Goal: Task Accomplishment & Management: Manage account settings

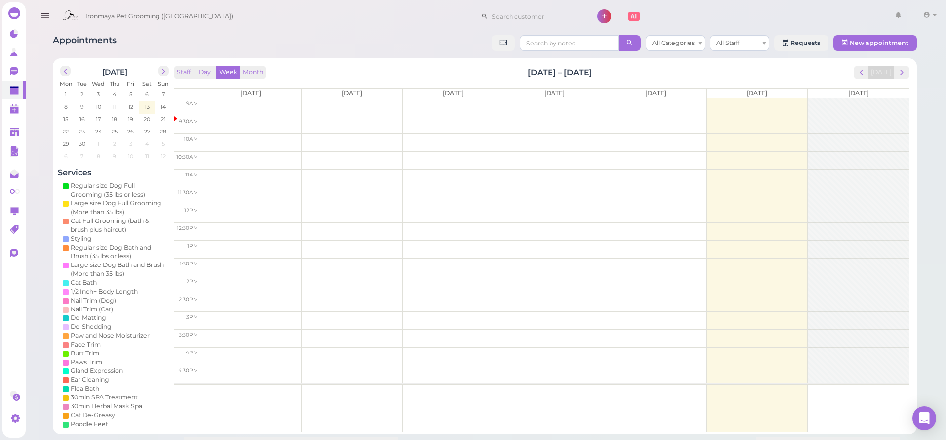
click at [42, 21] on icon "button" at bounding box center [45, 16] width 10 height 12
click at [42, 16] on icon "button" at bounding box center [45, 16] width 10 height 12
click at [42, 15] on icon "button" at bounding box center [45, 16] width 10 height 12
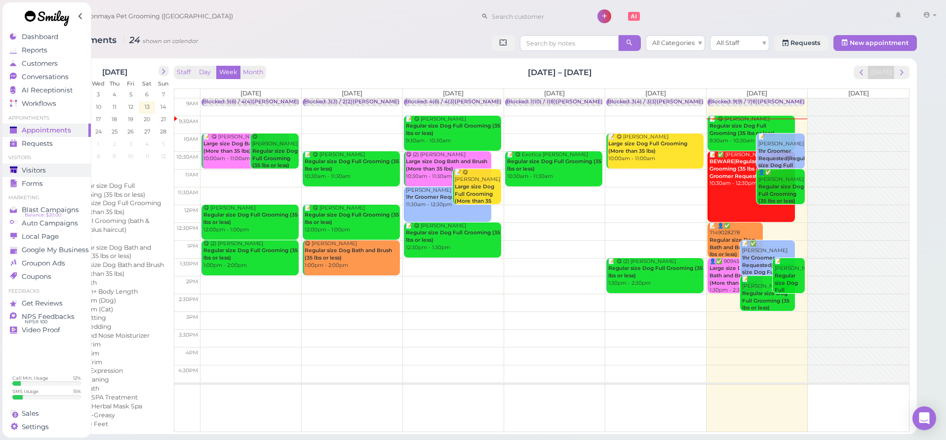
click at [56, 170] on div "Visitors" at bounding box center [45, 170] width 71 height 8
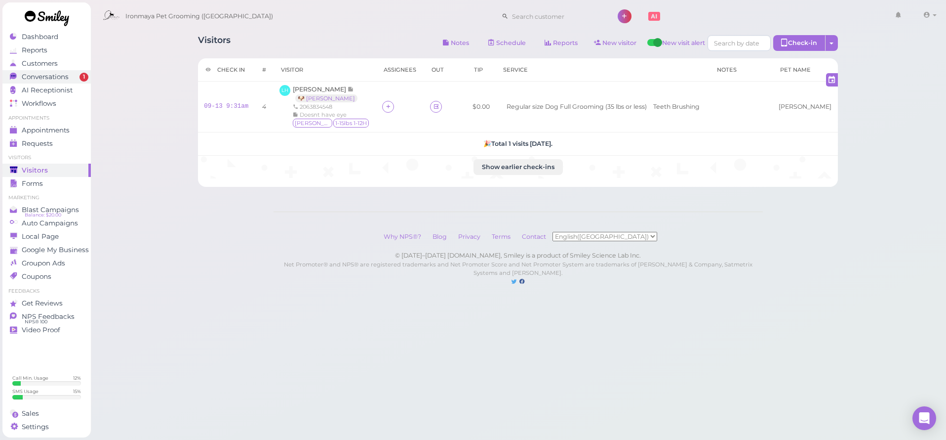
click at [77, 75] on div "Conversations" at bounding box center [45, 77] width 71 height 8
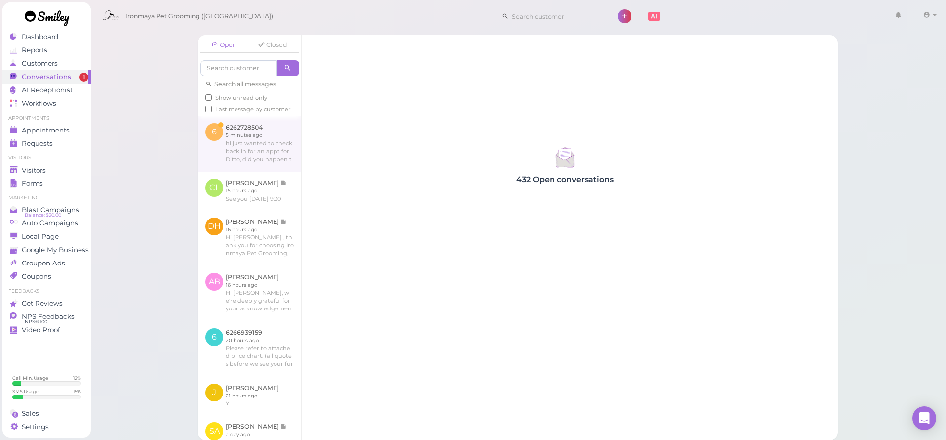
click at [268, 163] on link at bounding box center [249, 143] width 103 height 55
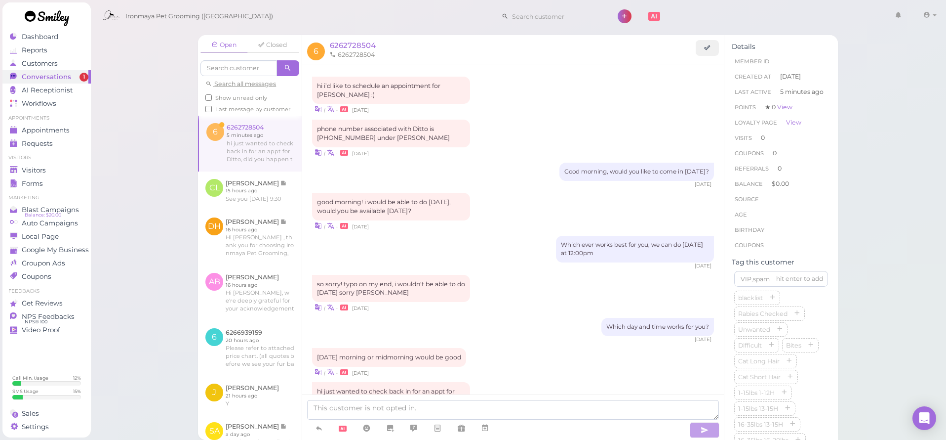
scroll to position [64, 0]
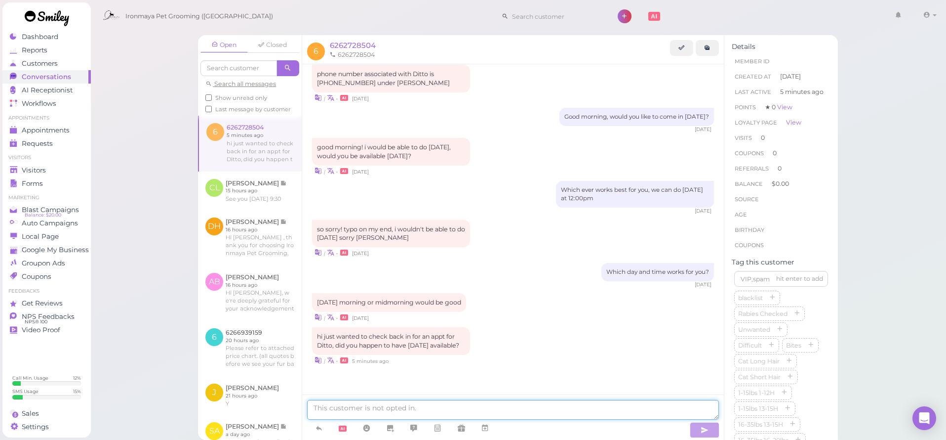
click at [502, 400] on textarea at bounding box center [513, 410] width 412 height 20
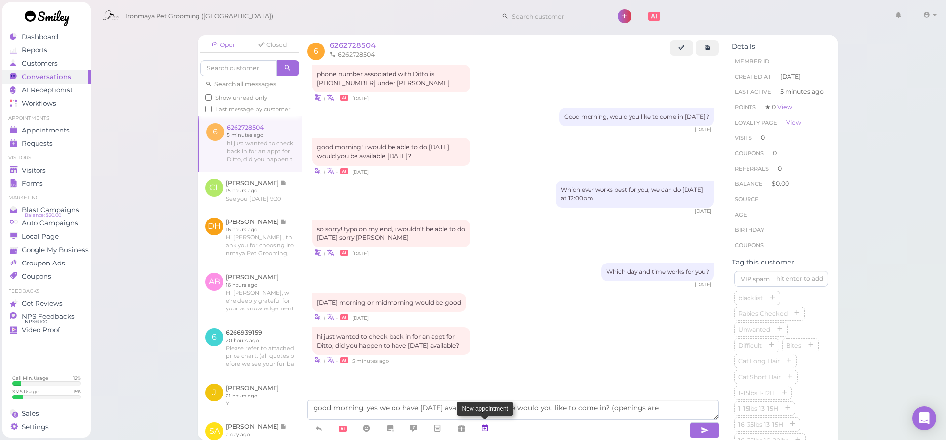
click at [492, 427] on link at bounding box center [485, 427] width 24 height 17
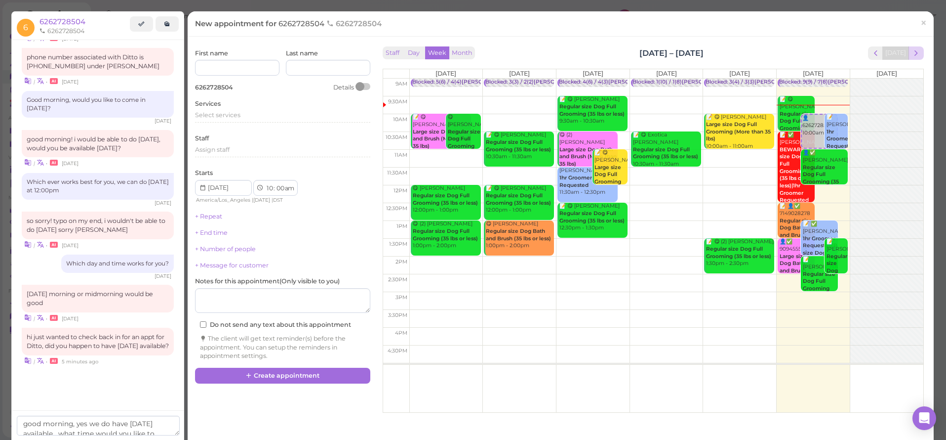
click at [914, 59] on button "next" at bounding box center [916, 52] width 15 height 13
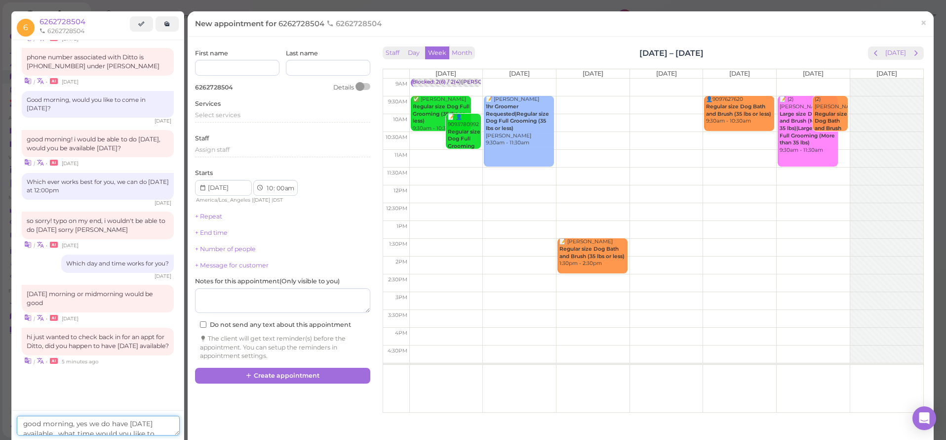
click at [133, 423] on textarea "good morning, yes we do have tuesday available. what time would you like to com…" at bounding box center [98, 425] width 163 height 20
drag, startPoint x: 156, startPoint y: 426, endPoint x: 57, endPoint y: 420, distance: 99.0
click at [57, 419] on textarea "good morning, yes we do have Tuesday available. what time would you like to com…" at bounding box center [98, 417] width 163 height 35
type textarea "good morning, yes we do have Tuesday 10:30am, does that work for you?"
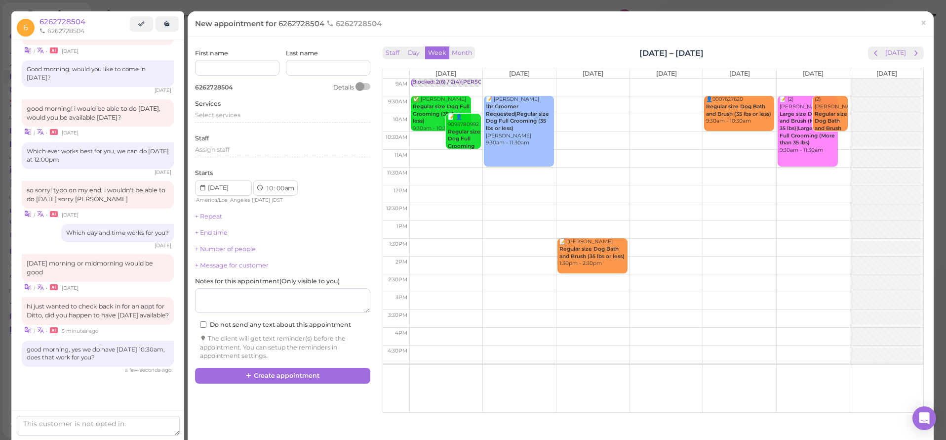
click at [921, 20] on span "×" at bounding box center [924, 23] width 6 height 14
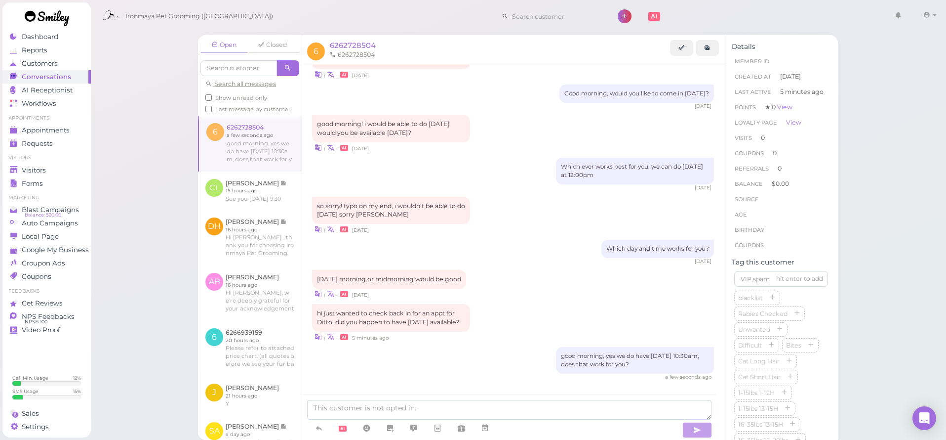
click at [130, 91] on div "Open Closed Search all messages Show unread only Last message by customer 6 626…" at bounding box center [518, 220] width 856 height 440
click at [74, 170] on div "Visitors" at bounding box center [45, 170] width 71 height 8
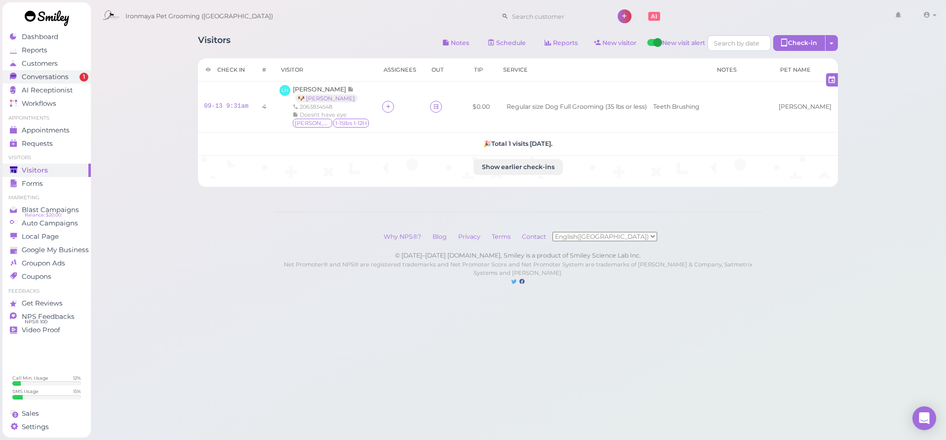
drag, startPoint x: 61, startPoint y: 86, endPoint x: 62, endPoint y: 79, distance: 7.5
click at [61, 86] on span "AI Receptionist" at bounding box center [47, 90] width 51 height 8
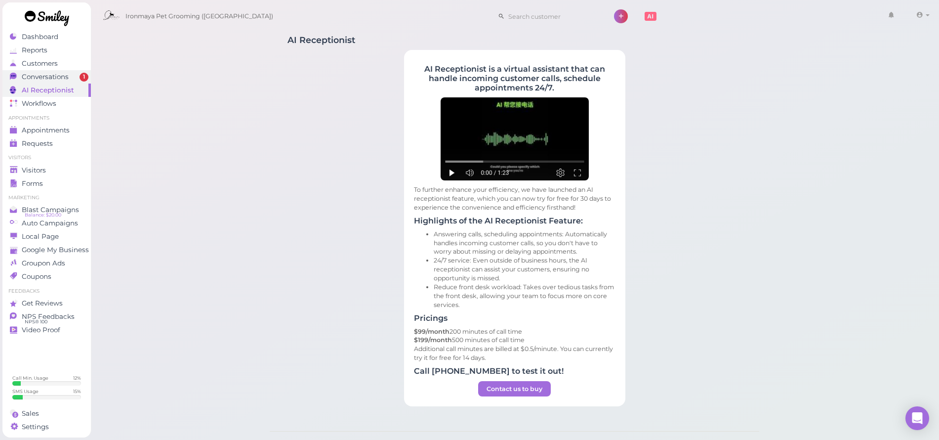
click at [63, 79] on span "Conversations" at bounding box center [45, 77] width 47 height 8
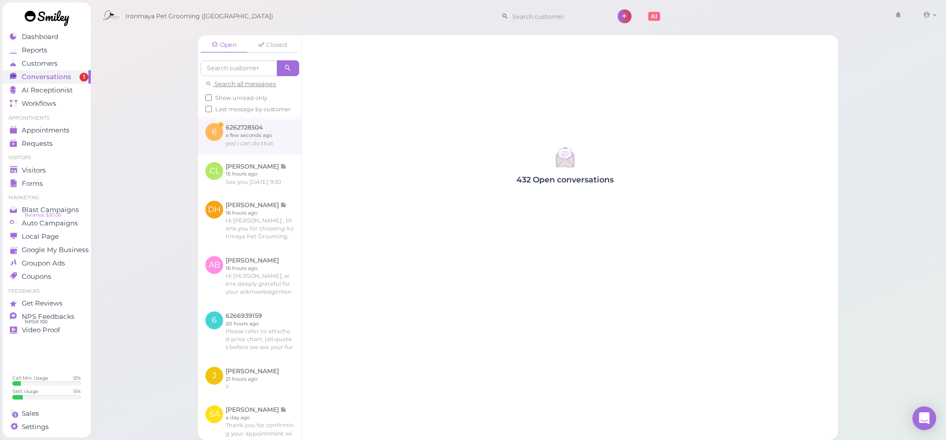
click at [286, 138] on link at bounding box center [249, 135] width 103 height 39
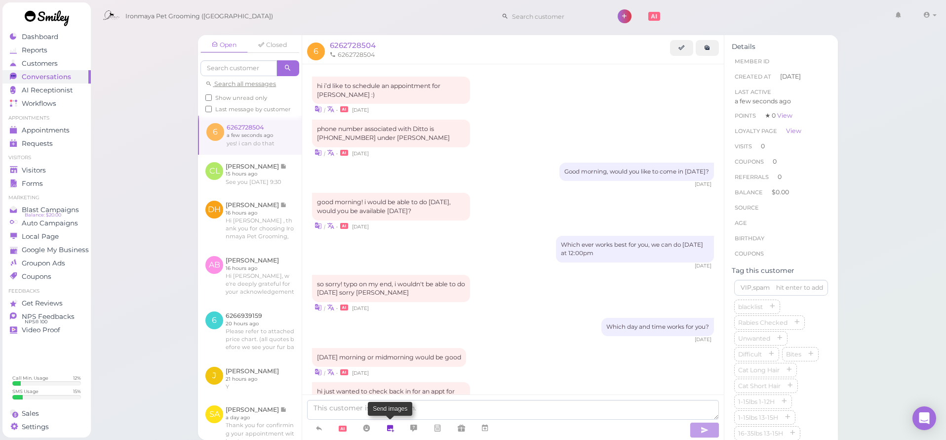
scroll to position [135, 0]
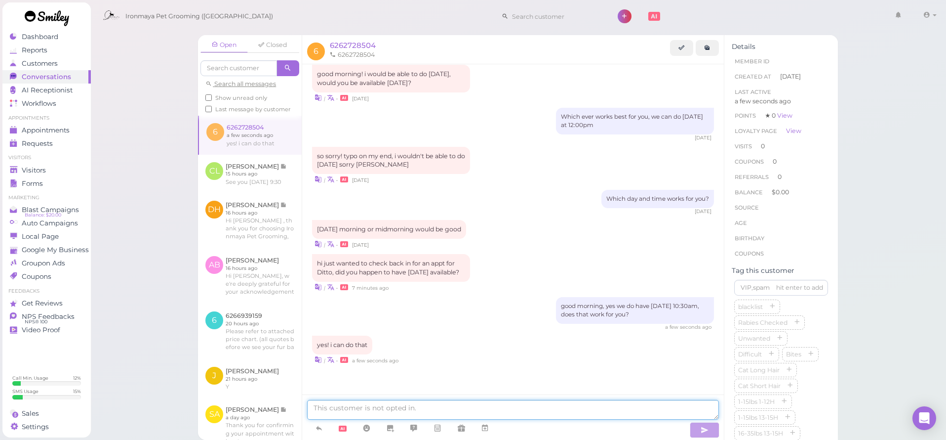
click at [532, 405] on textarea at bounding box center [513, 410] width 412 height 20
type textarea "just to"
type textarea "This is going to be a full grooming with haircut. correct?"
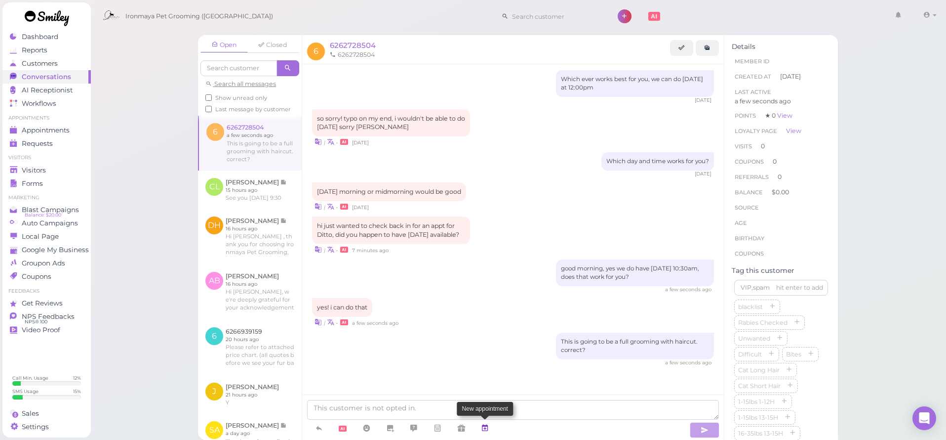
click at [489, 428] on icon at bounding box center [485, 428] width 8 height 10
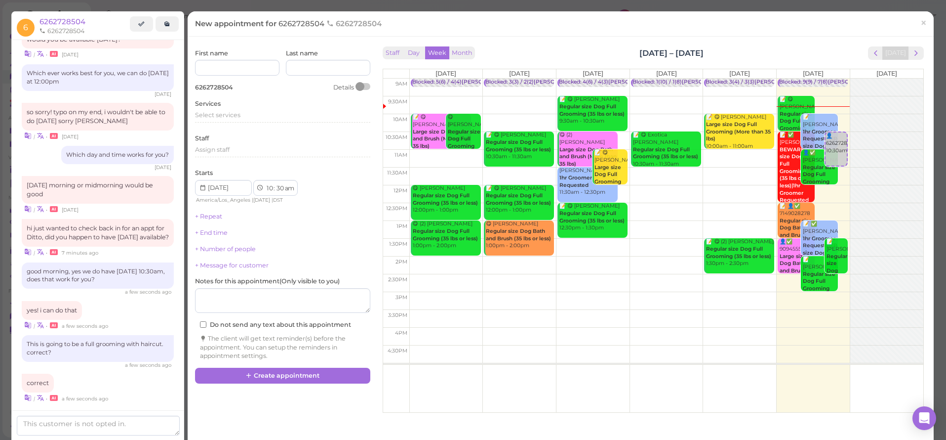
scroll to position [190, 0]
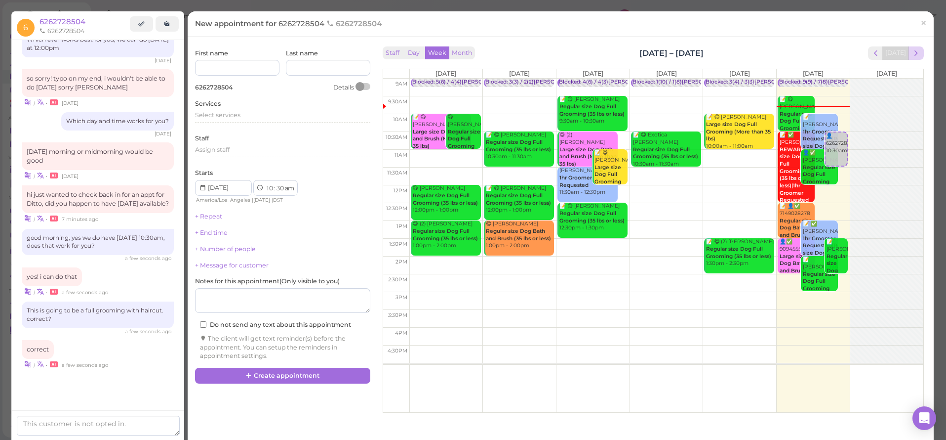
click at [916, 48] on button "next" at bounding box center [916, 52] width 15 height 13
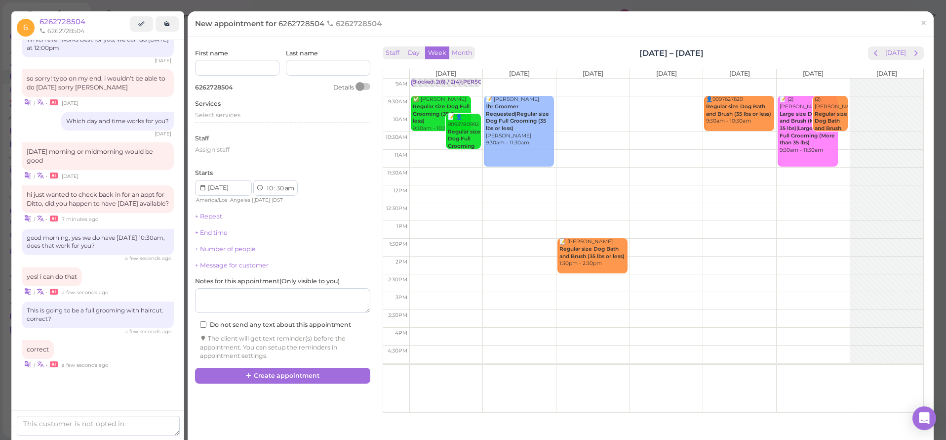
click at [524, 201] on td at bounding box center [666, 194] width 514 height 18
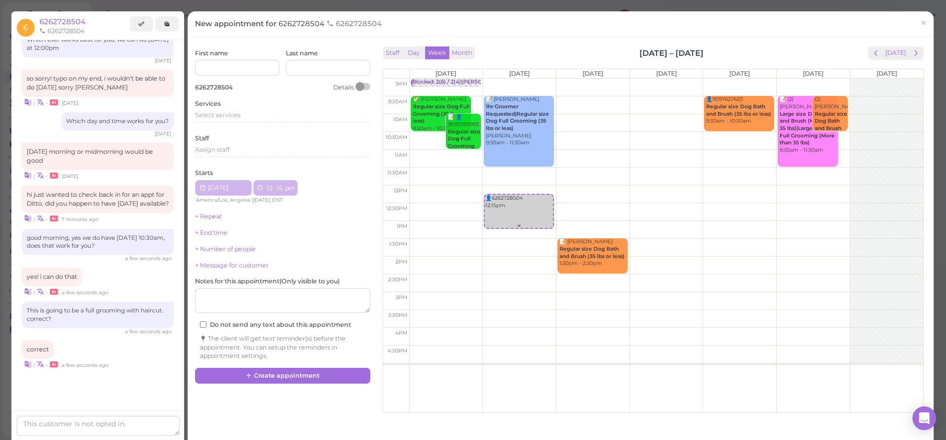
type input "2025-09-16"
select select "12"
select select "15"
select select "pm"
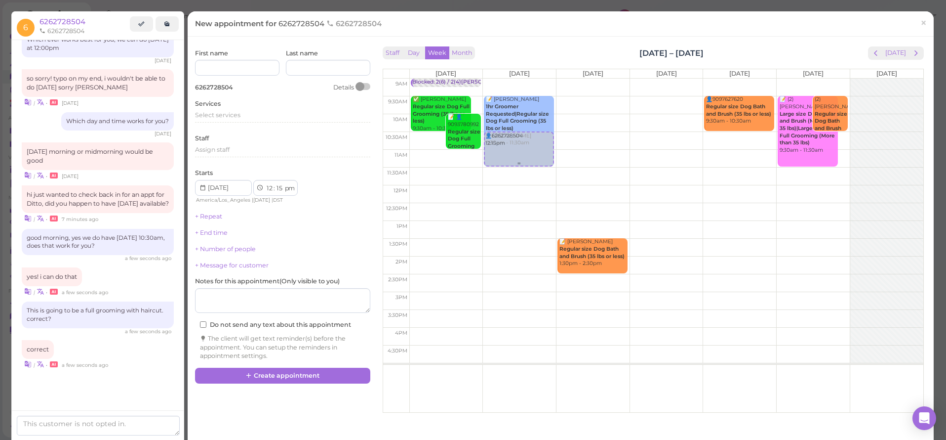
drag, startPoint x: 525, startPoint y: 217, endPoint x: 539, endPoint y: 157, distance: 61.8
click at [539, 79] on div "👤6262728504 12:15pm 📝 Narmin Esfahani Smith 1hr Groomer Requested|Regular size …" at bounding box center [519, 79] width 73 height 0
select select "10"
select select "30"
select select "am"
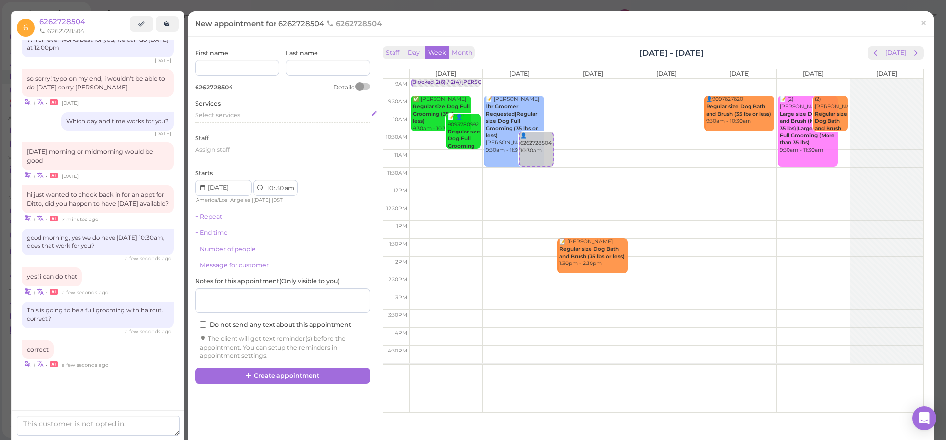
click at [240, 111] on div "Select services" at bounding box center [282, 115] width 175 height 9
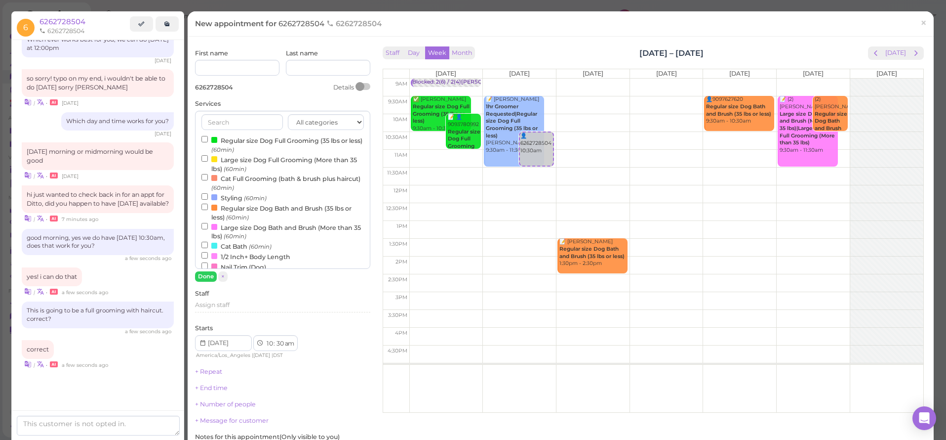
click at [240, 139] on label "Regular size Dog Full Grooming (35 lbs or less) (60min)" at bounding box center [282, 144] width 162 height 19
click at [208, 139] on input "Regular size Dog Full Grooming (35 lbs or less) (60min)" at bounding box center [204, 139] width 6 height 6
click at [207, 277] on button "Done" at bounding box center [206, 276] width 22 height 10
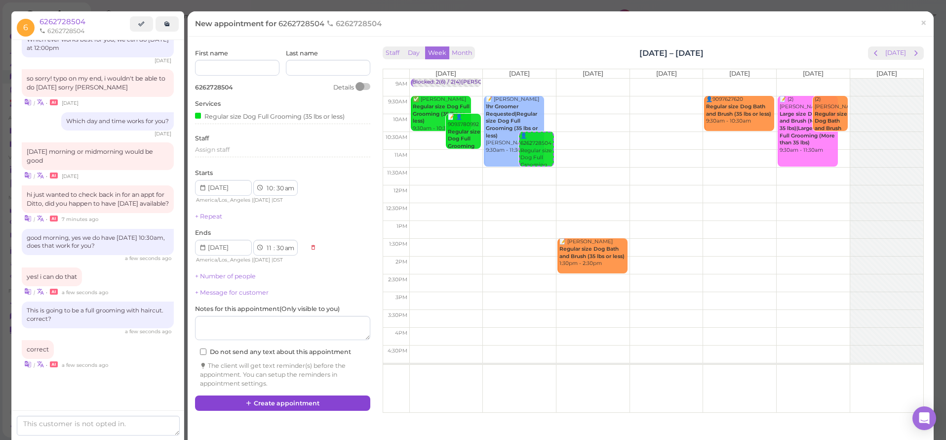
click at [336, 398] on button "Create appointment" at bounding box center [282, 403] width 175 height 16
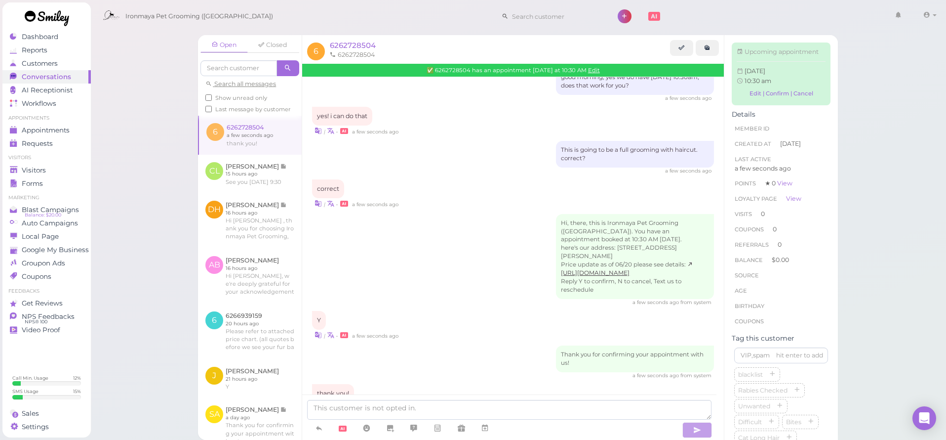
scroll to position [403, 0]
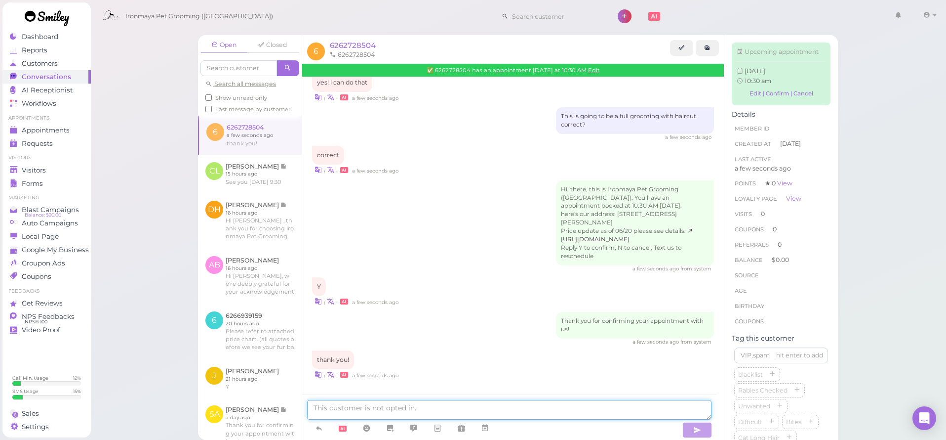
click at [448, 408] on textarea at bounding box center [509, 410] width 404 height 20
type textarea "you are very welcome, see you [DATE]. Thank you"
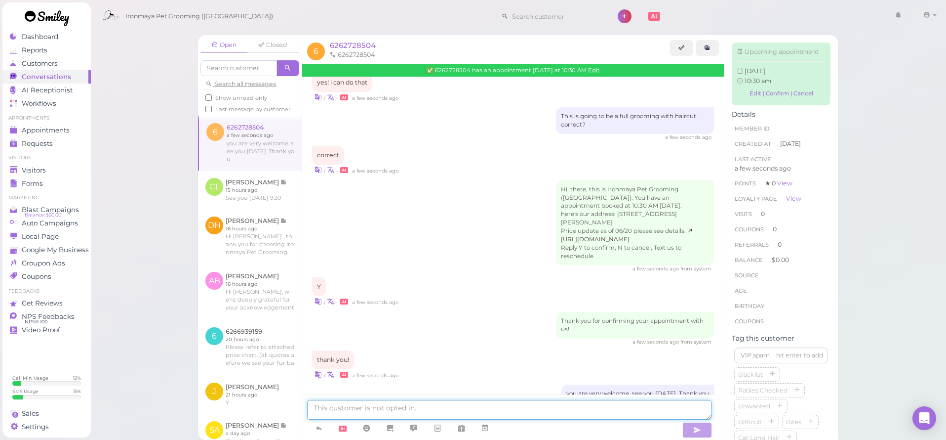
scroll to position [426, 0]
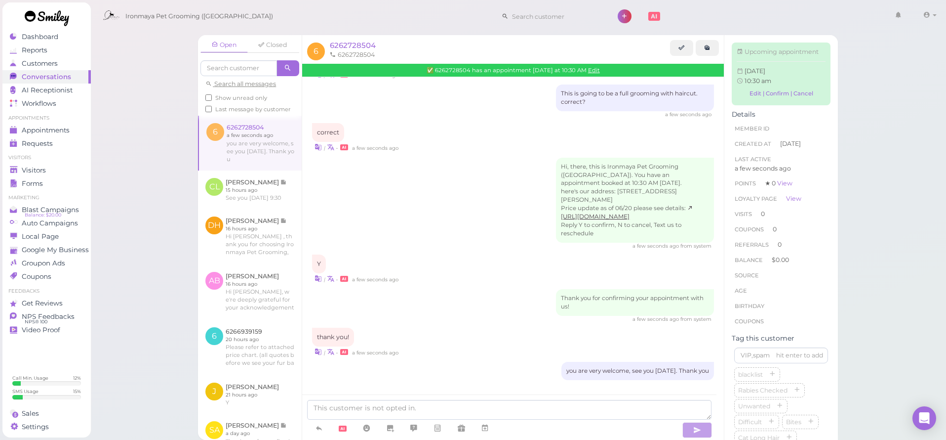
click at [449, 185] on div "Hi, there, this is Ironmaya Pet Grooming (San Dimas). You have an appointment b…" at bounding box center [513, 204] width 402 height 92
click at [122, 111] on div "Open Closed Search all messages Show unread only Last message by customer 6 626…" at bounding box center [518, 220] width 856 height 440
click at [58, 36] on link at bounding box center [46, 19] width 89 height 34
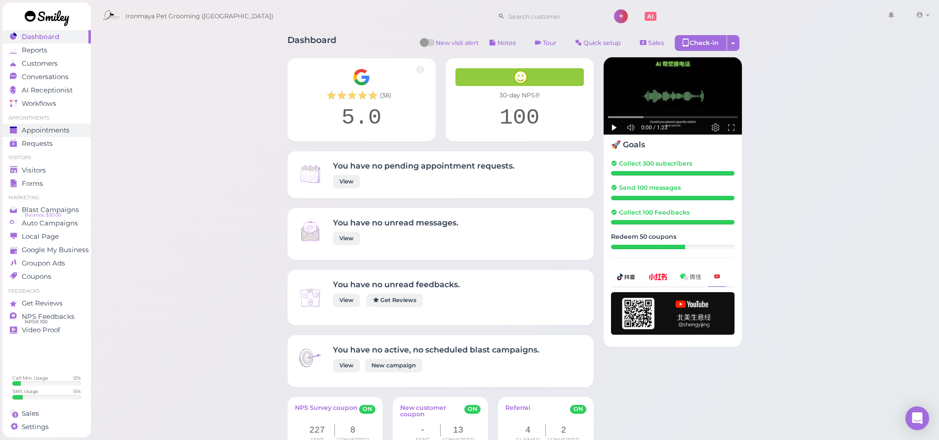
click at [71, 134] on link "Appointments" at bounding box center [46, 129] width 88 height 13
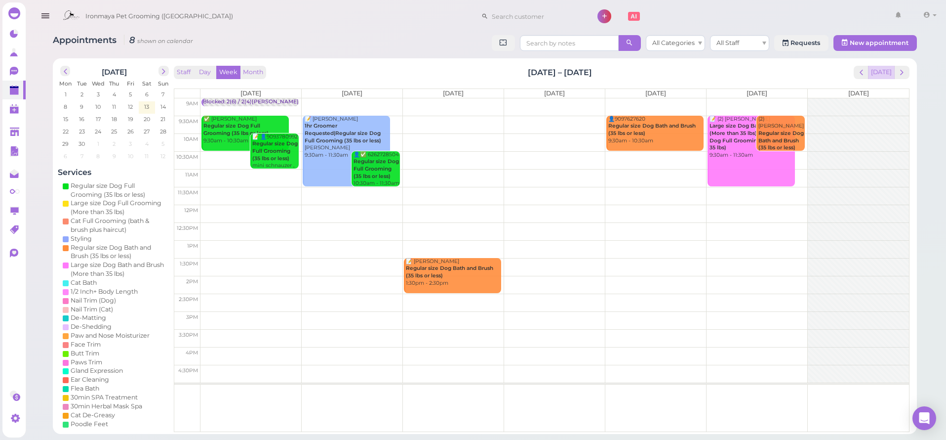
click at [879, 72] on button "[DATE]" at bounding box center [881, 72] width 27 height 13
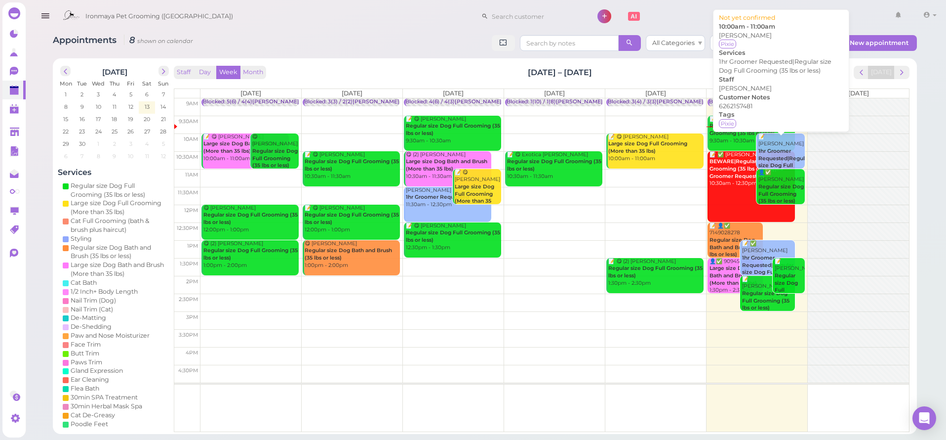
click at [771, 148] on b "1hr Groomer Requested|Regular size Dog Full Grooming (35 lbs or less)" at bounding box center [784, 166] width 51 height 36
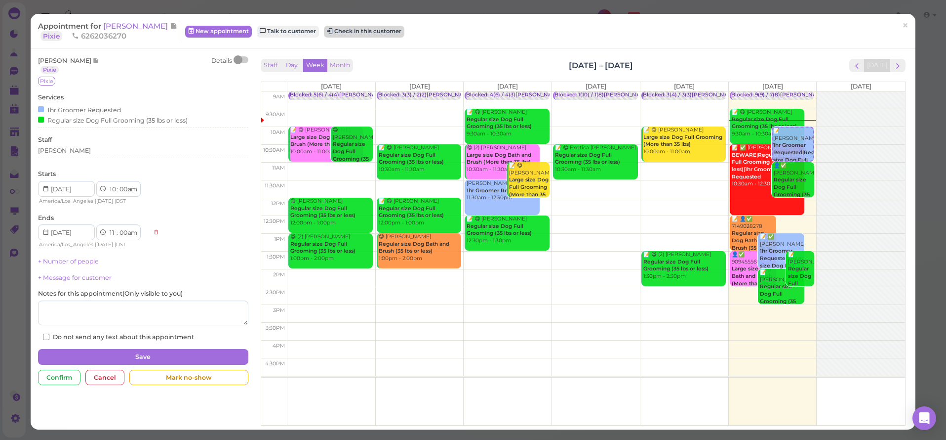
click at [346, 31] on button "Check in this customer" at bounding box center [364, 32] width 81 height 12
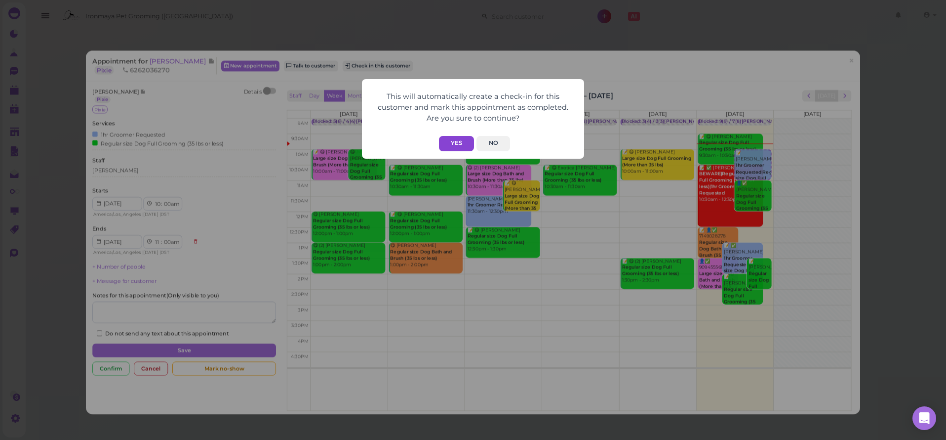
click at [459, 145] on button "Yes" at bounding box center [456, 143] width 35 height 15
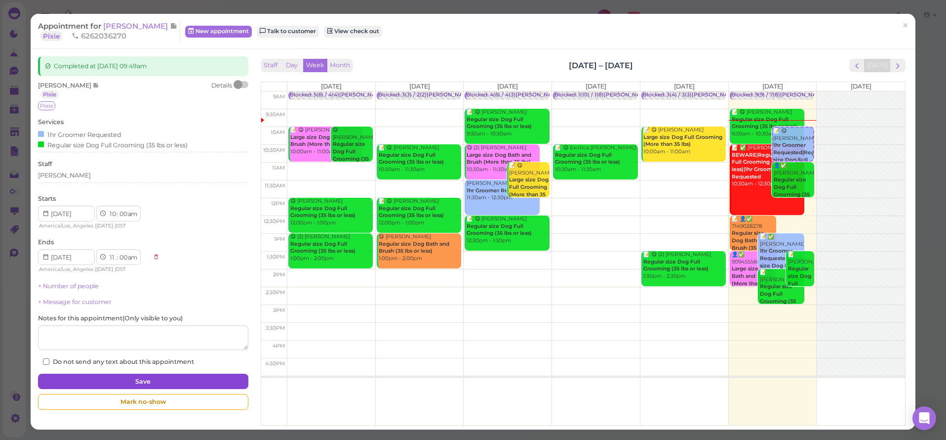
click at [210, 378] on button "Save" at bounding box center [143, 381] width 210 height 16
select select "12"
select select "pm"
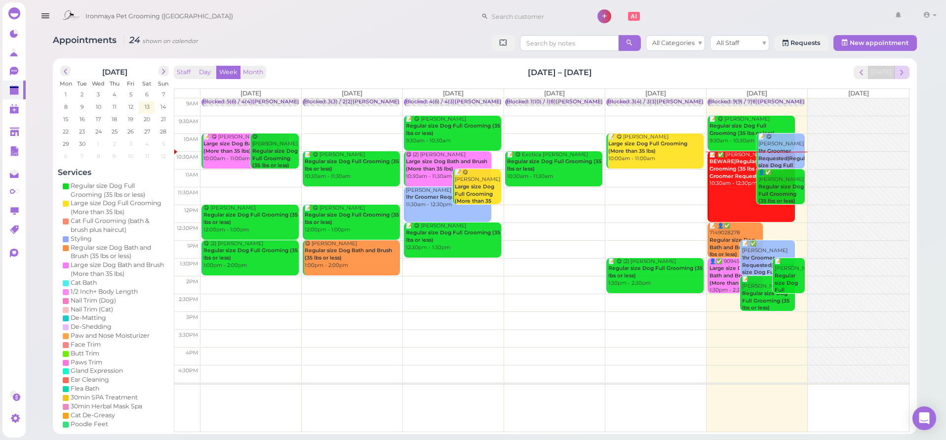
click at [904, 73] on span "next" at bounding box center [901, 72] width 9 height 9
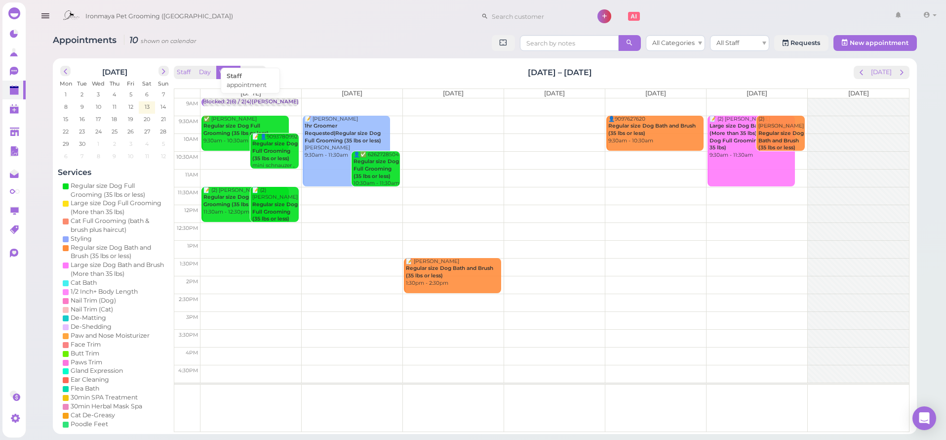
click at [234, 98] on div "Blocked: 2(6) / 2(4)[PERSON_NAME] • appointment" at bounding box center [270, 101] width 134 height 7
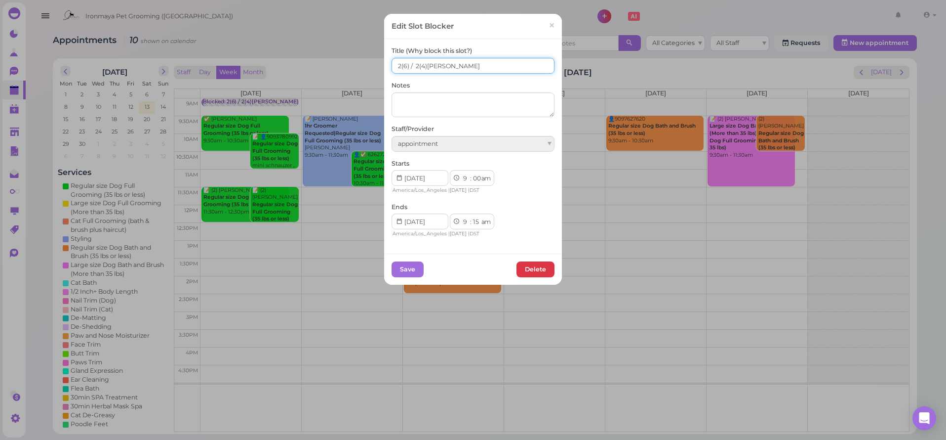
click at [417, 65] on input "2(6) / 2(4)[PERSON_NAME]" at bounding box center [473, 66] width 163 height 16
click at [398, 69] on input "2(6) / 4(4)[PERSON_NAME]" at bounding box center [473, 66] width 163 height 16
type input "4(6) / 4(4)[PERSON_NAME]"
click at [411, 261] on button "Save" at bounding box center [408, 269] width 32 height 16
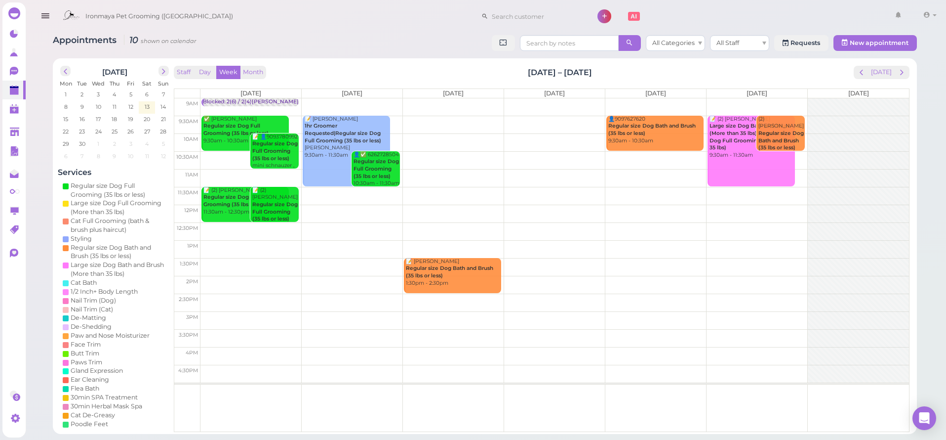
click at [351, 20] on div "Ironmaya Pet Grooming ([GEOGRAPHIC_DATA]) 1 Account" at bounding box center [499, 16] width 883 height 28
click at [355, 0] on html "Dashboard Reports Customers Conversations 0" at bounding box center [473, 220] width 946 height 440
click at [887, 72] on button "[DATE]" at bounding box center [881, 72] width 27 height 13
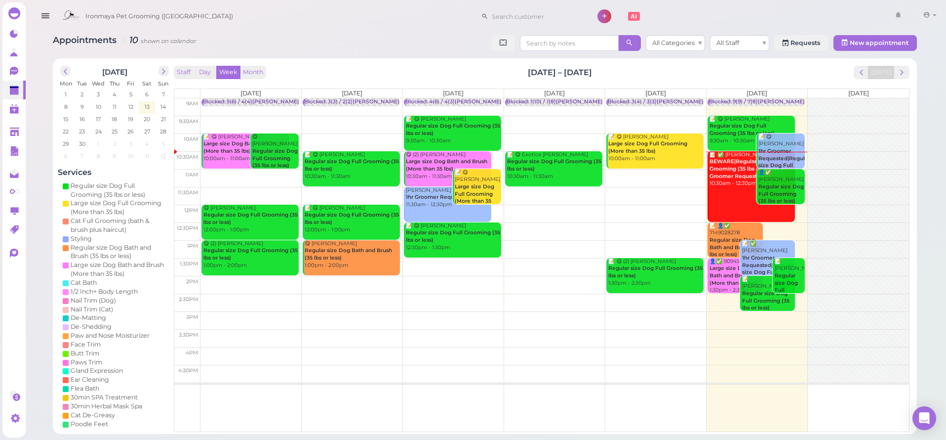
drag, startPoint x: 833, startPoint y: 62, endPoint x: 946, endPoint y: 44, distance: 113.9
click at [834, 62] on div "[DATE] Mon Tue Wed Thu Fri Sat Sun 1 2 3 4 5 6 7 8 9 10 11 12 13 14 15 16 17 18…" at bounding box center [485, 245] width 864 height 375
click at [937, 59] on div "Appointments 24 shown on calendar All Categories All Staff Requests New appoint…" at bounding box center [485, 217] width 923 height 434
click at [925, 71] on div "Appointments 24 shown on calendar All Categories All Staff Requests New appoint…" at bounding box center [484, 231] width 889 height 406
click at [742, 183] on div "📝 ✅ [PERSON_NAME] BEWARE|Regular size Dog Full Grooming (35 lbs or less)|1hr Gr…" at bounding box center [752, 169] width 86 height 36
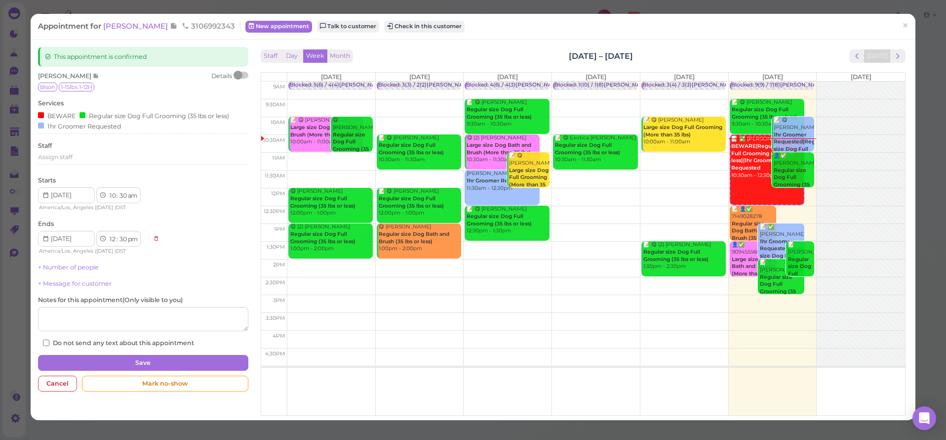
click at [885, 24] on div "Appointment for [PERSON_NAME] 3106992343 New appointment Talk to customer Check…" at bounding box center [468, 26] width 860 height 10
click at [852, 21] on div "Appointment for [PERSON_NAME] 3106992343 New appointment Talk to customer Check…" at bounding box center [473, 26] width 885 height 25
click at [865, 28] on div "Appointment for [PERSON_NAME] 3106992343 New appointment Talk to customer Check…" at bounding box center [468, 26] width 860 height 10
click at [902, 23] on span "×" at bounding box center [905, 26] width 6 height 14
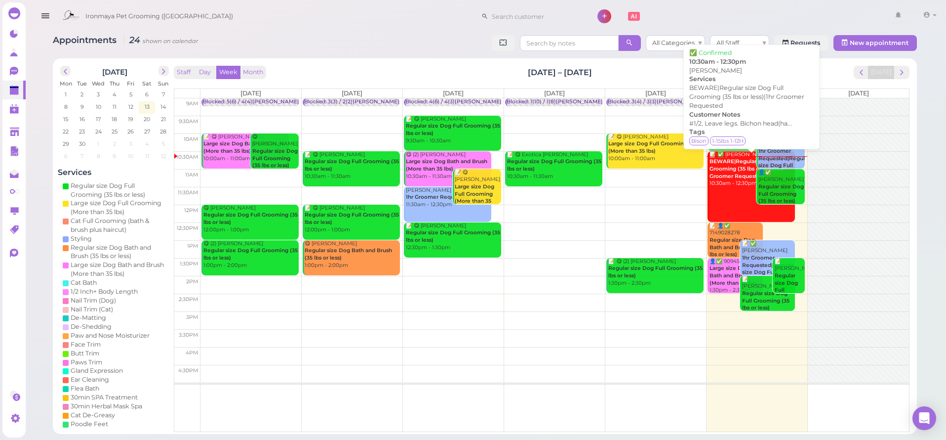
click at [726, 170] on b "BEWARE|Regular size Dog Full Grooming (35 lbs or less)|1hr Groomer Requested" at bounding box center [751, 168] width 83 height 21
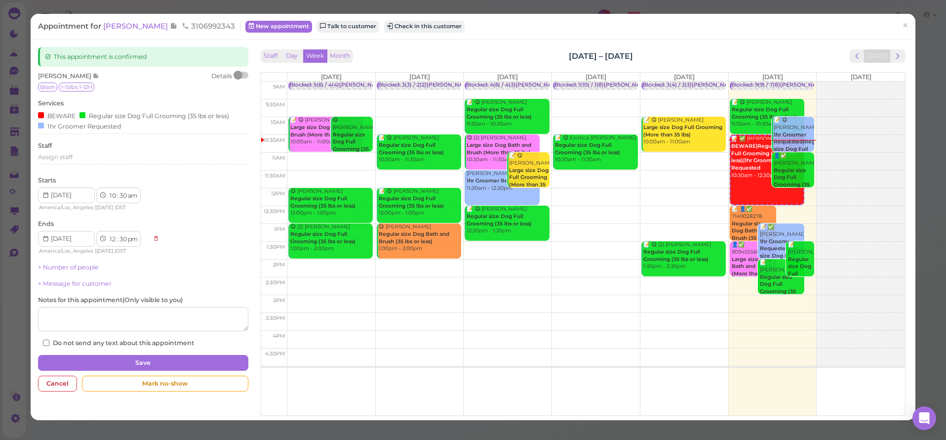
drag, startPoint x: 141, startPoint y: 31, endPoint x: 146, endPoint y: 29, distance: 5.2
click at [141, 31] on span "[PERSON_NAME]" at bounding box center [136, 25] width 67 height 9
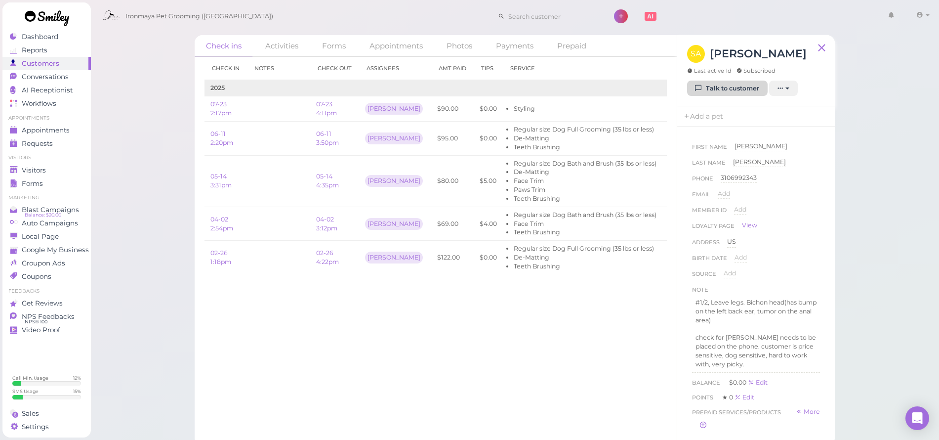
click at [723, 88] on link "Talk to customer" at bounding box center [727, 89] width 81 height 16
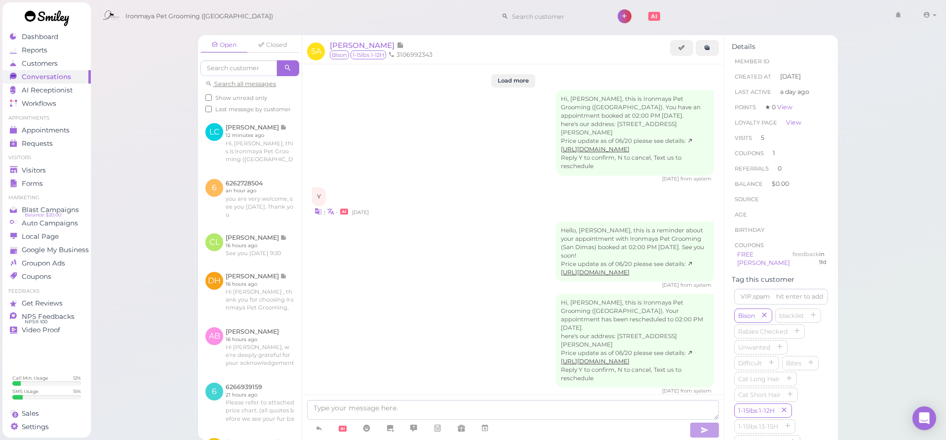
scroll to position [1399, 0]
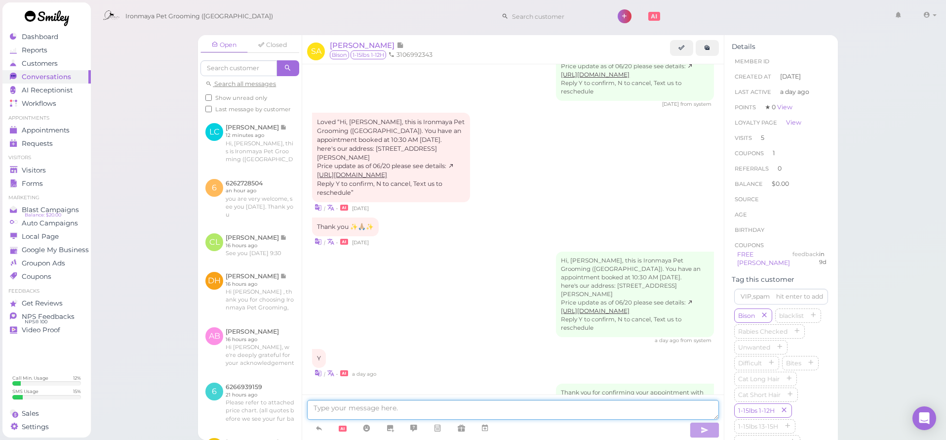
click at [451, 408] on textarea at bounding box center [513, 410] width 412 height 20
type textarea "f"
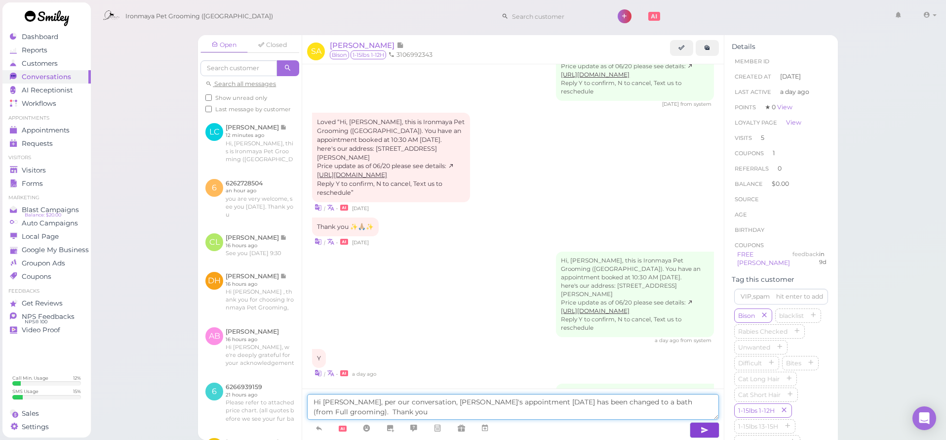
type textarea "Hi [PERSON_NAME], per our conversation, [PERSON_NAME]'s appointment [DATE] has …"
click at [703, 432] on icon "button" at bounding box center [705, 430] width 8 height 10
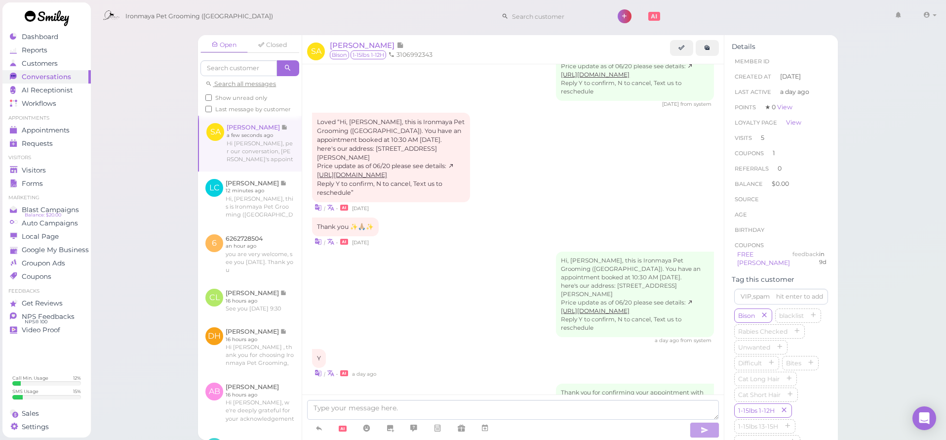
scroll to position [1437, 0]
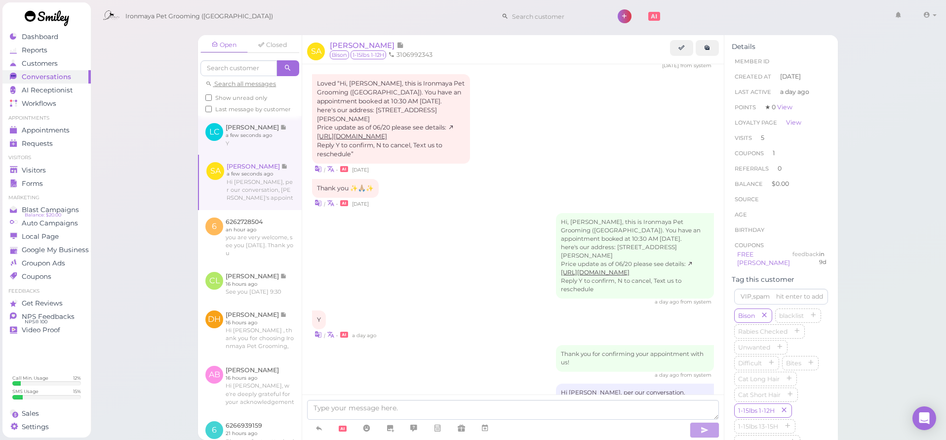
click at [248, 145] on link at bounding box center [250, 135] width 104 height 39
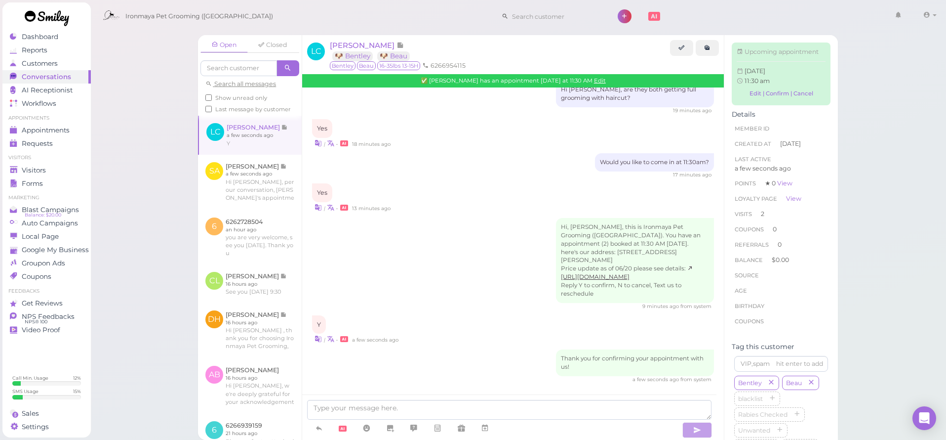
scroll to position [988, 0]
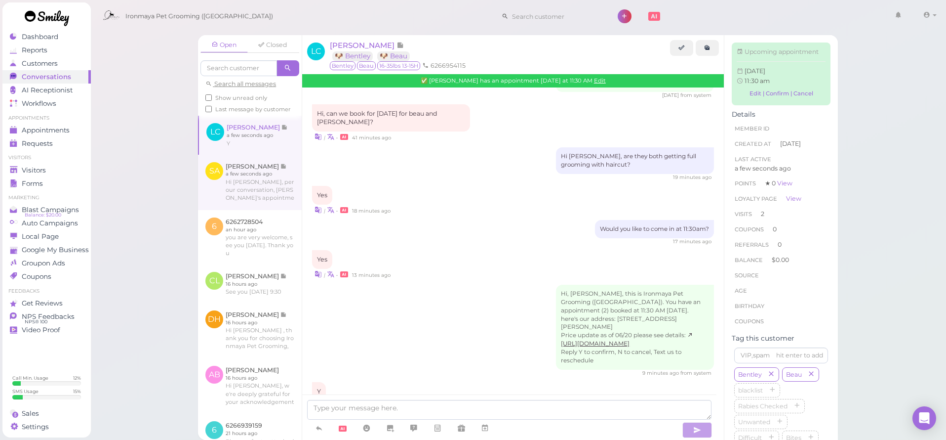
click at [238, 179] on link at bounding box center [250, 182] width 104 height 55
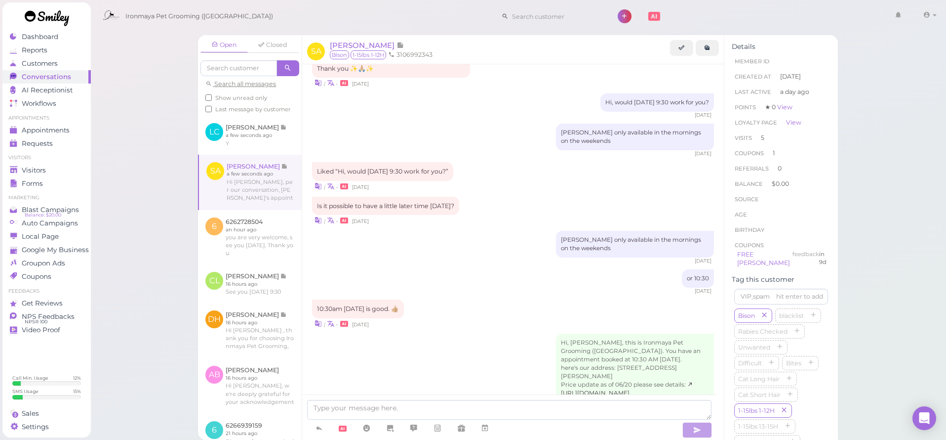
scroll to position [1351, 0]
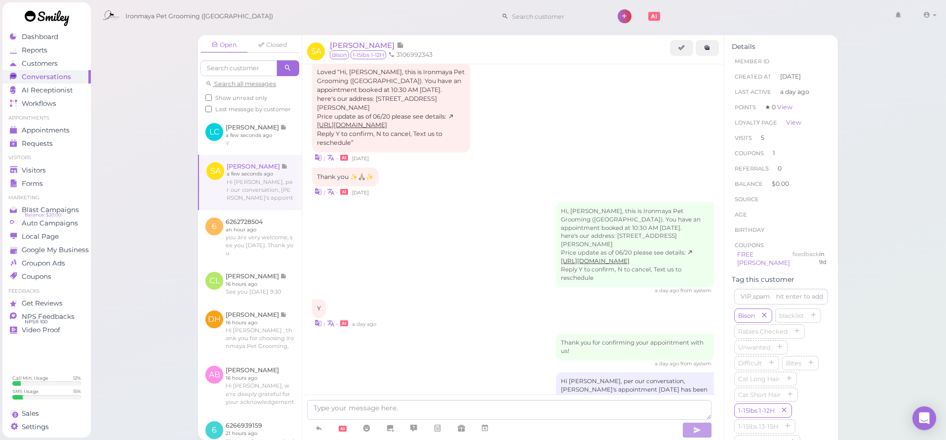
click at [141, 161] on div "Open Closed Search all messages Show unread only Last message by customer LC [P…" at bounding box center [518, 220] width 856 height 440
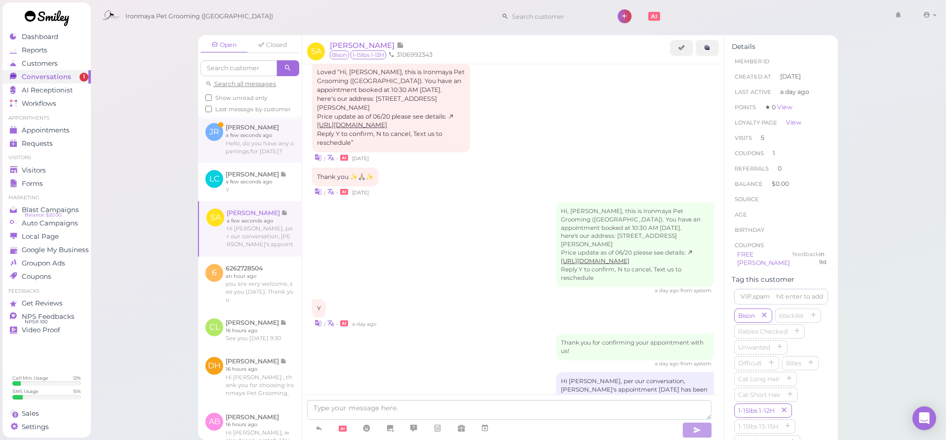
click at [272, 157] on link at bounding box center [250, 139] width 104 height 46
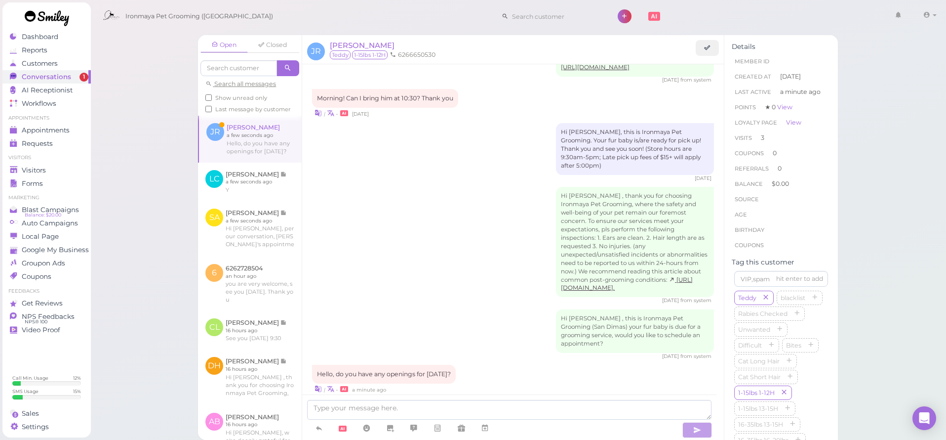
scroll to position [1306, 0]
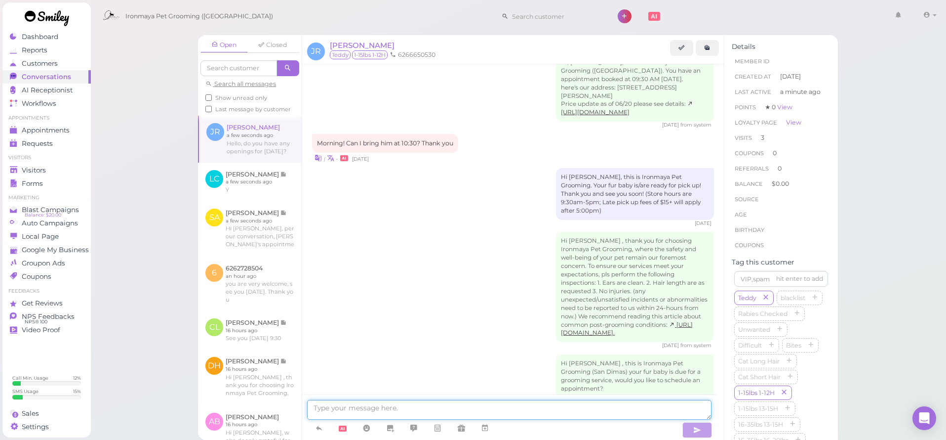
click at [441, 407] on textarea at bounding box center [509, 410] width 404 height 20
type textarea "Hi [PERSON_NAME], is [PERSON_NAME] getting a Full grooming with haircut? or jus…"
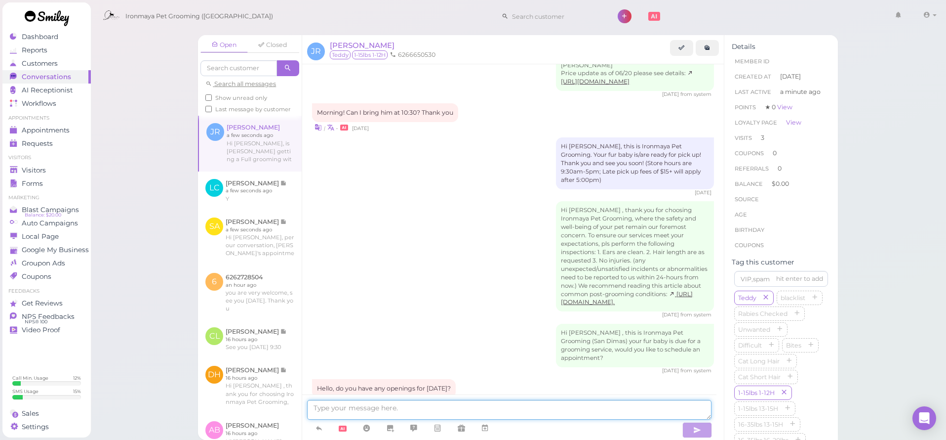
scroll to position [1370, 0]
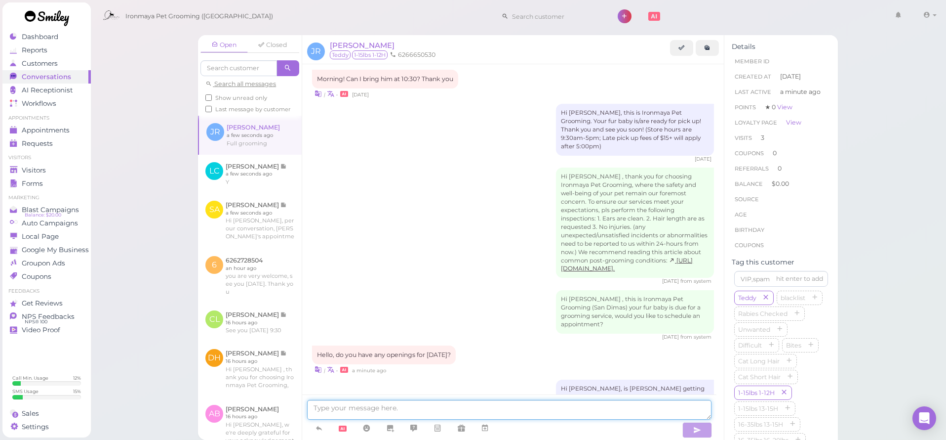
click at [569, 415] on textarea at bounding box center [509, 410] width 404 height 20
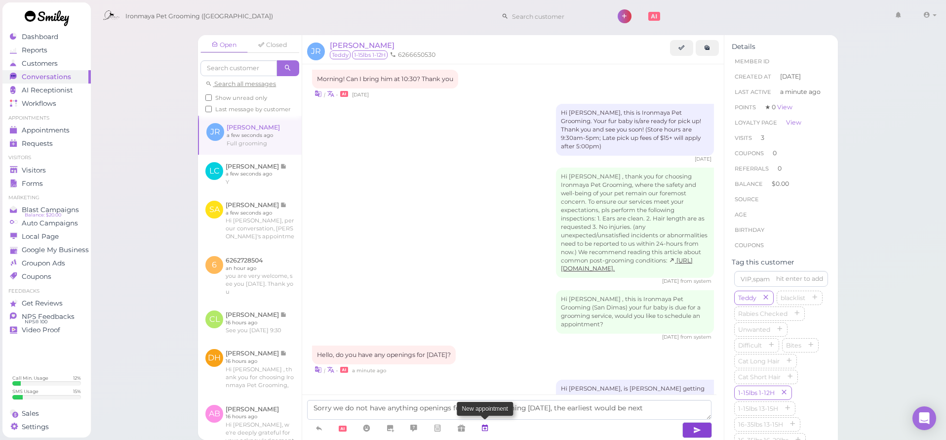
click at [489, 428] on icon at bounding box center [485, 428] width 8 height 10
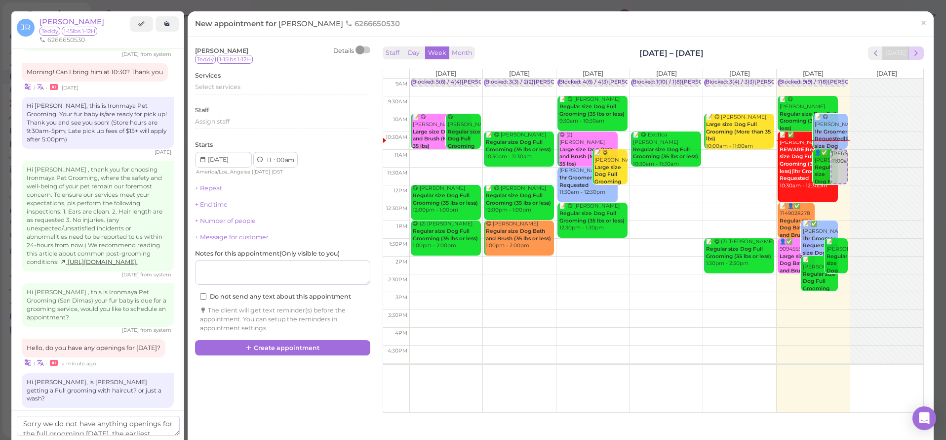
click at [916, 55] on button "next" at bounding box center [916, 52] width 15 height 13
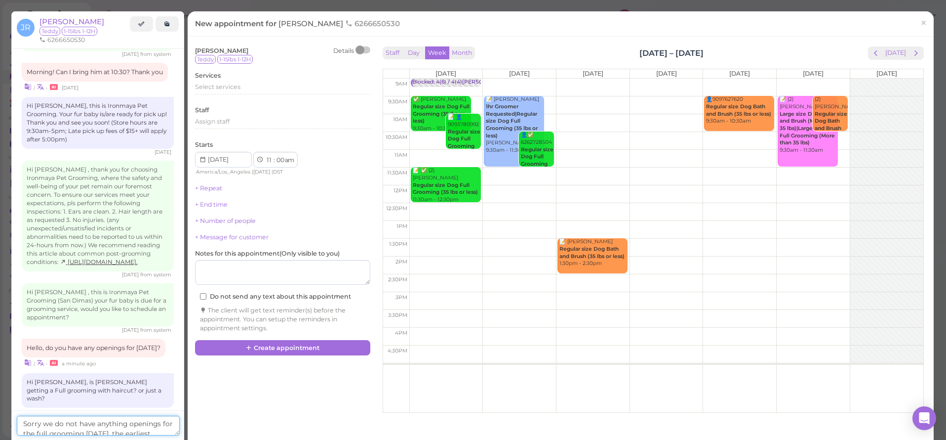
click at [168, 425] on textarea "Sorry we do not have anything openings for the full grooming [DATE], the earlie…" at bounding box center [98, 425] width 163 height 20
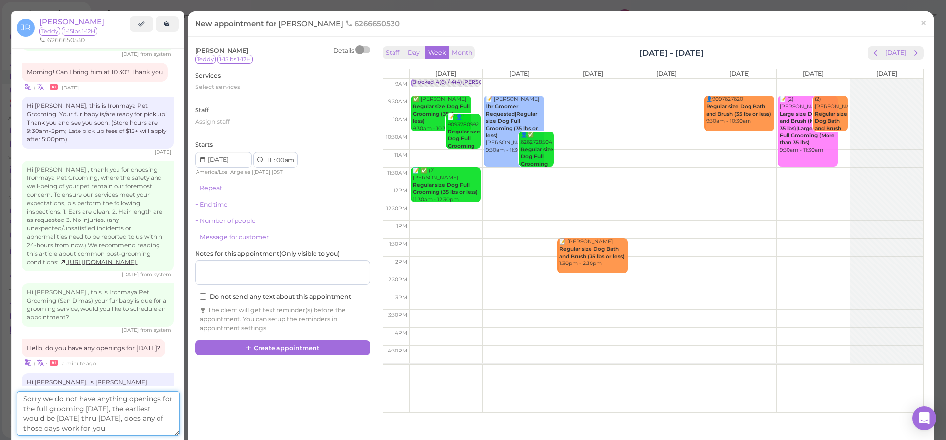
type textarea "Sorry we do not have anything openings for the full grooming [DATE], the earlie…"
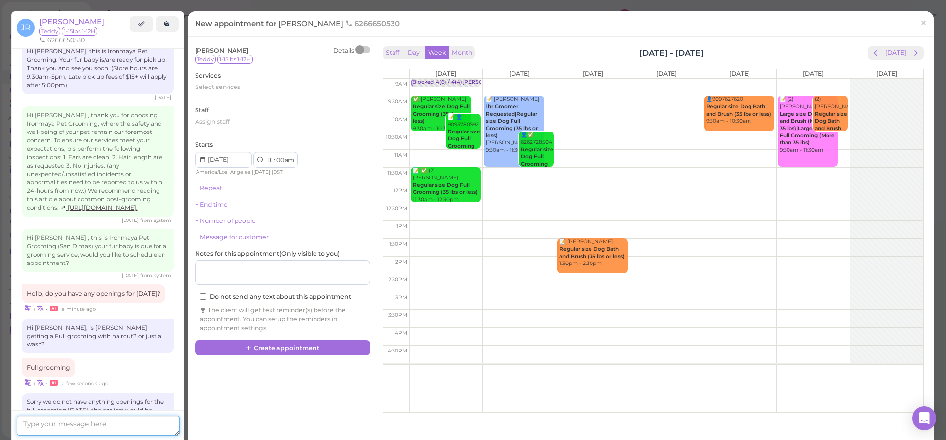
scroll to position [1480, 0]
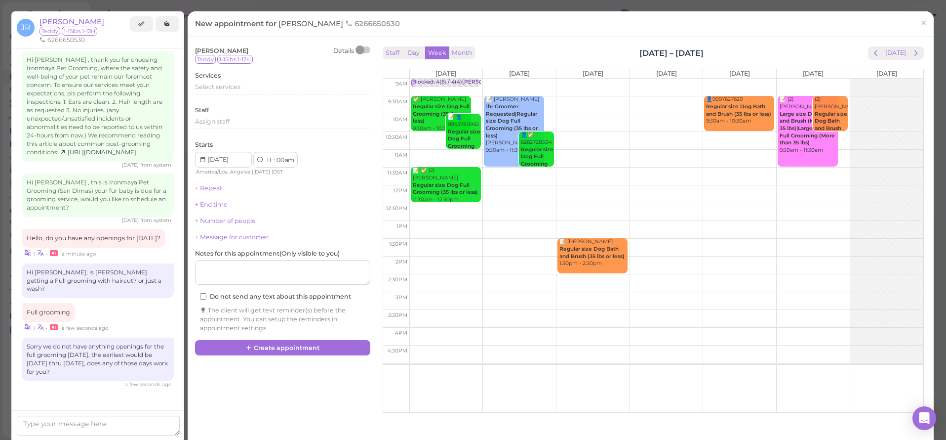
click at [915, 21] on link "×" at bounding box center [924, 23] width 18 height 23
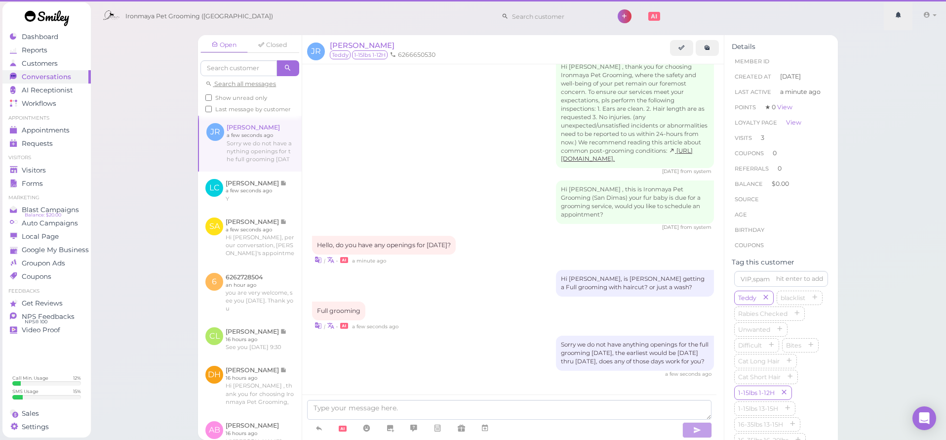
scroll to position [1424, 0]
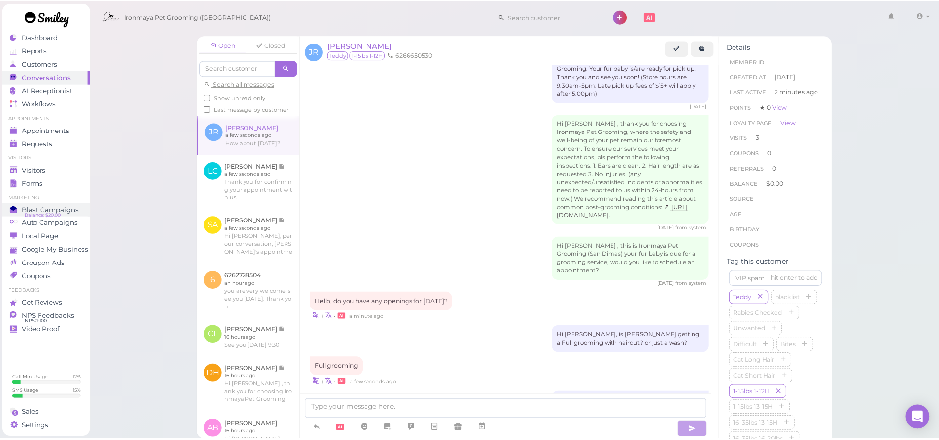
scroll to position [1457, 0]
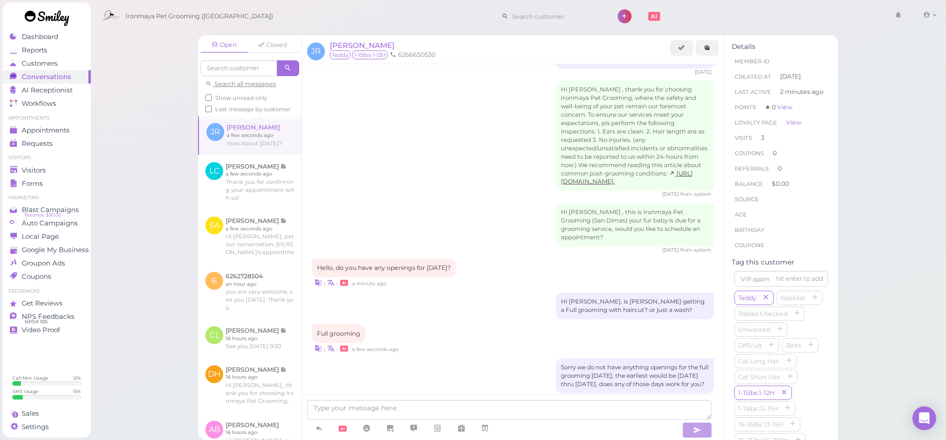
click at [408, 203] on div "Hi [PERSON_NAME] , this is Ironmaya Pet Grooming (San Dimas) your fur baby is d…" at bounding box center [513, 228] width 402 height 50
drag, startPoint x: 126, startPoint y: 113, endPoint x: 150, endPoint y: 108, distance: 24.3
click at [126, 113] on div "Open Closed Search all messages Show unread only Last message by customer JR [P…" at bounding box center [518, 220] width 856 height 440
drag, startPoint x: 330, startPoint y: 125, endPoint x: 339, endPoint y: 135, distance: 13.7
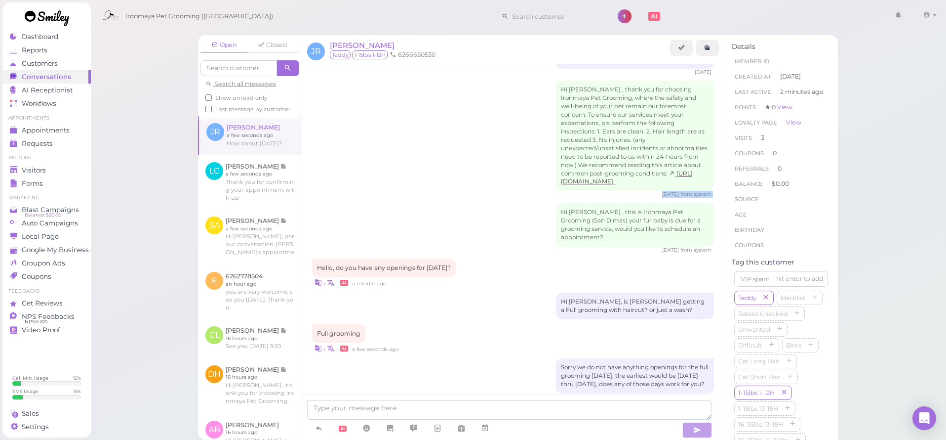
drag, startPoint x: 434, startPoint y: 131, endPoint x: 490, endPoint y: 131, distance: 56.8
click at [438, 203] on div "Hi [PERSON_NAME] , this is Ironmaya Pet Grooming (San Dimas) your fur baby is d…" at bounding box center [513, 228] width 402 height 50
drag, startPoint x: 615, startPoint y: 281, endPoint x: 602, endPoint y: 270, distance: 17.9
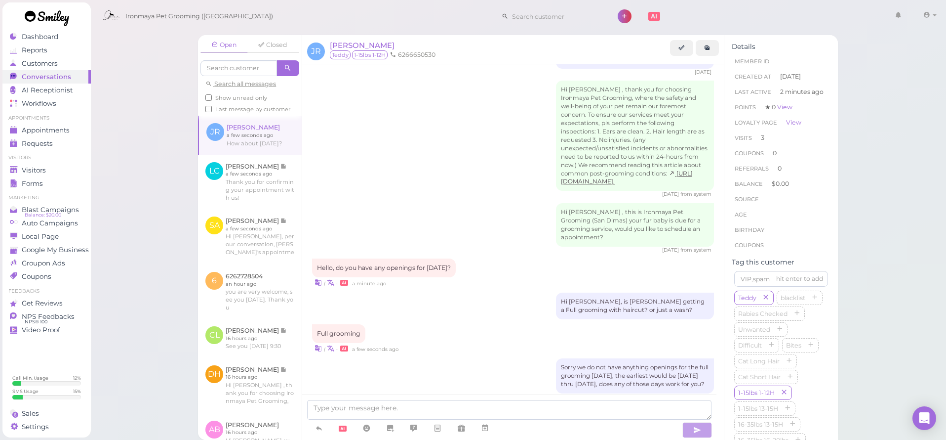
click at [588, 258] on div "Hello, do you have any openings for [DATE]? | • a minute ago" at bounding box center [513, 272] width 402 height 29
drag, startPoint x: 523, startPoint y: 253, endPoint x: 529, endPoint y: 257, distance: 8.2
click at [523, 324] on div "Full grooming | • a few seconds ago" at bounding box center [513, 338] width 402 height 29
drag, startPoint x: 574, startPoint y: 266, endPoint x: 502, endPoint y: 253, distance: 72.8
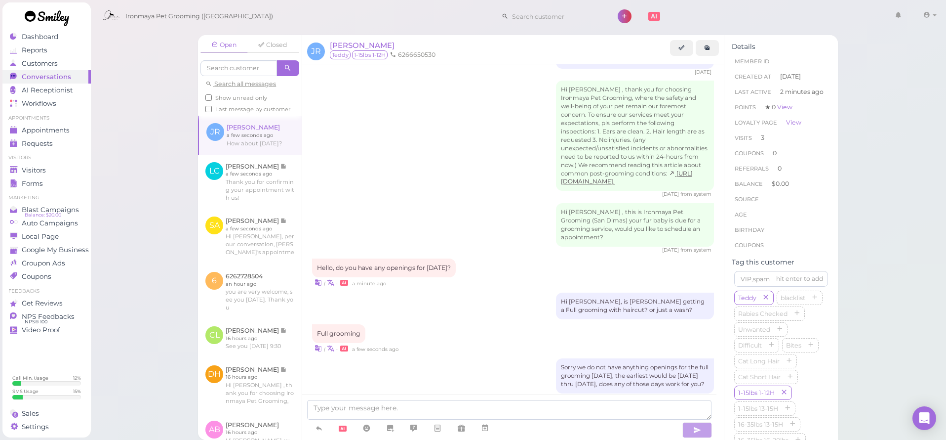
click at [574, 324] on div "Full grooming | • a few seconds ago" at bounding box center [513, 338] width 402 height 29
click at [482, 292] on div "Hi [PERSON_NAME], is [PERSON_NAME] getting a Full grooming with haircut? or jus…" at bounding box center [513, 305] width 402 height 27
click at [479, 343] on div "| • a few seconds ago" at bounding box center [513, 348] width 402 height 10
drag, startPoint x: 518, startPoint y: 264, endPoint x: 516, endPoint y: 203, distance: 60.8
click at [517, 324] on div "Full grooming | • a few seconds ago" at bounding box center [513, 338] width 402 height 29
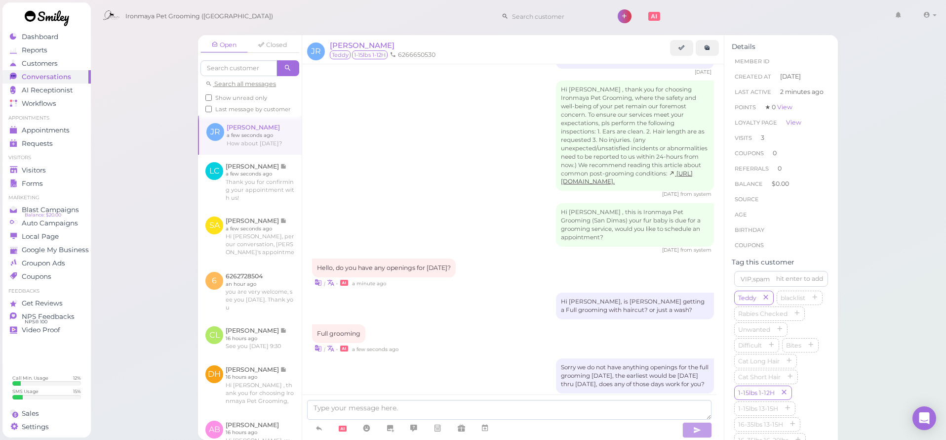
click at [516, 258] on div "Hello, do you have any openings for [DATE]? | • a minute ago" at bounding box center [513, 272] width 402 height 29
click at [513, 324] on div "Full grooming | • a few seconds ago" at bounding box center [513, 338] width 402 height 29
click at [518, 292] on div "Hi [PERSON_NAME], is [PERSON_NAME] getting a Full grooming with haircut? or jus…" at bounding box center [513, 305] width 402 height 27
drag, startPoint x: 566, startPoint y: 262, endPoint x: 555, endPoint y: 252, distance: 15.1
click at [566, 324] on div "Full grooming | • a few seconds ago" at bounding box center [513, 338] width 402 height 29
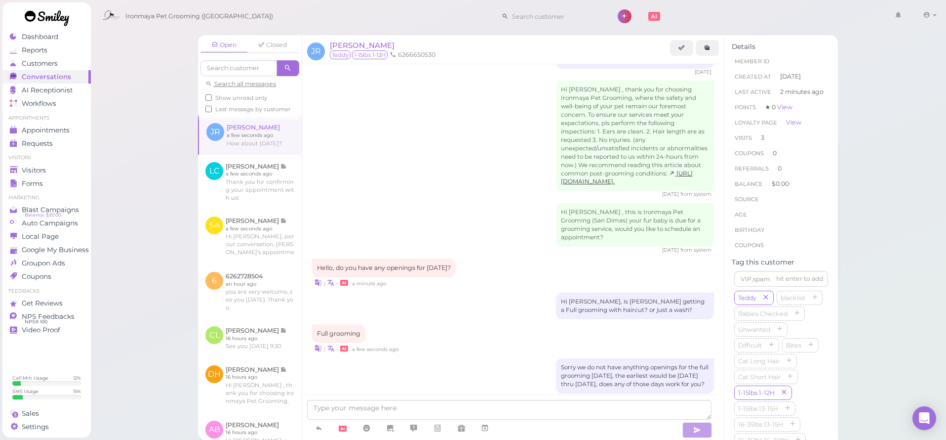
click at [526, 292] on div "Hi [PERSON_NAME], is [PERSON_NAME] getting a Full grooming with haircut? or jus…" at bounding box center [513, 305] width 402 height 27
click at [498, 292] on div "Hi [PERSON_NAME], is [PERSON_NAME] getting a Full grooming with haircut? or jus…" at bounding box center [513, 305] width 402 height 27
drag, startPoint x: 360, startPoint y: 26, endPoint x: 223, endPoint y: 34, distance: 137.1
click at [359, 26] on div "Ironmaya Pet Grooming ([GEOGRAPHIC_DATA]) 1 Account" at bounding box center [519, 16] width 843 height 28
drag, startPoint x: 165, startPoint y: 138, endPoint x: 161, endPoint y: 140, distance: 5.2
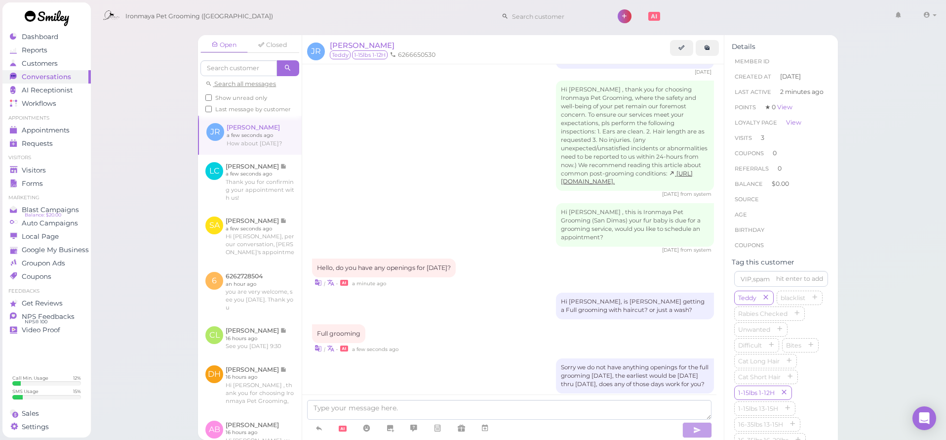
click at [165, 139] on div "Open Closed Search all messages Show unread only Last message by customer JR [P…" at bounding box center [518, 220] width 856 height 440
click at [77, 172] on div "Visitors" at bounding box center [45, 170] width 71 height 8
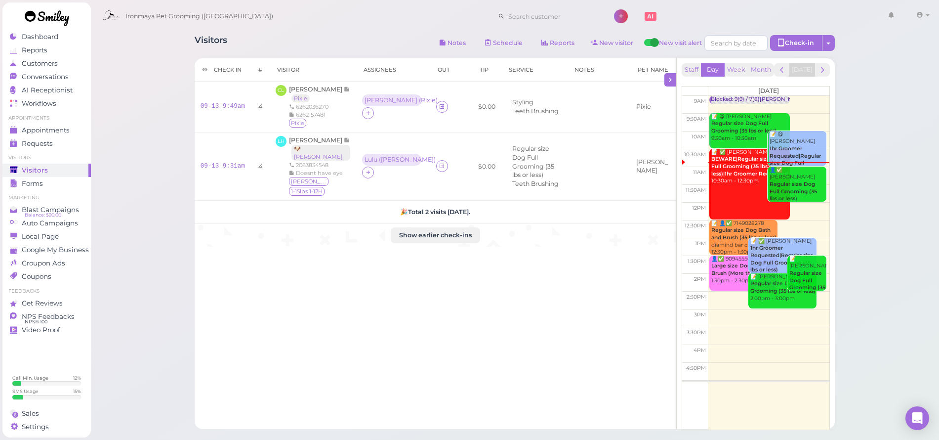
click at [308, 26] on div "Ironmaya Pet Grooming ([GEOGRAPHIC_DATA]) 1 Account" at bounding box center [515, 16] width 835 height 28
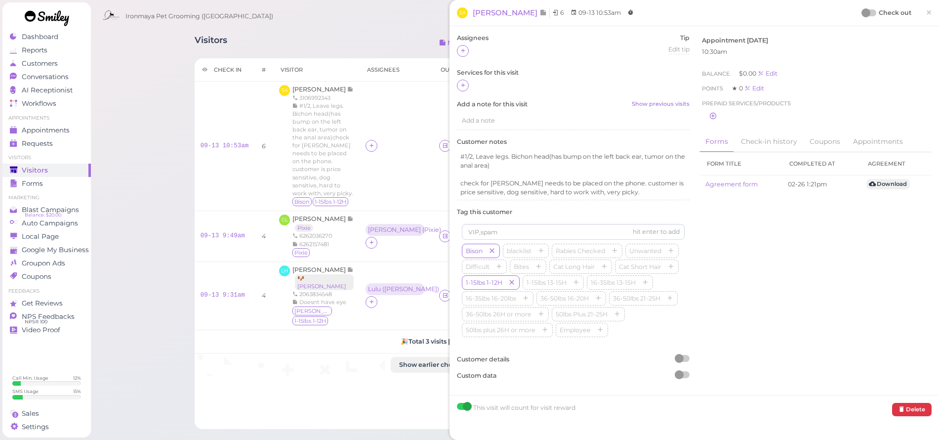
drag, startPoint x: 925, startPoint y: 10, endPoint x: 706, endPoint y: 12, distance: 218.8
click at [926, 10] on span "×" at bounding box center [929, 12] width 6 height 14
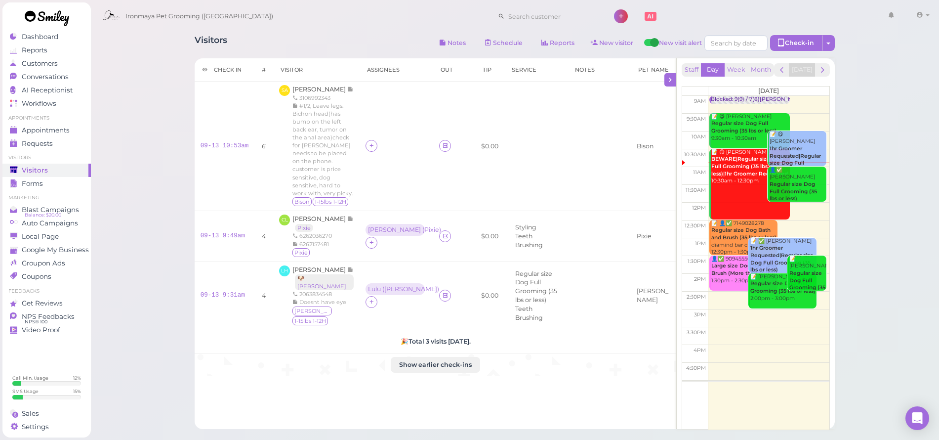
click at [295, 29] on div "Ironmaya Pet Grooming ([GEOGRAPHIC_DATA]) 1 Account" at bounding box center [515, 16] width 835 height 28
click at [411, 34] on div "Visitors Notes Schedule Reports New visitor New visit alert Check-in Customer c…" at bounding box center [514, 228] width 665 height 401
click at [400, 32] on div "Visitors Notes Schedule Reports New visitor New visit alert Check-in Customer c…" at bounding box center [514, 228] width 665 height 401
click at [348, 68] on th "Visitor" at bounding box center [316, 69] width 86 height 23
click at [433, 73] on th "Out" at bounding box center [446, 69] width 27 height 23
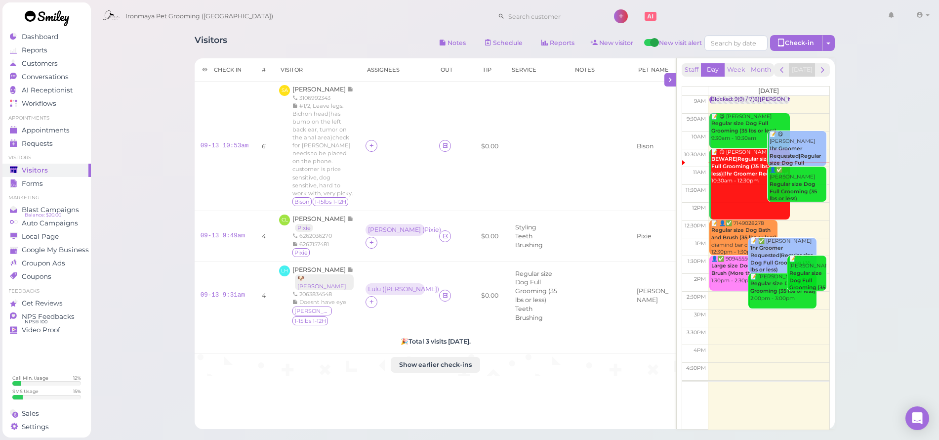
click at [338, 68] on th "Visitor" at bounding box center [316, 69] width 86 height 23
click at [356, 34] on div "Visitors Notes Schedule Reports New visitor New visit alert Check-in Customer c…" at bounding box center [514, 228] width 665 height 401
click at [378, 21] on div "Ironmaya Pet Grooming ([GEOGRAPHIC_DATA]) 1 Account" at bounding box center [515, 16] width 835 height 28
click at [365, 36] on div "Visitors Notes Schedule Reports New visitor New visit alert Check-in Customer c…" at bounding box center [515, 44] width 640 height 18
drag, startPoint x: 346, startPoint y: 68, endPoint x: 358, endPoint y: 48, distance: 22.8
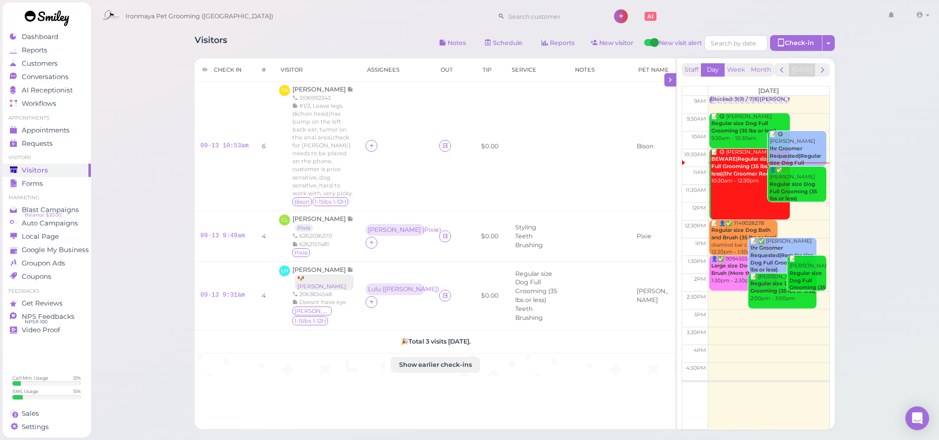
click at [347, 68] on th "Visitor" at bounding box center [316, 69] width 86 height 23
click at [360, 44] on div "Visitors Notes Schedule Reports New visitor New visit alert Check-in Customer c…" at bounding box center [515, 44] width 640 height 18
click at [368, 18] on div "Ironmaya Pet Grooming ([GEOGRAPHIC_DATA]) 1 Account" at bounding box center [515, 16] width 835 height 28
drag, startPoint x: 325, startPoint y: 69, endPoint x: 329, endPoint y: 43, distance: 26.1
click at [325, 69] on th "Visitor" at bounding box center [316, 69] width 86 height 23
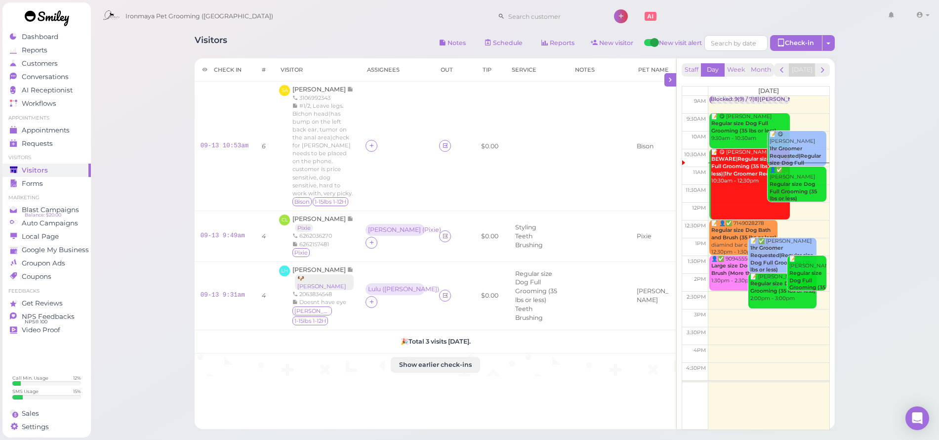
click at [336, 35] on div "Visitors Notes Schedule Reports New visitor New visit alert Check-in Customer c…" at bounding box center [515, 44] width 640 height 18
drag, startPoint x: 332, startPoint y: 70, endPoint x: 335, endPoint y: 63, distance: 7.1
click at [332, 70] on th "Visitor" at bounding box center [316, 69] width 86 height 23
click at [346, 49] on div "Visitors Notes Schedule Reports New visitor New visit alert Check-in Customer c…" at bounding box center [515, 44] width 640 height 18
click at [336, 69] on th "Visitor" at bounding box center [316, 69] width 86 height 23
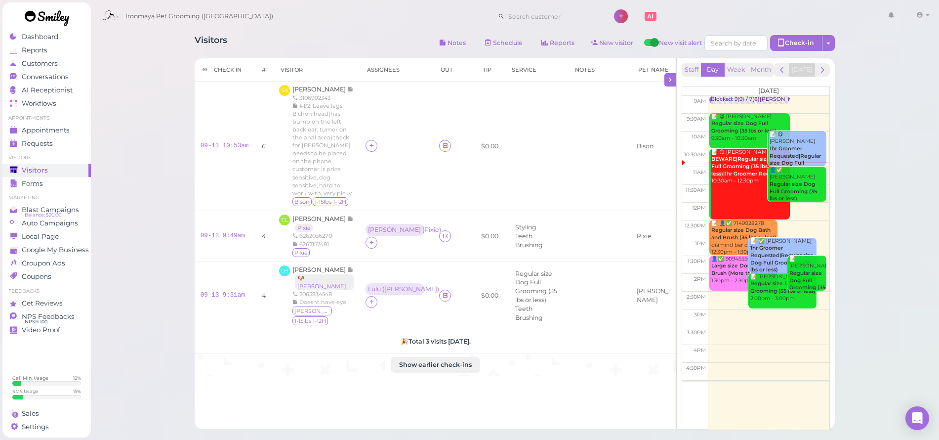
click at [347, 43] on div "Visitors Notes Schedule Reports New visitor New visit alert Check-in Customer c…" at bounding box center [515, 44] width 640 height 18
drag, startPoint x: 342, startPoint y: 21, endPoint x: 349, endPoint y: 12, distance: 11.3
click at [342, 21] on div "Ironmaya Pet Grooming ([GEOGRAPHIC_DATA]) 1 Account" at bounding box center [515, 16] width 835 height 28
click at [351, 44] on div "Visitors Notes Schedule Reports New visitor New visit alert Check-in Customer c…" at bounding box center [515, 44] width 640 height 18
click at [347, 70] on th "Visitor" at bounding box center [316, 69] width 86 height 23
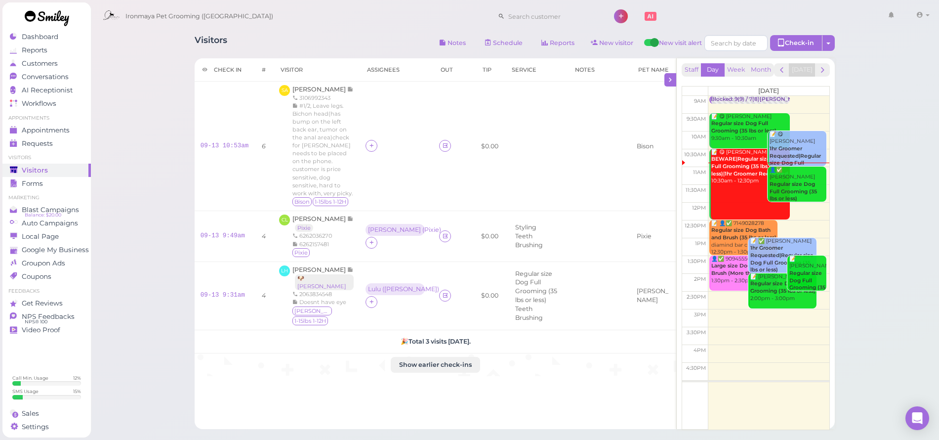
click at [347, 69] on th "Visitor" at bounding box center [316, 69] width 86 height 23
click at [343, 48] on div "Visitors Notes Schedule Reports New visitor New visit alert Check-in Customer c…" at bounding box center [515, 44] width 640 height 18
click at [274, 33] on div "Visitors Notes Schedule Reports New visitor New visit alert Check-in Customer c…" at bounding box center [514, 228] width 665 height 401
drag, startPoint x: 330, startPoint y: 41, endPoint x: 335, endPoint y: 58, distance: 17.5
click at [329, 42] on div "Visitors Notes Schedule Reports New visitor New visit alert Check-in Customer c…" at bounding box center [515, 44] width 640 height 18
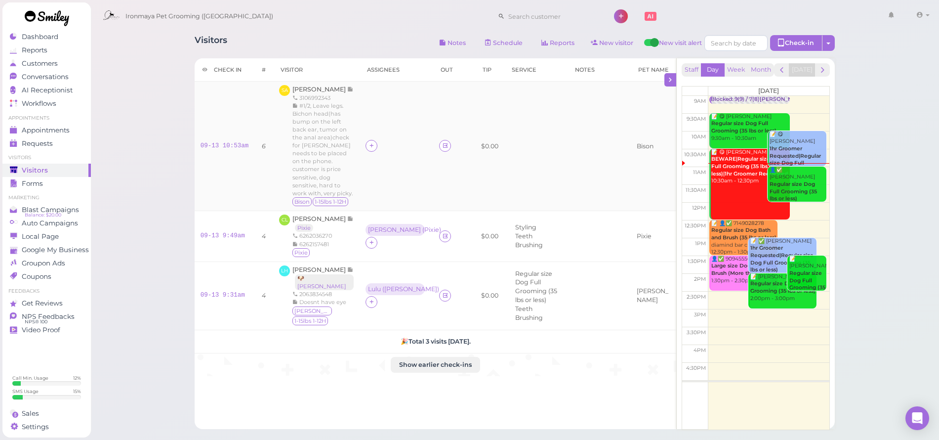
drag, startPoint x: 350, startPoint y: 91, endPoint x: 350, endPoint y: 86, distance: 5.4
click at [350, 91] on div "[PERSON_NAME] 3106992343 #1/2, Leave legs. Bichon head(has bump on the left bac…" at bounding box center [322, 146] width 61 height 122
click at [350, 55] on div "Visitors Notes Schedule Reports New visitor New visit alert Check-in Customer c…" at bounding box center [514, 228] width 665 height 401
drag, startPoint x: 353, startPoint y: 45, endPoint x: 349, endPoint y: 52, distance: 8.0
click at [352, 46] on div "Visitors Notes Schedule Reports New visitor New visit alert Check-in Customer c…" at bounding box center [515, 44] width 640 height 18
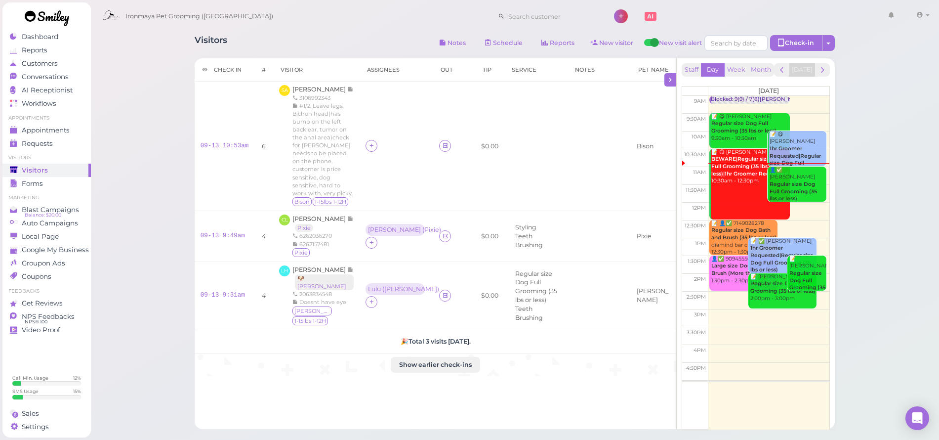
click at [339, 66] on th "Visitor" at bounding box center [316, 69] width 86 height 23
click at [889, 184] on div "Visitors Notes Schedule Reports New visitor New visit alert Check-in Customer c…" at bounding box center [514, 274] width 849 height 548
click at [888, 189] on div "Visitors Notes Schedule Reports New visitor New visit alert Check-in Customer c…" at bounding box center [514, 274] width 849 height 548
click at [885, 213] on div "Visitors Notes Schedule Reports New visitor New visit alert Check-in Customer c…" at bounding box center [514, 274] width 849 height 548
drag, startPoint x: 887, startPoint y: 198, endPoint x: 843, endPoint y: 171, distance: 52.1
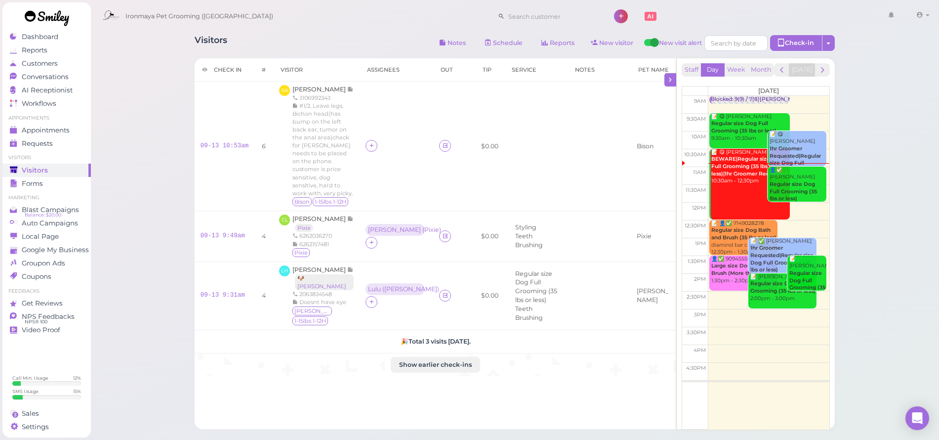
click at [887, 199] on div "Visitors Notes Schedule Reports New visitor New visit alert Check-in Customer c…" at bounding box center [514, 274] width 849 height 548
click at [312, 21] on div "Ironmaya Pet Grooming ([GEOGRAPHIC_DATA]) 1 Account" at bounding box center [515, 16] width 835 height 28
click at [337, 34] on div "Visitors Notes Schedule Reports New visitor New visit alert Check-in Customer c…" at bounding box center [514, 228] width 665 height 401
click at [387, 76] on th "Assignees" at bounding box center [397, 69] width 74 height 23
click at [858, 97] on div "Visitors Notes Schedule Reports New visitor New visit alert Check-in Customer c…" at bounding box center [514, 274] width 849 height 548
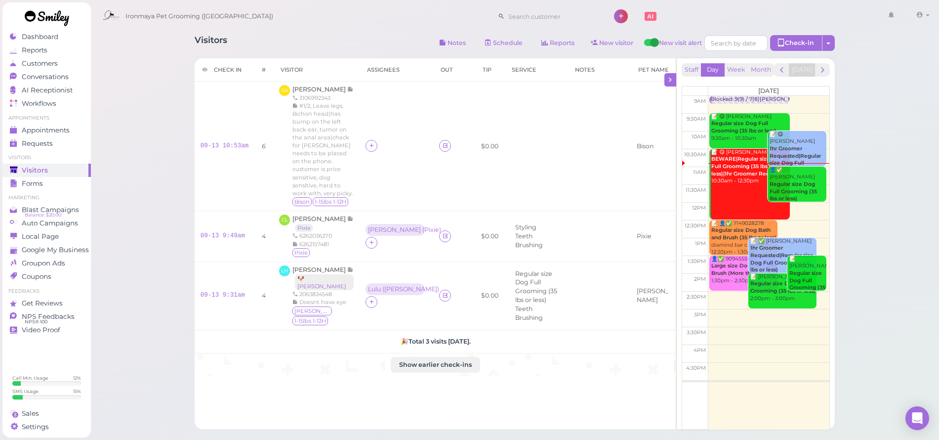
click at [882, 176] on div "Visitors Notes Schedule Reports New visitor New visit alert Check-in Customer c…" at bounding box center [514, 274] width 849 height 548
click at [877, 133] on div "Visitors Notes Schedule Reports New visitor New visit alert Check-in Customer c…" at bounding box center [514, 274] width 849 height 548
click at [320, 88] on span "[PERSON_NAME]" at bounding box center [319, 88] width 55 height 7
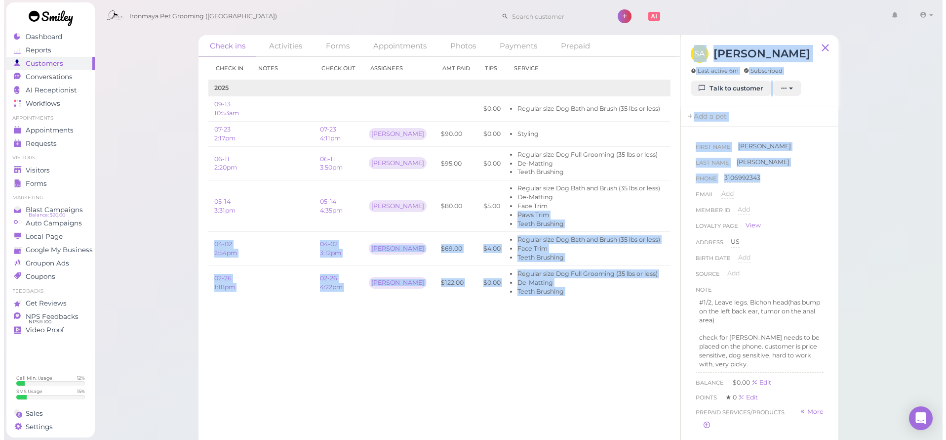
scroll to position [0, 49]
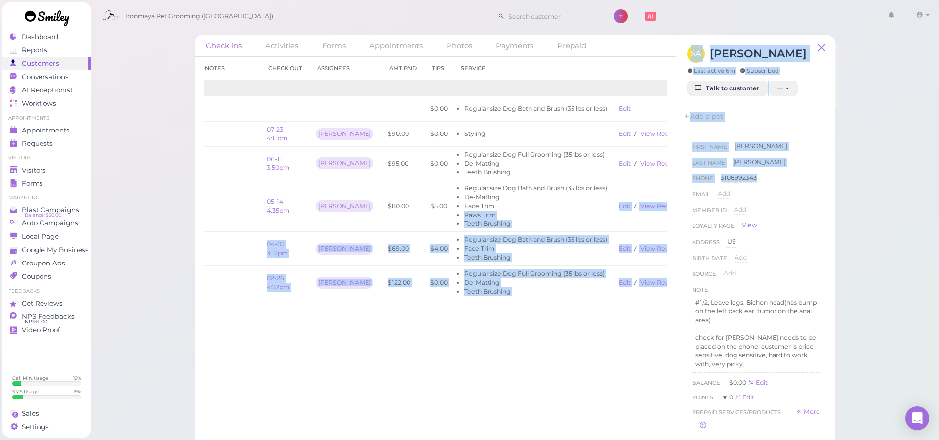
drag, startPoint x: 486, startPoint y: 212, endPoint x: 822, endPoint y: 173, distance: 338.1
click at [823, 174] on div "Check ins Activities Forms Appointments Photos Payments Prepaid Check in Notes …" at bounding box center [515, 240] width 640 height 410
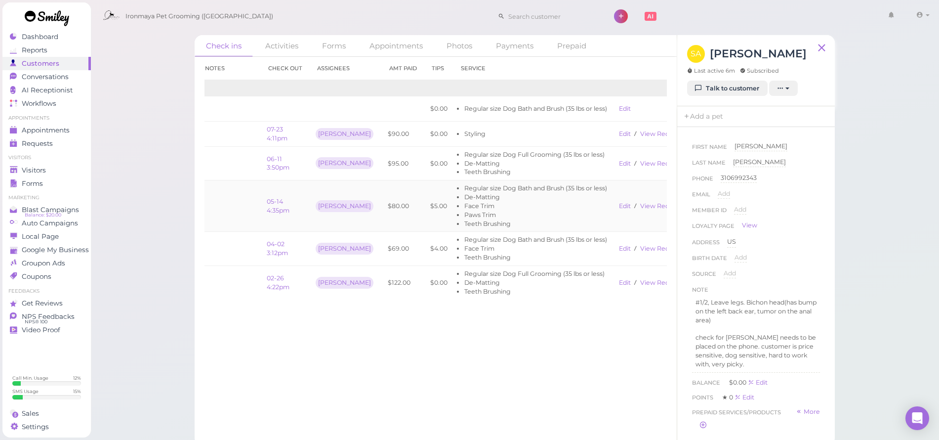
click at [549, 204] on li "Face Trim" at bounding box center [535, 205] width 143 height 9
click at [648, 204] on link "View receipt" at bounding box center [660, 205] width 40 height 7
click at [640, 161] on link "View receipt" at bounding box center [660, 163] width 40 height 7
click at [395, 9] on div "Ironmaya Pet Grooming ([GEOGRAPHIC_DATA]) 1 Account" at bounding box center [515, 16] width 835 height 28
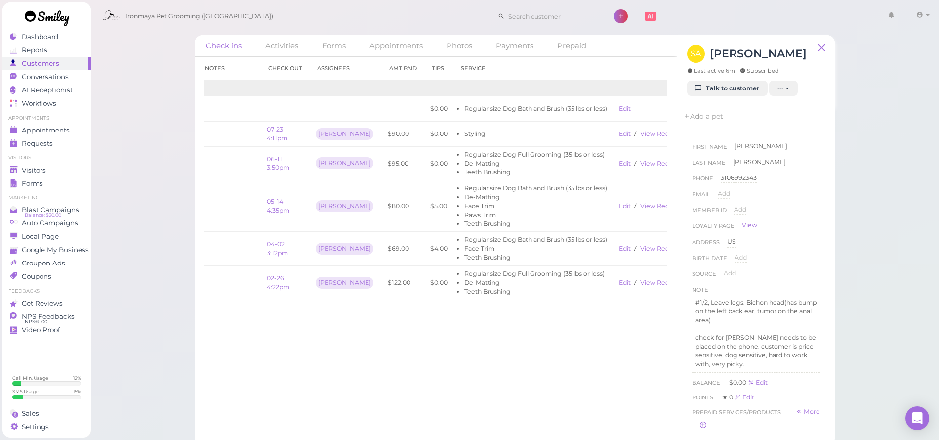
drag, startPoint x: 110, startPoint y: 119, endPoint x: 110, endPoint y: 123, distance: 5.0
click at [111, 119] on div "Check ins Activities Forms Appointments Photos Payments Prepaid Check in Notes …" at bounding box center [514, 222] width 849 height 445
click at [68, 174] on link "Visitors" at bounding box center [46, 169] width 88 height 13
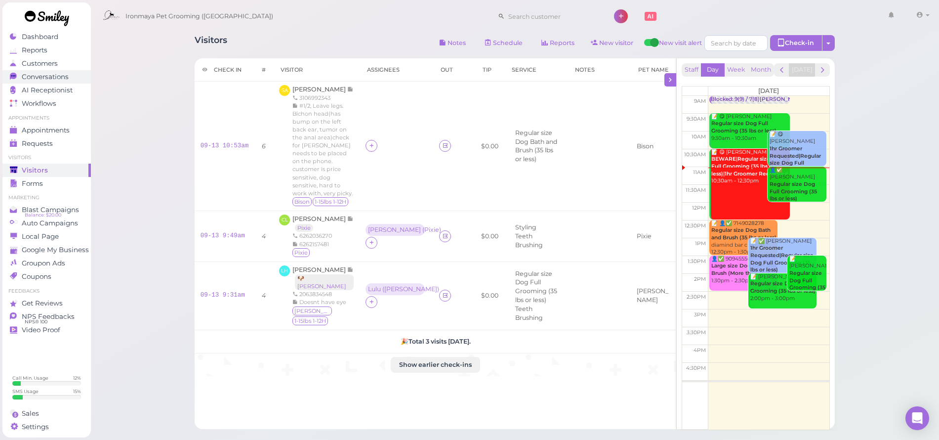
click at [53, 76] on span "Conversations" at bounding box center [45, 77] width 47 height 8
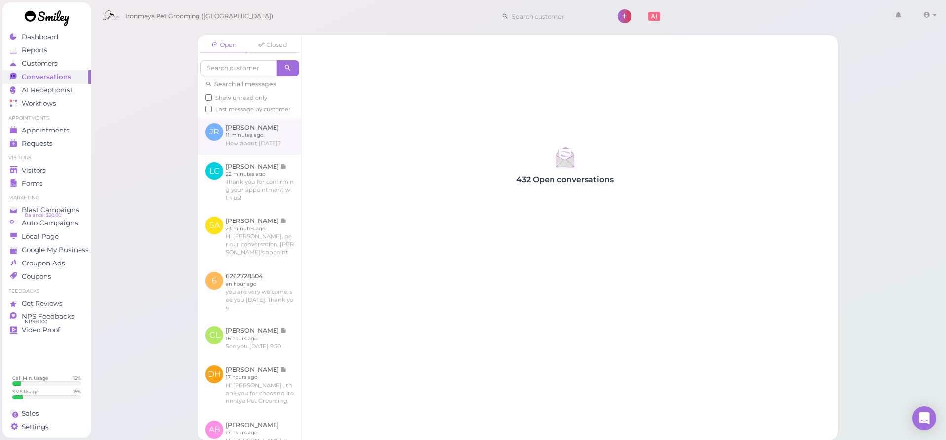
click at [281, 153] on link at bounding box center [249, 135] width 103 height 39
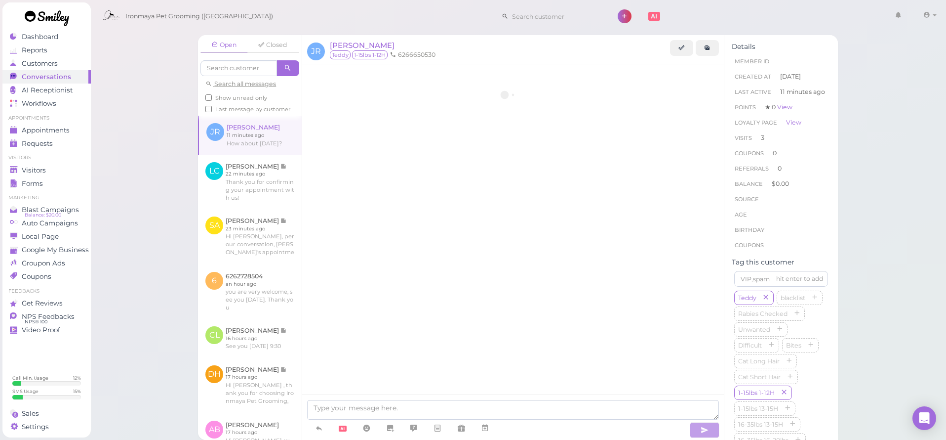
scroll to position [1338, 0]
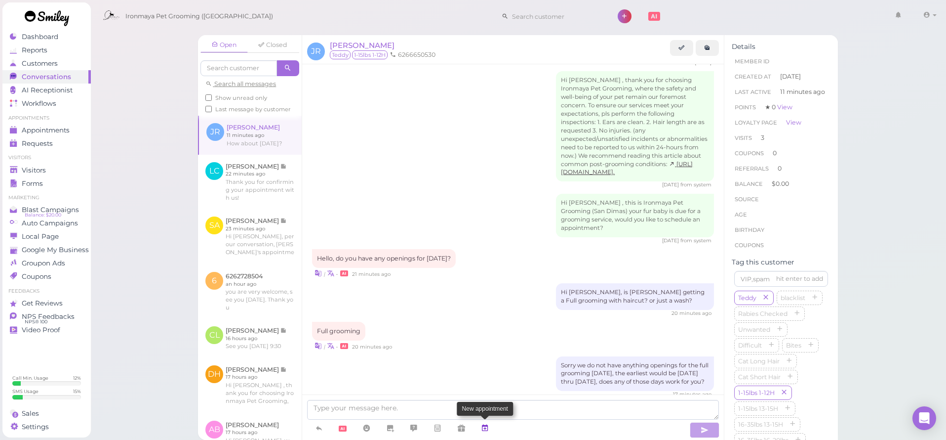
click at [491, 424] on link at bounding box center [485, 427] width 24 height 17
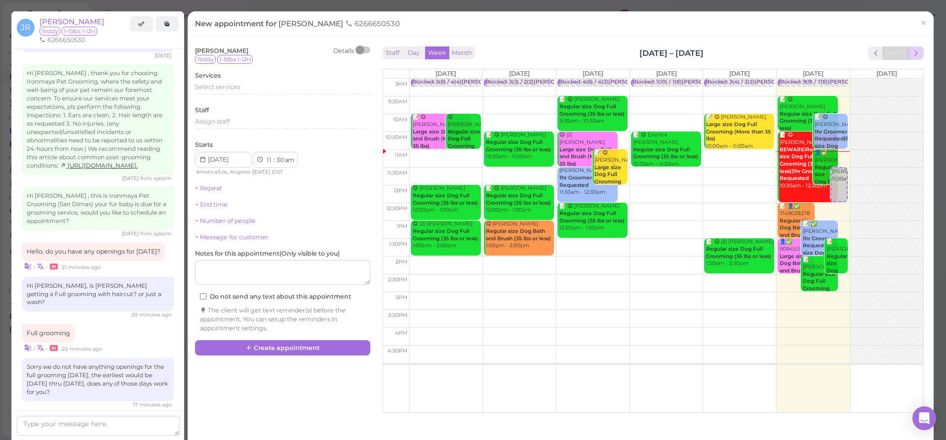
click at [912, 56] on span "next" at bounding box center [916, 52] width 9 height 9
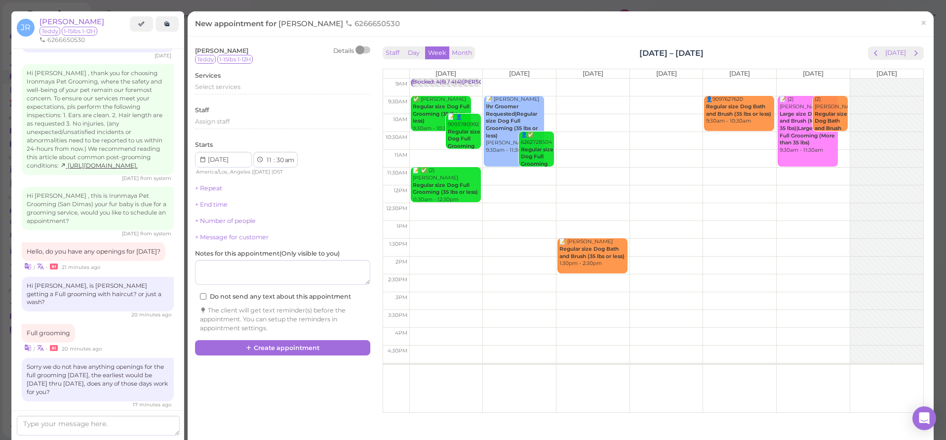
scroll to position [1329, 0]
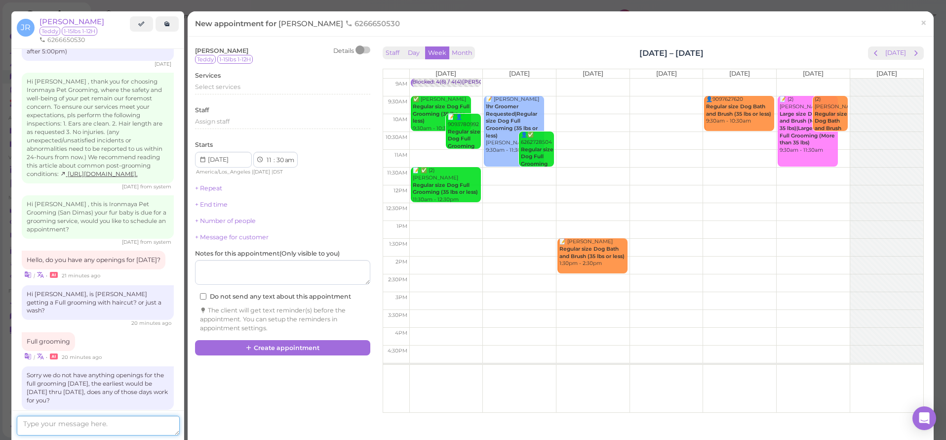
click at [141, 427] on textarea at bounding box center [98, 425] width 163 height 20
type textarea "e"
click at [23, 418] on textarea "Openings [DATE] will be between 9:30am to 2pm. what time do you prefer?" at bounding box center [98, 422] width 163 height 26
type textarea "Sure [PERSON_NAME], Openings [DATE] will be between 9:30am to 2pm. what time do…"
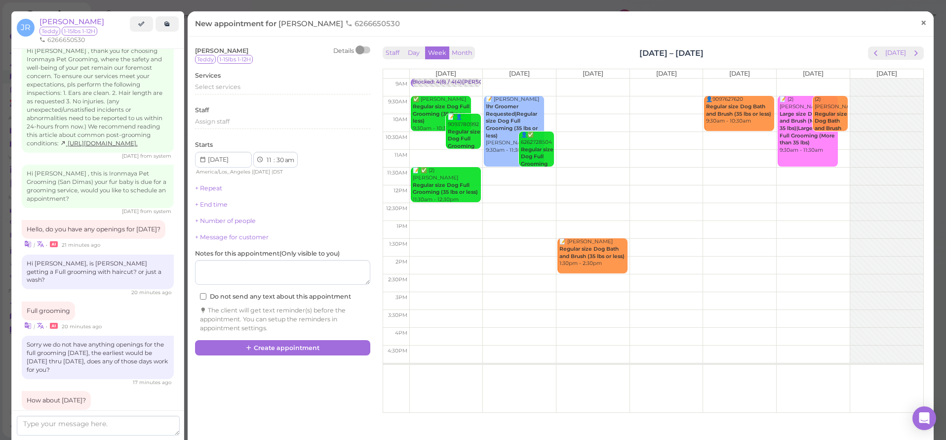
click at [924, 18] on span "×" at bounding box center [924, 23] width 6 height 14
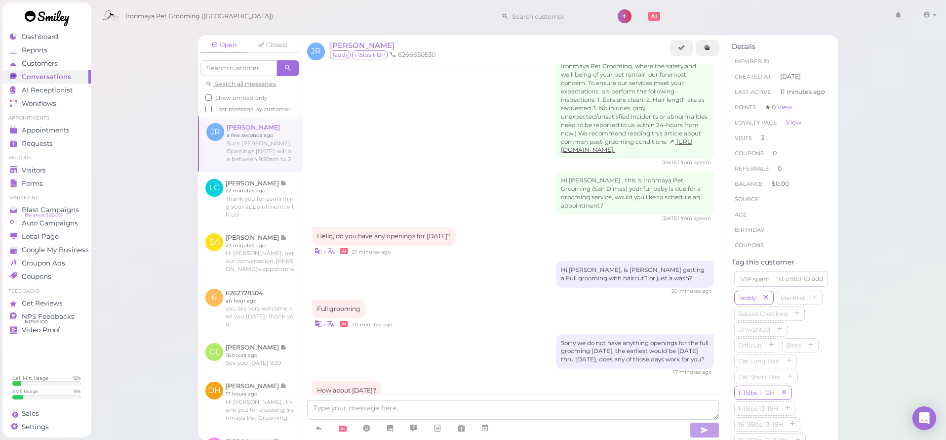
click at [187, 96] on div "Open Closed Search all messages Show unread only Last message by customer JR [P…" at bounding box center [518, 234] width 665 height 412
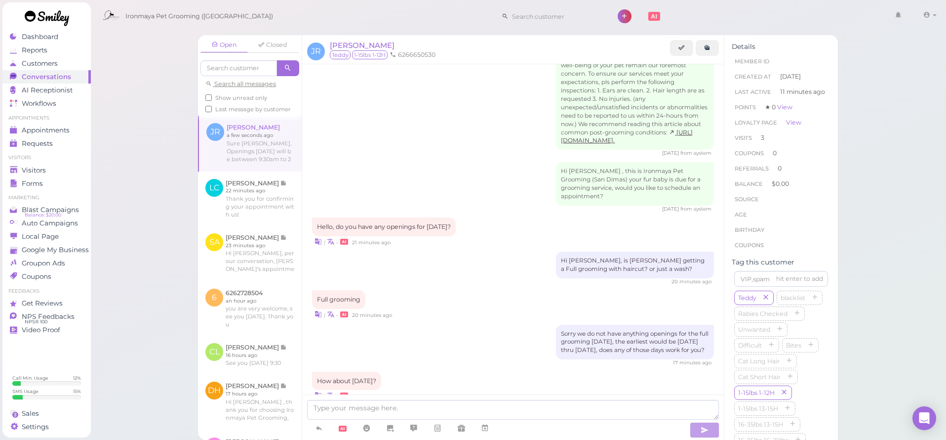
scroll to position [2, 0]
click at [39, 167] on span "Visitors" at bounding box center [34, 170] width 24 height 8
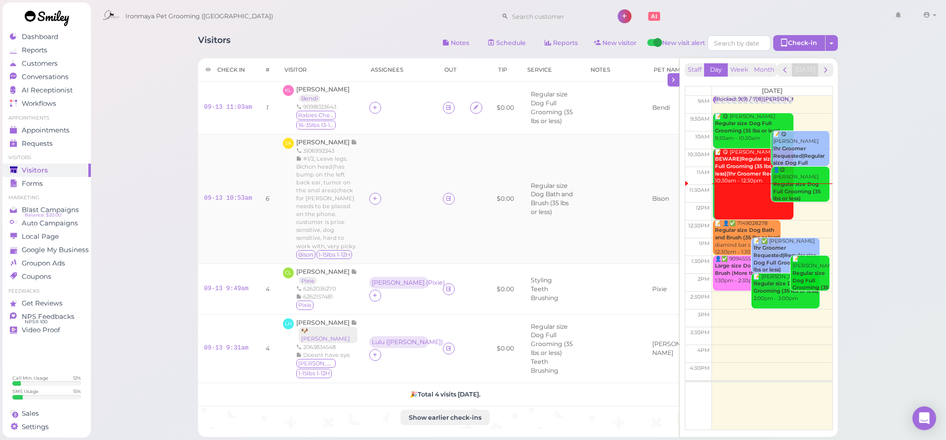
scroll to position [2, 0]
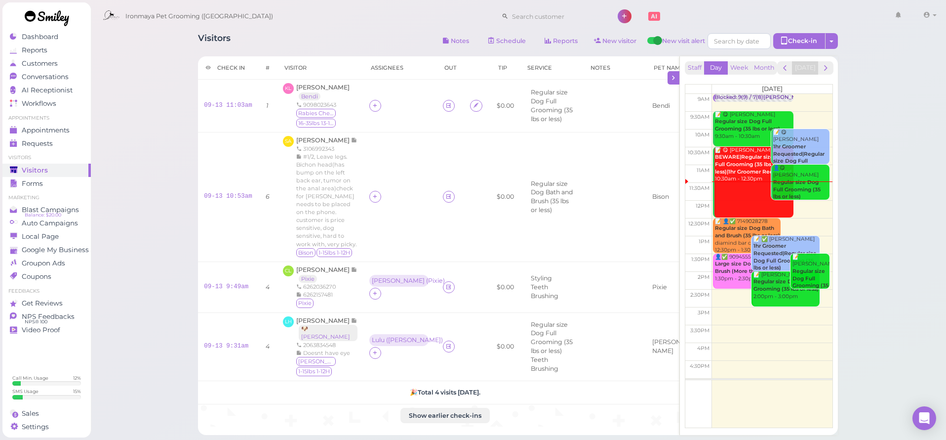
drag, startPoint x: 319, startPoint y: 285, endPoint x: 941, endPoint y: 111, distance: 646.1
click at [319, 273] on span "[PERSON_NAME]" at bounding box center [323, 269] width 55 height 7
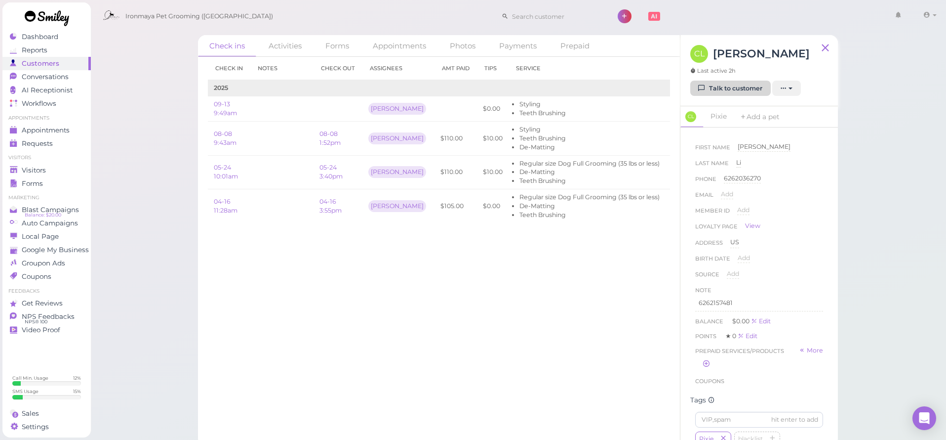
click at [734, 92] on link "Talk to customer" at bounding box center [730, 89] width 81 height 16
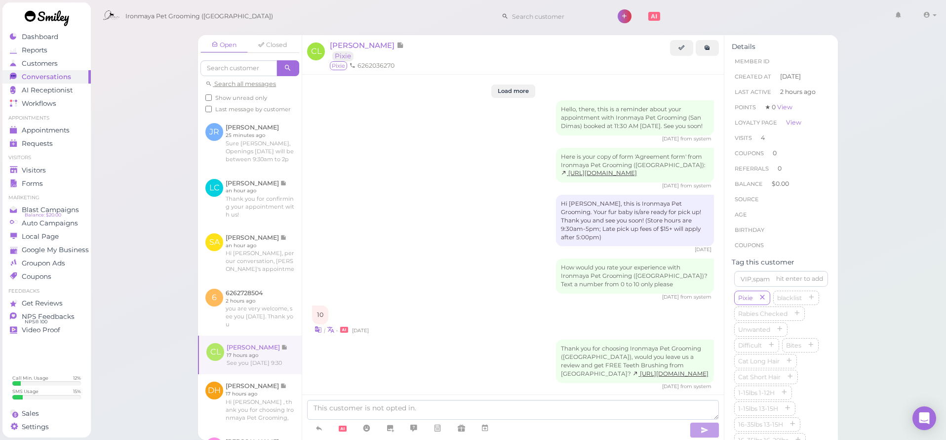
scroll to position [1527, 0]
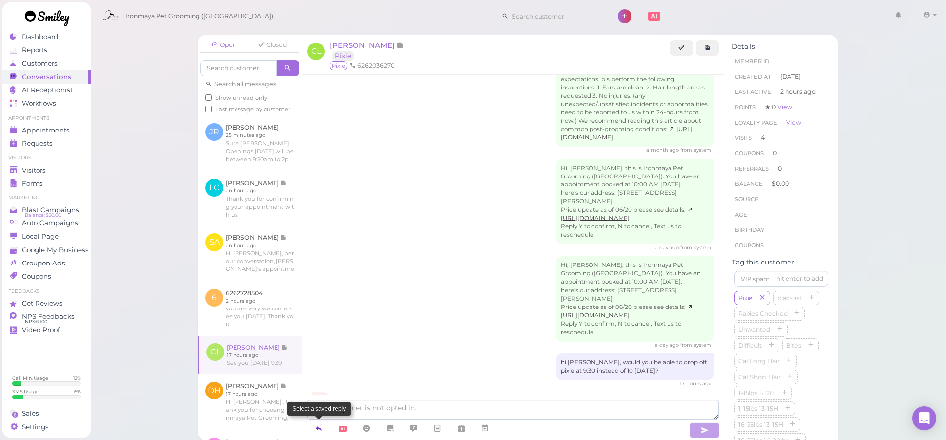
click at [318, 431] on icon at bounding box center [319, 428] width 8 height 10
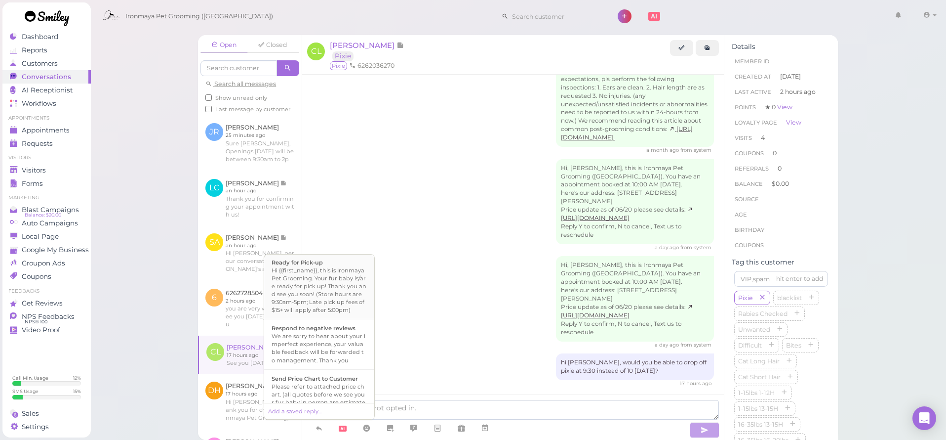
scroll to position [272, 0]
click at [331, 313] on div "Hi {{first_name}}, this is Ironmaya Pet Grooming. Your fur baby is/are ready fo…" at bounding box center [319, 319] width 95 height 47
type textarea "Hi {{first_name}}, this is Ironmaya Pet Grooming. Your fur baby is/are ready fo…"
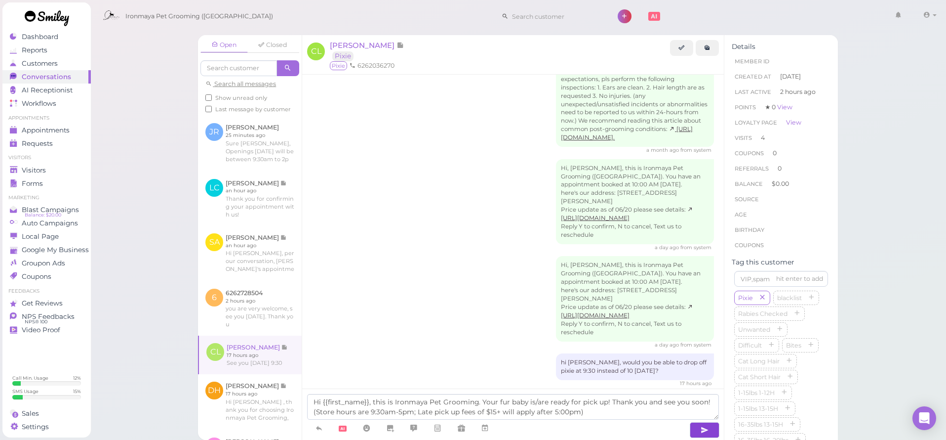
click at [703, 428] on icon "button" at bounding box center [705, 430] width 8 height 10
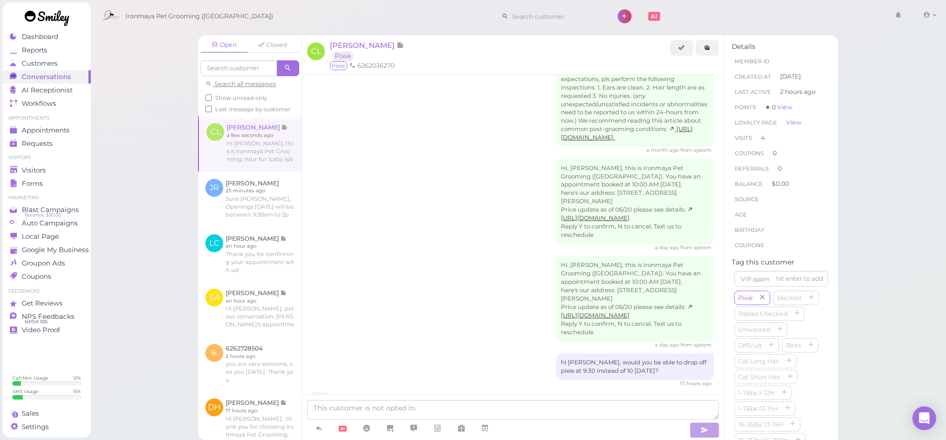
scroll to position [1573, 0]
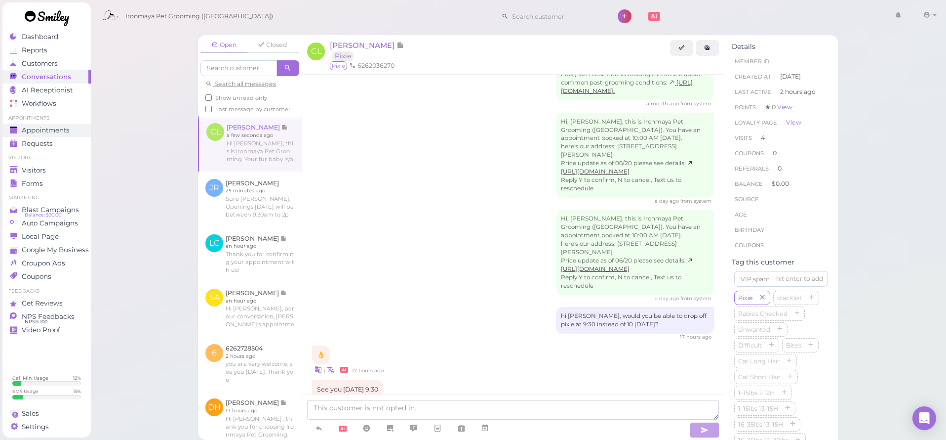
click at [49, 131] on span "Appointments" at bounding box center [46, 130] width 48 height 8
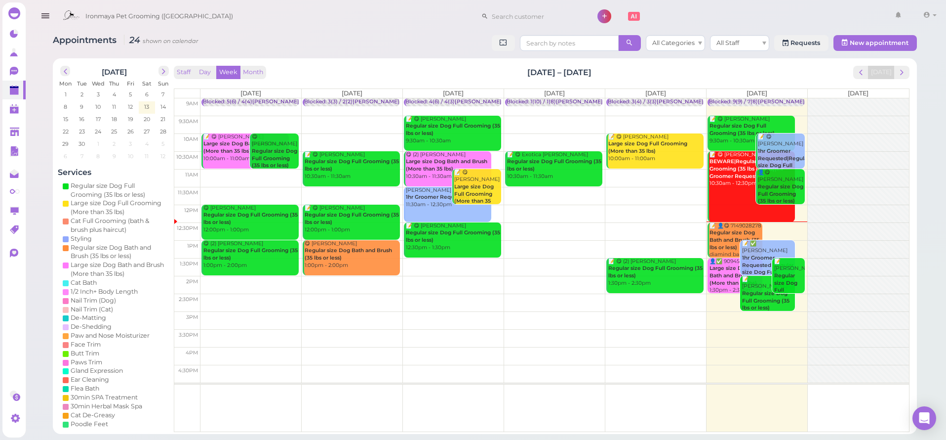
click at [727, 16] on div "Ironmaya Pet Grooming ([GEOGRAPHIC_DATA]) 1 Account" at bounding box center [499, 16] width 883 height 28
click at [41, 13] on icon "button" at bounding box center [45, 16] width 10 height 12
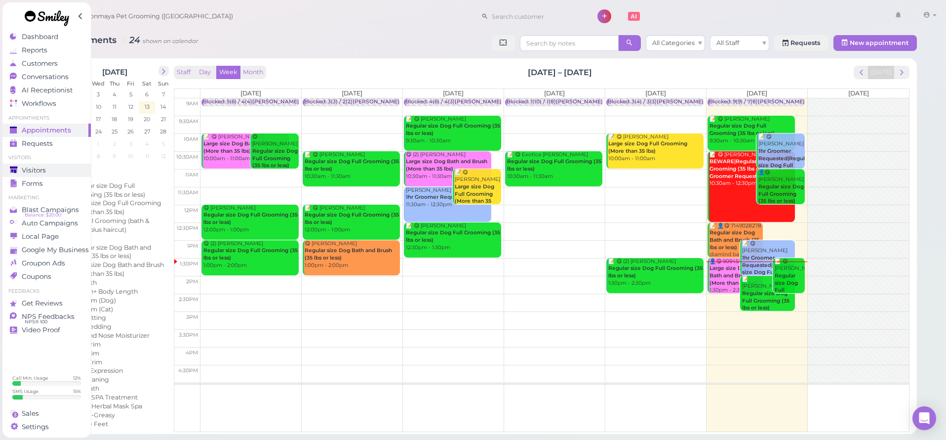
click at [40, 166] on span "Visitors" at bounding box center [34, 170] width 24 height 8
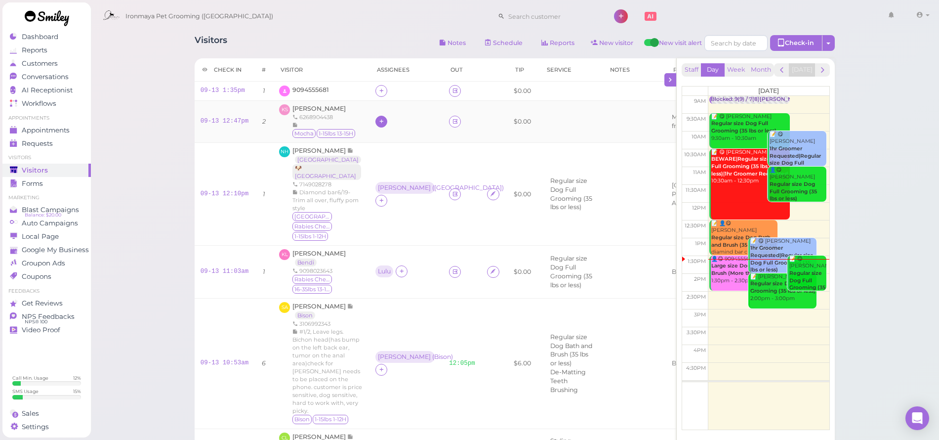
click at [378, 125] on icon at bounding box center [381, 121] width 6 height 7
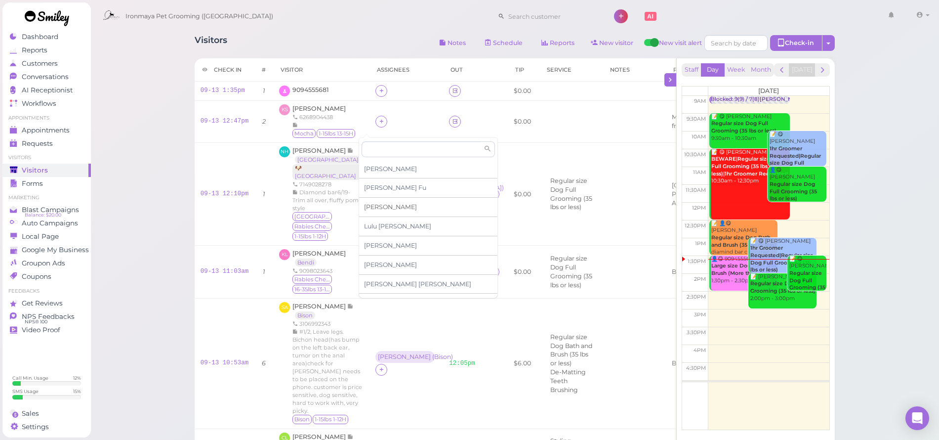
click at [375, 208] on span "[PERSON_NAME]" at bounding box center [390, 206] width 53 height 7
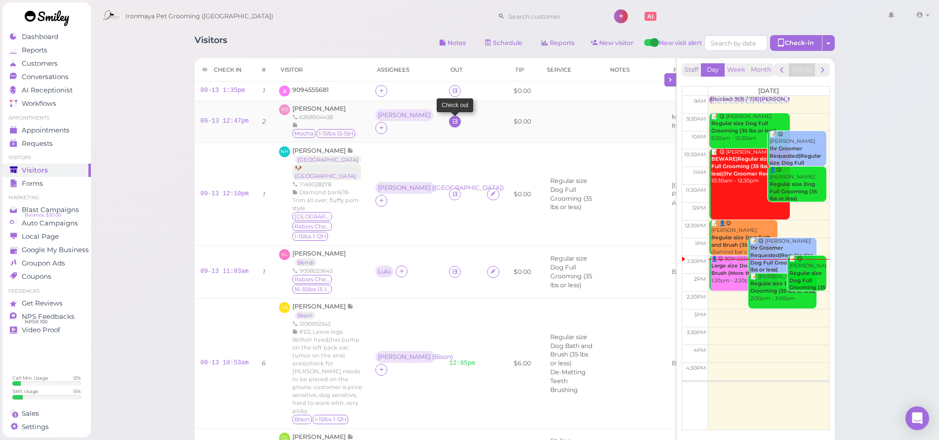
click at [452, 125] on icon at bounding box center [455, 121] width 6 height 7
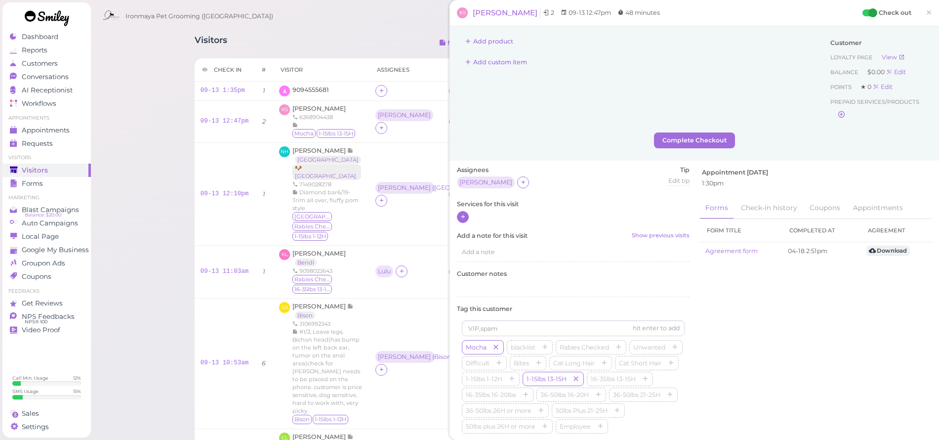
click at [464, 218] on icon at bounding box center [463, 216] width 6 height 7
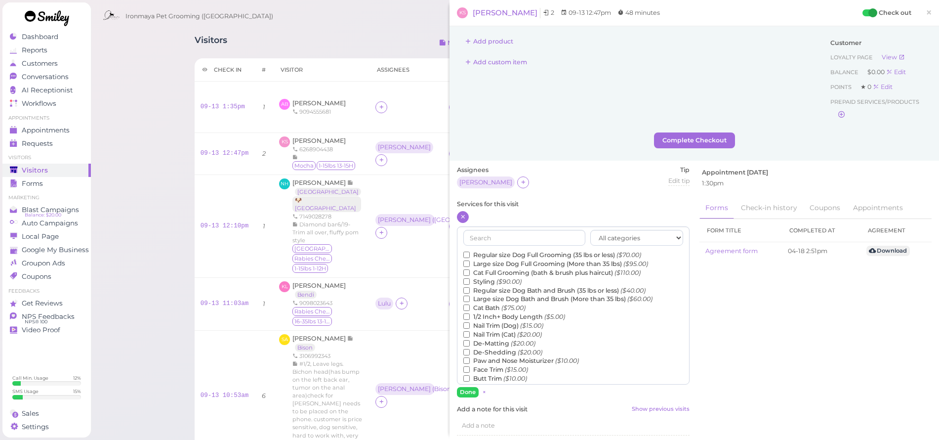
click at [504, 286] on label "Regular size Dog Bath and Brush (35 lbs or less) ($40.00)" at bounding box center [554, 290] width 182 height 9
click at [470, 287] on input "Regular size Dog Bath and Brush (35 lbs or less) ($40.00)" at bounding box center [466, 290] width 6 height 6
click at [490, 286] on label "Regular size Dog Bath and Brush (35 lbs or less) ($40.00)" at bounding box center [554, 290] width 182 height 9
click at [470, 287] on input "Regular size Dog Bath and Brush (35 lbs or less) ($40.00)" at bounding box center [466, 290] width 6 height 6
click at [486, 294] on label "Large size Dog Bath and Brush (More than 35 lbs) ($60.00)" at bounding box center [557, 298] width 189 height 9
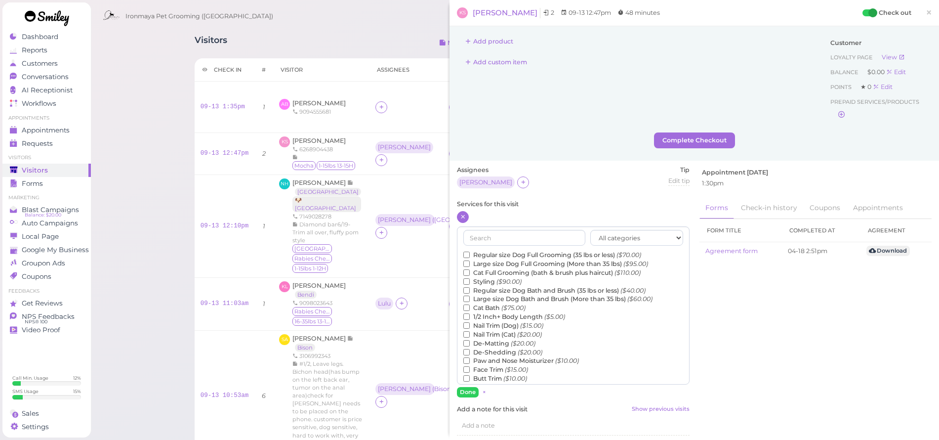
click at [470, 295] on input "Large size Dog Bath and Brush (More than 35 lbs) ($60.00)" at bounding box center [466, 298] width 6 height 6
click at [466, 391] on button "Done" at bounding box center [468, 392] width 22 height 10
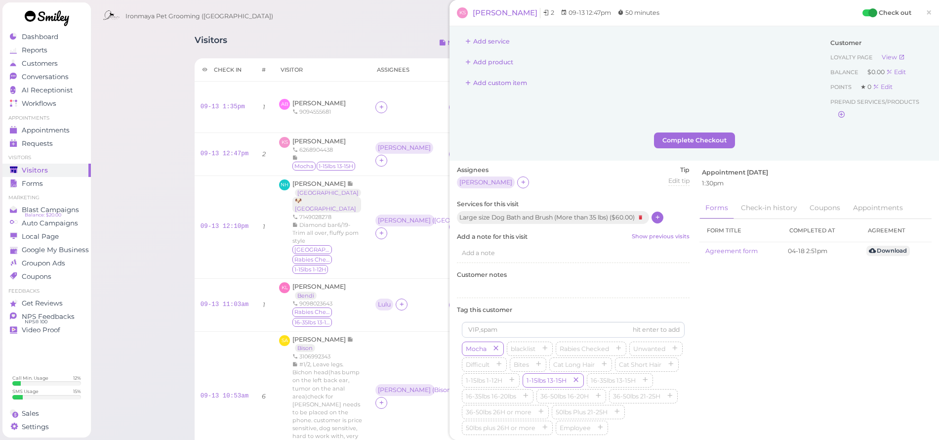
click at [926, 16] on span "×" at bounding box center [929, 12] width 6 height 14
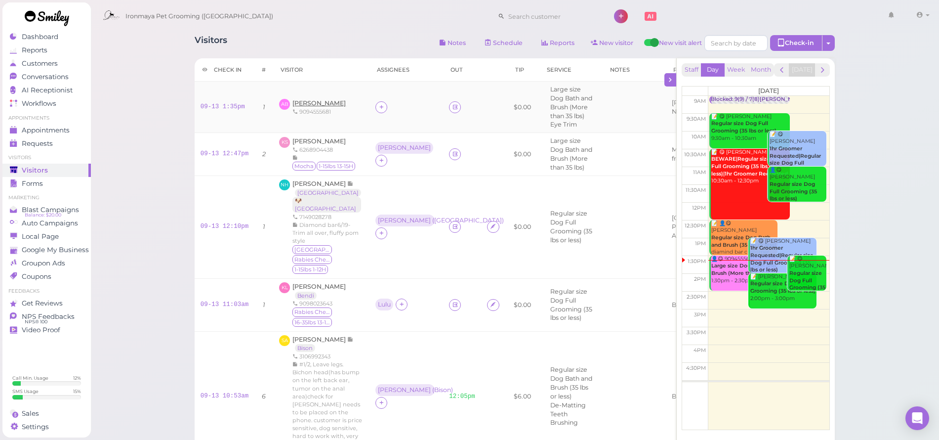
click at [317, 102] on span "Amy Baumann" at bounding box center [318, 102] width 53 height 7
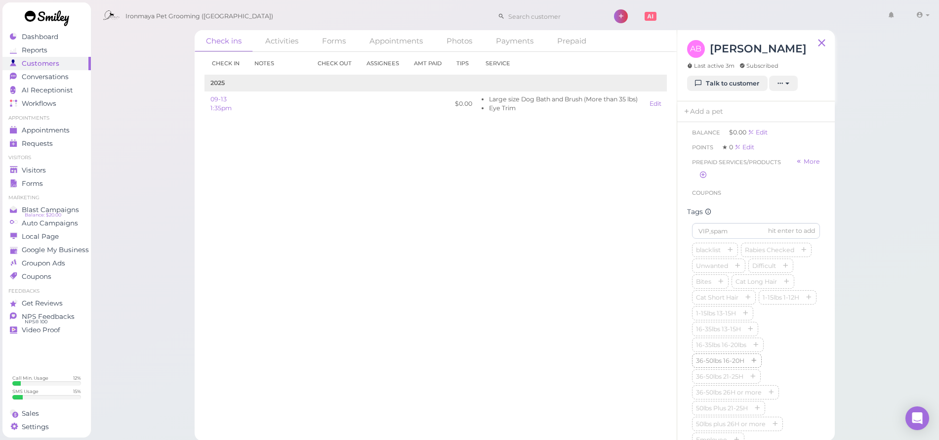
scroll to position [275, 0]
click at [661, 104] on link "Edit" at bounding box center [655, 103] width 12 height 7
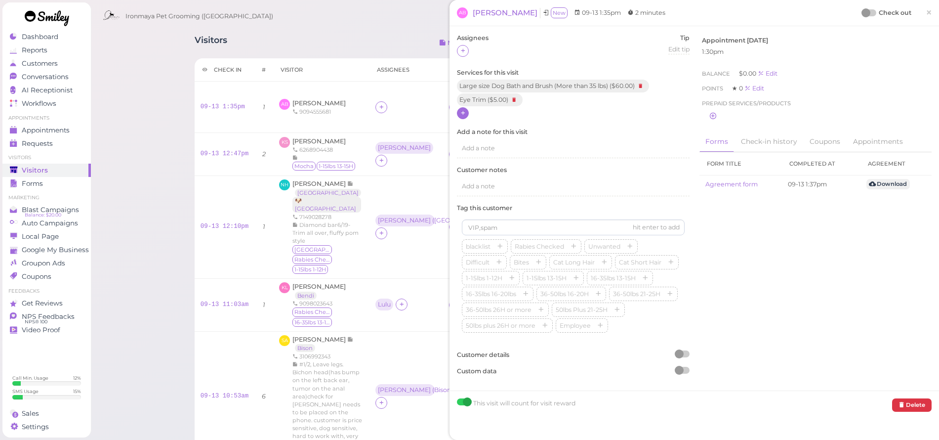
click at [460, 113] on icon at bounding box center [463, 112] width 6 height 7
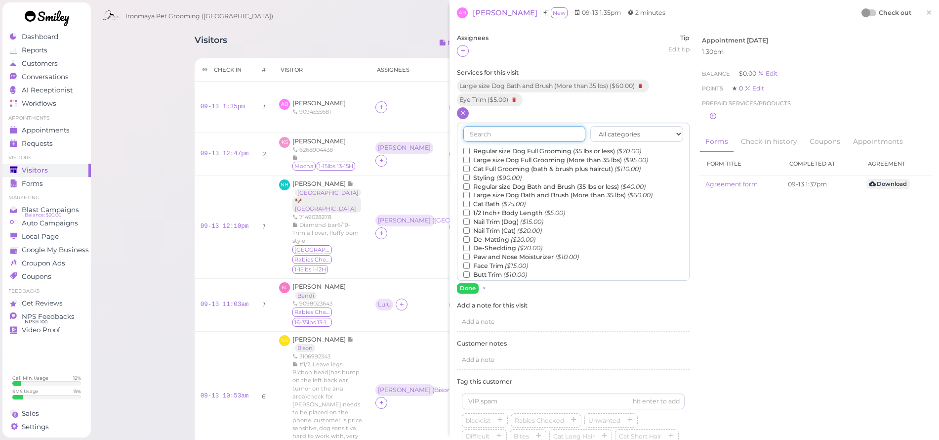
click at [469, 139] on input "text" at bounding box center [524, 134] width 122 height 16
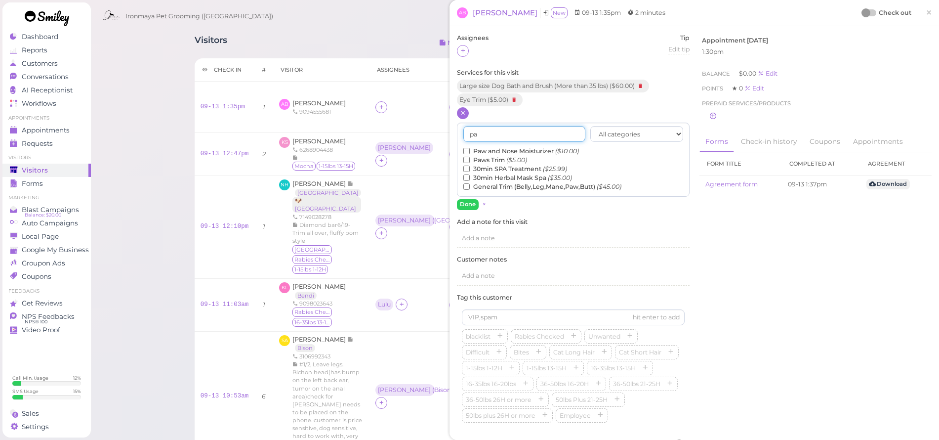
type input "pa"
click at [464, 158] on input "Paws Trim ($5.00)" at bounding box center [466, 160] width 6 height 6
click at [464, 203] on button "Done" at bounding box center [468, 204] width 22 height 10
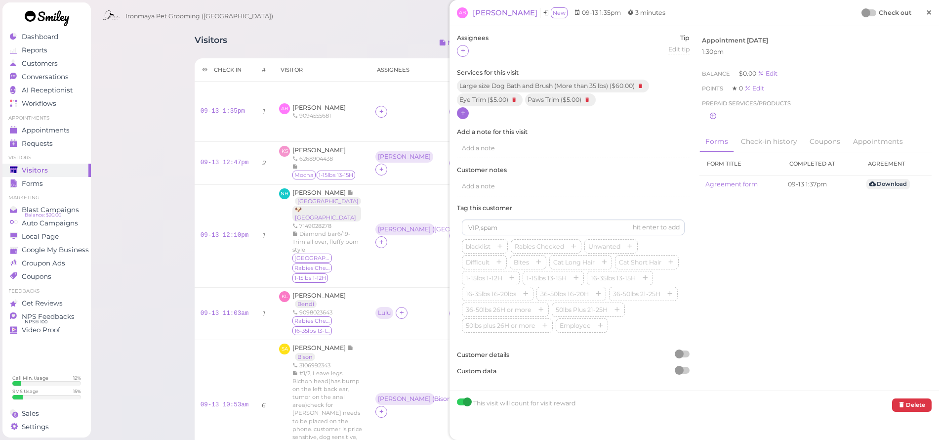
click at [926, 13] on span "×" at bounding box center [929, 12] width 6 height 14
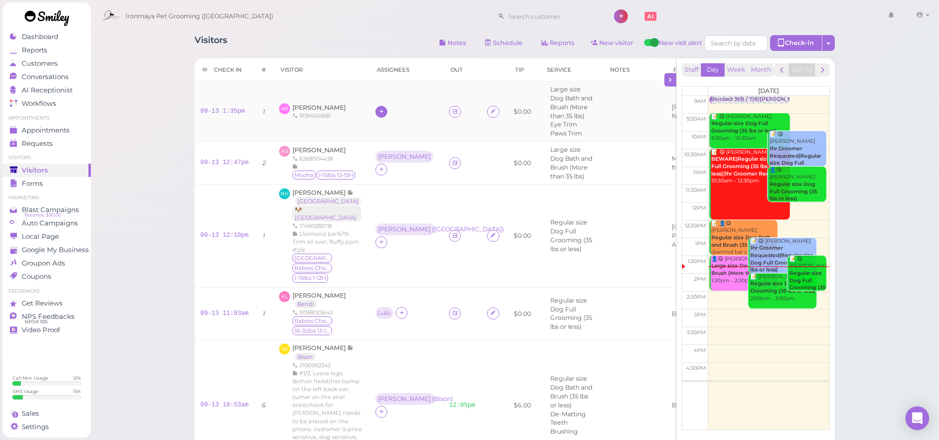
click at [378, 113] on icon at bounding box center [381, 111] width 6 height 7
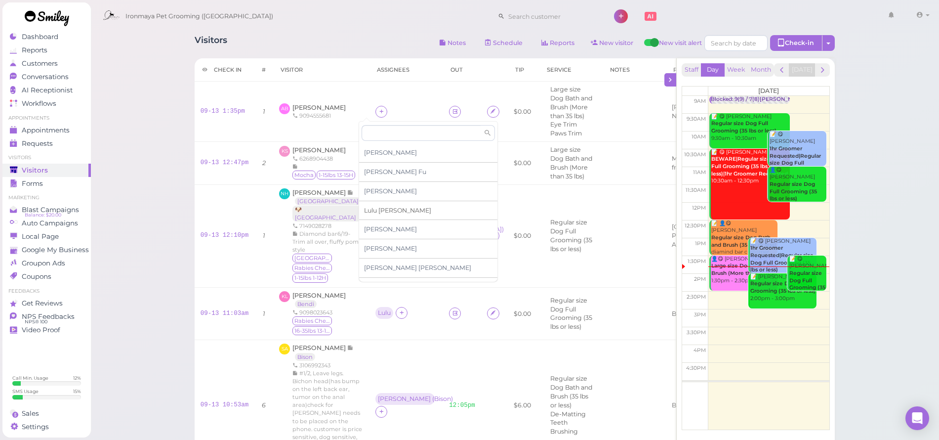
click at [374, 213] on div "Lulu Han" at bounding box center [428, 210] width 138 height 19
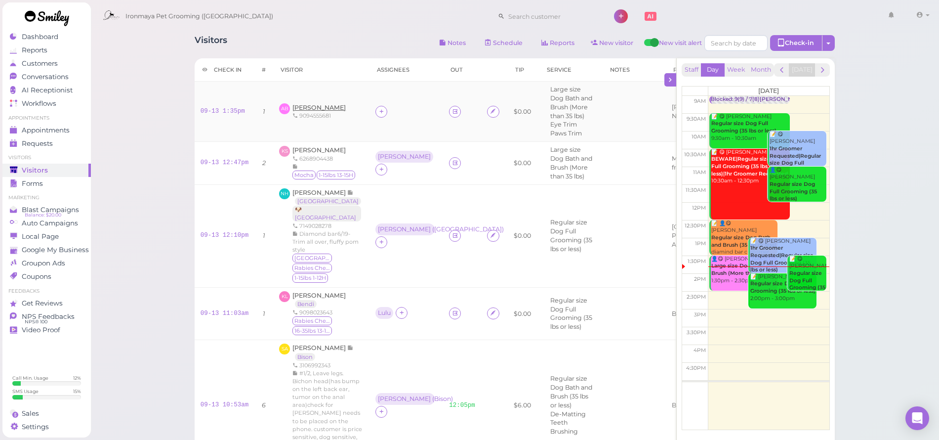
click at [317, 107] on span "Amy Baumann" at bounding box center [318, 107] width 53 height 7
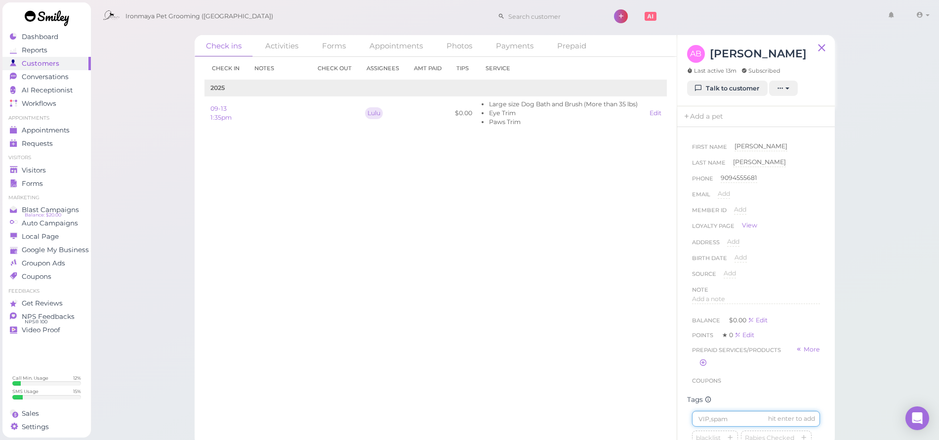
click at [714, 417] on input at bounding box center [756, 418] width 128 height 16
type input "Charlie"
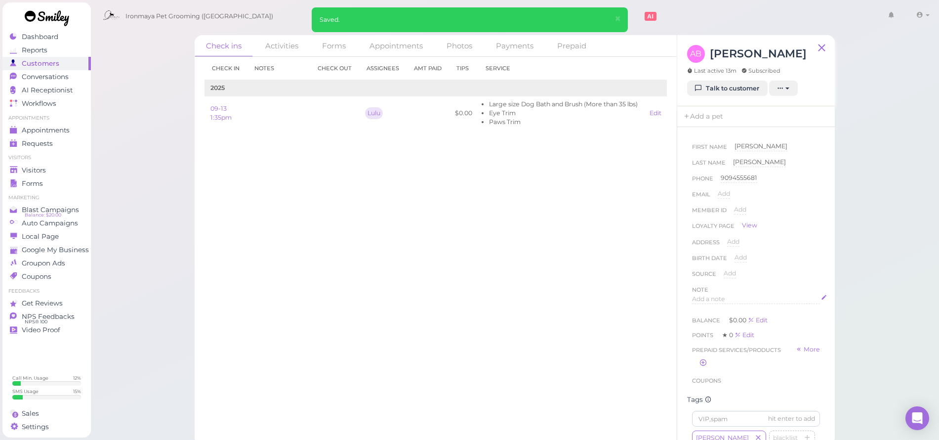
click at [716, 295] on span "Add a note" at bounding box center [708, 298] width 33 height 7
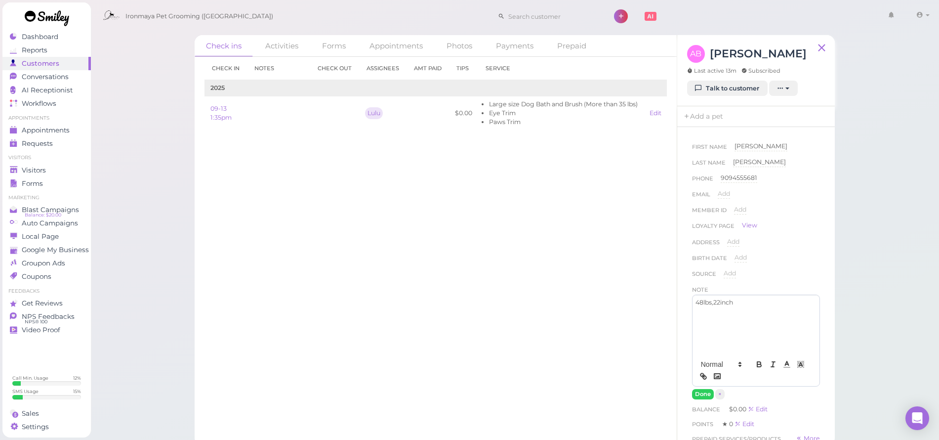
click at [707, 386] on div "48lbs,22inch 48lbs,22inch Done ×" at bounding box center [756, 346] width 128 height 105
click at [706, 391] on button "Done" at bounding box center [703, 394] width 22 height 10
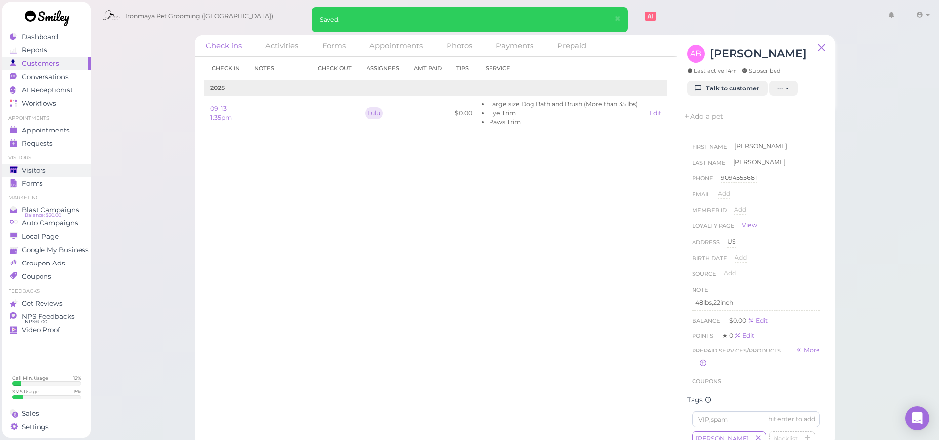
click at [33, 175] on link "Visitors" at bounding box center [46, 169] width 88 height 13
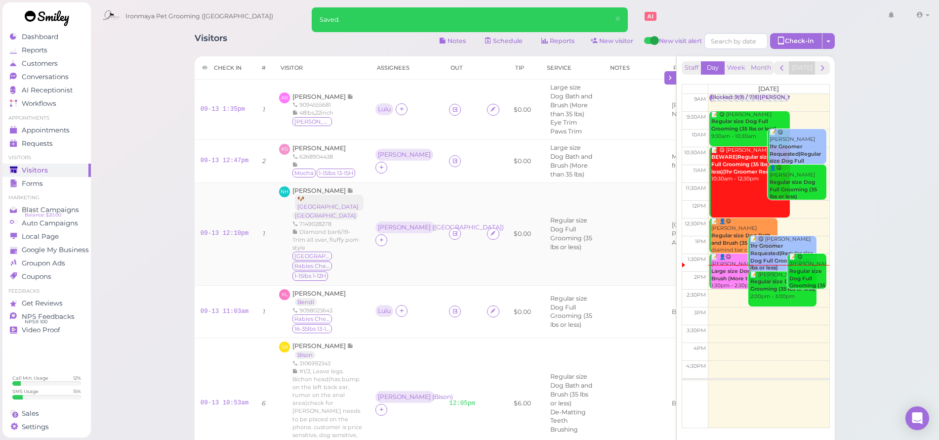
scroll to position [6, 0]
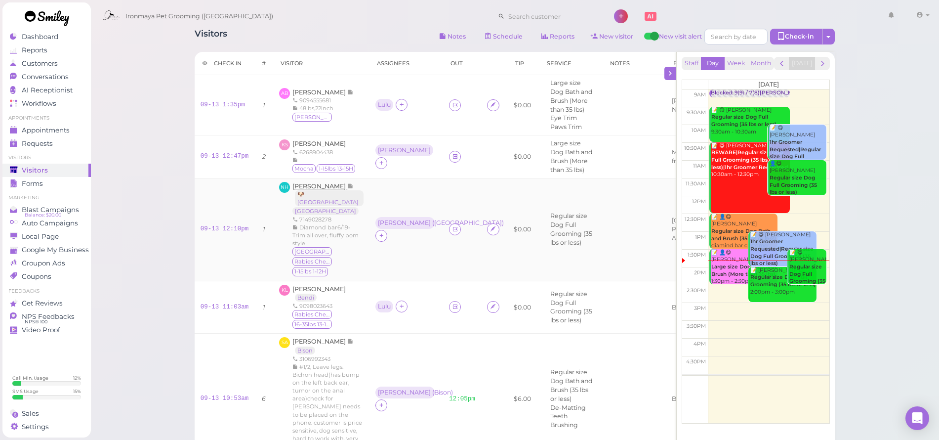
click at [335, 190] on span "Nathan Hoang" at bounding box center [319, 185] width 55 height 7
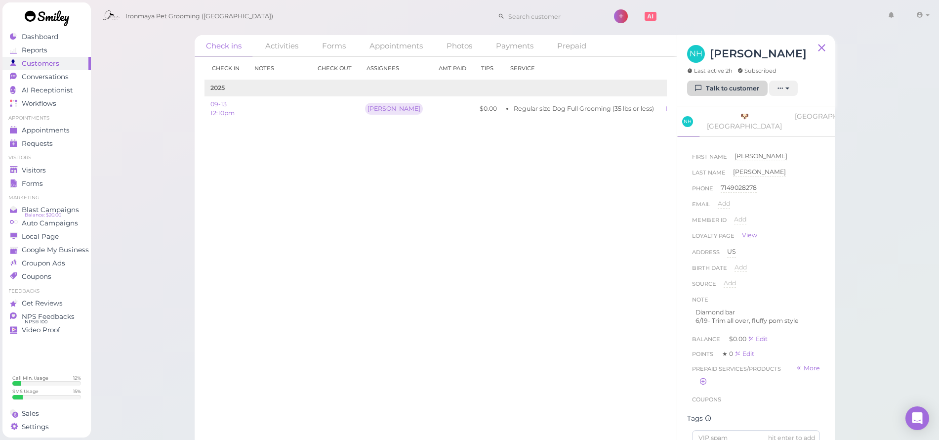
click at [744, 89] on link "Talk to customer" at bounding box center [727, 89] width 81 height 16
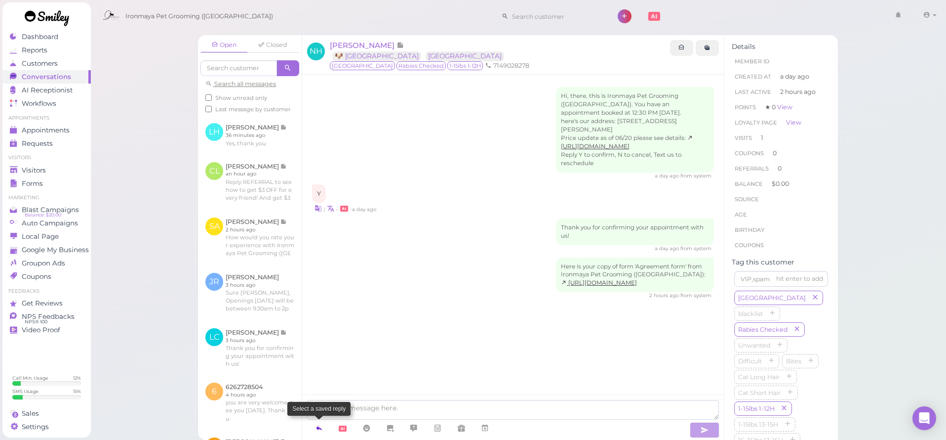
click at [321, 428] on icon at bounding box center [319, 428] width 8 height 10
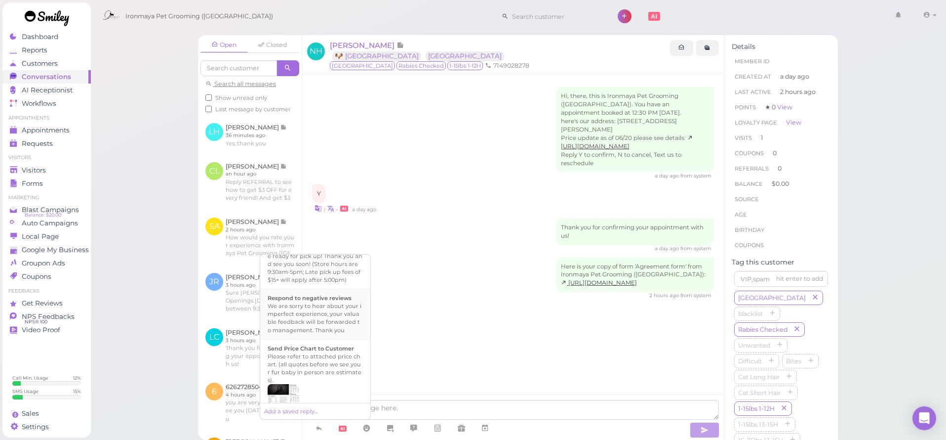
scroll to position [254, 0]
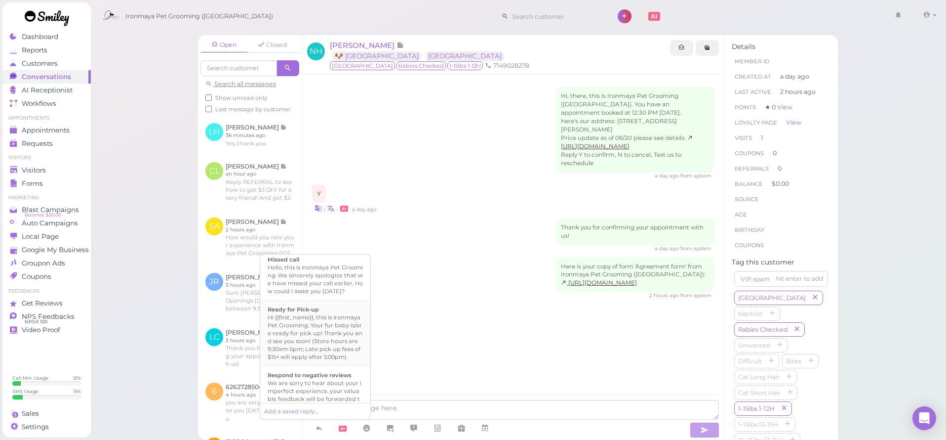
click at [306, 343] on div "Hi {{first_name}}, this is Ironmaya Pet Grooming. Your fur baby is/are ready fo…" at bounding box center [315, 336] width 95 height 47
type textarea "Hi {{first_name}}, this is Ironmaya Pet Grooming. Your fur baby is/are ready fo…"
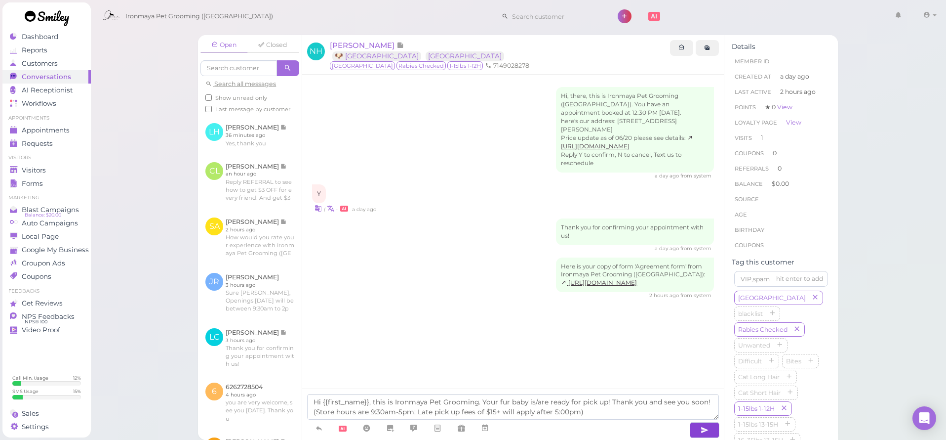
click at [714, 425] on button "button" at bounding box center [705, 430] width 30 height 16
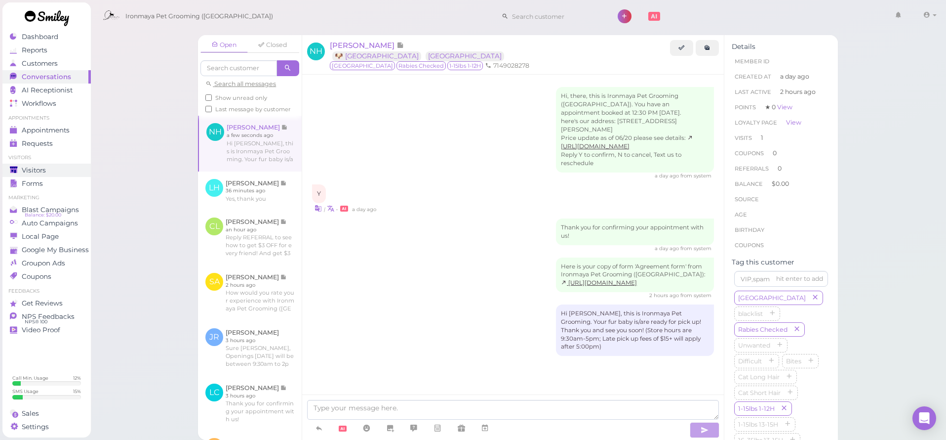
click at [42, 171] on span "Visitors" at bounding box center [34, 170] width 24 height 8
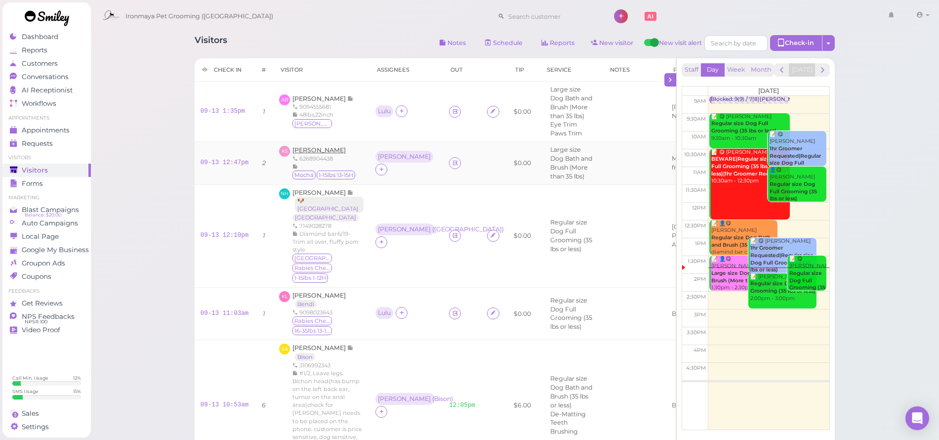
click at [312, 147] on span "[PERSON_NAME]" at bounding box center [318, 149] width 53 height 7
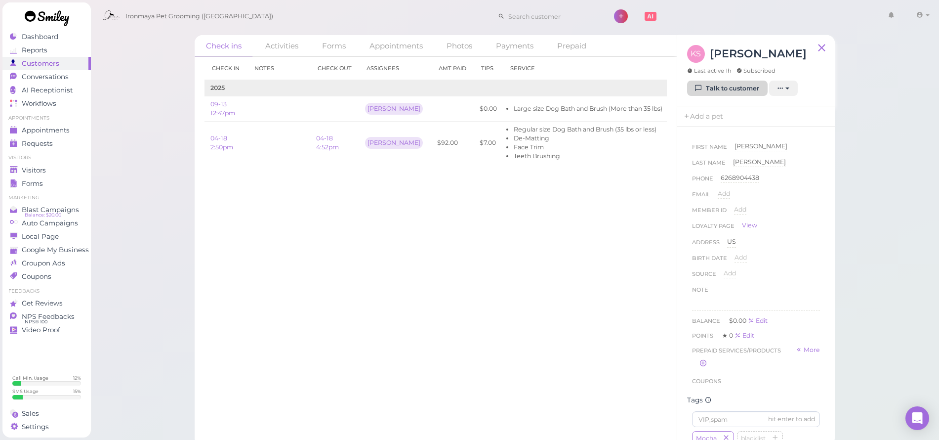
click at [727, 90] on link "Talk to customer" at bounding box center [727, 89] width 81 height 16
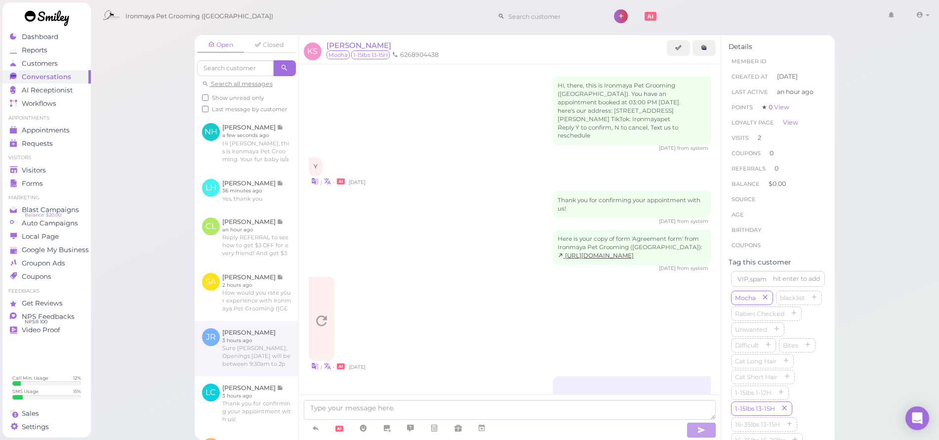
scroll to position [683, 0]
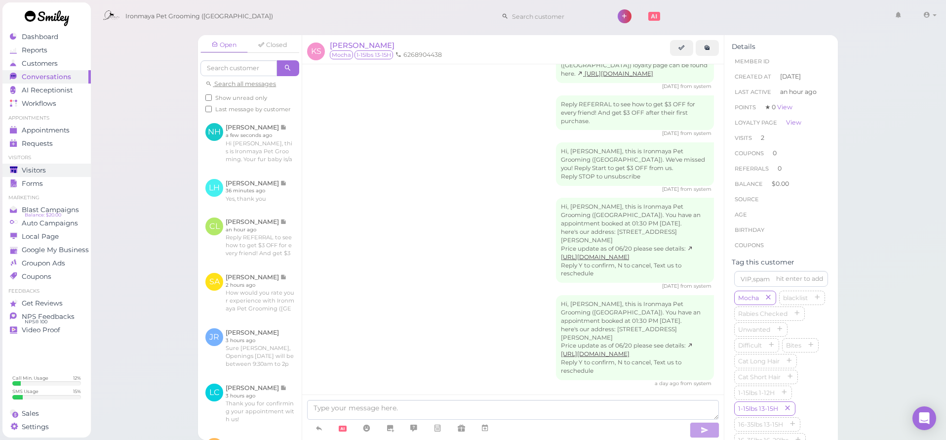
click at [40, 171] on span "Visitors" at bounding box center [34, 170] width 24 height 8
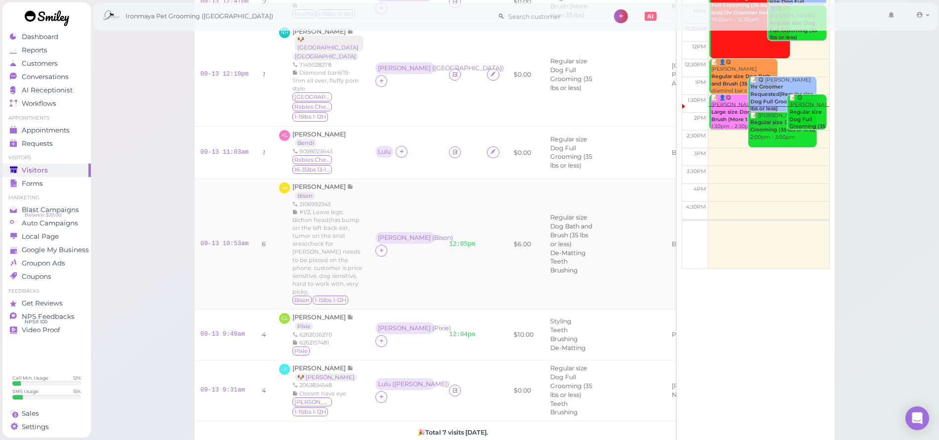
scroll to position [192, 0]
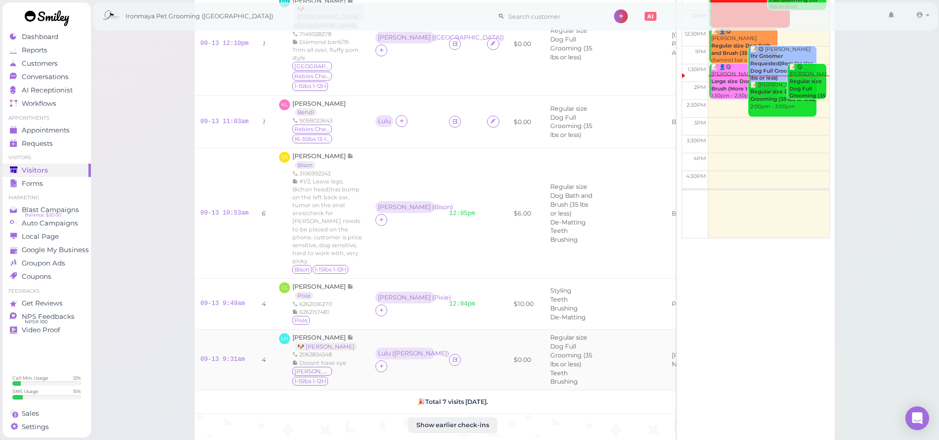
drag, startPoint x: 436, startPoint y: 391, endPoint x: 444, endPoint y: 368, distance: 23.8
click at [452, 363] on icon at bounding box center [455, 359] width 6 height 7
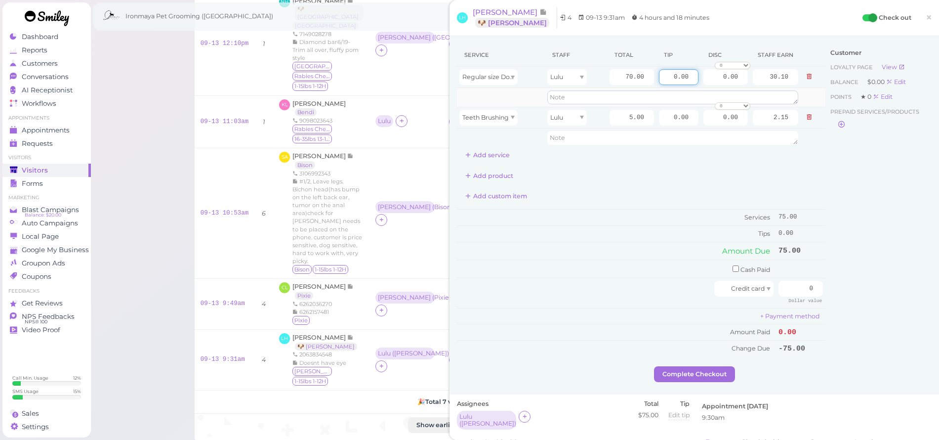
drag, startPoint x: 656, startPoint y: 76, endPoint x: 724, endPoint y: 94, distance: 70.1
click at [724, 94] on tbody "Regular size Dog Full Grooming (35 lbs or less) Lulu 70.00 0.00 0.00 0 10% off …" at bounding box center [641, 107] width 368 height 81
type input "15"
click at [765, 199] on div "Add custom item" at bounding box center [641, 196] width 368 height 16
drag, startPoint x: 789, startPoint y: 287, endPoint x: 815, endPoint y: 288, distance: 26.2
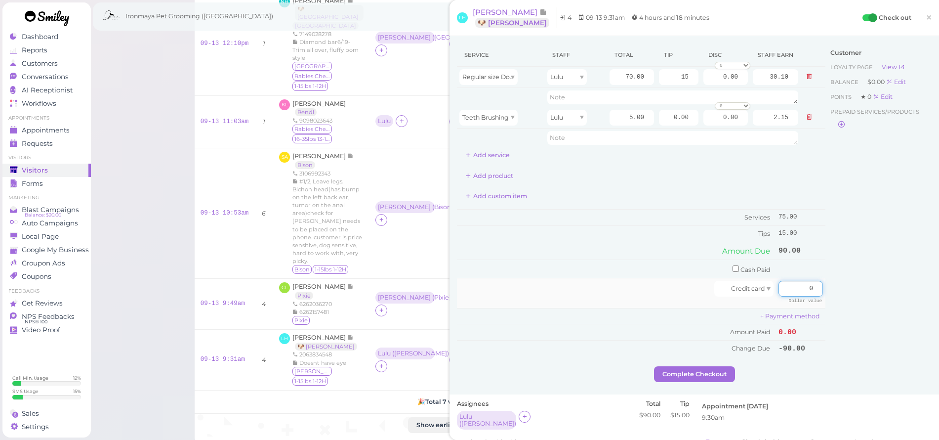
click at [815, 288] on td "0 Dollar value" at bounding box center [800, 293] width 49 height 30
type input "90"
click at [888, 286] on div "Customer Loyalty page View Balance $0.00 Edit Points ★ 0 Edit Prepaid services/…" at bounding box center [878, 204] width 106 height 322
click at [689, 370] on button "Complete Checkout" at bounding box center [694, 374] width 81 height 16
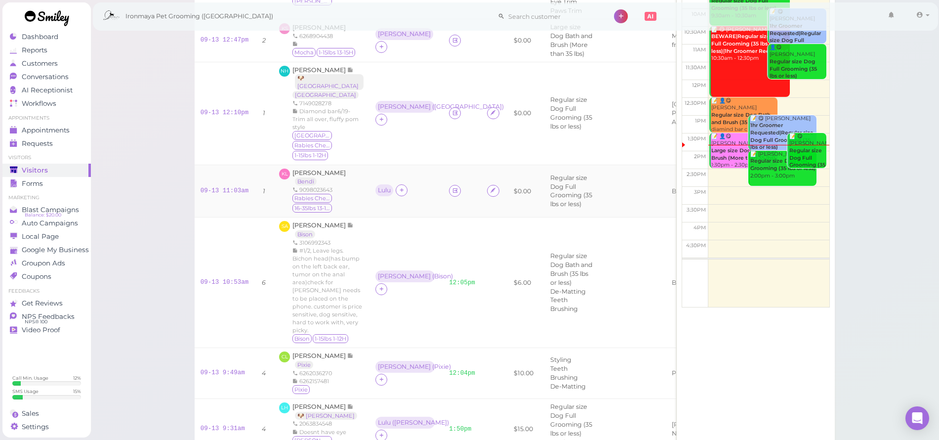
scroll to position [59, 0]
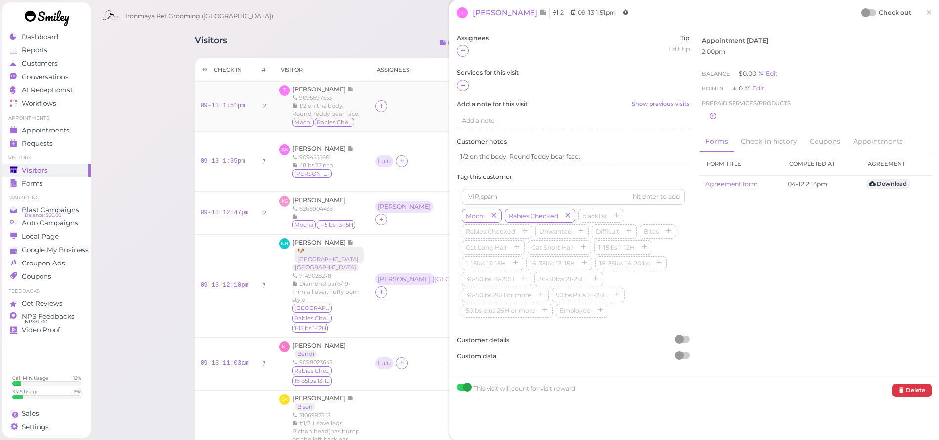
click at [306, 89] on span "[PERSON_NAME]" at bounding box center [319, 88] width 55 height 7
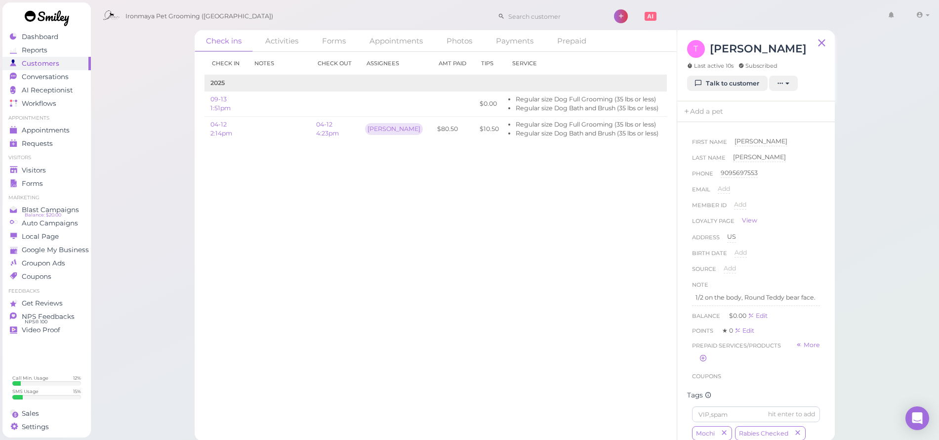
scroll to position [201, 0]
click at [39, 135] on link "Appointments" at bounding box center [46, 129] width 88 height 13
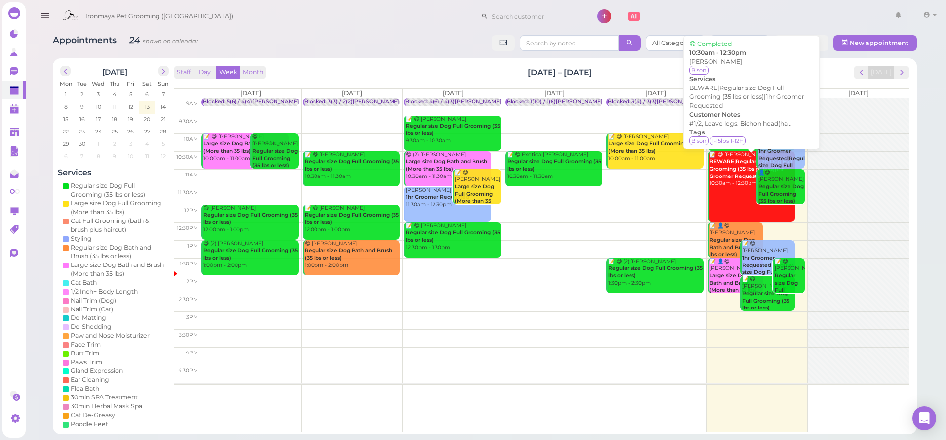
click at [737, 170] on b "BEWARE|Regular size Dog Full Grooming (35 lbs or less)|1hr Groomer Requested" at bounding box center [751, 168] width 83 height 21
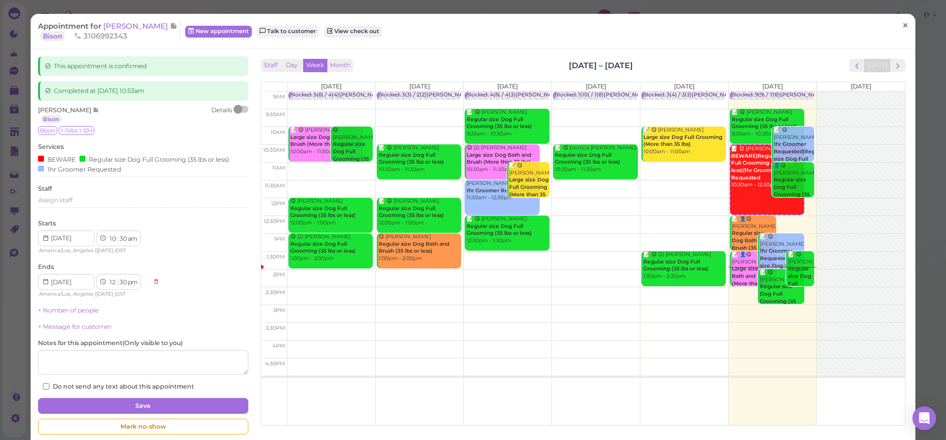
click at [902, 28] on span "×" at bounding box center [905, 26] width 6 height 14
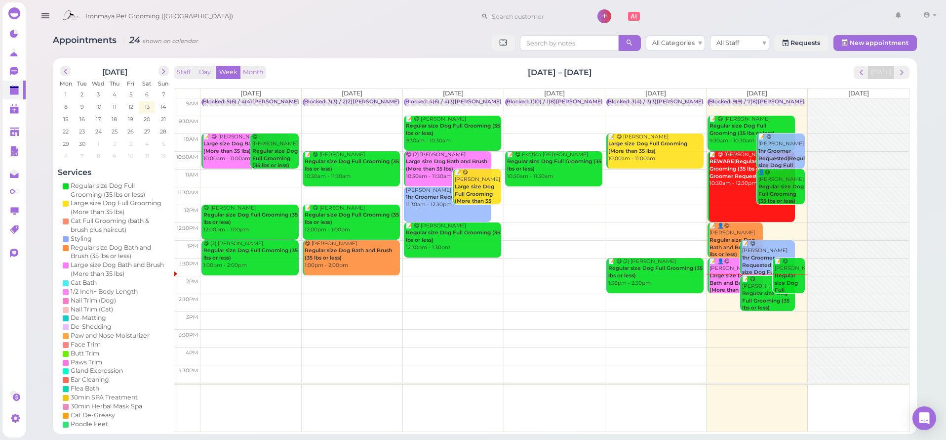
click at [769, 183] on b "Regular size Dog Full Grooming (35 lbs or less)" at bounding box center [781, 193] width 45 height 21
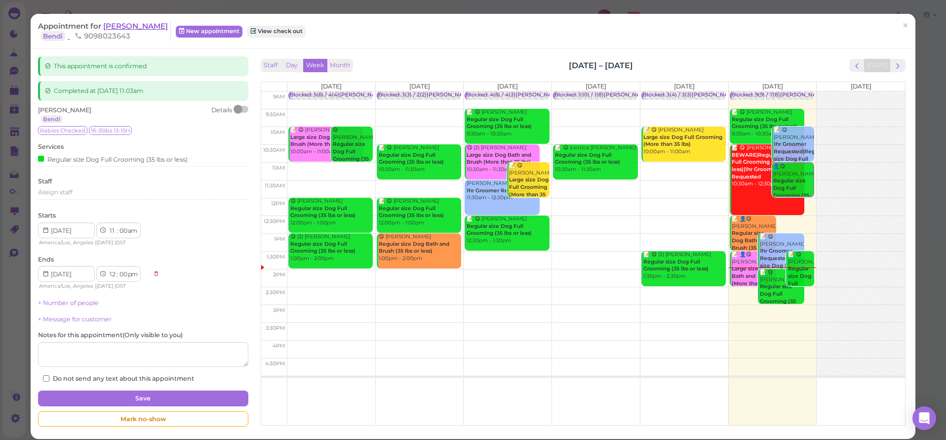
click at [110, 29] on span "[PERSON_NAME]" at bounding box center [135, 25] width 65 height 9
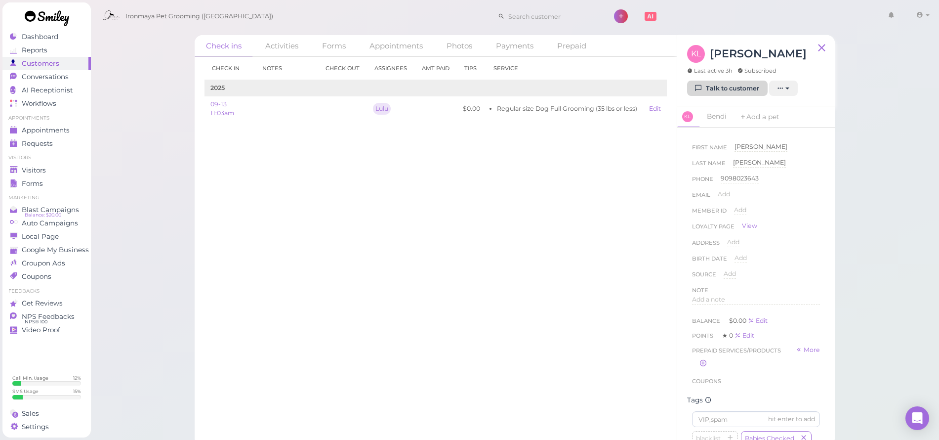
click at [736, 89] on link "Talk to customer" at bounding box center [727, 89] width 81 height 16
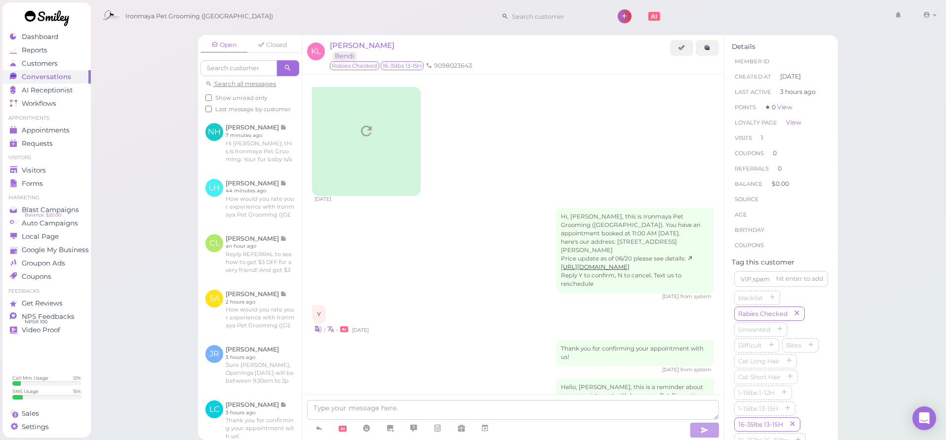
scroll to position [106, 0]
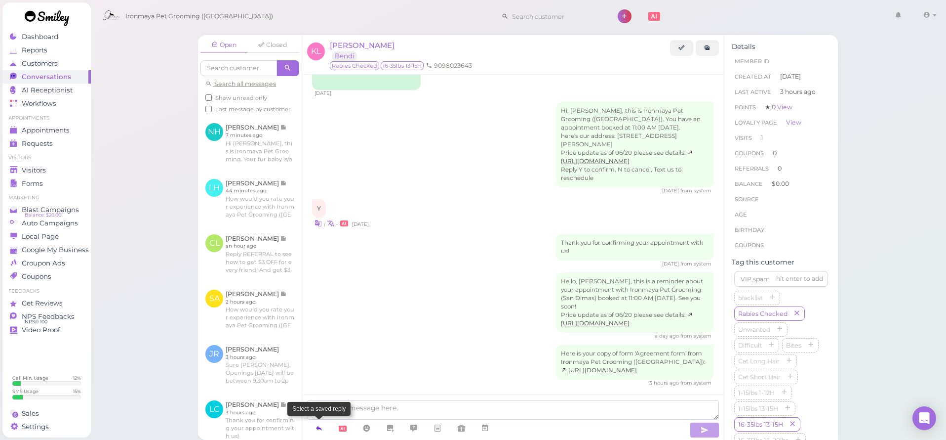
drag, startPoint x: 318, startPoint y: 427, endPoint x: 322, endPoint y: 422, distance: 6.7
click at [319, 427] on icon at bounding box center [319, 428] width 8 height 10
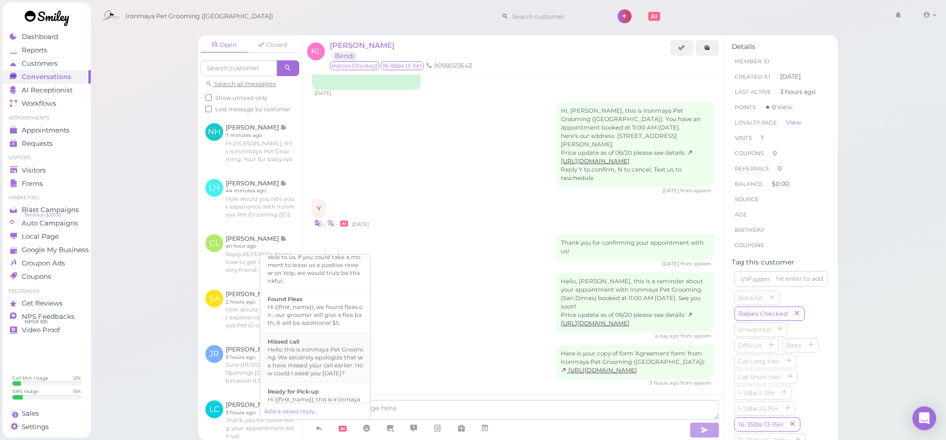
scroll to position [193, 0]
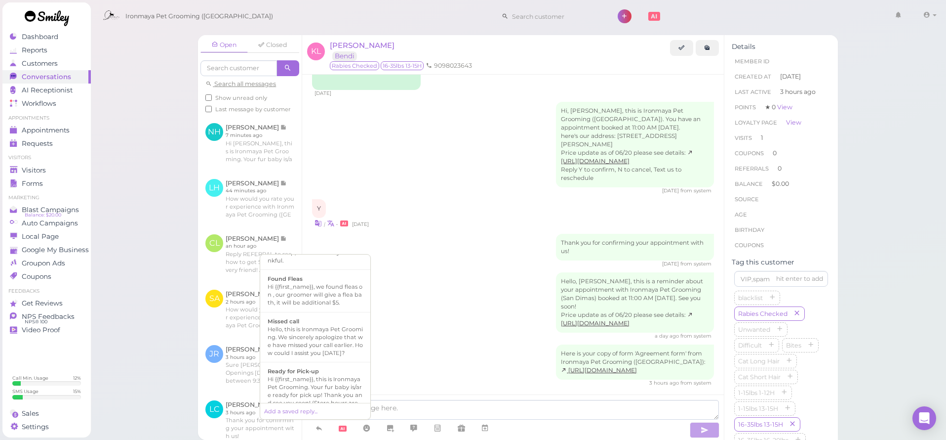
drag, startPoint x: 307, startPoint y: 392, endPoint x: 386, endPoint y: 409, distance: 80.8
click at [307, 374] on b "Ready for Pick-up" at bounding box center [293, 370] width 51 height 7
type textarea "Hi {{first_name}}, this is Ironmaya Pet Grooming. Your fur baby is/are ready fo…"
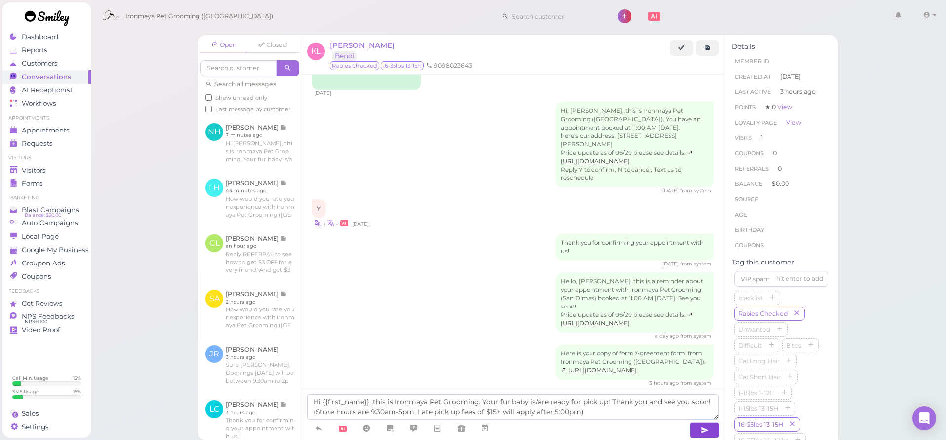
click at [703, 433] on icon "button" at bounding box center [705, 430] width 8 height 10
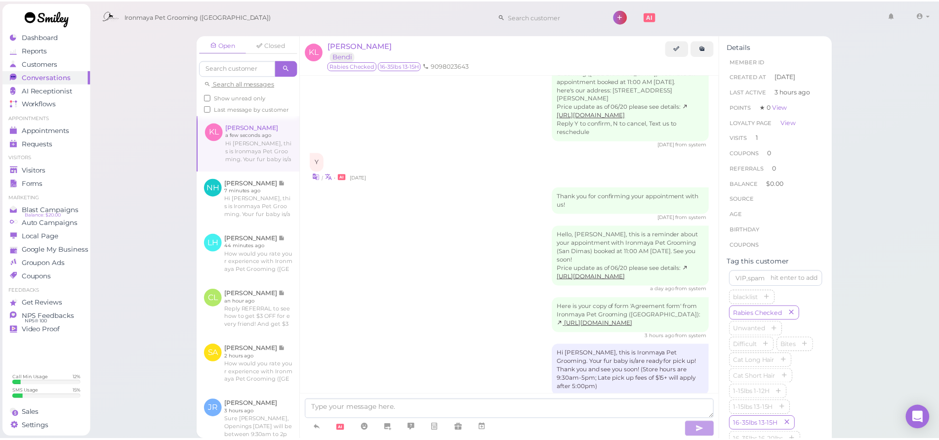
scroll to position [8, 0]
click at [34, 173] on span "Visitors" at bounding box center [34, 170] width 24 height 8
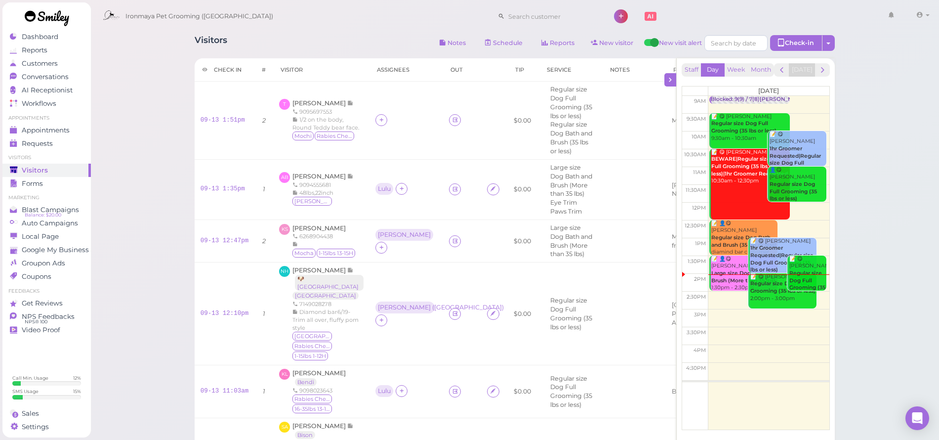
click at [410, 1] on div "Ironmaya Pet Grooming (San Dimas) 1 Account" at bounding box center [515, 14] width 850 height 28
click at [378, 117] on icon at bounding box center [381, 119] width 6 height 7
click at [376, 212] on div "Lulu Han" at bounding box center [429, 218] width 138 height 19
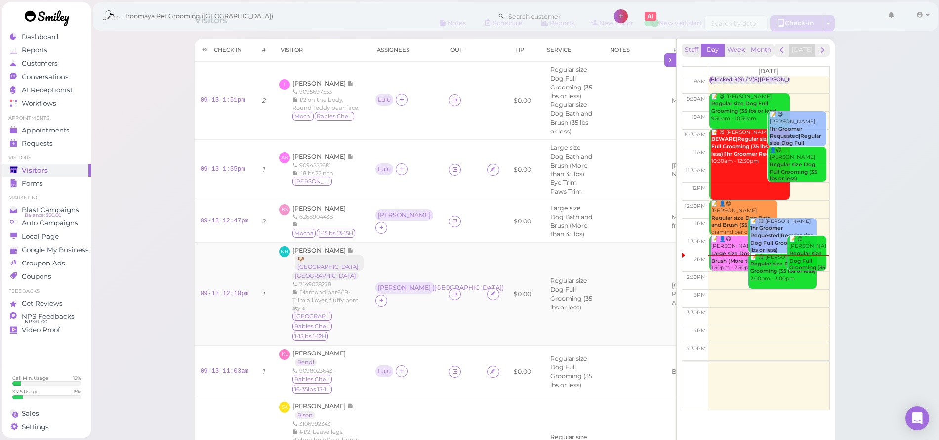
scroll to position [55, 0]
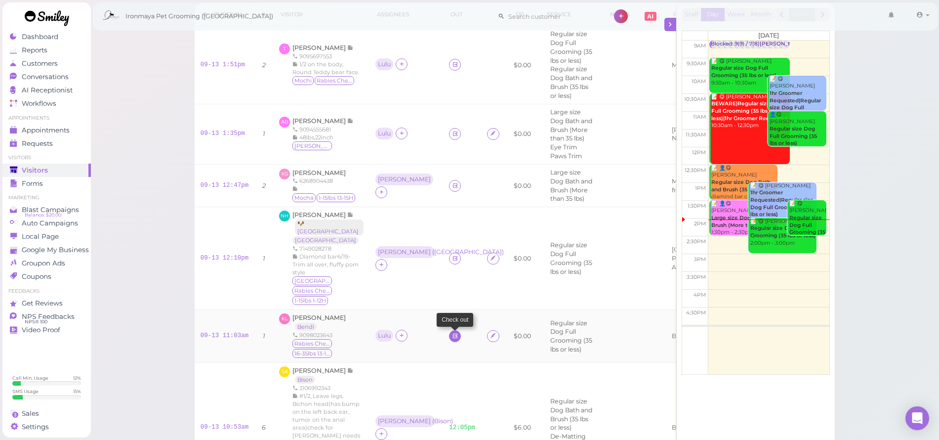
click at [449, 339] on link at bounding box center [455, 336] width 12 height 12
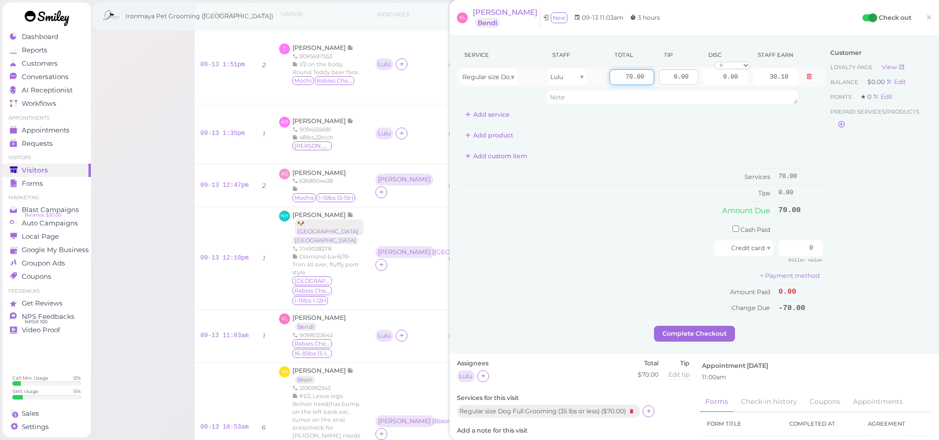
drag, startPoint x: 618, startPoint y: 79, endPoint x: 658, endPoint y: 80, distance: 40.0
click at [657, 80] on tr "Regular size Dog Full Grooming (35 lbs or less) Lulu 70.00 0.00 0.00 0 10% off …" at bounding box center [641, 77] width 368 height 21
type input "80"
type input "34.40"
click at [605, 175] on td "Services" at bounding box center [616, 177] width 319 height 16
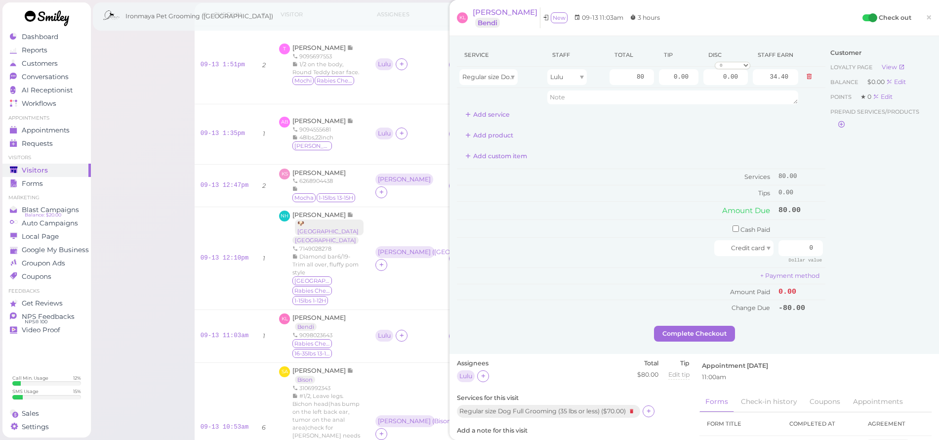
click at [621, 132] on div "Add product" at bounding box center [641, 135] width 368 height 16
drag, startPoint x: 684, startPoint y: 80, endPoint x: 778, endPoint y: 74, distance: 94.5
click at [778, 74] on tr "Regular size Dog Full Grooming (35 lbs or less) Lulu 80 0.00 0.00 0 10% off 15%…" at bounding box center [641, 77] width 368 height 21
type input "20"
click at [770, 142] on div "Add product" at bounding box center [641, 135] width 368 height 16
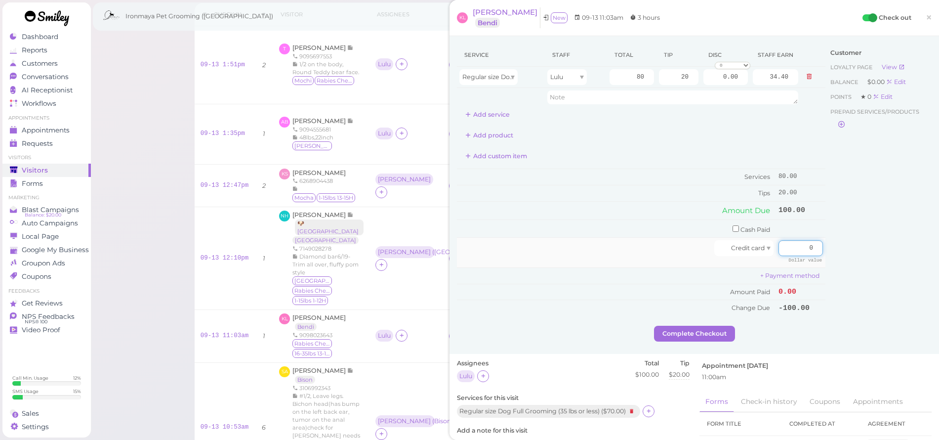
click at [788, 243] on input "0" at bounding box center [800, 248] width 44 height 16
type input "100"
click at [906, 220] on div "Customer Loyalty page View Balance $0.00 Edit Points ★ 0 Edit Prepaid services/…" at bounding box center [878, 184] width 106 height 282
click at [711, 325] on button "Complete Checkout" at bounding box center [694, 333] width 81 height 16
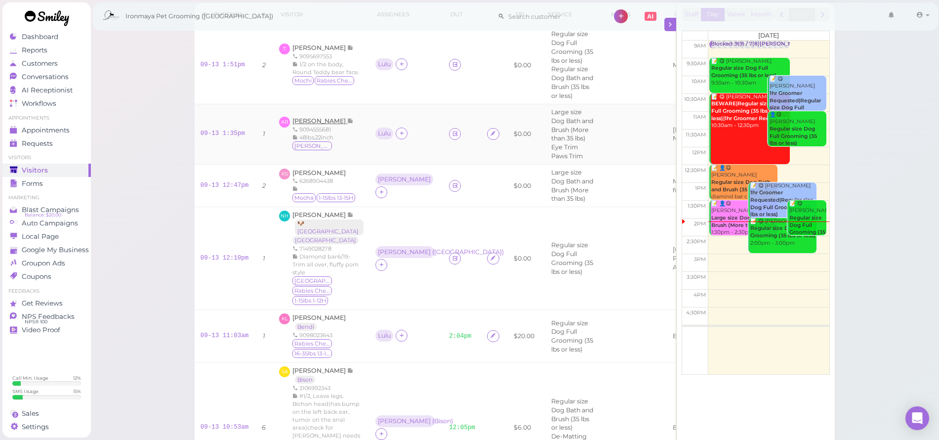
click at [322, 117] on span "Amy Baumann" at bounding box center [319, 120] width 55 height 7
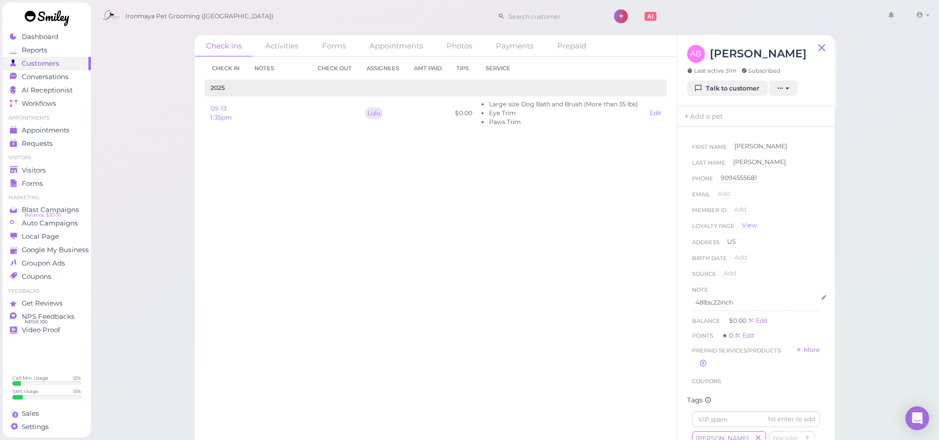
click at [723, 300] on p "48lbs,22inch" at bounding box center [755, 302] width 121 height 9
click at [721, 303] on p "48lbs,22inch" at bounding box center [755, 302] width 121 height 9
click at [703, 391] on button "Done" at bounding box center [703, 394] width 22 height 10
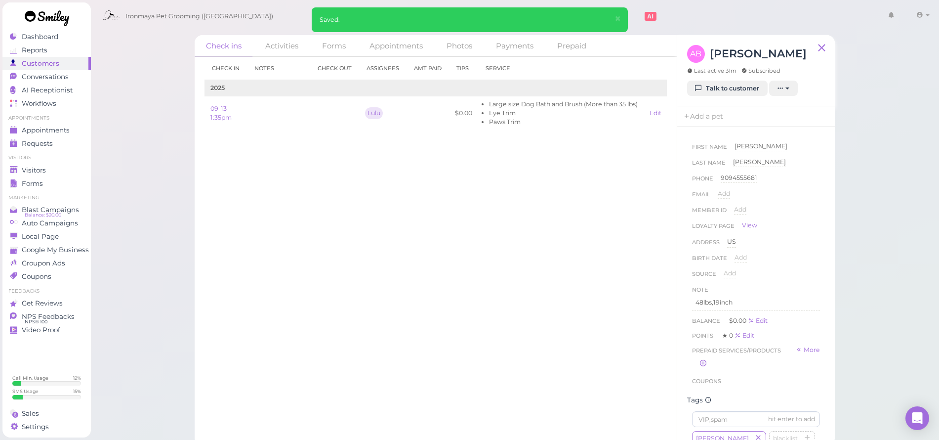
click at [44, 162] on ul "Visitors Visitors Forms" at bounding box center [46, 172] width 88 height 36
click at [43, 169] on span "Visitors" at bounding box center [34, 170] width 24 height 8
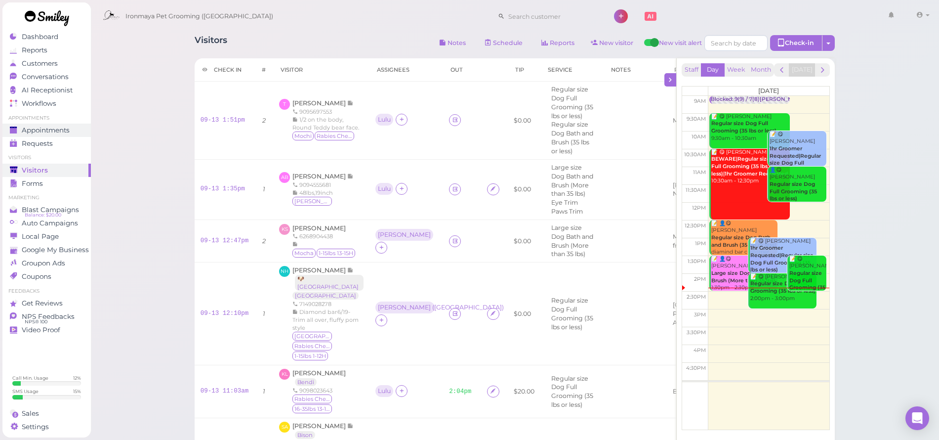
click at [68, 129] on span "Appointments" at bounding box center [46, 130] width 48 height 8
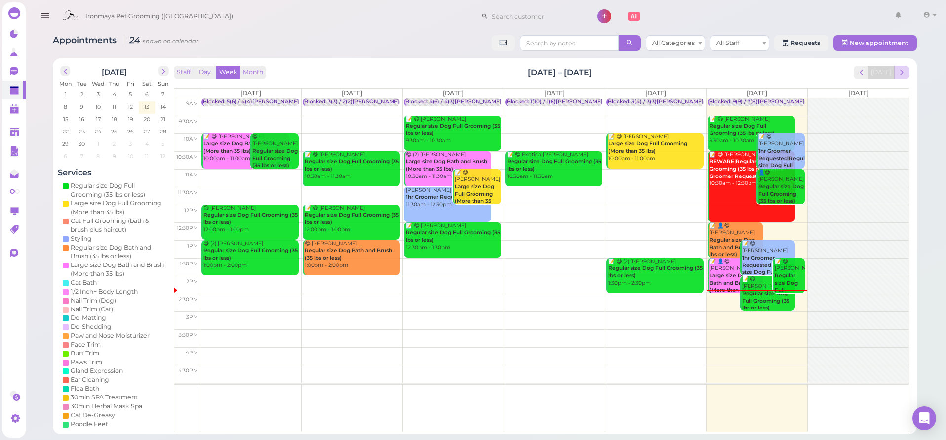
click at [908, 69] on button "next" at bounding box center [901, 72] width 15 height 13
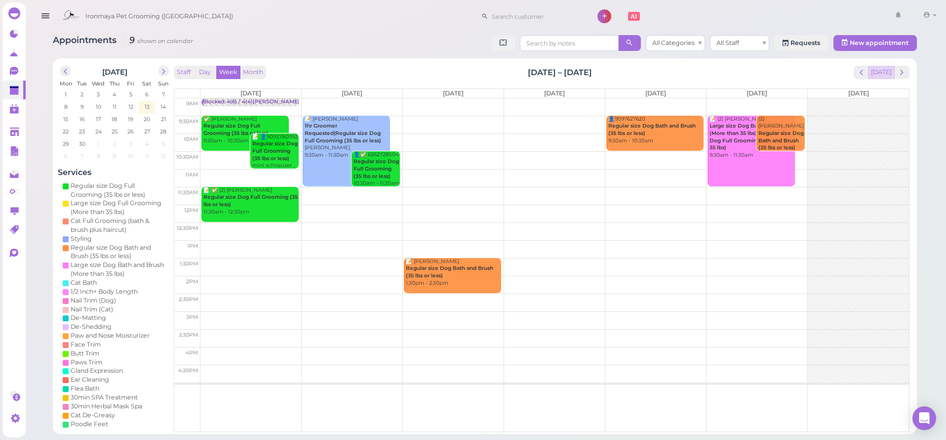
click at [886, 74] on button "[DATE]" at bounding box center [881, 72] width 27 height 13
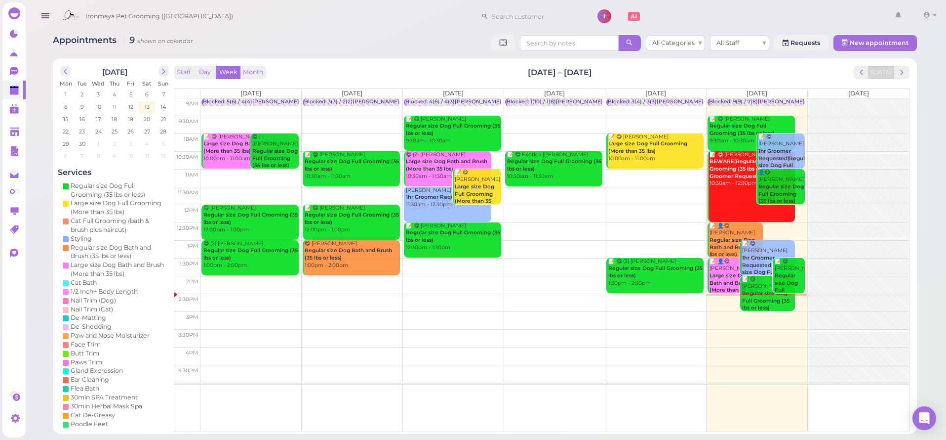
click at [50, 20] on button "button" at bounding box center [45, 16] width 25 height 28
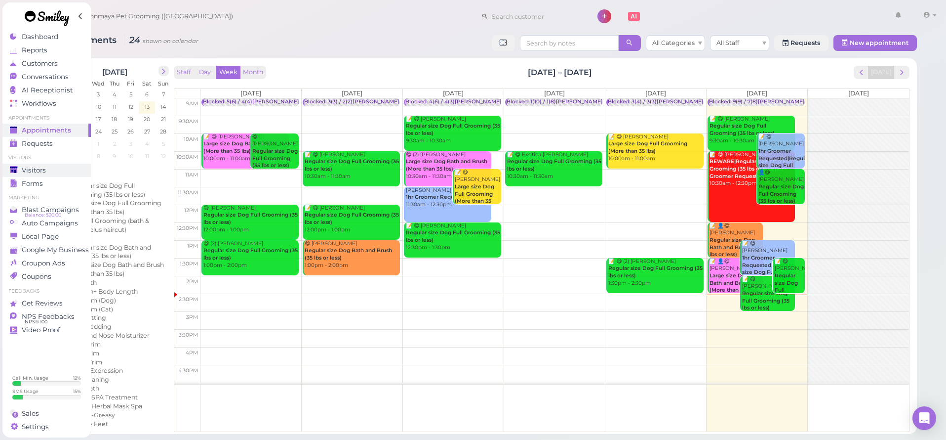
click at [46, 167] on div "Visitors" at bounding box center [45, 170] width 71 height 8
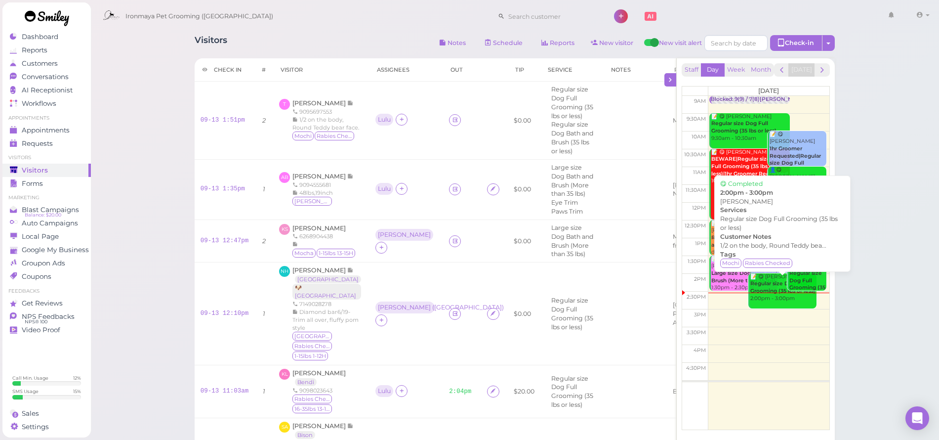
click at [766, 285] on b "Regular size Dog Full Grooming (35 lbs or less)" at bounding box center [782, 287] width 65 height 14
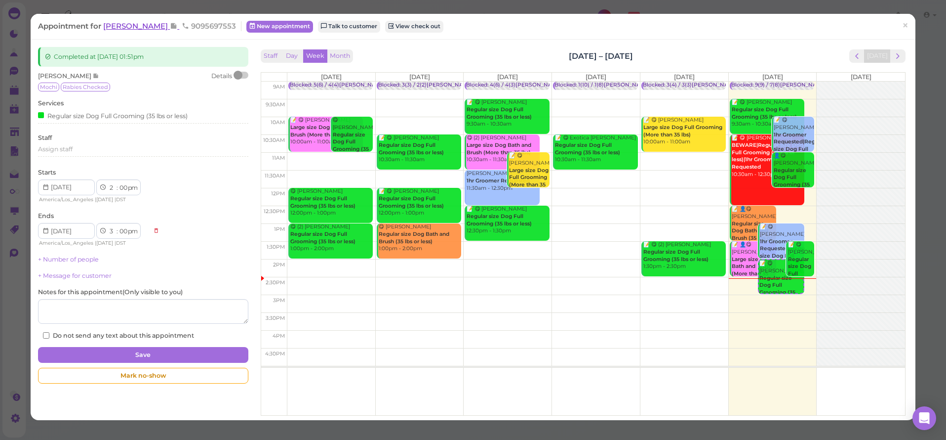
click at [114, 23] on span "[PERSON_NAME]" at bounding box center [136, 25] width 67 height 9
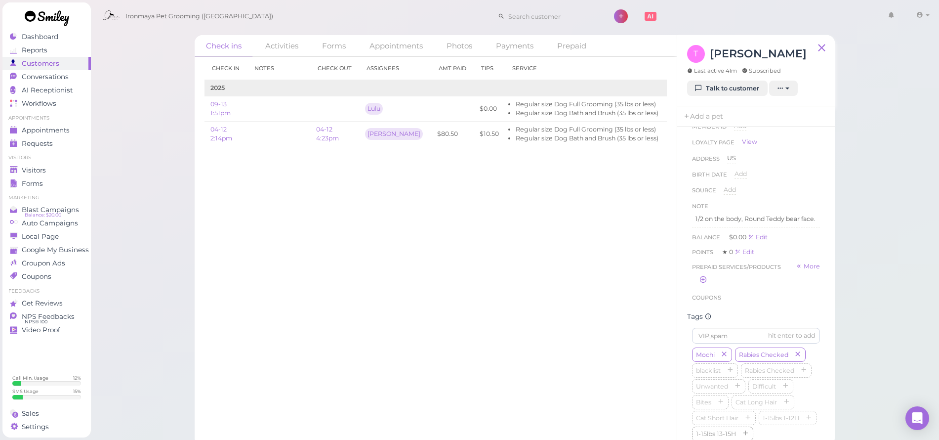
scroll to position [158, 0]
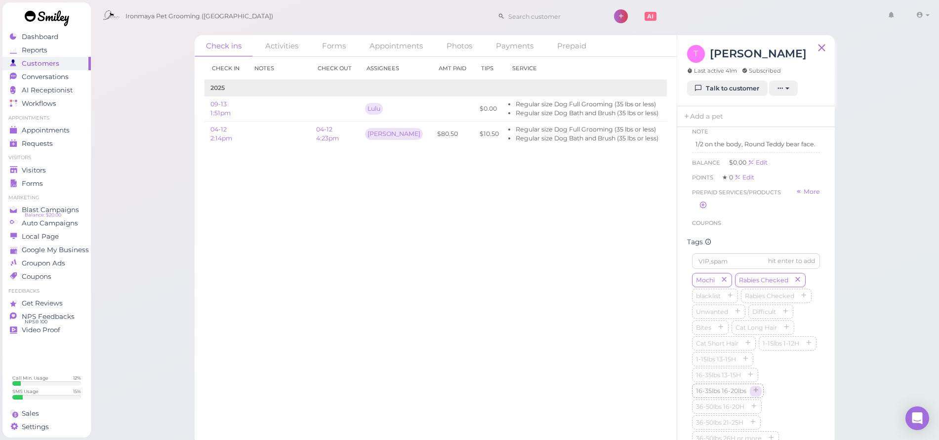
drag, startPoint x: 750, startPoint y: 421, endPoint x: 758, endPoint y: 430, distance: 11.9
click at [750, 378] on icon "button" at bounding box center [750, 374] width 6 height 7
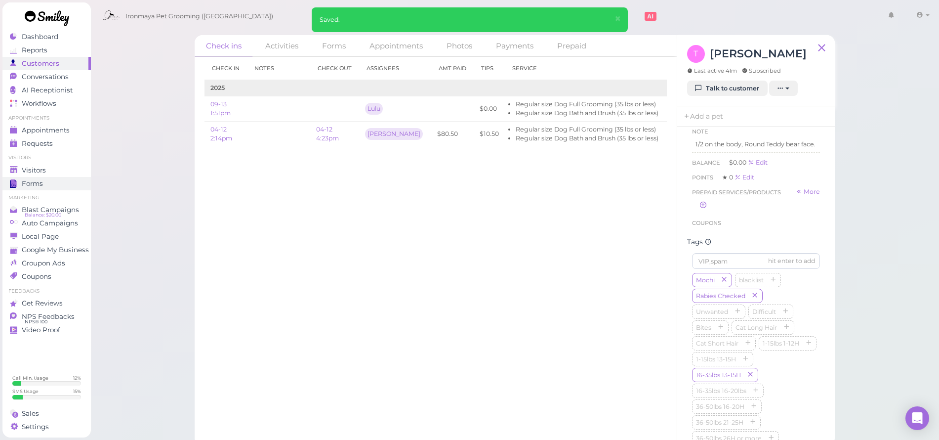
drag, startPoint x: 47, startPoint y: 171, endPoint x: 54, endPoint y: 180, distance: 10.9
click at [47, 171] on div "Visitors" at bounding box center [45, 170] width 71 height 8
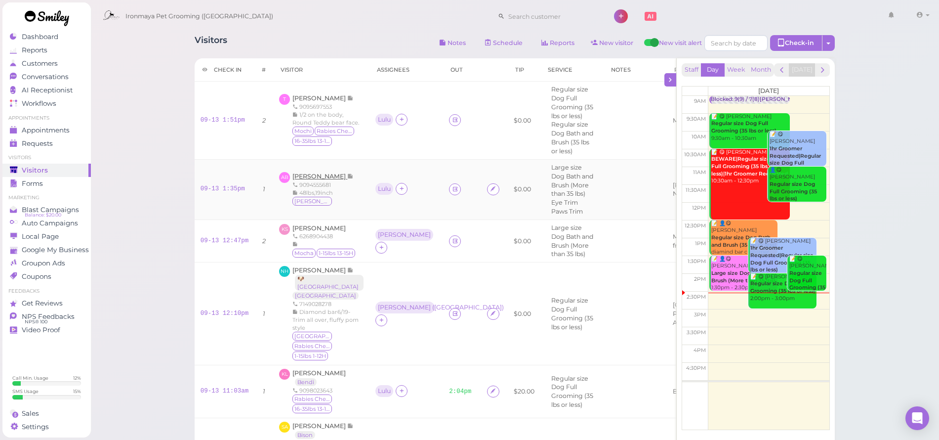
click at [316, 174] on span "Amy Baumann" at bounding box center [319, 175] width 55 height 7
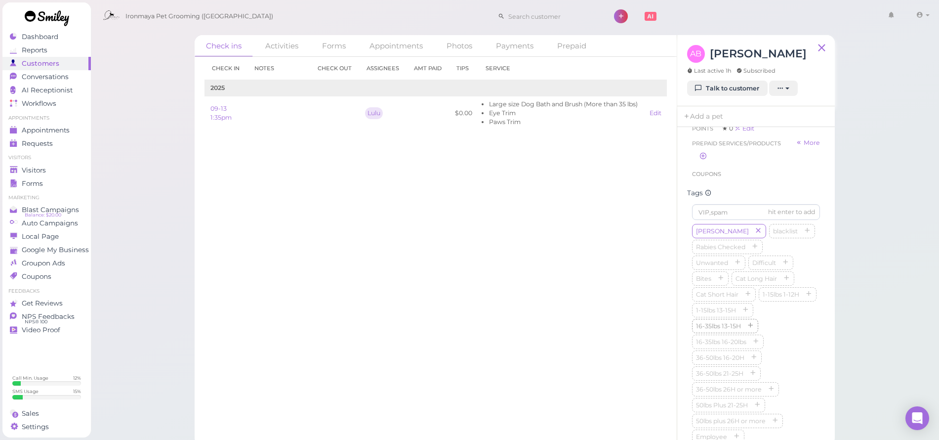
scroll to position [226, 0]
click at [758, 344] on button "button" at bounding box center [754, 338] width 12 height 10
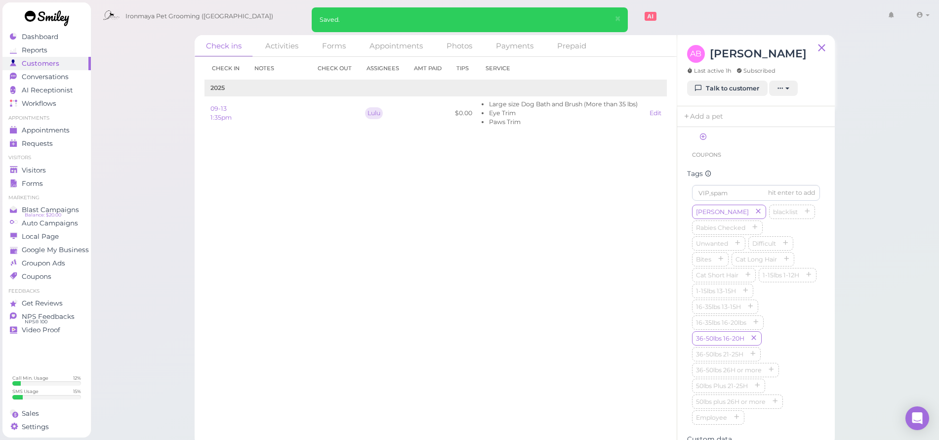
click at [485, 325] on div "Check in Notes Check out Assignees Amt Paid Tips Service 2025 09-13 1:35pm Lulu…" at bounding box center [436, 248] width 482 height 383
click at [29, 175] on link "Visitors" at bounding box center [46, 169] width 88 height 13
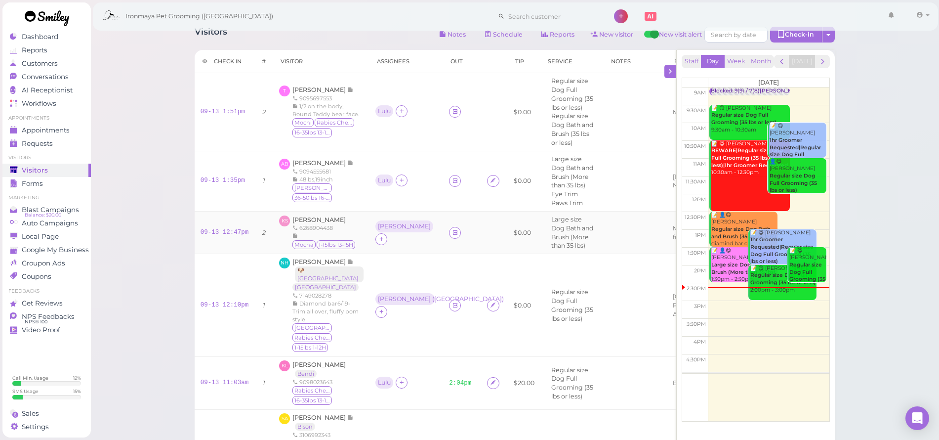
scroll to position [18, 0]
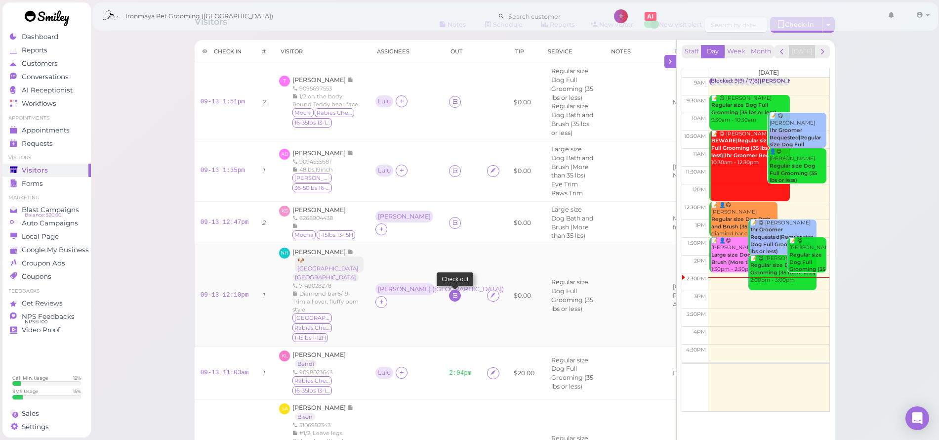
click at [452, 299] on icon at bounding box center [455, 294] width 6 height 7
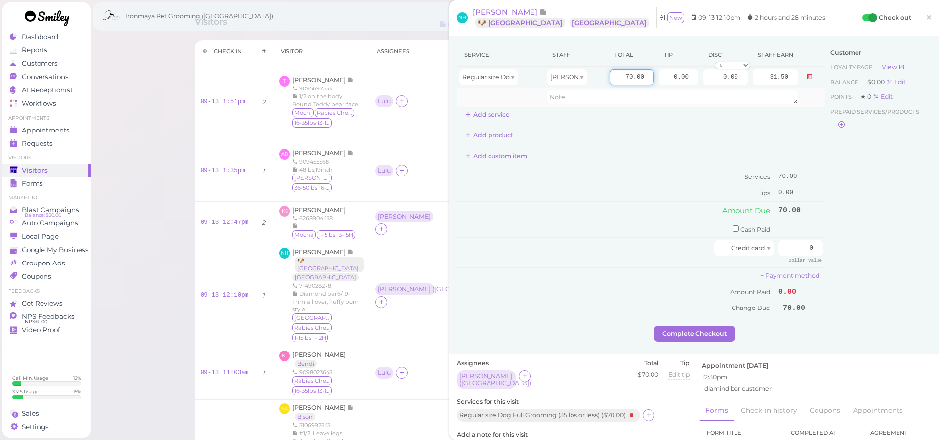
drag, startPoint x: 614, startPoint y: 74, endPoint x: 761, endPoint y: 104, distance: 149.7
click at [760, 106] on tbody "Regular size Dog Full Grooming (35 lbs or less) Isaac 70.00 0.00 0.00 0 10% off…" at bounding box center [641, 87] width 368 height 40
type input "50"
type input "22.50"
click at [545, 267] on td "+ Payment method" at bounding box center [641, 275] width 368 height 16
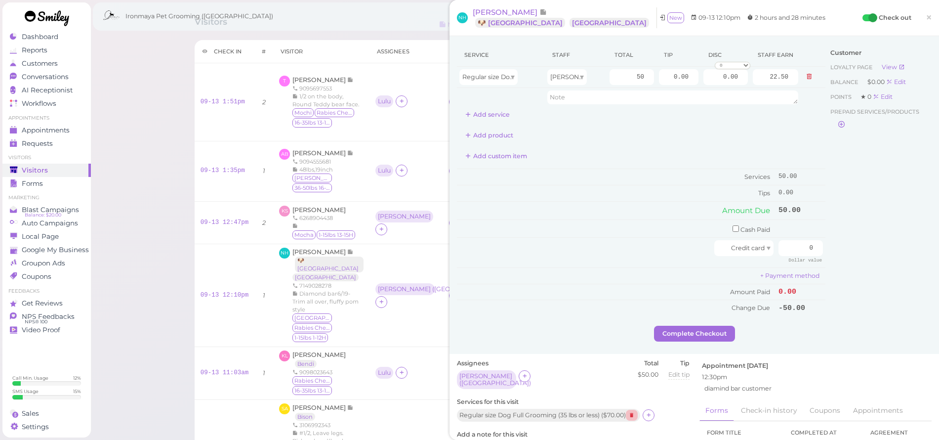
click at [637, 409] on icon at bounding box center [632, 414] width 12 height 11
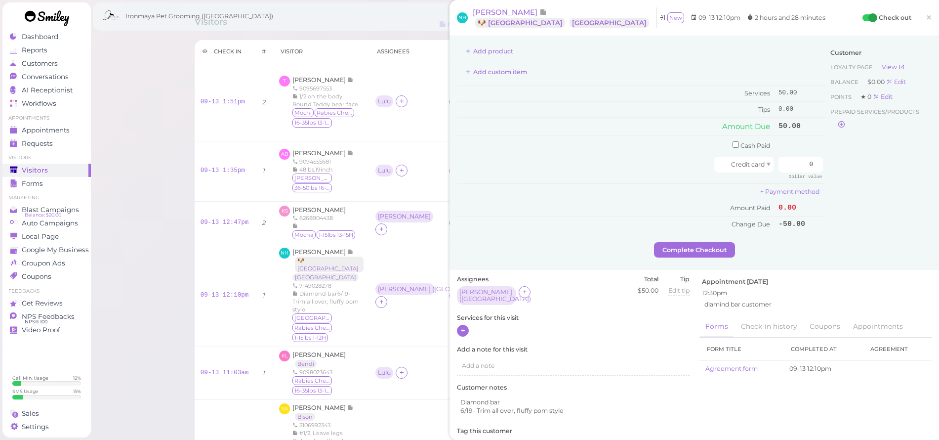
click at [462, 326] on icon at bounding box center [463, 329] width 6 height 7
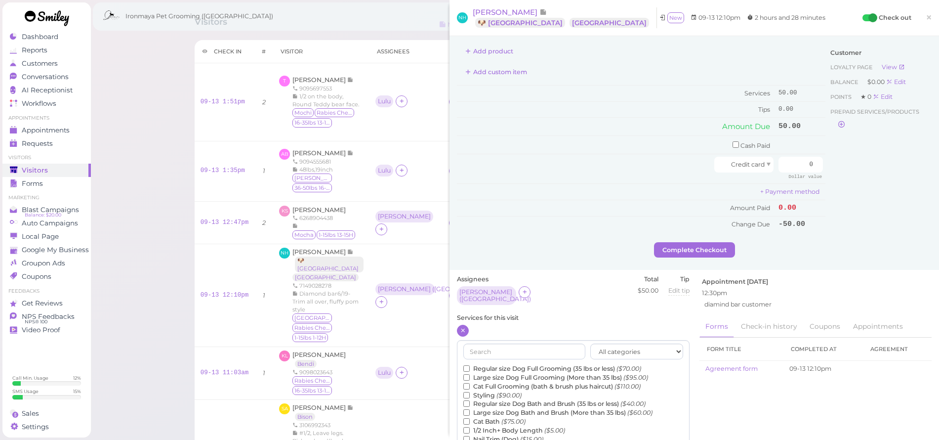
click at [525, 399] on label "Regular size Dog Bath and Brush (35 lbs or less) ($40.00)" at bounding box center [554, 403] width 182 height 9
click at [470, 400] on input "Regular size Dog Bath and Brush (35 lbs or less) ($40.00)" at bounding box center [466, 403] width 6 height 6
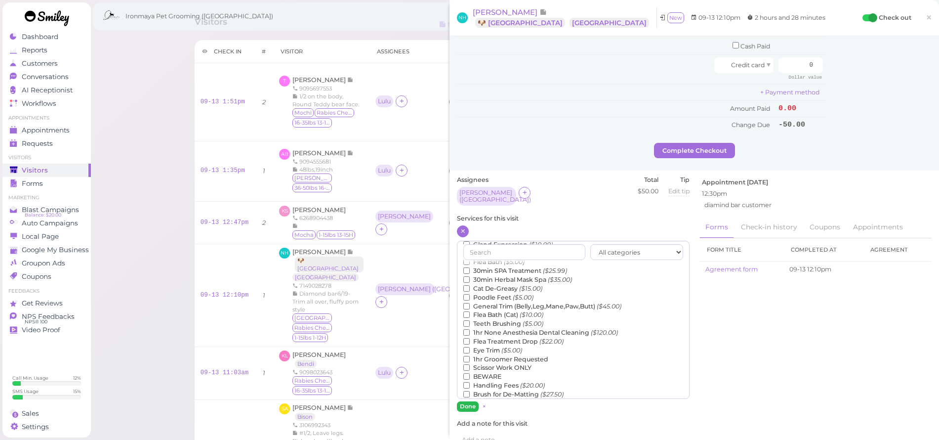
click at [471, 401] on button "Done" at bounding box center [468, 406] width 22 height 10
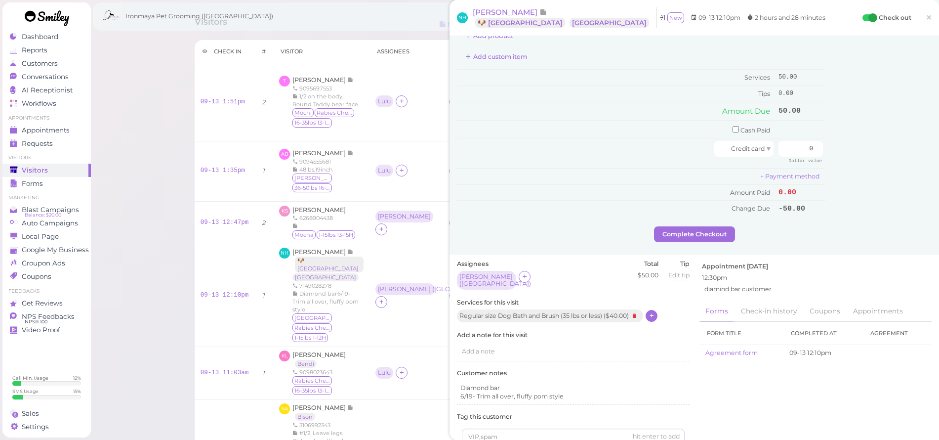
scroll to position [0, 0]
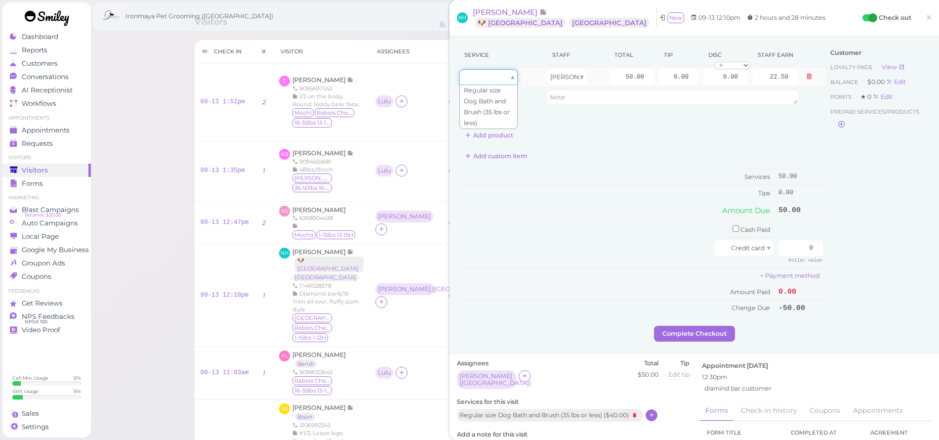
click at [478, 73] on div at bounding box center [488, 77] width 58 height 16
type input "40.00"
type input "18.00"
drag, startPoint x: 601, startPoint y: 71, endPoint x: 697, endPoint y: 86, distance: 97.0
click at [697, 86] on tr "Regular size Dog Bath and Brush (35 lbs or less) Isaac 40.00 0.00 0.00 0 10% of…" at bounding box center [641, 77] width 368 height 21
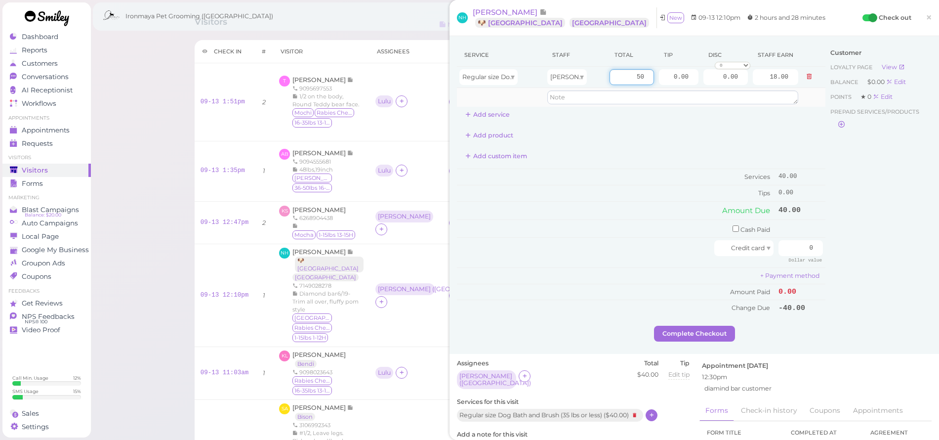
type input "50"
type input "22.50"
click at [701, 104] on textarea at bounding box center [672, 97] width 251 height 14
drag, startPoint x: 663, startPoint y: 72, endPoint x: 742, endPoint y: 79, distance: 79.4
click at [742, 79] on tr "Regular size Dog Bath and Brush (35 lbs or less) Isaac 50 0.00 0.00 0 10% off 1…" at bounding box center [641, 77] width 368 height 21
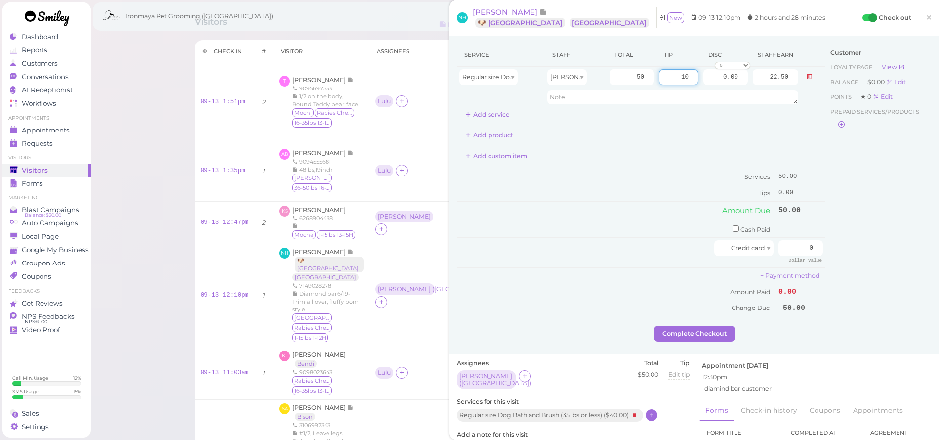
type input "10"
click at [739, 121] on div "Service Staff Total Tip Disc Staff earn Regular size Dog Bath and Brush (35 lbs…" at bounding box center [641, 82] width 368 height 79
click at [789, 250] on input "0" at bounding box center [800, 248] width 44 height 16
drag, startPoint x: 791, startPoint y: 238, endPoint x: 810, endPoint y: 242, distance: 19.3
click at [810, 242] on input "0" at bounding box center [800, 248] width 44 height 16
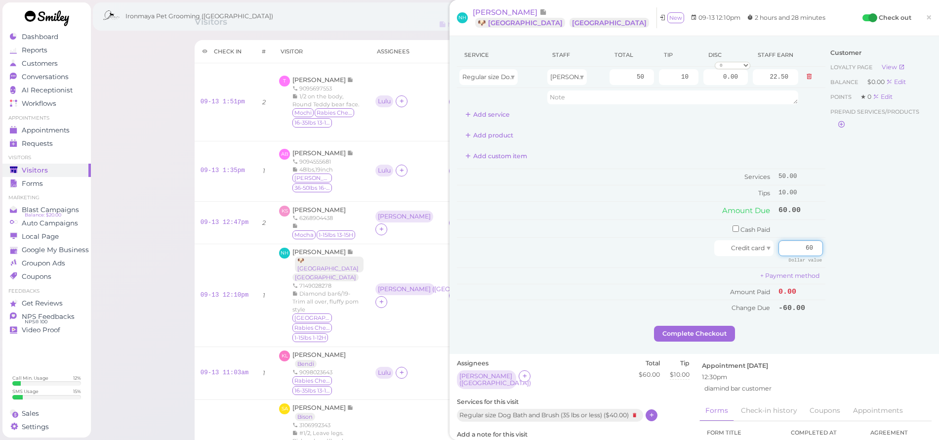
type input "60"
click at [875, 210] on div "Customer Loyalty page View Balance $0.00 Edit Points ★ 0 Edit Prepaid services/…" at bounding box center [878, 184] width 106 height 282
click at [695, 328] on button "Complete Checkout" at bounding box center [694, 333] width 81 height 16
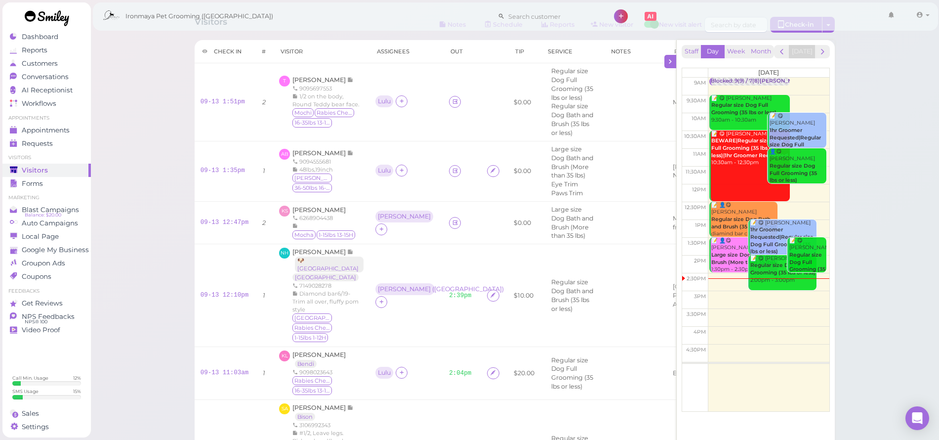
click at [37, 166] on span "Visitors" at bounding box center [35, 170] width 26 height 8
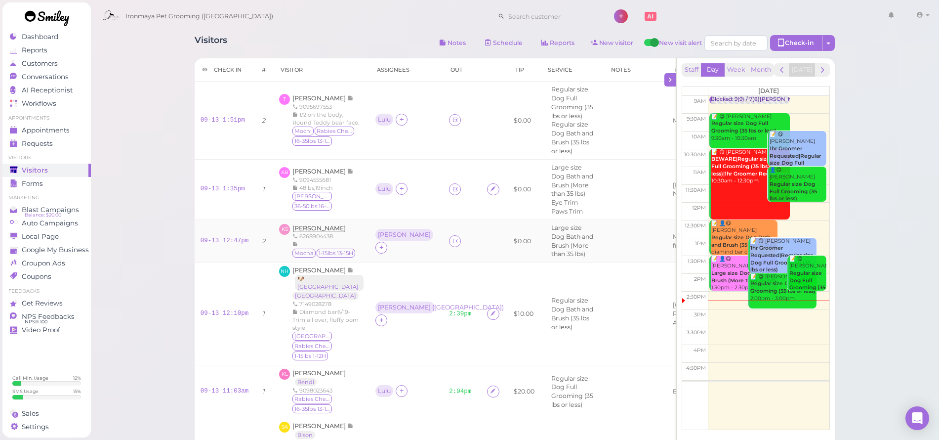
click at [316, 224] on span "[PERSON_NAME]" at bounding box center [318, 227] width 53 height 7
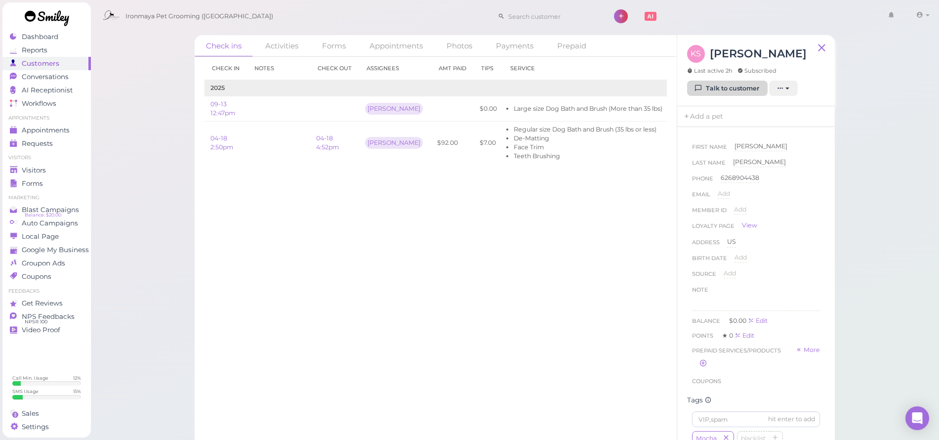
click at [732, 89] on link "Talk to customer" at bounding box center [727, 89] width 81 height 16
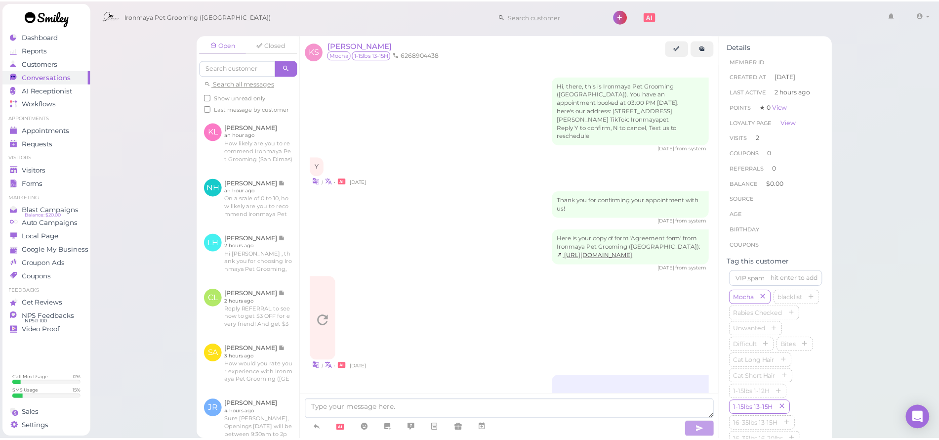
scroll to position [683, 0]
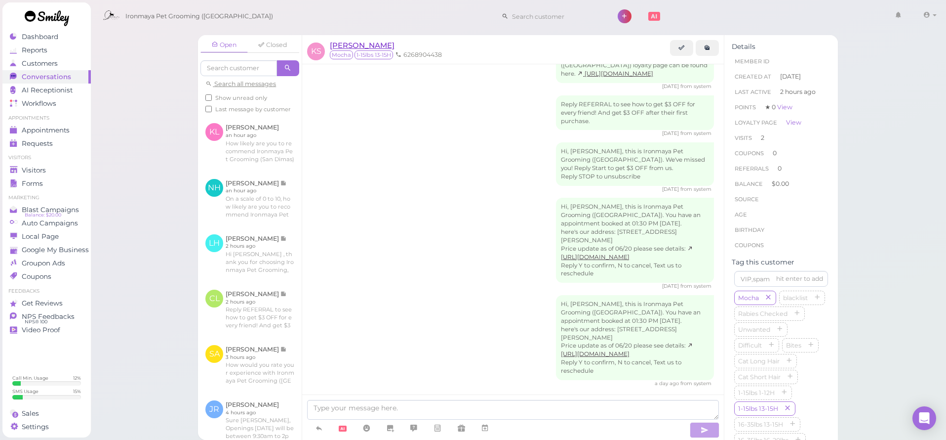
click at [368, 46] on span "[PERSON_NAME]" at bounding box center [362, 44] width 65 height 9
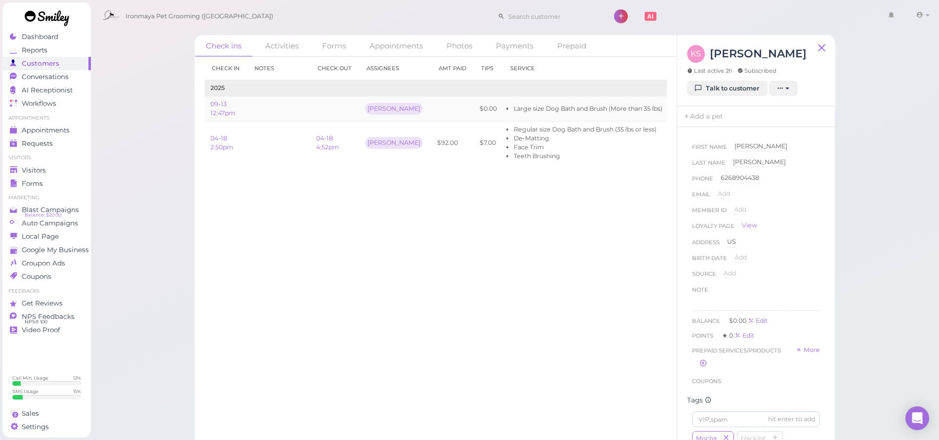
click at [674, 108] on link "Edit" at bounding box center [680, 108] width 12 height 7
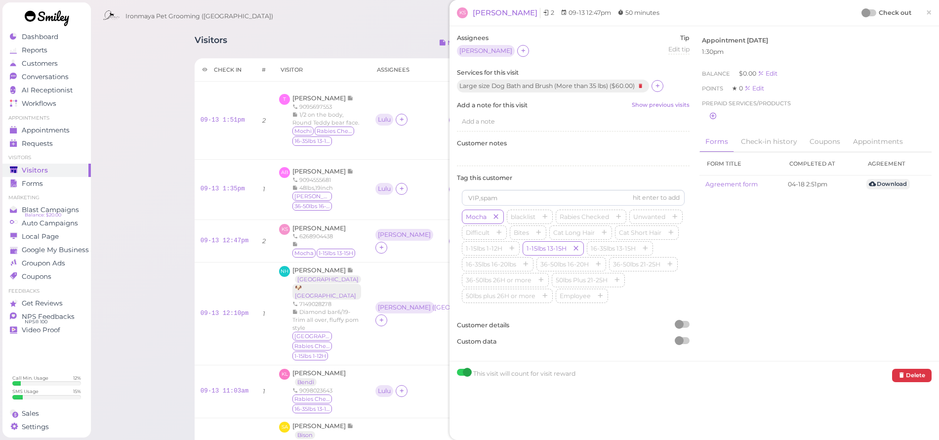
click at [659, 84] on icon at bounding box center [657, 85] width 6 height 7
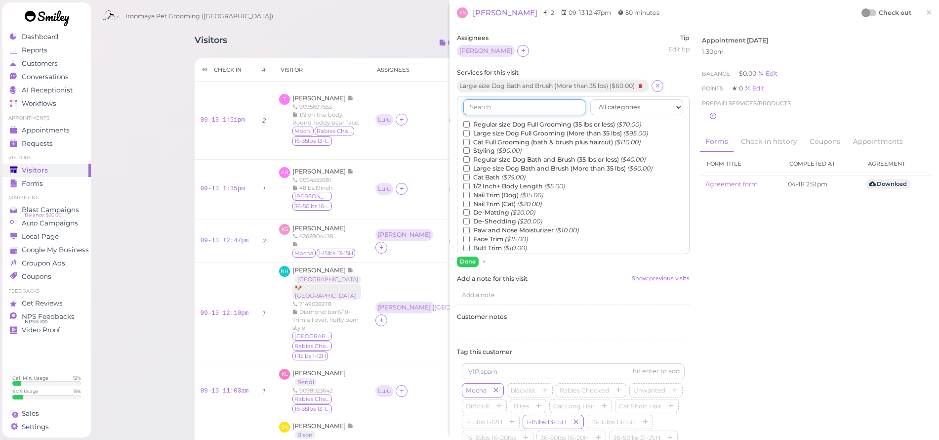
drag, startPoint x: 463, startPoint y: 101, endPoint x: 468, endPoint y: 105, distance: 5.9
click at [463, 101] on input "text" at bounding box center [524, 107] width 122 height 16
click at [479, 108] on input "text" at bounding box center [524, 107] width 122 height 16
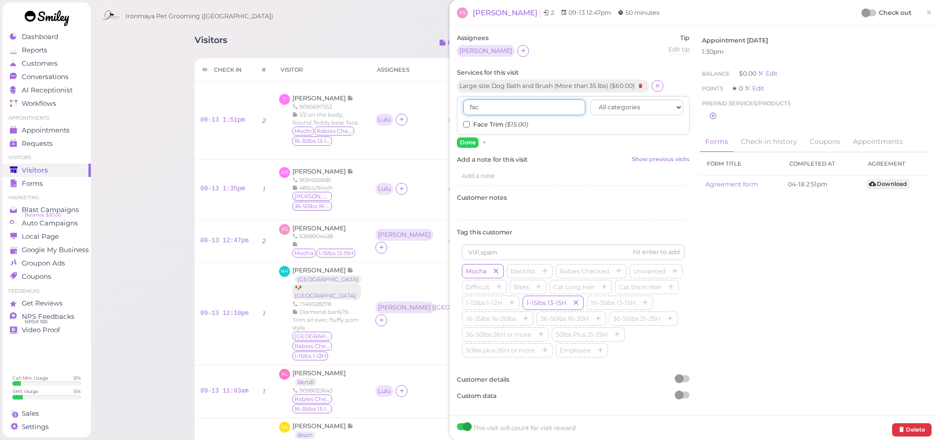
type input "fac"
click at [465, 123] on input "Face Trim ($15.00)" at bounding box center [466, 124] width 6 height 6
click at [468, 146] on div "Assignees Isaac Tip Edit tip 0 Services for this visit Large size Dog Bath and …" at bounding box center [573, 221] width 242 height 374
click at [469, 142] on button "Done" at bounding box center [468, 142] width 22 height 10
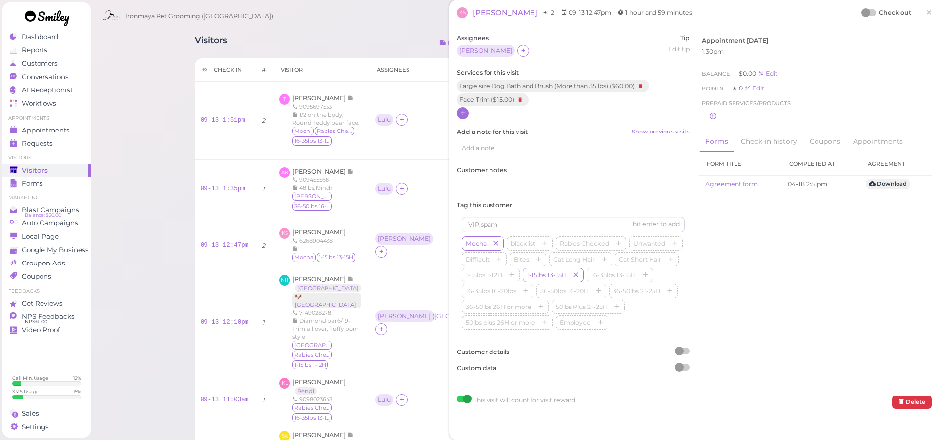
click at [468, 113] on div at bounding box center [463, 113] width 12 height 12
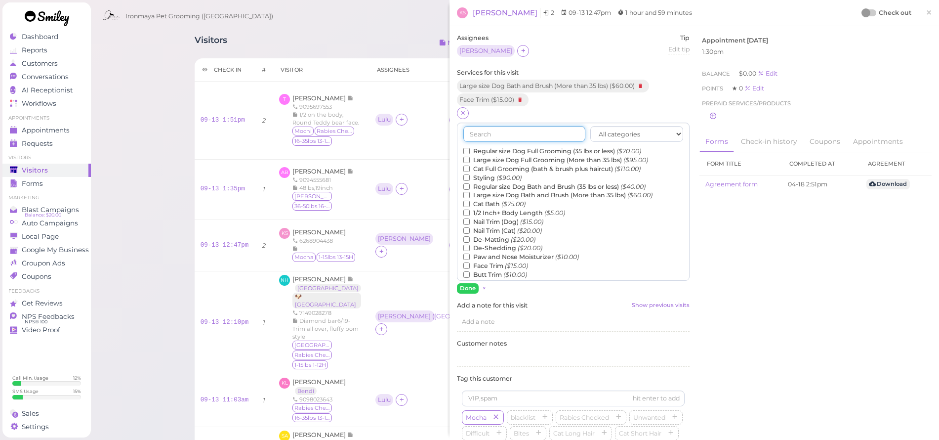
click at [480, 127] on input "text" at bounding box center [524, 134] width 122 height 16
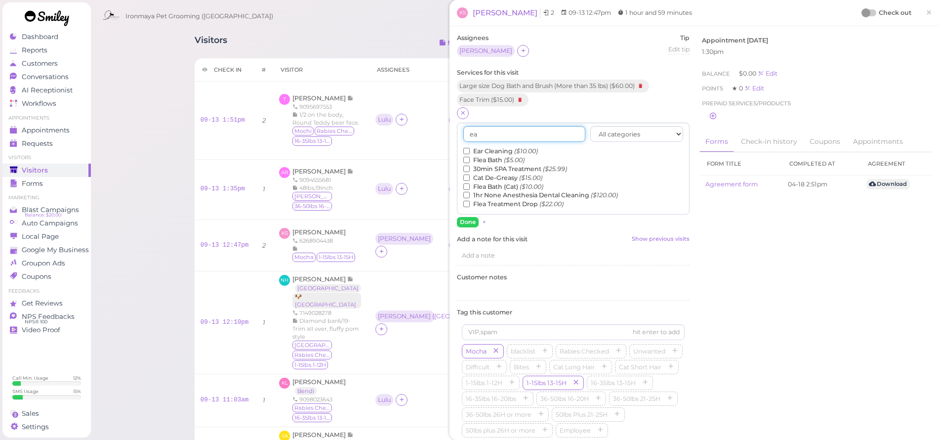
type input "e"
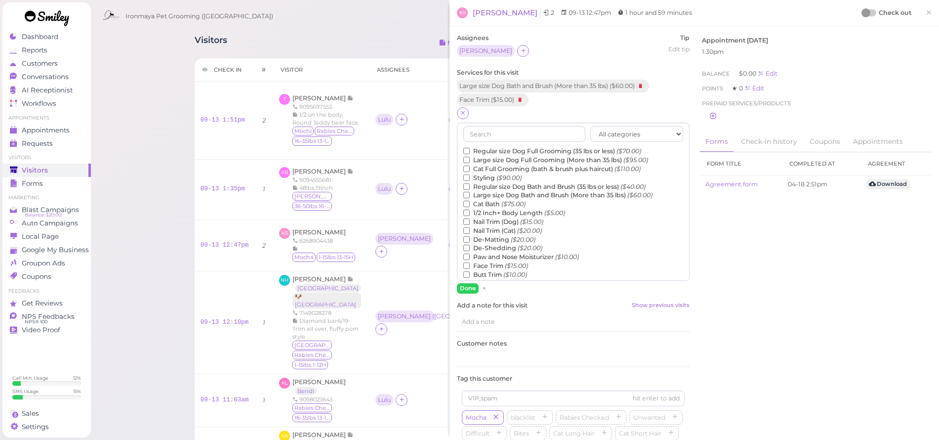
click at [483, 286] on span "×" at bounding box center [484, 287] width 3 height 7
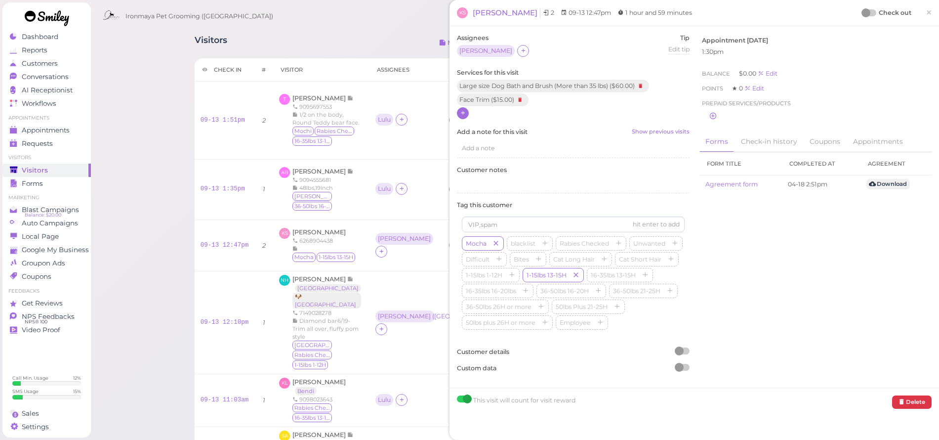
click at [463, 113] on icon at bounding box center [463, 112] width 6 height 7
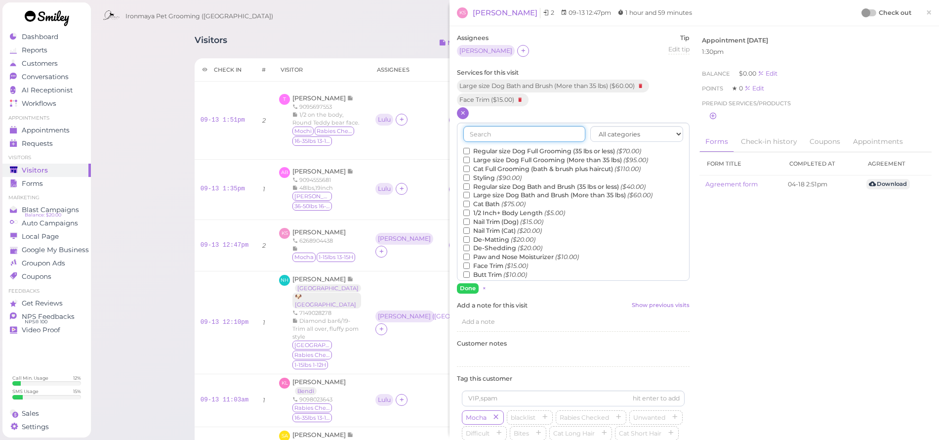
click at [482, 137] on input "text" at bounding box center [524, 134] width 122 height 16
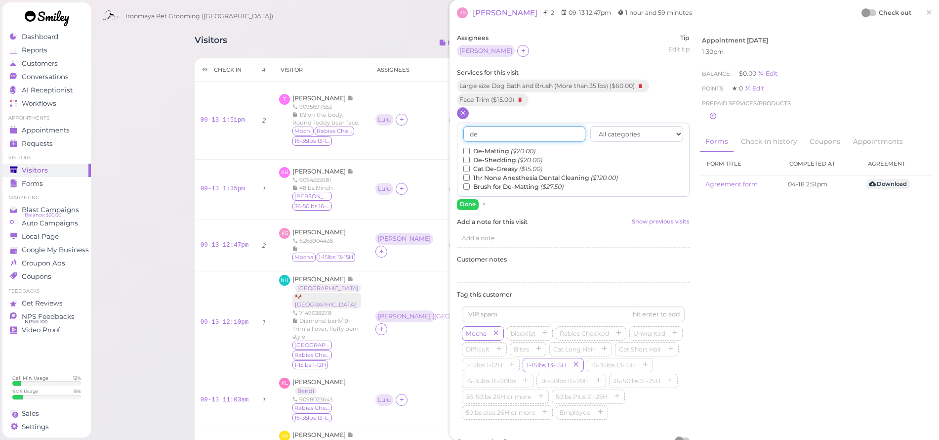
type input "de"
click at [467, 150] on input "De-Matting ($20.00)" at bounding box center [466, 151] width 6 height 6
click at [474, 199] on button "Done" at bounding box center [468, 204] width 22 height 10
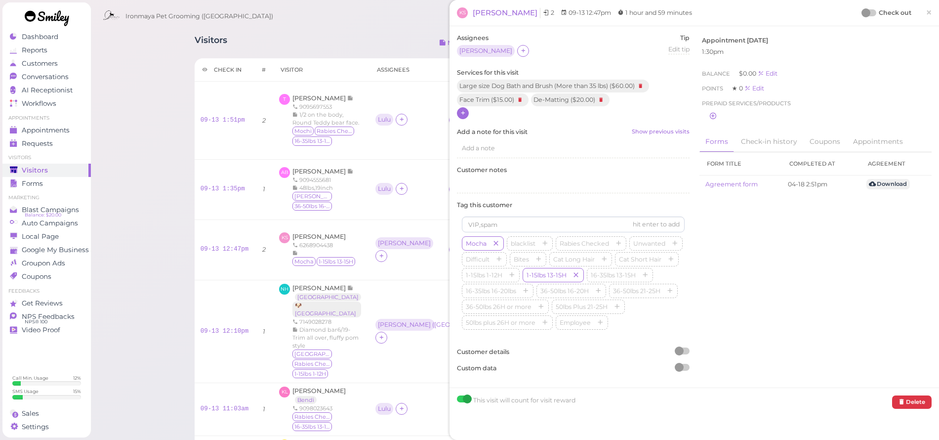
click at [926, 13] on span "×" at bounding box center [929, 12] width 6 height 14
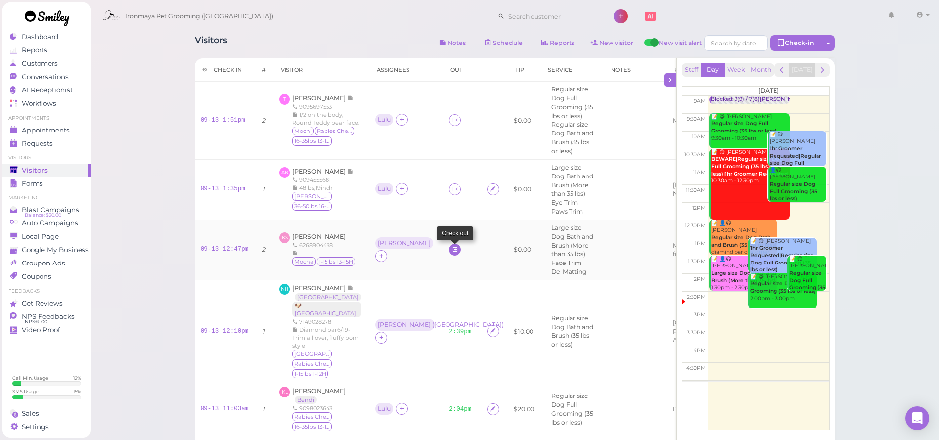
click at [452, 245] on icon at bounding box center [455, 248] width 6 height 7
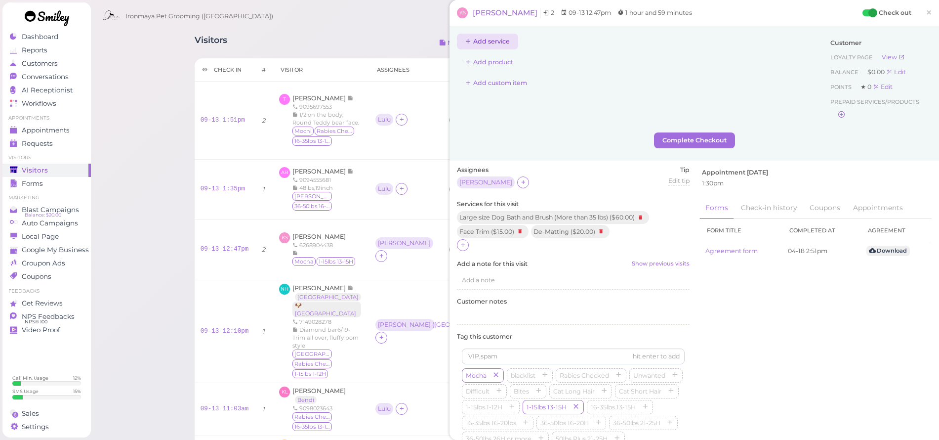
click at [499, 46] on button "Add service" at bounding box center [487, 42] width 61 height 16
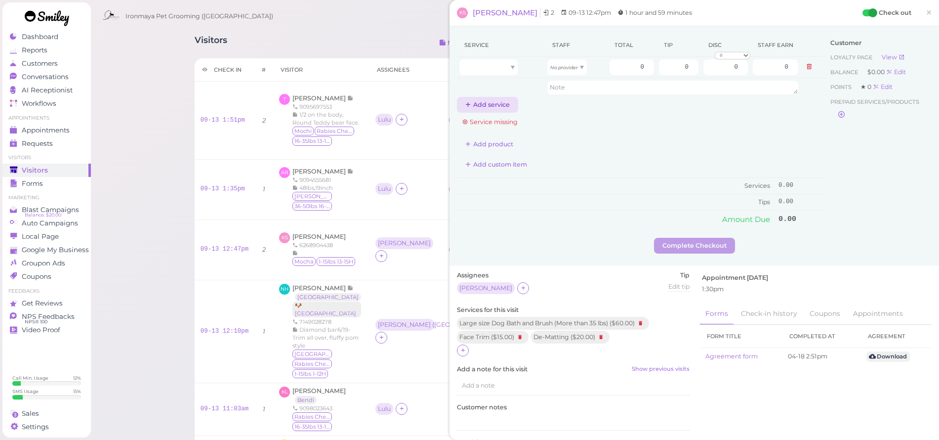
click at [485, 106] on button "Add service" at bounding box center [487, 105] width 61 height 16
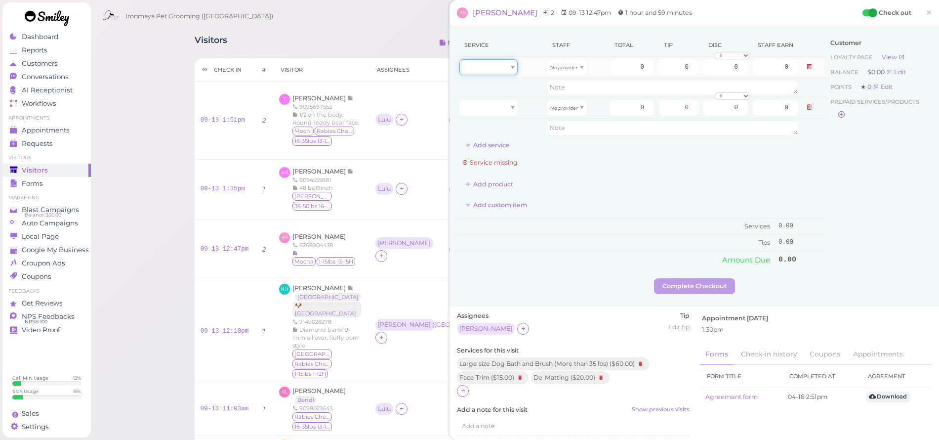
click at [513, 70] on div at bounding box center [488, 67] width 58 height 16
type input "60.00"
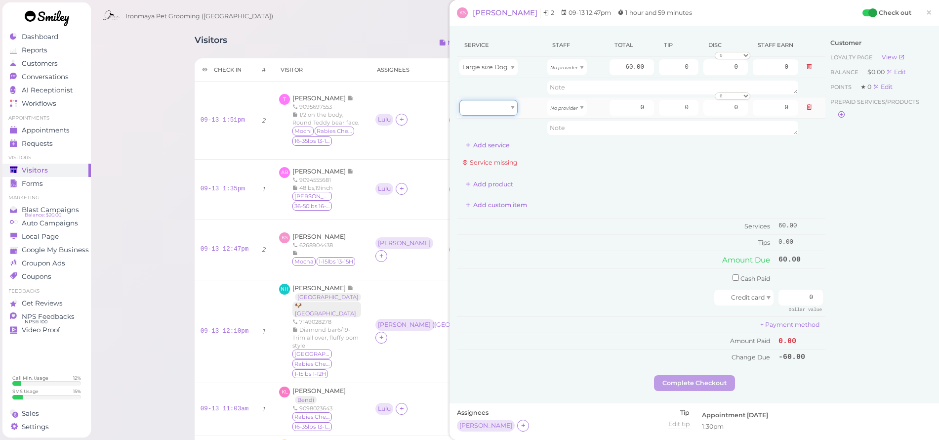
click at [488, 102] on div at bounding box center [488, 108] width 58 height 16
type input "15.00"
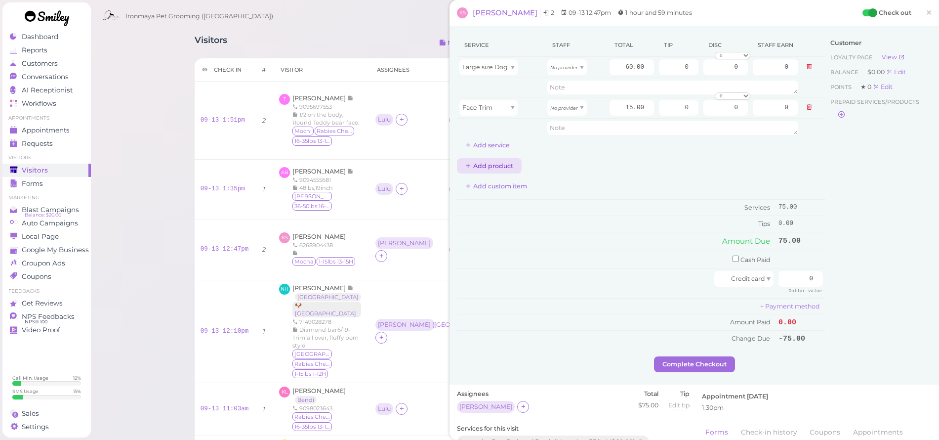
click at [476, 165] on button "Add product" at bounding box center [489, 166] width 65 height 16
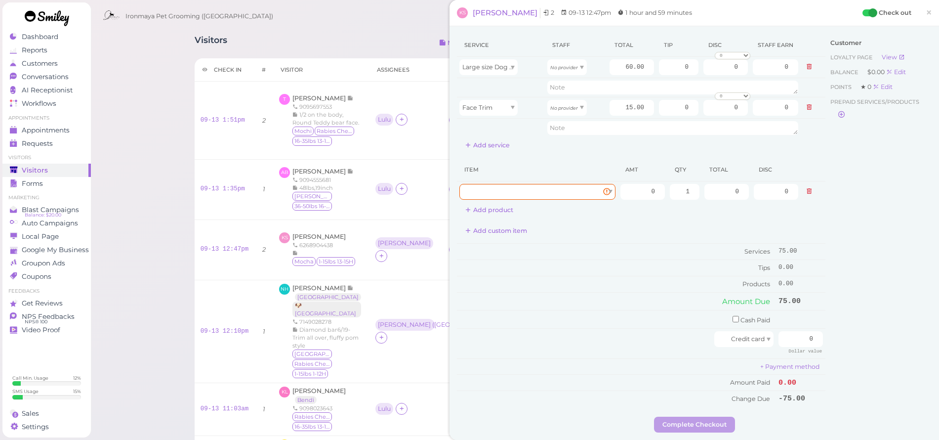
click at [806, 193] on button at bounding box center [809, 191] width 12 height 10
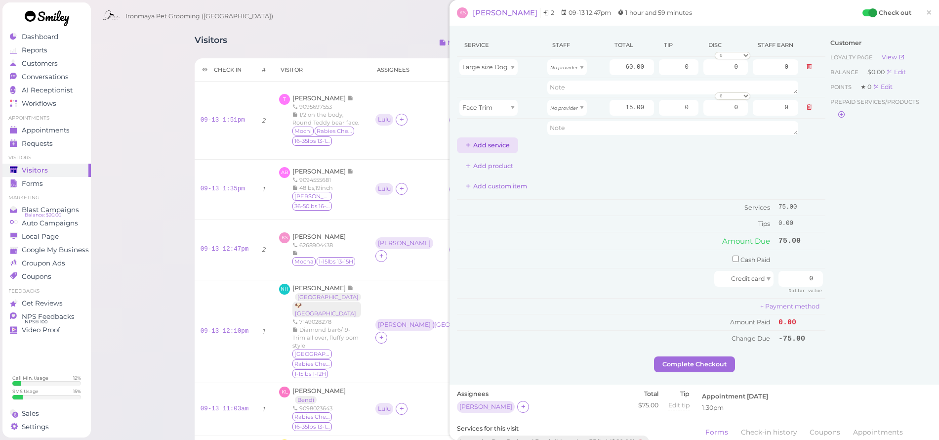
click at [470, 147] on icon at bounding box center [468, 144] width 6 height 7
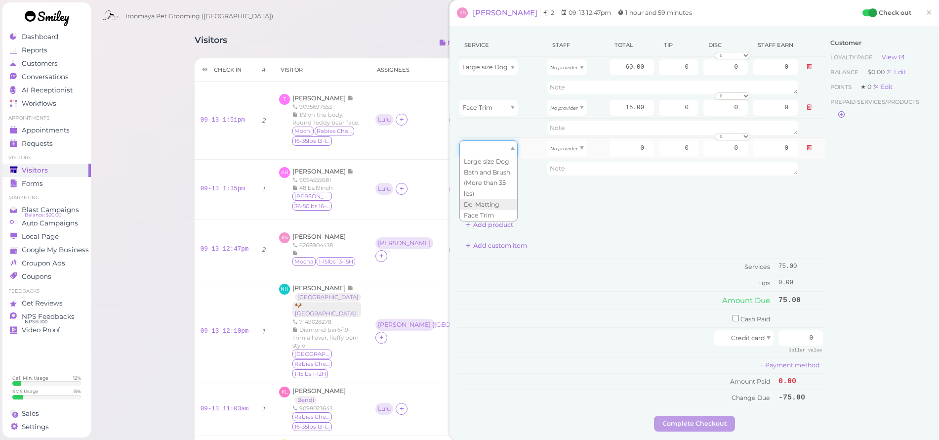
click at [491, 154] on div at bounding box center [488, 148] width 58 height 16
drag, startPoint x: 478, startPoint y: 204, endPoint x: 500, endPoint y: 182, distance: 31.8
type input "20.00"
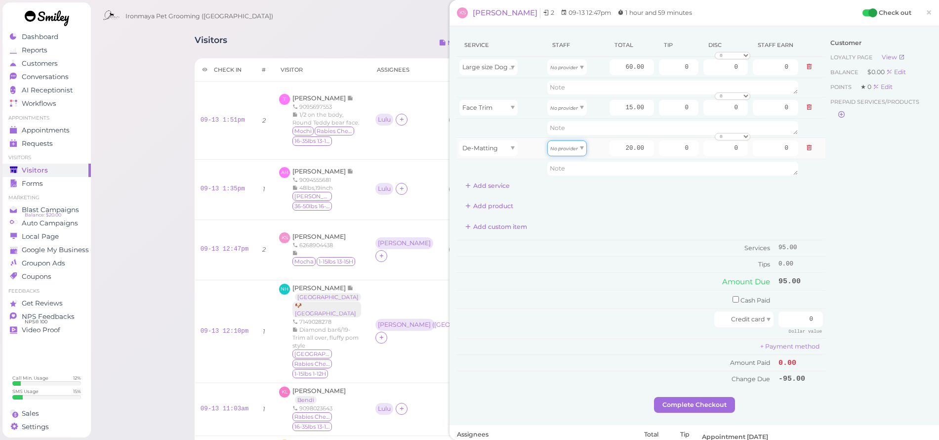
click at [552, 149] on icon "No provider" at bounding box center [564, 148] width 28 height 5
type input "9.00"
drag, startPoint x: 565, startPoint y: 101, endPoint x: 565, endPoint y: 117, distance: 15.3
click at [565, 102] on div "No provider" at bounding box center [567, 108] width 40 height 16
type input "6.75"
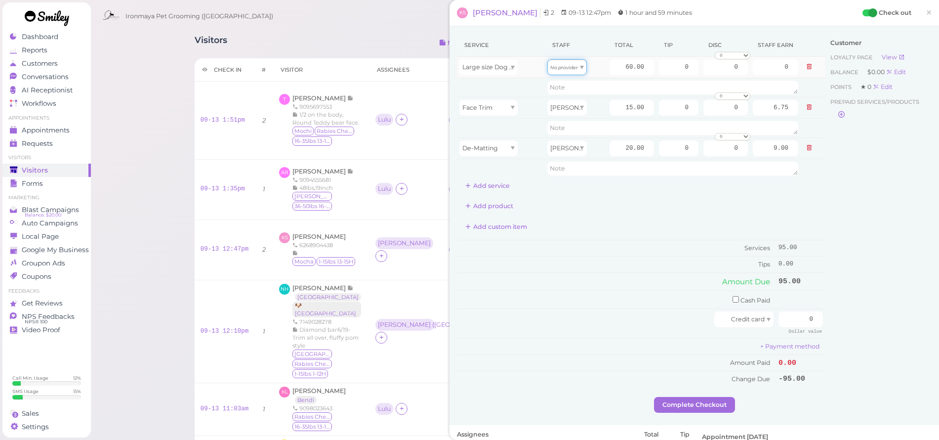
click at [566, 69] on icon "No provider" at bounding box center [564, 67] width 28 height 5
click at [563, 96] on div "No provider Isaac 2 results" at bounding box center [563, 86] width 40 height 22
type input "27.00"
drag, startPoint x: 609, startPoint y: 69, endPoint x: 674, endPoint y: 70, distance: 64.7
click at [674, 70] on tr "Large size Dog Bath and Brush (More than 35 lbs) Isaac 60.00 0 0 0 10% off 15% …" at bounding box center [641, 67] width 368 height 21
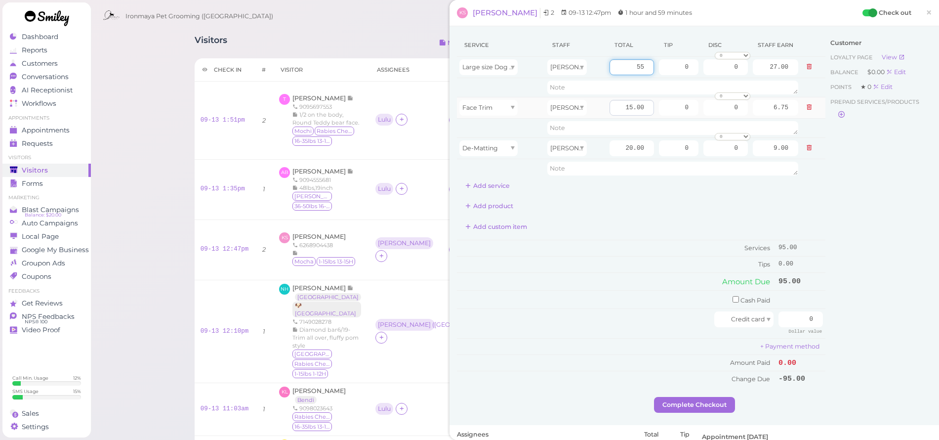
type input "55"
type input "24.75"
drag, startPoint x: 617, startPoint y: 105, endPoint x: 651, endPoint y: 106, distance: 34.6
click at [651, 106] on tr "Face Trim Isaac 15.00 0 0 0 10% off 15% off 20% off 25% off 30% off 50% off" at bounding box center [641, 107] width 368 height 21
type input "20"
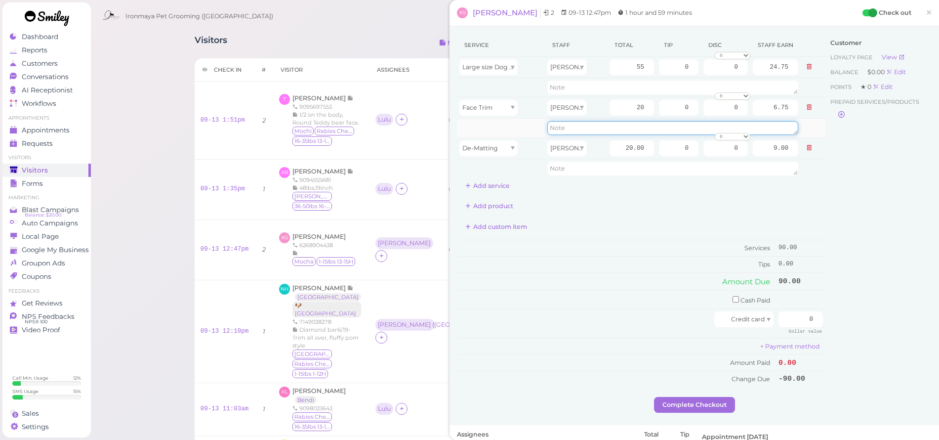
type input "9.00"
click at [616, 130] on textarea at bounding box center [672, 128] width 251 height 14
type textarea "i"
type textarea "$5 shave ear"
click at [673, 207] on div "Add product" at bounding box center [641, 206] width 368 height 16
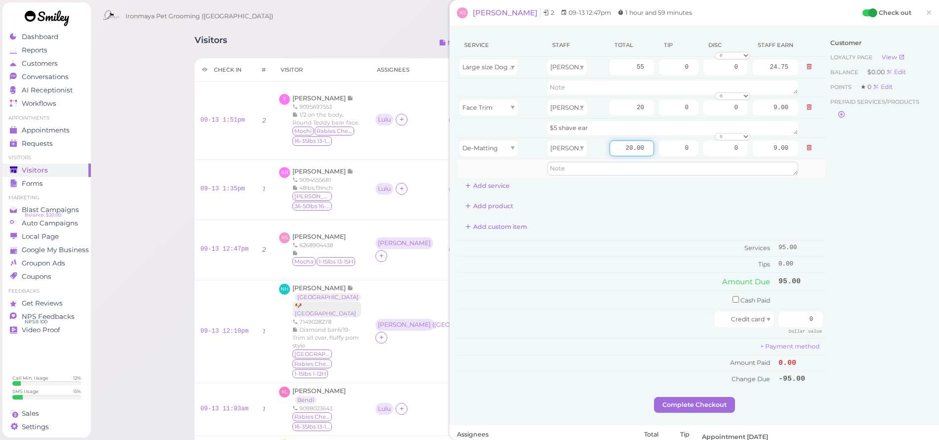
drag, startPoint x: 612, startPoint y: 150, endPoint x: 727, endPoint y: 173, distance: 117.4
click at [727, 173] on tbody "Large size Dog Bath and Brush (More than 35 lbs) Isaac 55 0 0 0 10% off 15% off…" at bounding box center [641, 117] width 368 height 121
type input "3"
type input "5"
type input "2.25"
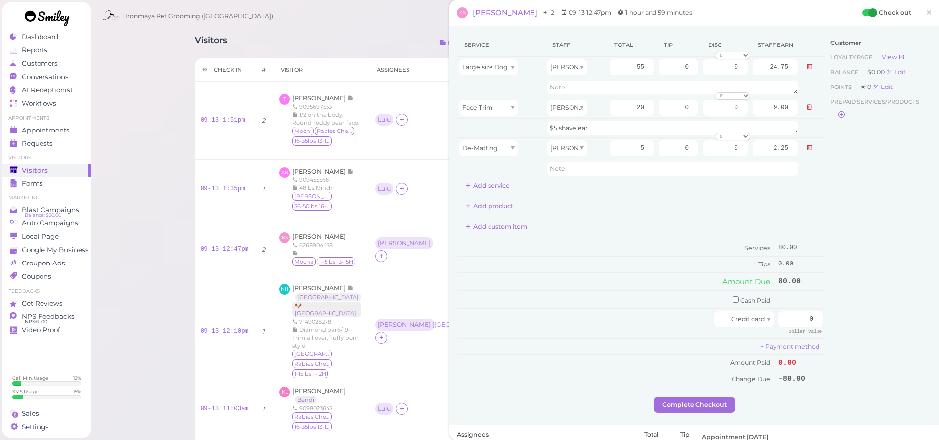
click at [762, 219] on div "Add custom item" at bounding box center [641, 227] width 368 height 16
click at [498, 69] on span "Large size Dog Bath and Brush (More than 35 lbs)" at bounding box center [536, 66] width 149 height 7
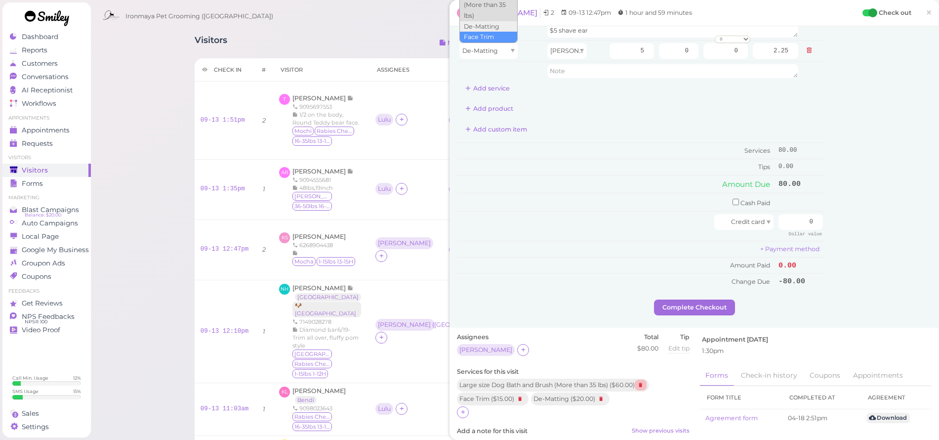
click at [646, 379] on icon at bounding box center [641, 384] width 12 height 11
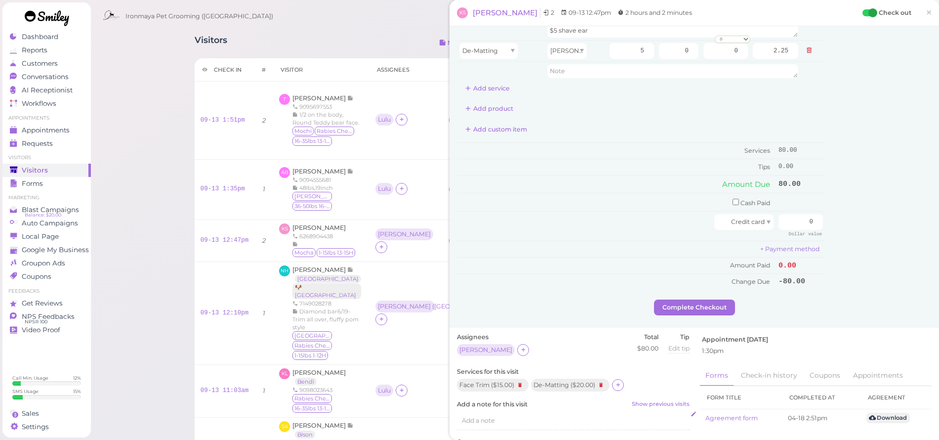
scroll to position [115, 0]
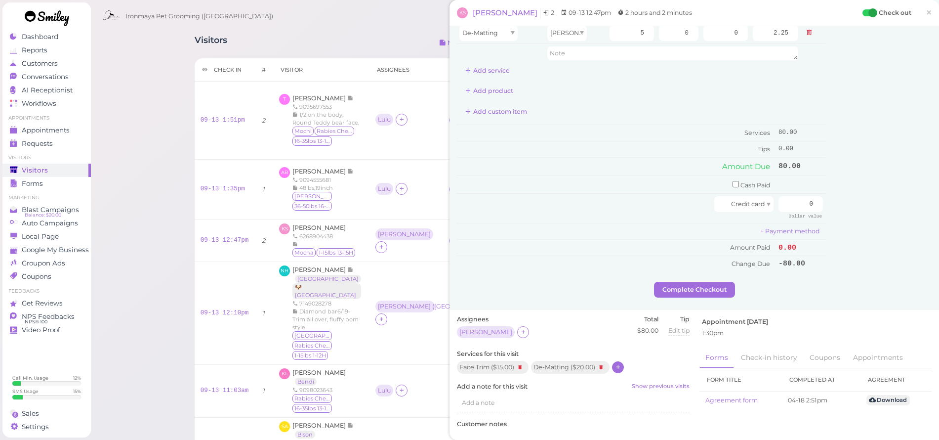
click at [615, 363] on icon at bounding box center [618, 366] width 6 height 7
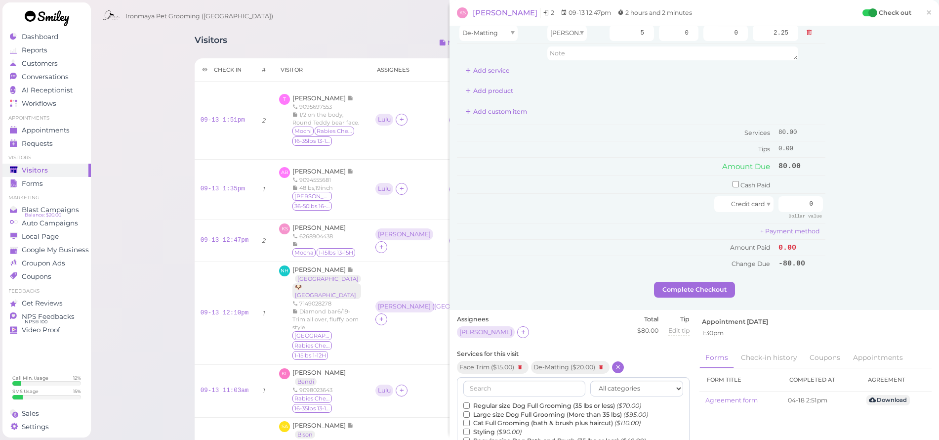
click at [492, 436] on label "Regular size Dog Bath and Brush (35 lbs or less) ($40.00)" at bounding box center [554, 440] width 182 height 9
click at [470, 437] on input "Regular size Dog Bath and Brush (35 lbs or less) ($40.00)" at bounding box center [466, 440] width 6 height 6
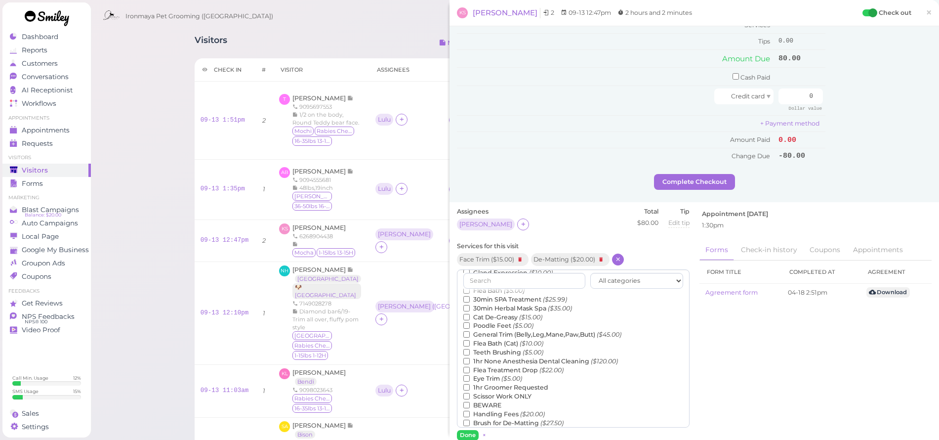
click at [473, 418] on div "All categories Full Grooming Bath & Brush Add-ons Special Requests Ironmaya Mer…" at bounding box center [573, 348] width 233 height 158
click at [469, 430] on button "Done" at bounding box center [468, 435] width 22 height 10
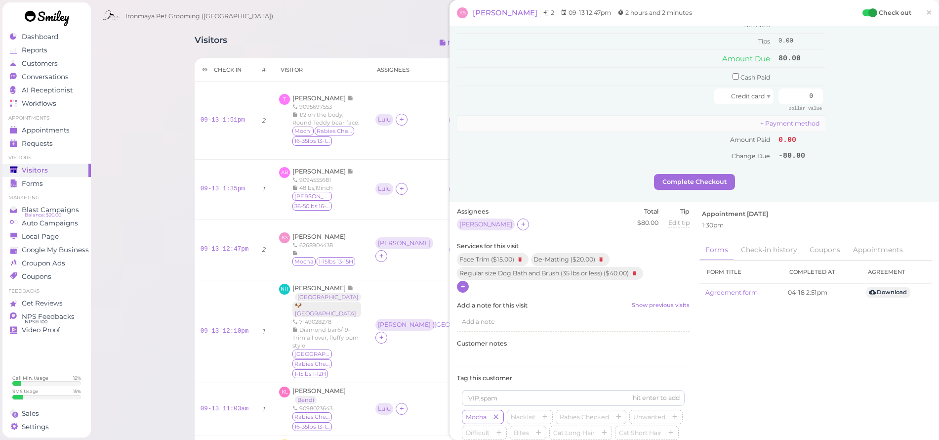
scroll to position [0, 0]
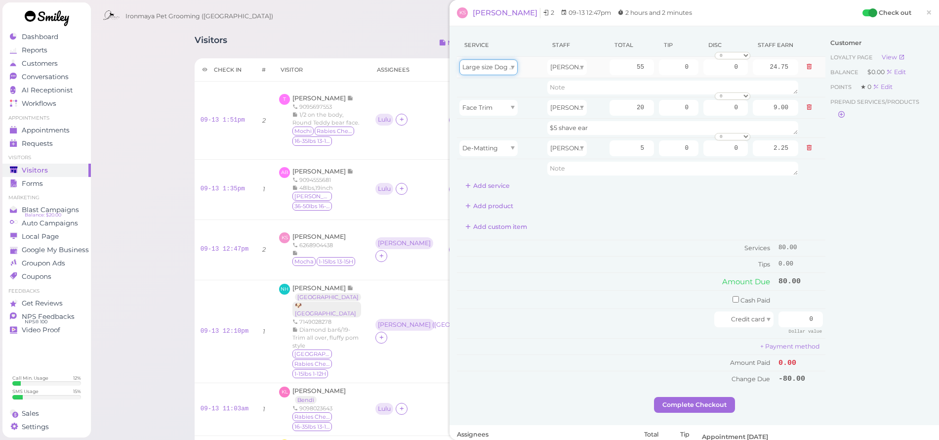
click at [478, 66] on span "Large size Dog Bath and Brush (More than 35 lbs)" at bounding box center [536, 66] width 149 height 7
type input "40.00"
type input "18.00"
drag, startPoint x: 610, startPoint y: 69, endPoint x: 694, endPoint y: 65, distance: 84.1
click at [694, 65] on tr "Regular size Dog Bath and Brush (35 lbs or less) Isaac 40.00 0 0 0 10% off 15% …" at bounding box center [641, 67] width 368 height 21
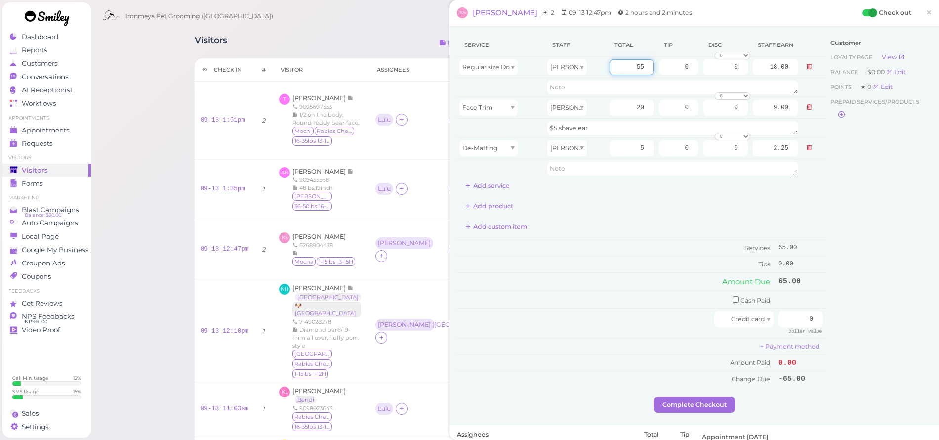
type input "55"
type input "24.75"
click at [634, 205] on div "Add product" at bounding box center [641, 206] width 368 height 16
click at [803, 152] on button at bounding box center [809, 148] width 12 height 10
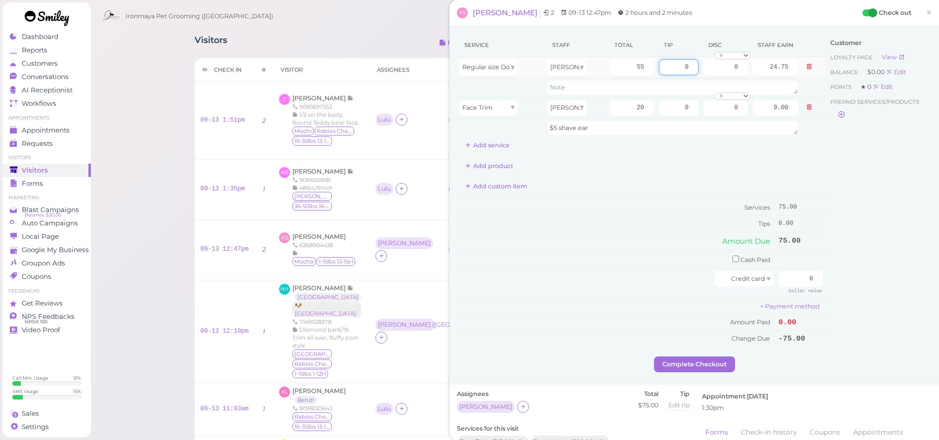
drag, startPoint x: 668, startPoint y: 65, endPoint x: 685, endPoint y: 76, distance: 20.8
click at [685, 76] on td "0" at bounding box center [678, 67] width 44 height 21
type input "8"
click at [770, 189] on div "Add custom item" at bounding box center [641, 186] width 368 height 16
drag, startPoint x: 801, startPoint y: 270, endPoint x: 844, endPoint y: 279, distance: 44.4
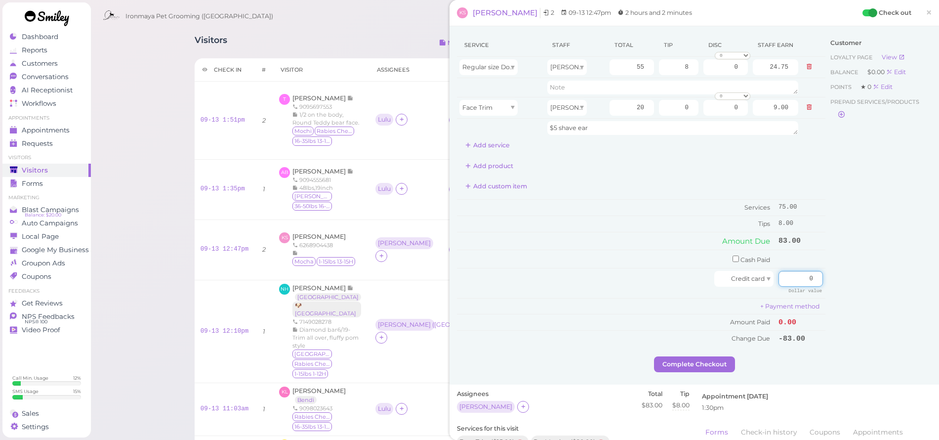
click at [844, 278] on div "Service Staff Total Tip Disc Staff earn Regular size Dog Bath and Brush (35 lbs…" at bounding box center [694, 195] width 475 height 322
type input "83"
drag, startPoint x: 860, startPoint y: 274, endPoint x: 858, endPoint y: 281, distance: 7.1
click at [859, 276] on div "Customer Loyalty page View Balance $0.00 Edit Points ★ 0 Edit Prepaid services/…" at bounding box center [878, 195] width 106 height 322
click at [685, 356] on button "Complete Checkout" at bounding box center [694, 364] width 81 height 16
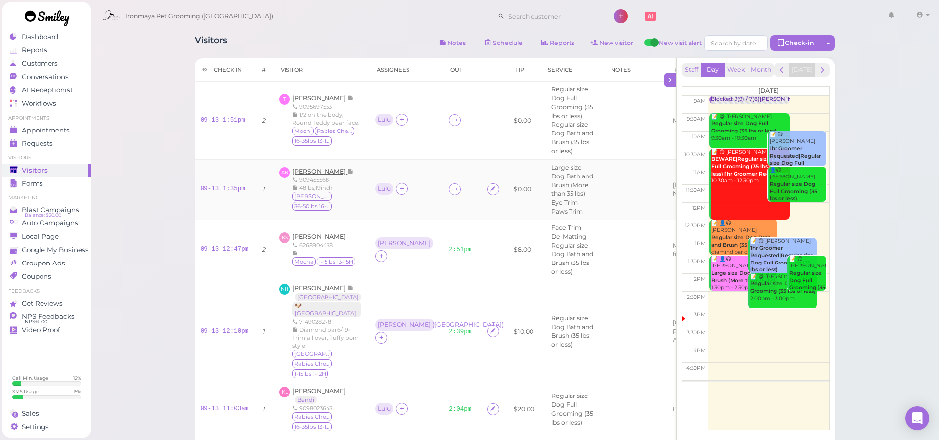
click at [334, 171] on span "Amy Baumann" at bounding box center [319, 170] width 55 height 7
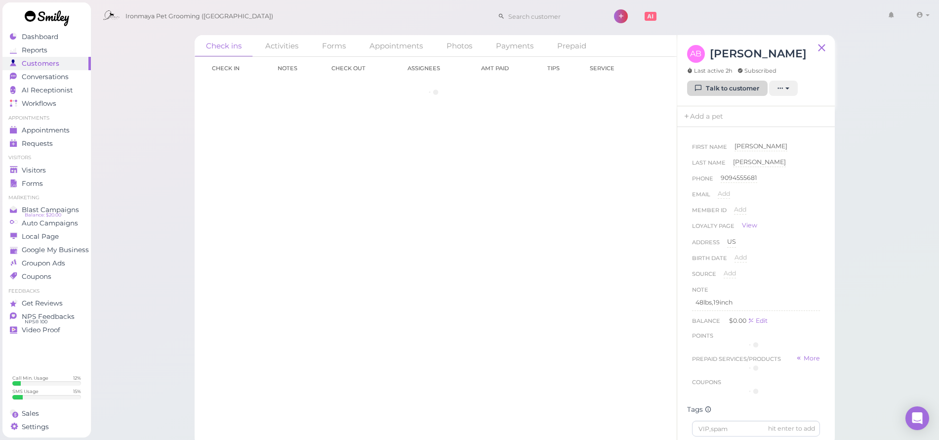
drag, startPoint x: 739, startPoint y: 86, endPoint x: 731, endPoint y: 94, distance: 11.5
click at [739, 86] on link "Talk to customer" at bounding box center [727, 89] width 81 height 16
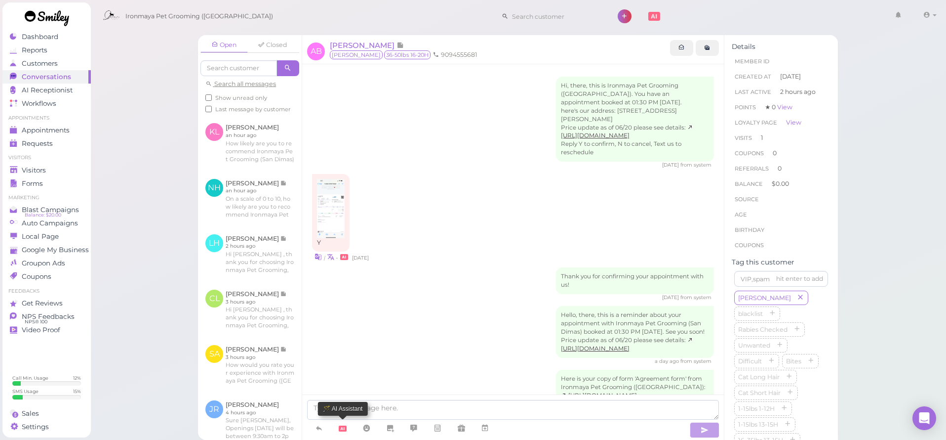
scroll to position [1, 0]
click at [325, 427] on link at bounding box center [319, 427] width 24 height 17
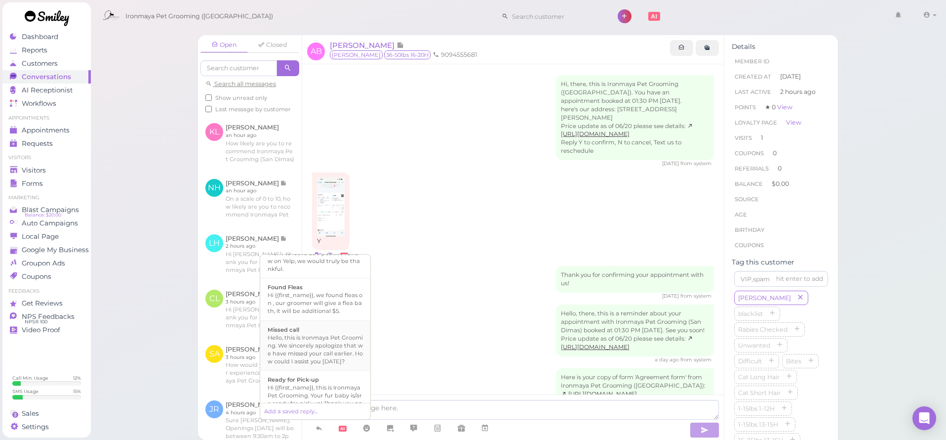
scroll to position [193, 0]
click at [319, 399] on div "Hi {{first_name}}, this is Ironmaya Pet Grooming. Your fur baby is/are ready fo…" at bounding box center [315, 398] width 95 height 47
type textarea "Hi {{first_name}}, this is Ironmaya Pet Grooming. Your fur baby is/are ready fo…"
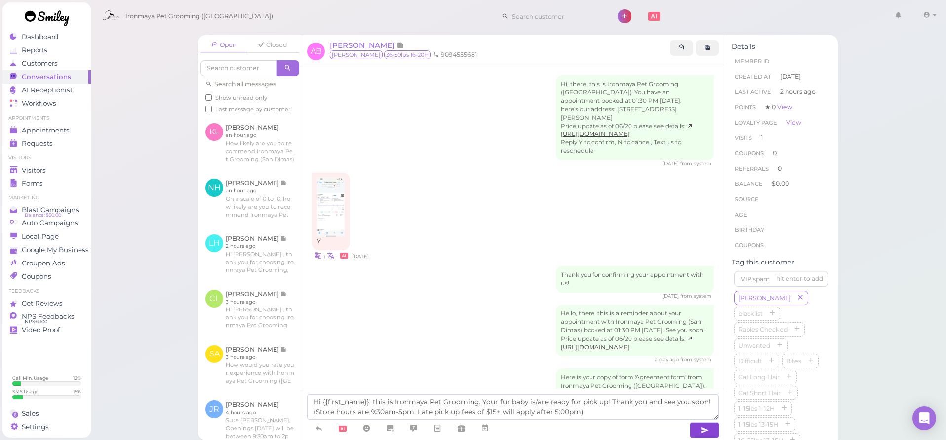
click at [715, 431] on button "button" at bounding box center [705, 430] width 30 height 16
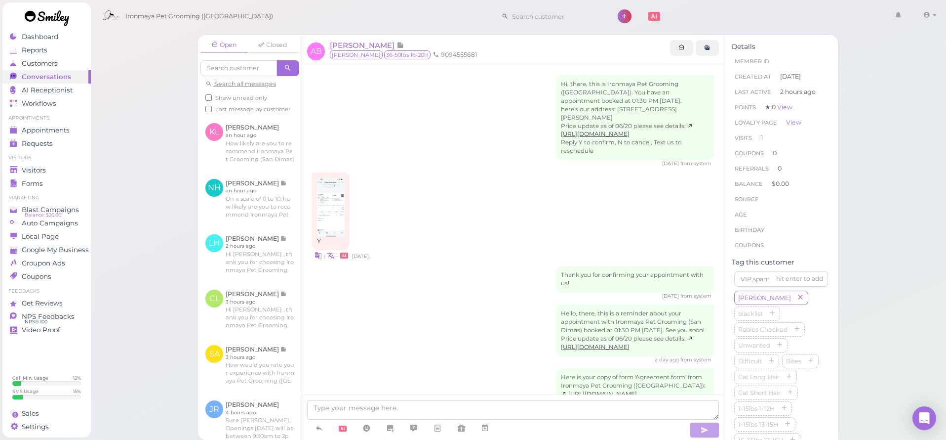
scroll to position [99, 0]
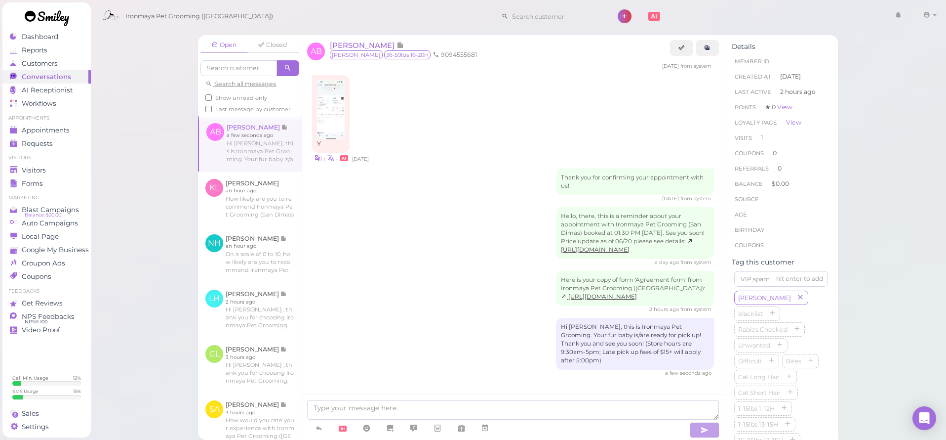
click at [380, 207] on div "Hello, there, this is a reminder about your appointment with Ironmaya Pet Groom…" at bounding box center [513, 236] width 402 height 59
click at [39, 166] on span "Visitors" at bounding box center [34, 170] width 24 height 8
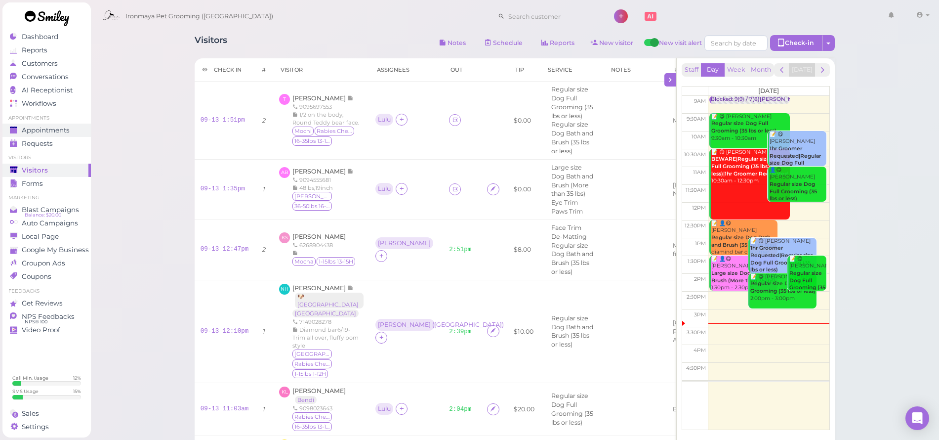
click at [59, 130] on span "Appointments" at bounding box center [46, 130] width 48 height 8
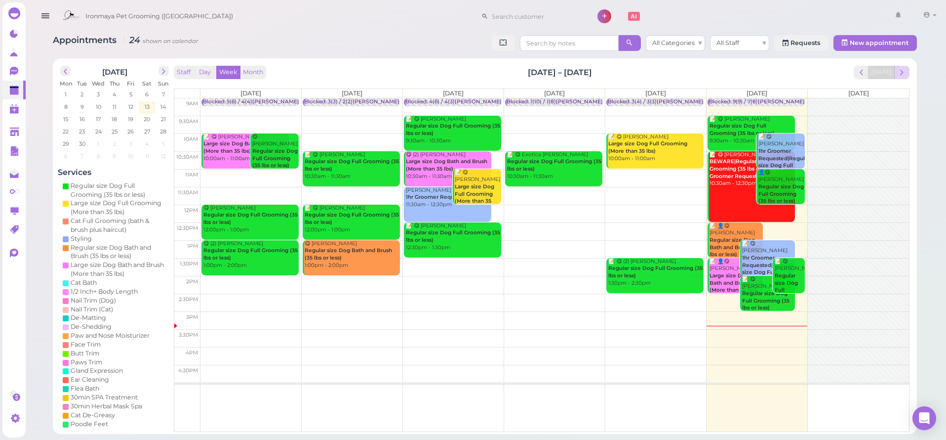
click at [898, 73] on span "next" at bounding box center [901, 72] width 9 height 9
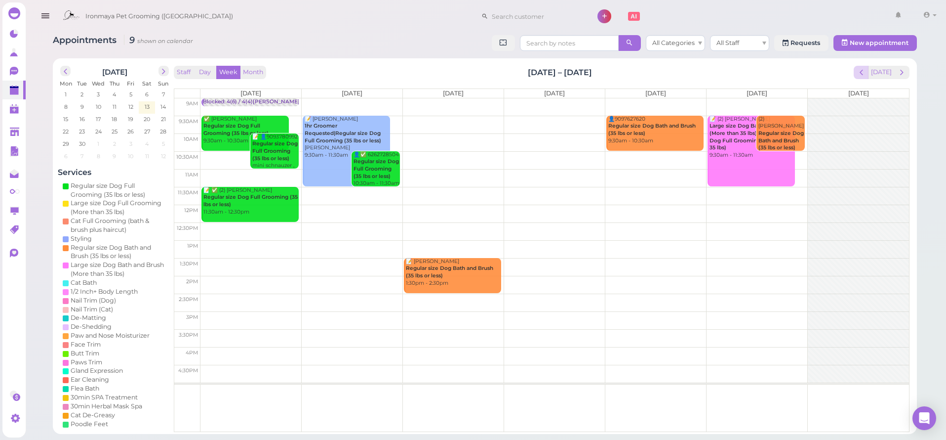
click at [862, 81] on div "Staff Day Week Month Sep 15 – 21, 2025 Today Mon 9/15 Tue 9/16 Wed 9/17 Thu 9/1…" at bounding box center [542, 249] width 736 height 366
click at [862, 76] on span "prev" at bounding box center [861, 72] width 9 height 9
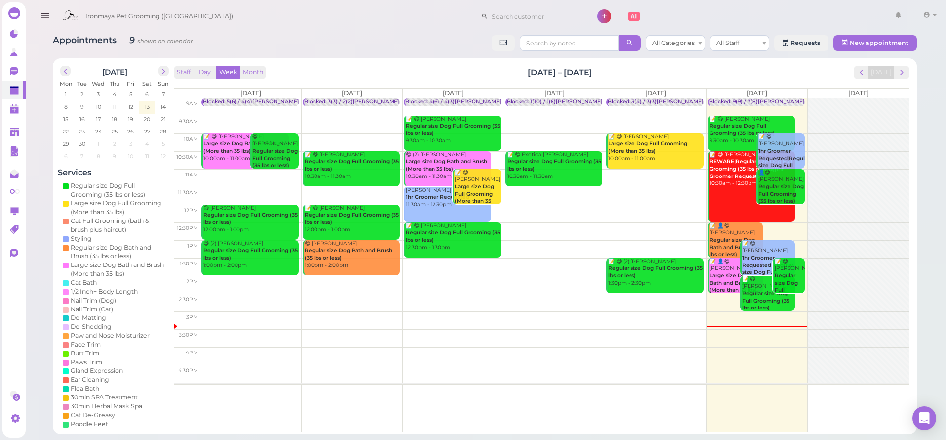
click at [362, 98] on div "Blocked: 3(3) / 2(2)[PERSON_NAME] [PERSON_NAME] 9:30 10:00 1:30 • appointment" at bounding box center [414, 101] width 220 height 7
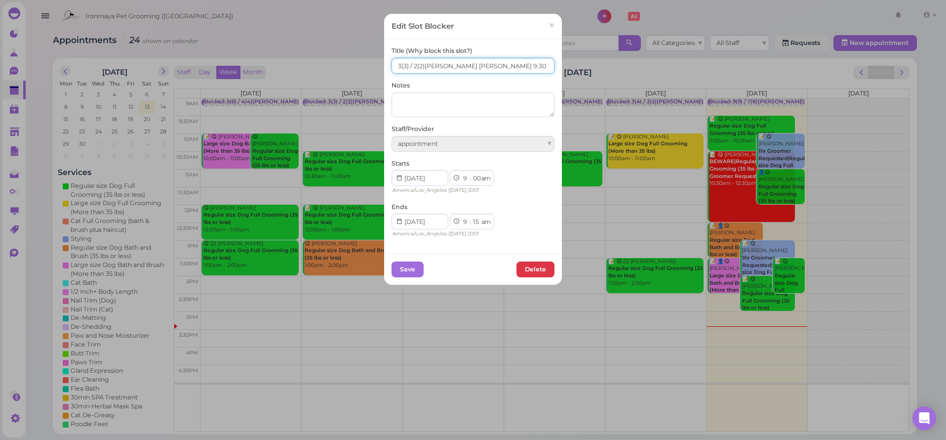
drag, startPoint x: 394, startPoint y: 66, endPoint x: 510, endPoint y: 66, distance: 116.6
click at [511, 66] on input "3(3) / 2(2)Ida SAM 9:30 10:00 1:30" at bounding box center [473, 66] width 163 height 16
drag, startPoint x: 547, startPoint y: 23, endPoint x: 618, endPoint y: 30, distance: 71.0
click at [549, 24] on span "×" at bounding box center [552, 26] width 6 height 14
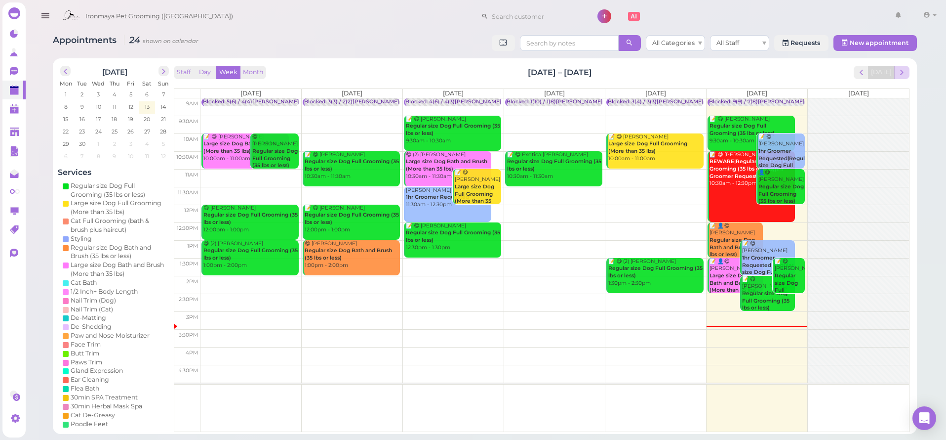
click at [906, 75] on button "next" at bounding box center [901, 72] width 15 height 13
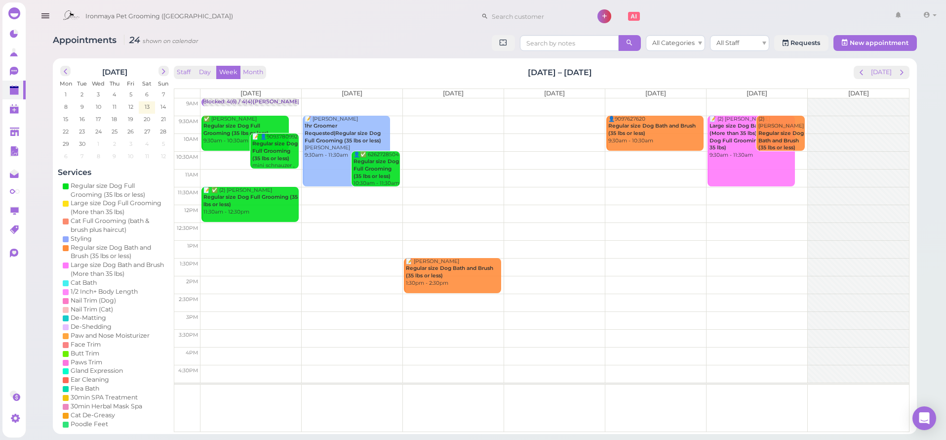
click at [355, 101] on td at bounding box center [555, 107] width 709 height 18
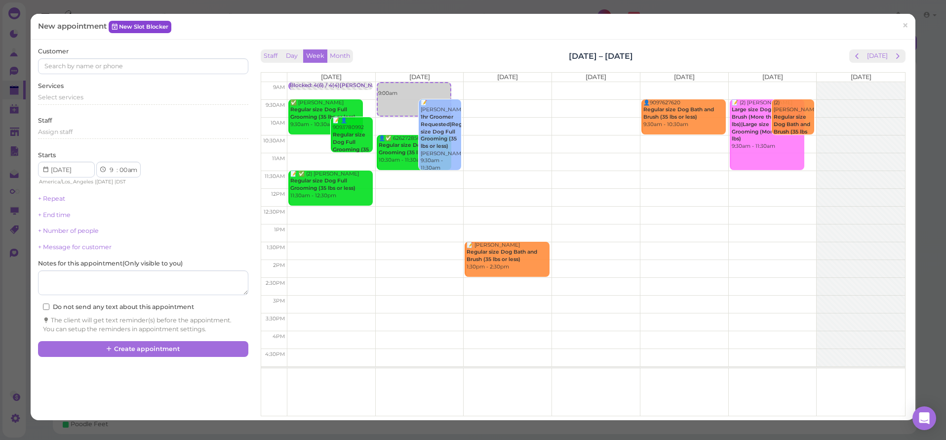
click at [121, 24] on link "New Slot Blocker" at bounding box center [140, 27] width 63 height 12
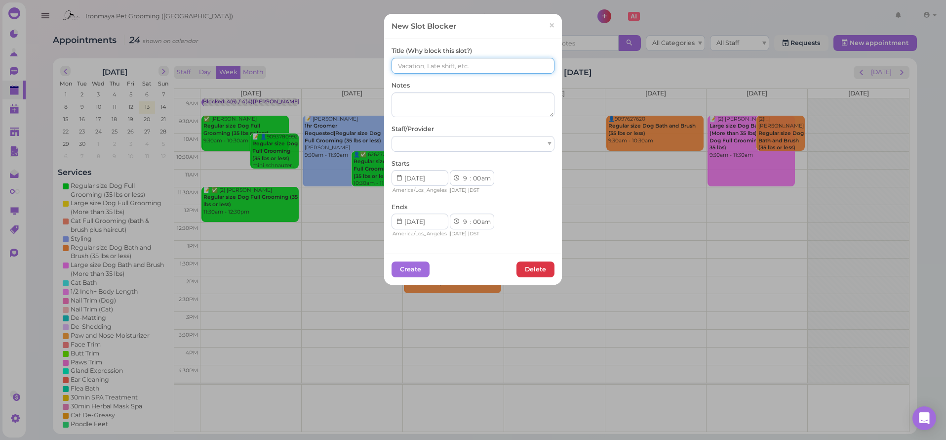
click at [434, 61] on input at bounding box center [473, 66] width 163 height 16
paste input "3(3) / 2(2)Ida SAM 9:30 10:00 1:30"
drag, startPoint x: 397, startPoint y: 66, endPoint x: 388, endPoint y: 67, distance: 8.4
click at [392, 67] on input "3(3) / 2(2)Ida SAM 9:30 10:00 1:30" at bounding box center [473, 66] width 163 height 16
type input "(3) / 2(2)Ida SAM 9:30 10:00 1:30"
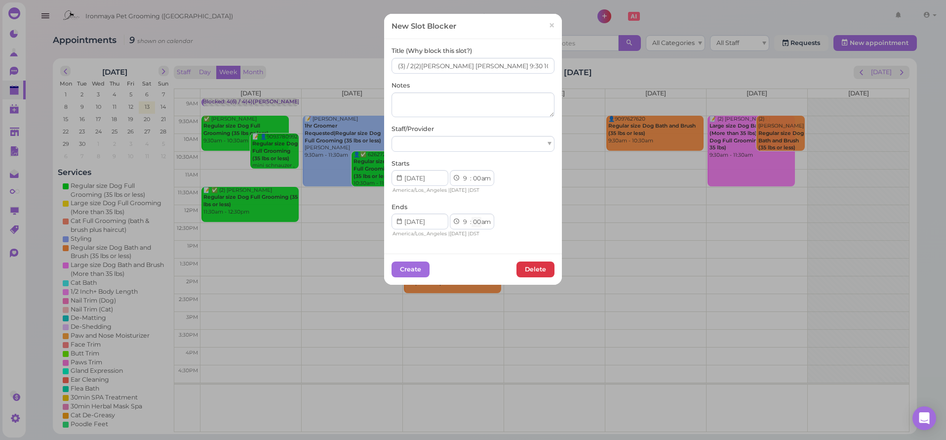
select select "15"
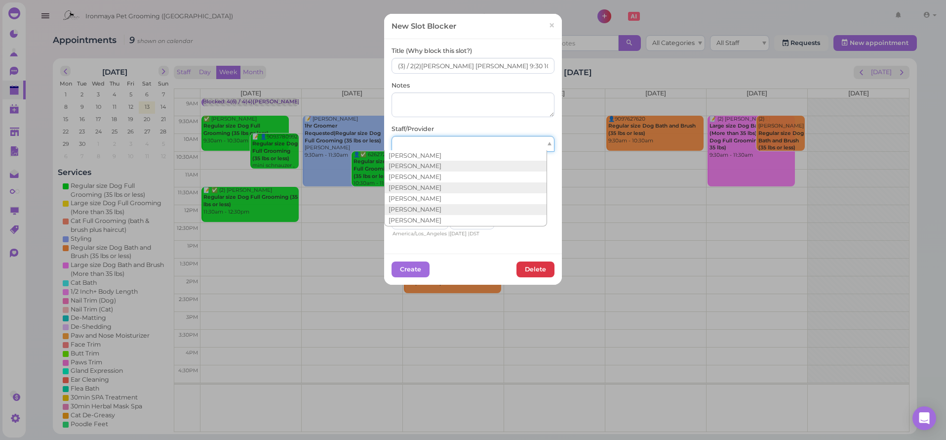
click at [451, 145] on div at bounding box center [473, 144] width 163 height 16
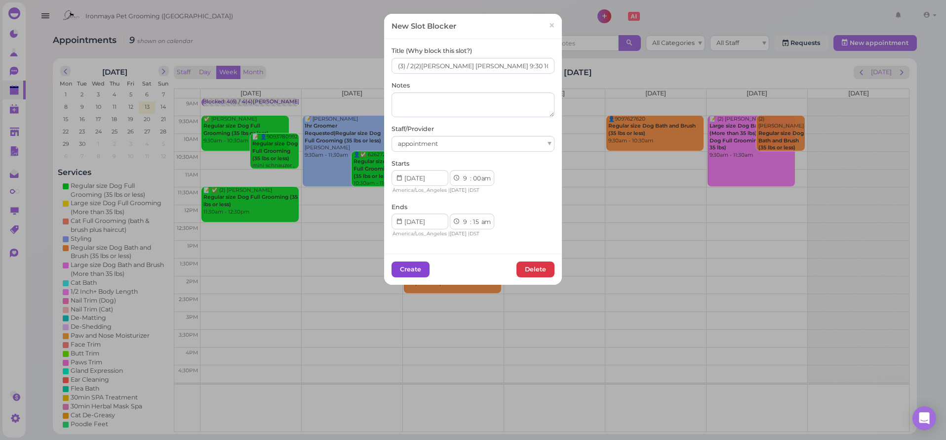
click at [405, 266] on button "Create" at bounding box center [411, 269] width 38 height 16
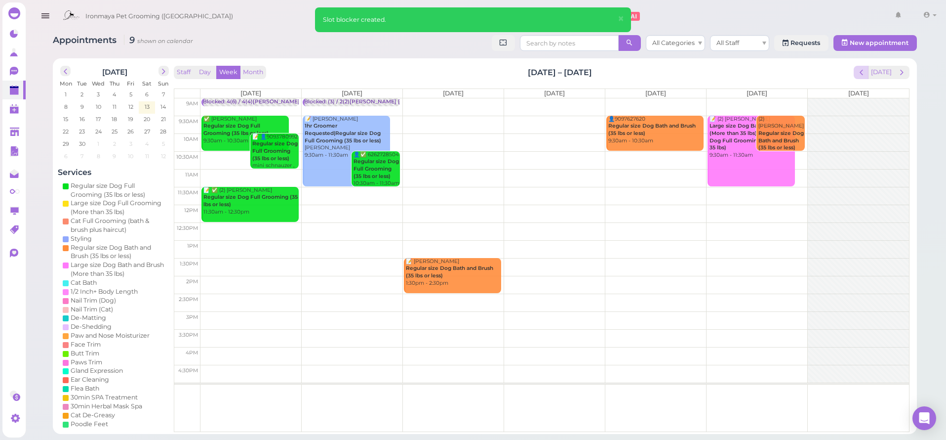
click at [864, 75] on span "prev" at bounding box center [861, 72] width 9 height 9
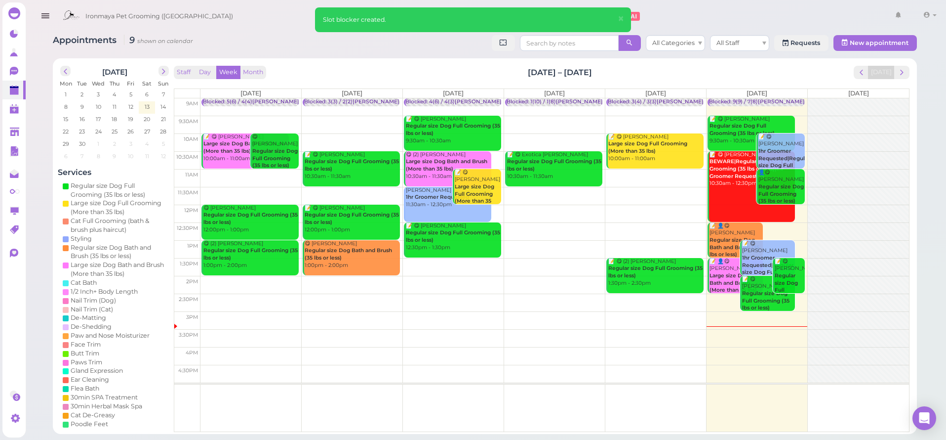
click at [464, 101] on div "Blocked: 4(6) / 4(3)[PERSON_NAME] • appointment" at bounding box center [472, 101] width 135 height 7
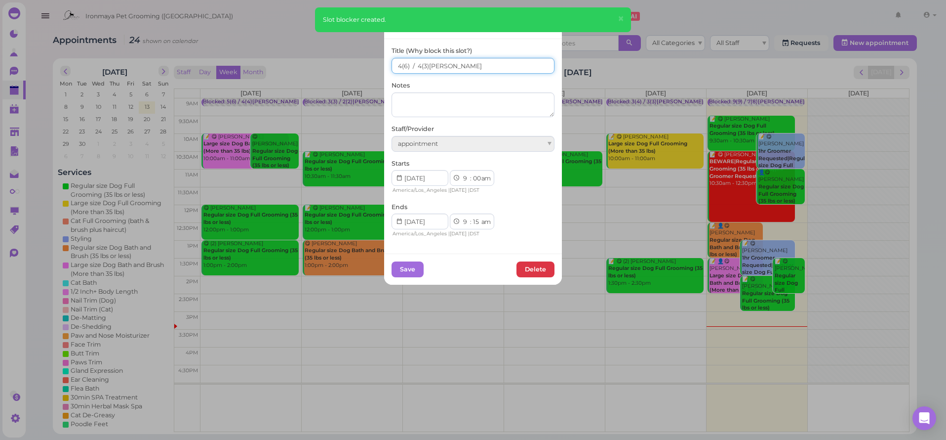
drag, startPoint x: 471, startPoint y: 68, endPoint x: 377, endPoint y: 68, distance: 93.3
click at [377, 68] on div "Edit Slot Blocker × Title (Why block this slot?) 4(6) / 4(3)Tiffany Isaac Notes…" at bounding box center [473, 220] width 946 height 440
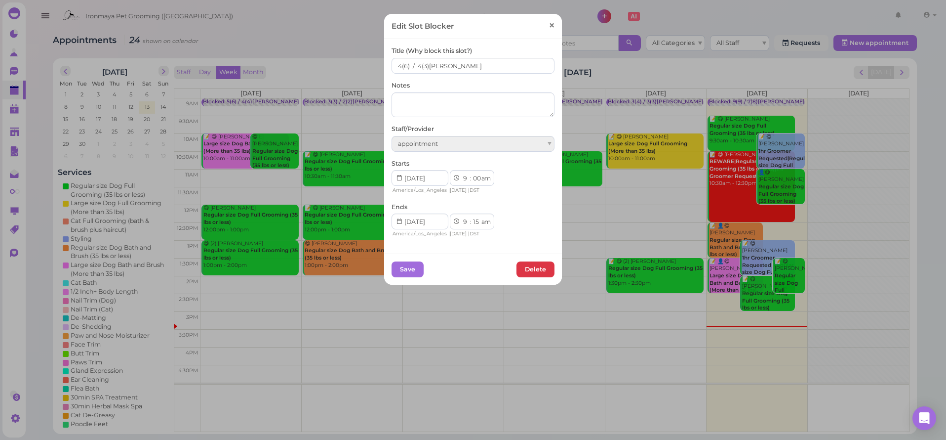
click at [549, 25] on span "×" at bounding box center [552, 26] width 6 height 14
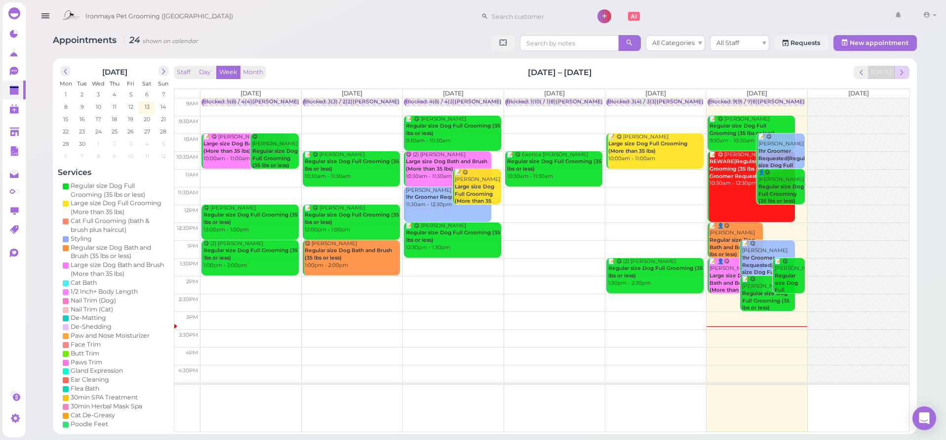
click at [897, 77] on button "next" at bounding box center [901, 72] width 15 height 13
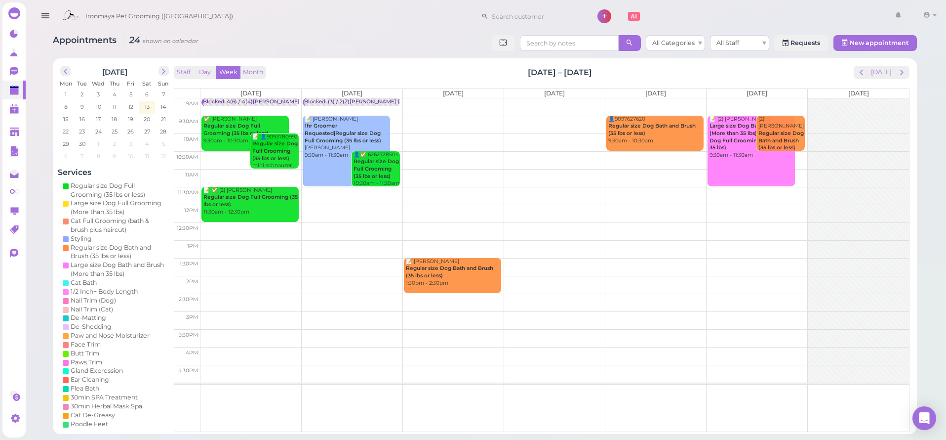
click at [432, 104] on td at bounding box center [555, 107] width 709 height 18
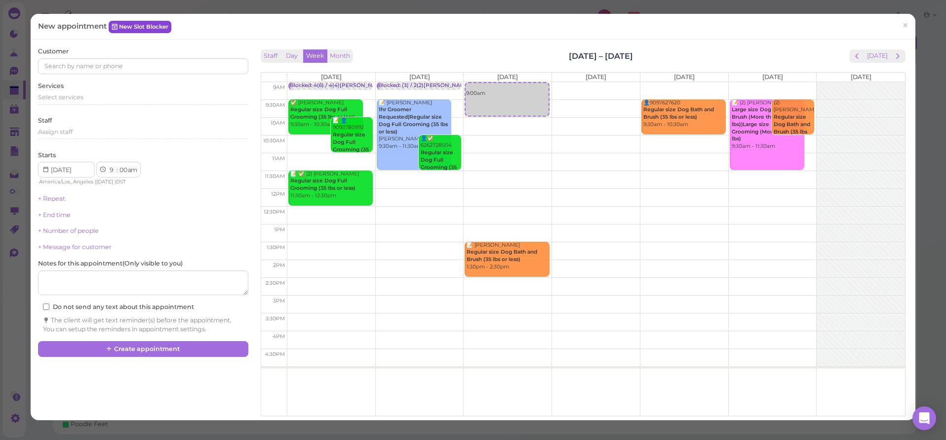
click at [135, 23] on link "New Slot Blocker" at bounding box center [140, 27] width 63 height 12
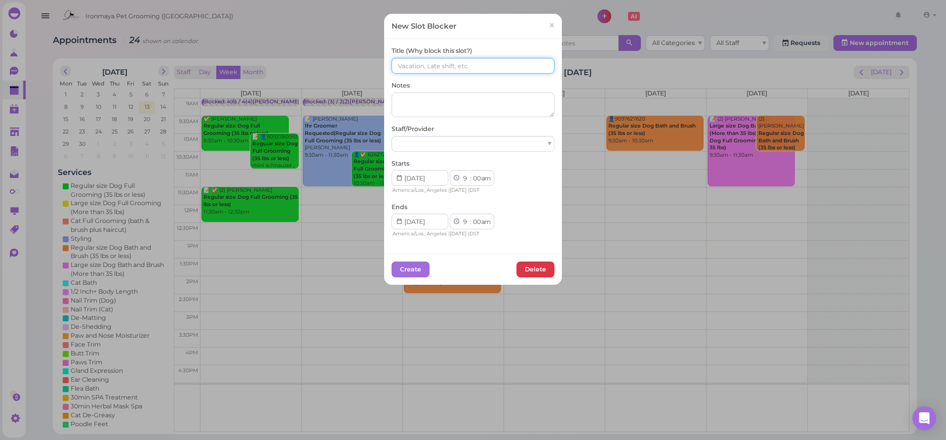
click at [473, 63] on input at bounding box center [473, 66] width 163 height 16
paste input "4(6) / 4(3)Tiffany Isaac"
drag, startPoint x: 415, startPoint y: 64, endPoint x: 408, endPoint y: 66, distance: 7.3
click at [408, 66] on input "4(6) / 4(3)Tiffany Isaac" at bounding box center [473, 66] width 163 height 16
click at [399, 65] on input "4(6)4(3)Tiffany Isaac" at bounding box center [473, 66] width 163 height 16
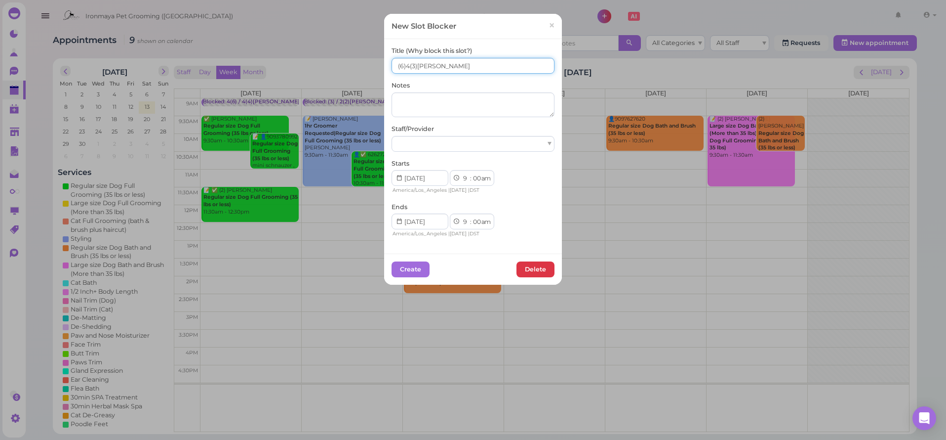
drag, startPoint x: 406, startPoint y: 65, endPoint x: 406, endPoint y: 88, distance: 23.2
click at [405, 66] on input "(6)4(3)Tiffany Isaac" at bounding box center [473, 66] width 163 height 16
click at [400, 65] on input "(6)(3)Tiffany Isaac" at bounding box center [473, 66] width 163 height 16
click at [409, 64] on input "(10)(3)Tiffany Isaac" at bounding box center [473, 66] width 163 height 16
drag, startPoint x: 403, startPoint y: 64, endPoint x: 403, endPoint y: 81, distance: 17.8
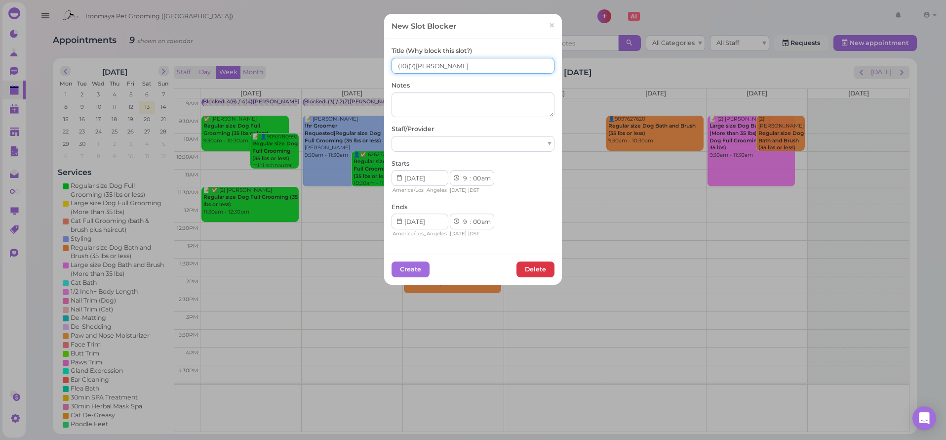
click at [403, 64] on input "(10)(7)Tiffany Isaac" at bounding box center [473, 66] width 163 height 16
type input "(10)(7)Tiffany Isaac"
select select "15"
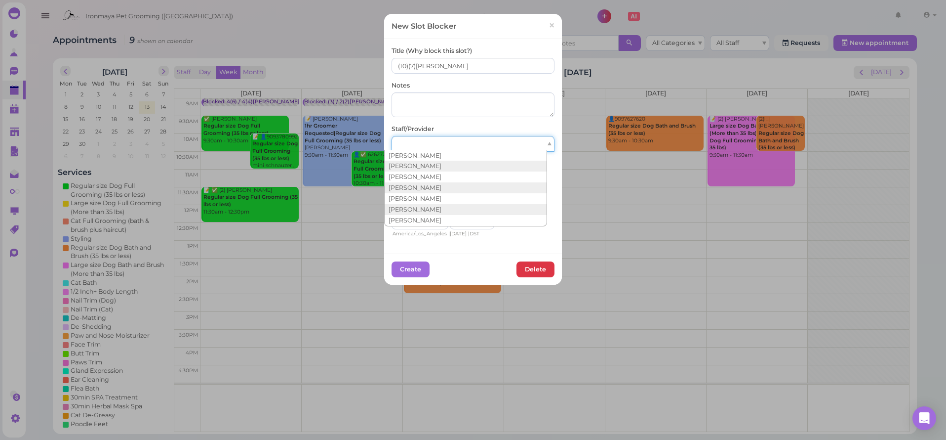
click at [410, 136] on div at bounding box center [473, 144] width 163 height 16
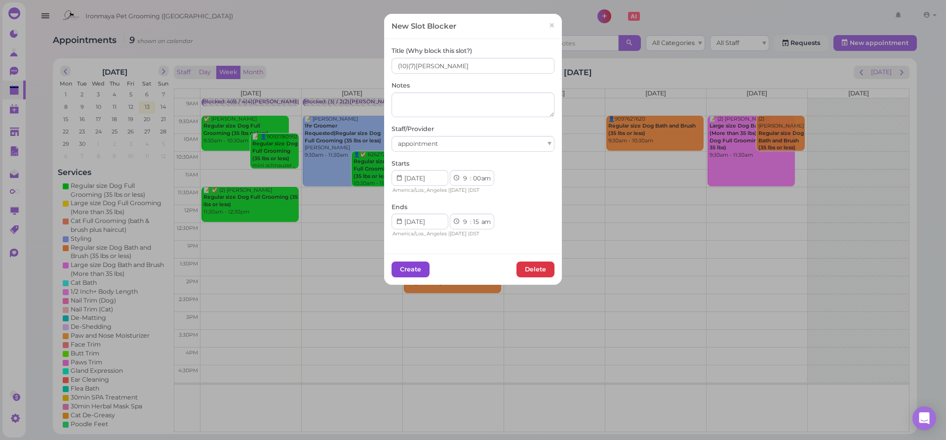
click at [412, 272] on button "Create" at bounding box center [411, 269] width 38 height 16
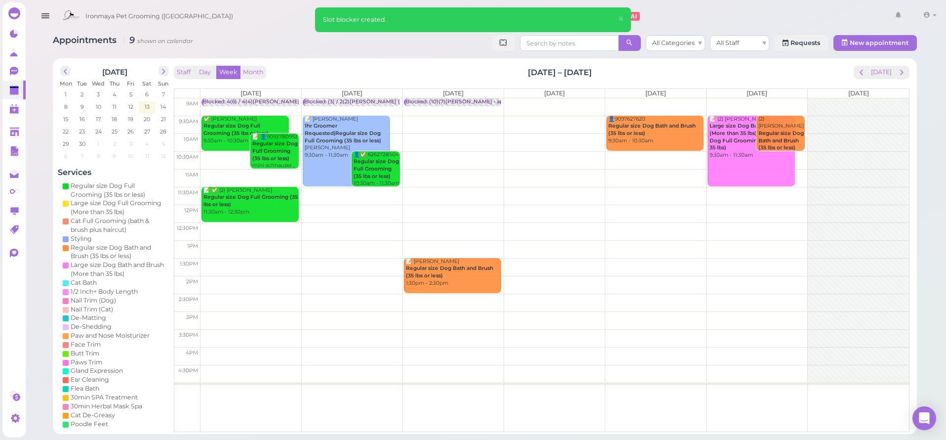
click at [527, 101] on td at bounding box center [555, 107] width 709 height 18
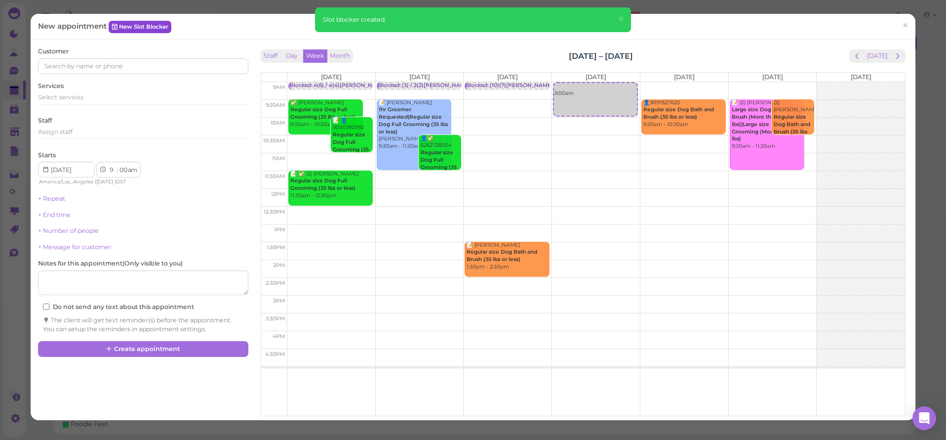
click at [168, 32] on link "New Slot Blocker" at bounding box center [140, 27] width 63 height 12
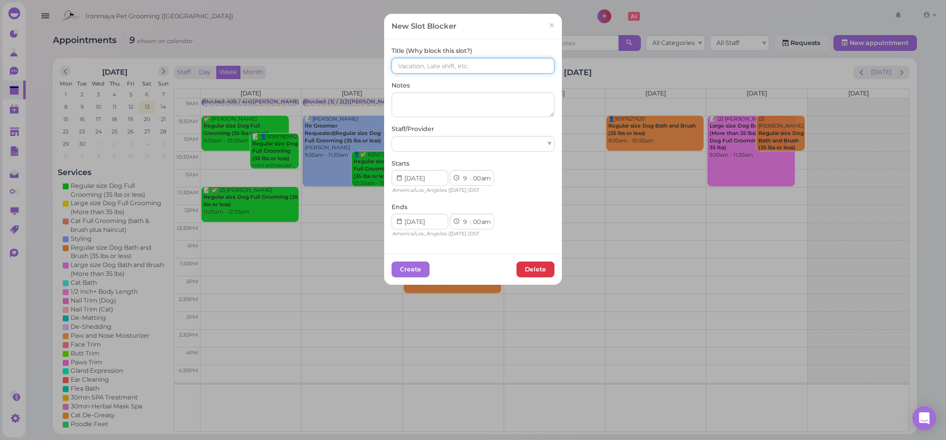
click at [474, 63] on input at bounding box center [473, 66] width 163 height 16
paste input "1(10) / 1(8)Ida Isaac SAM"
click at [415, 65] on input "1(10) / 1(8)Ida Isaac SAM" at bounding box center [473, 66] width 163 height 16
click at [411, 67] on input "1(10) / 1(8)Ida Isaac SAM" at bounding box center [473, 66] width 163 height 16
click at [411, 65] on input "1(10) 1(8)Ida Isaac SAM" at bounding box center [473, 66] width 163 height 16
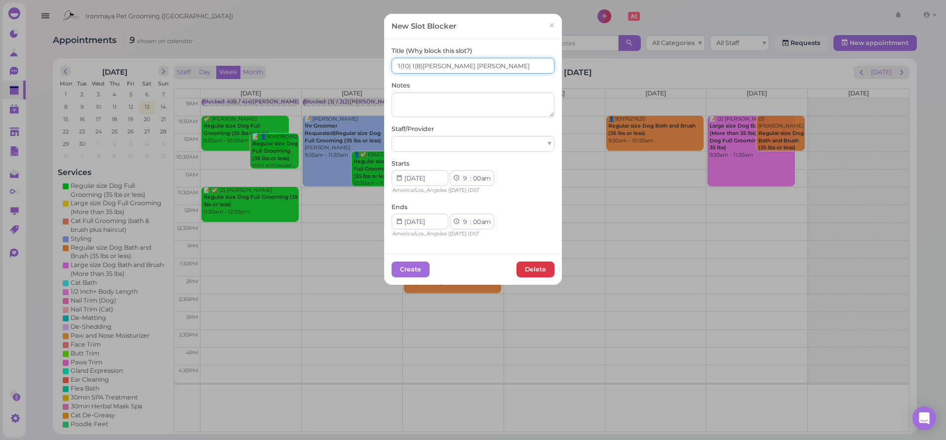
click at [398, 65] on input "1(10) 1(8)Ida Isaac SAM" at bounding box center [473, 66] width 163 height 16
drag, startPoint x: 395, startPoint y: 63, endPoint x: 391, endPoint y: 78, distance: 15.2
click at [395, 63] on input "1(10) 1(8)Ida Isaac SAM" at bounding box center [473, 66] width 163 height 16
click at [398, 66] on input "1(10) 1(8)Ida Isaac SAM" at bounding box center [473, 66] width 163 height 16
click at [409, 65] on input "(10) 1(8)Ida Isaac SAM" at bounding box center [473, 66] width 163 height 16
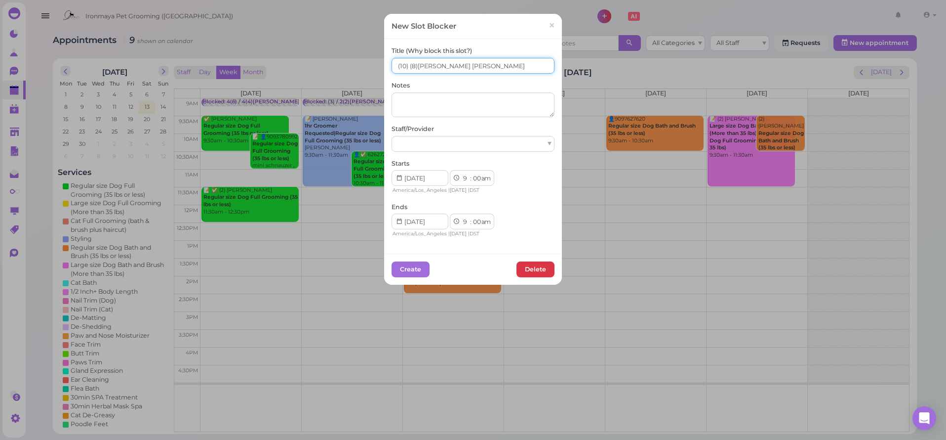
click at [411, 66] on input "(10) (8)Ida Isaac SAM" at bounding box center [473, 66] width 163 height 16
type input "(10) (9)Ida Isaac SAM"
select select "15"
click at [405, 138] on div at bounding box center [473, 144] width 163 height 16
click at [396, 273] on button "Create" at bounding box center [411, 269] width 38 height 16
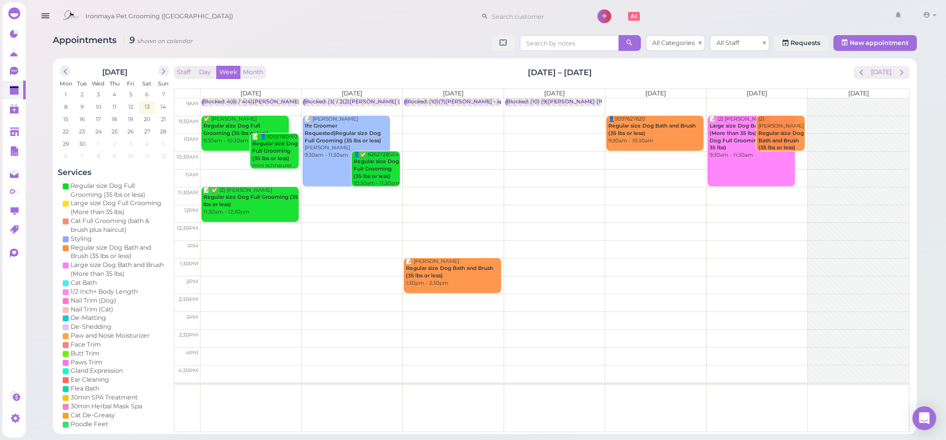
click at [615, 99] on td at bounding box center [555, 107] width 709 height 18
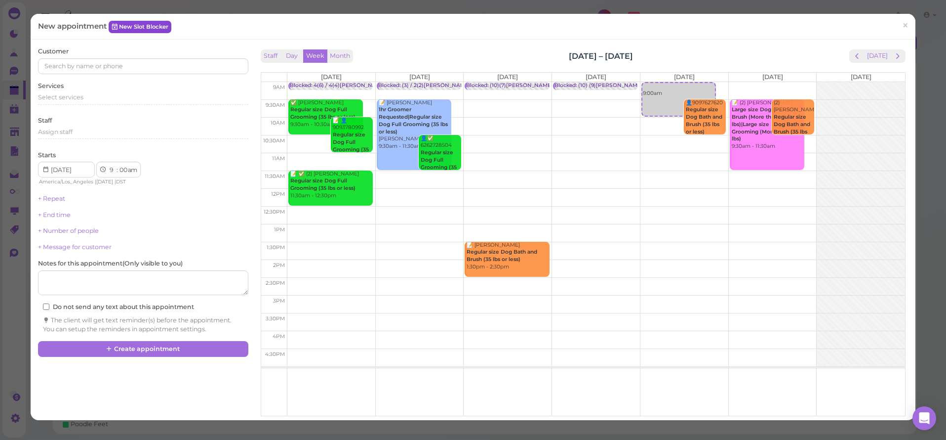
click at [136, 28] on link "New Slot Blocker" at bounding box center [140, 27] width 63 height 12
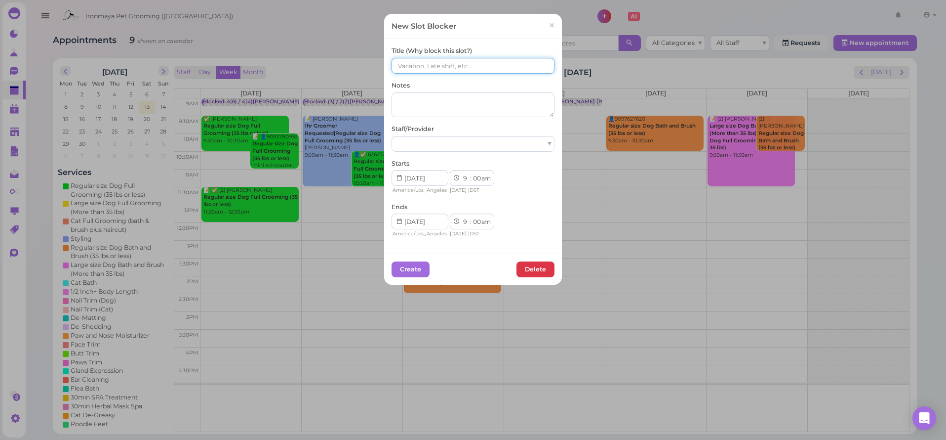
click at [455, 65] on input at bounding box center [473, 66] width 163 height 16
paste input "3(4) / 3(3)Tiffany,Isaac SAM"
click at [412, 64] on input "3(4) / 3(3)Tiffany,Isaac SAM" at bounding box center [473, 66] width 163 height 16
click at [413, 65] on input "3(4)3(3)Tiffany,Isaac SAM" at bounding box center [473, 66] width 163 height 16
drag, startPoint x: 404, startPoint y: 64, endPoint x: 397, endPoint y: 85, distance: 22.5
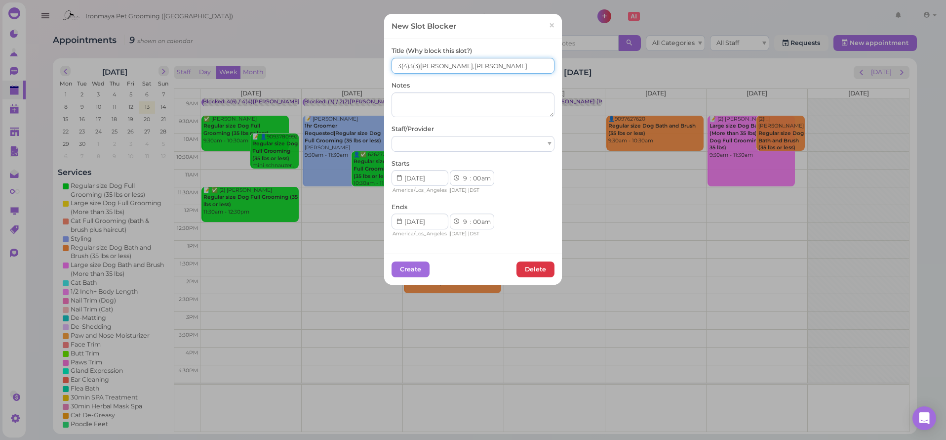
click at [403, 65] on input "3(4)3(3)Tiffany,Isaac SAM" at bounding box center [473, 66] width 163 height 16
click at [395, 64] on input "3(10)3(3)Tiffany,Isaac SAM" at bounding box center [473, 66] width 163 height 16
drag, startPoint x: 406, startPoint y: 63, endPoint x: 406, endPoint y: 72, distance: 8.9
click at [406, 63] on input "(10)3(3)Tiffany,Isaac SAM" at bounding box center [473, 66] width 163 height 16
click at [408, 63] on input "(10)3(3)Tiffany,Isaac SAM" at bounding box center [473, 66] width 163 height 16
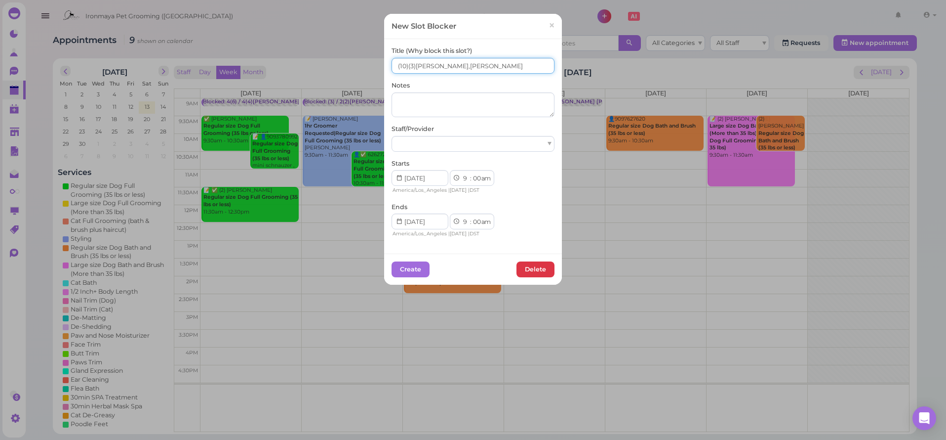
drag, startPoint x: 410, startPoint y: 66, endPoint x: 404, endPoint y: 77, distance: 11.9
click at [410, 66] on input "(10)(3)Tiffany,Isaac SAM" at bounding box center [473, 66] width 163 height 16
type input "(10)(9)Tiffany,Isaac SAM"
select select "15"
click at [450, 141] on div at bounding box center [473, 144] width 163 height 16
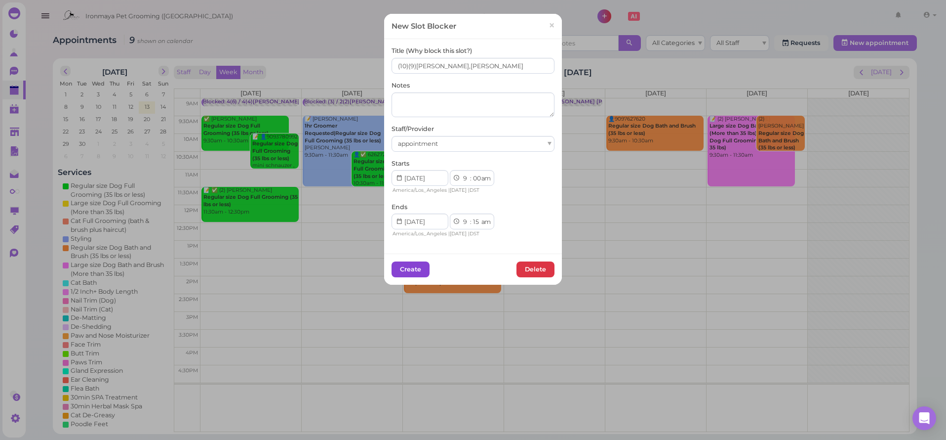
click at [413, 272] on button "Create" at bounding box center [411, 269] width 38 height 16
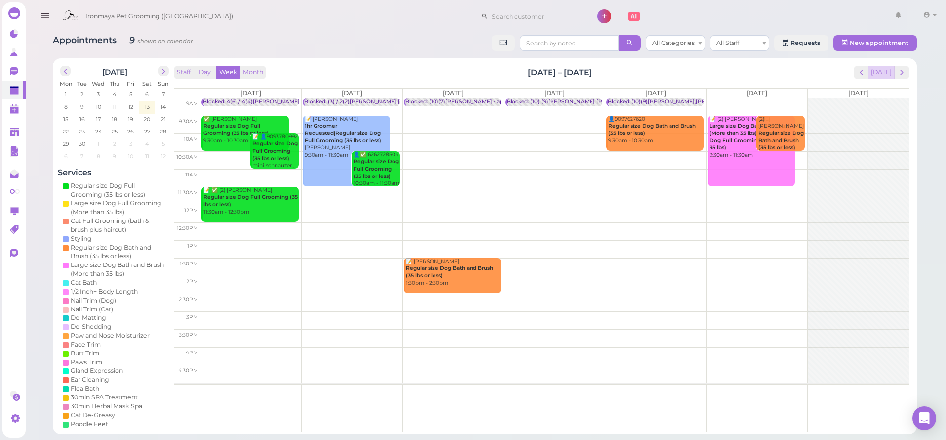
click at [881, 71] on button "[DATE]" at bounding box center [881, 72] width 27 height 13
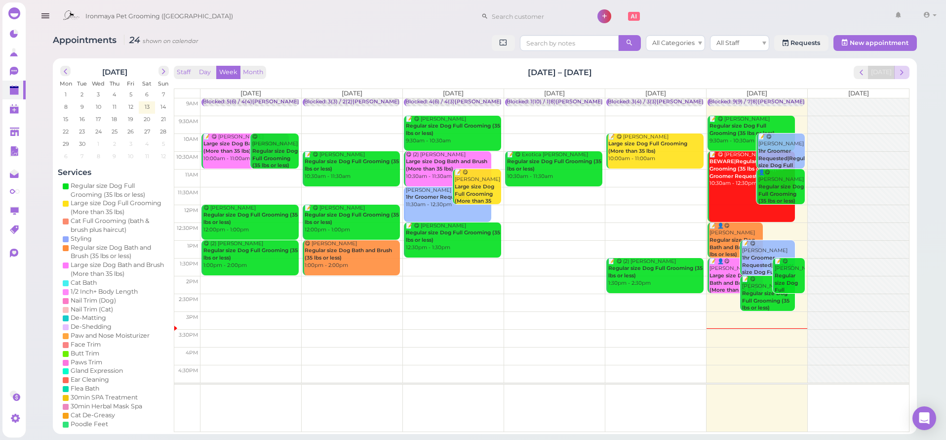
click at [897, 74] on span "next" at bounding box center [901, 72] width 9 height 9
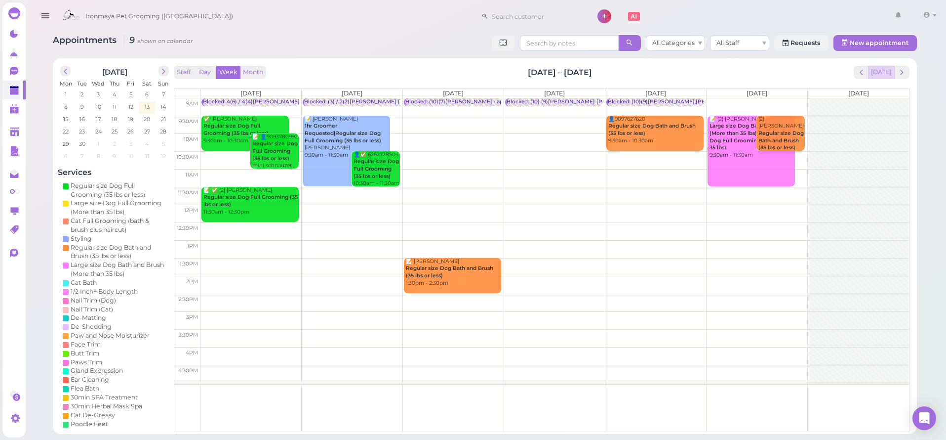
click at [880, 75] on button "[DATE]" at bounding box center [881, 72] width 27 height 13
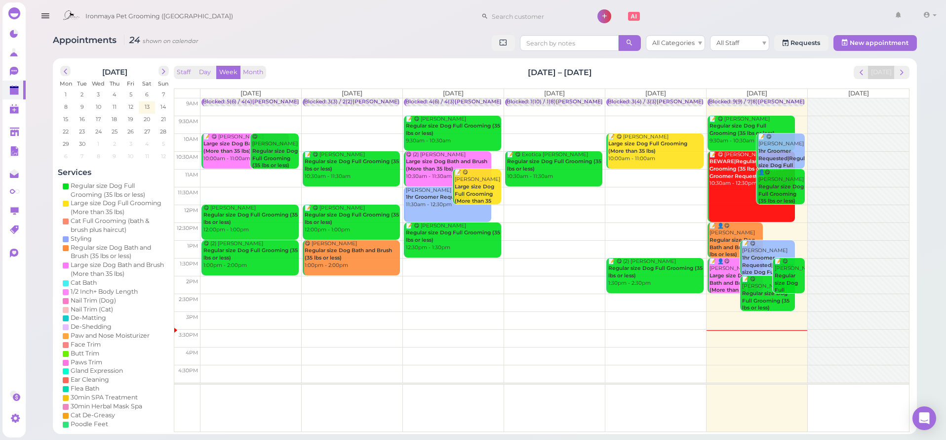
click at [49, 20] on icon "button" at bounding box center [45, 16] width 10 height 12
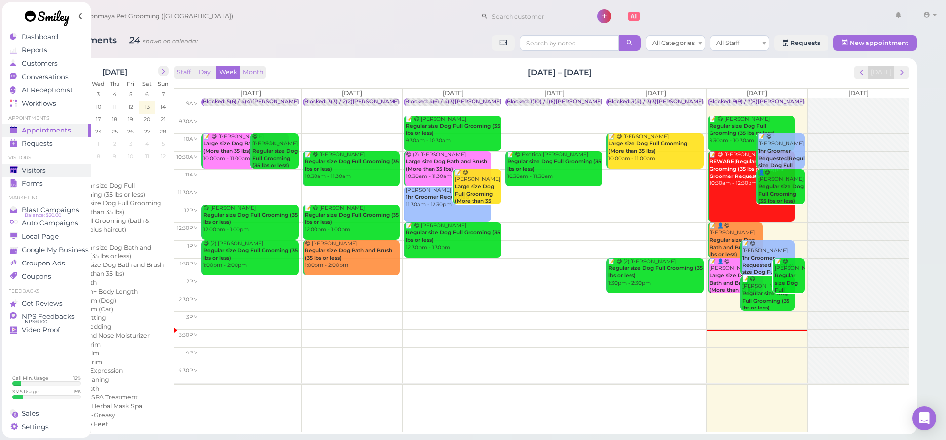
click at [36, 166] on span "Visitors" at bounding box center [34, 170] width 24 height 8
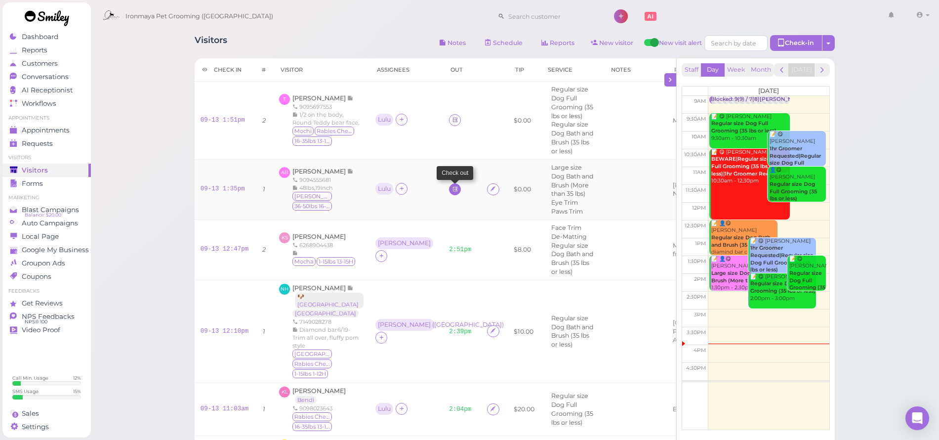
click at [449, 186] on link at bounding box center [455, 189] width 12 height 12
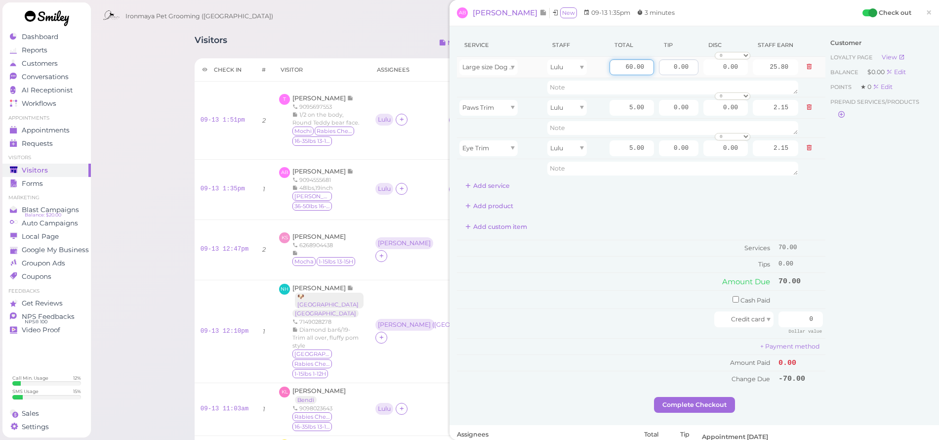
drag, startPoint x: 606, startPoint y: 70, endPoint x: 651, endPoint y: 71, distance: 44.5
click at [651, 71] on tr "Large size Dog Bath and Brush (More than 35 lbs) Lulu 60.00 0.00 0.00 0 10% off…" at bounding box center [641, 67] width 368 height 21
type input "75"
type input "32.25"
click at [626, 203] on div "Add product" at bounding box center [641, 206] width 368 height 16
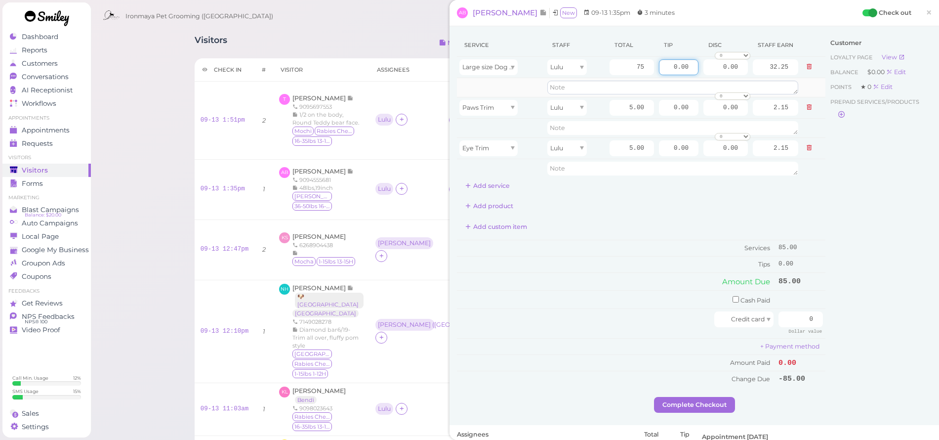
drag, startPoint x: 661, startPoint y: 64, endPoint x: 745, endPoint y: 82, distance: 85.9
click at [743, 81] on tbody "Large size Dog Bath and Brush (More than 35 lbs) Lulu 75 0.00 0.00 0 10% off 15…" at bounding box center [641, 117] width 368 height 121
type input "6"
click at [732, 297] on input "checkbox" at bounding box center [735, 299] width 6 height 6
checkbox input "true"
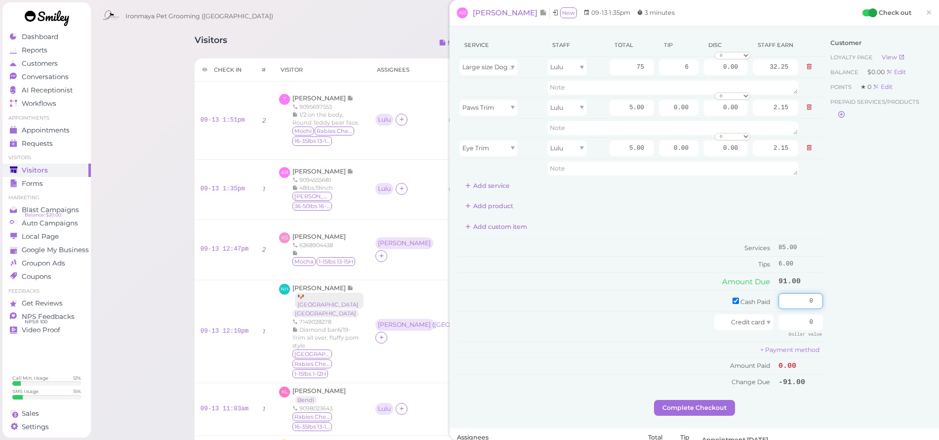
drag, startPoint x: 801, startPoint y: 294, endPoint x: 875, endPoint y: 298, distance: 73.7
click at [877, 298] on div "Service Staff Total Tip Disc Staff earn Large size Dog Bath and Brush (More tha…" at bounding box center [694, 217] width 475 height 366
type input "6"
drag, startPoint x: 785, startPoint y: 322, endPoint x: 864, endPoint y: 324, distance: 79.1
click at [866, 323] on div "Service Staff Total Tip Disc Staff earn Large size Dog Bath and Brush (More tha…" at bounding box center [694, 217] width 475 height 366
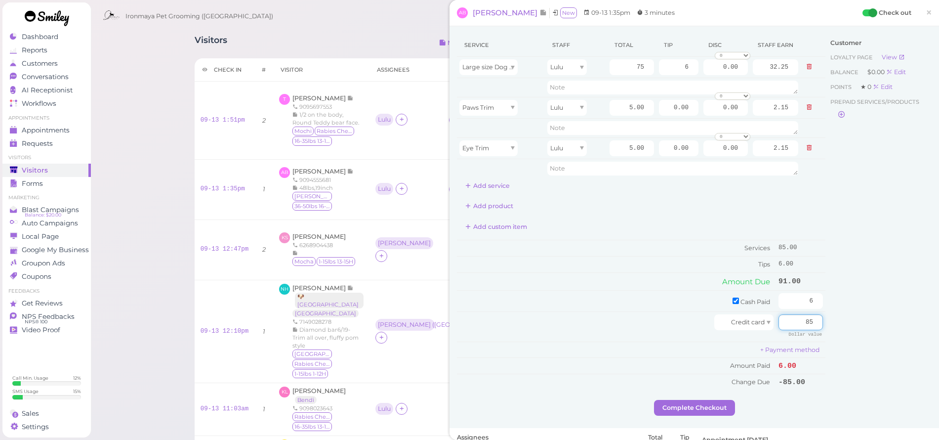
type input "85"
click at [863, 324] on div "Customer Loyalty page View Balance $0.00 Edit Points ★ 0 Edit Prepaid services/…" at bounding box center [878, 217] width 106 height 366
click at [692, 404] on button "Complete Checkout" at bounding box center [694, 408] width 81 height 16
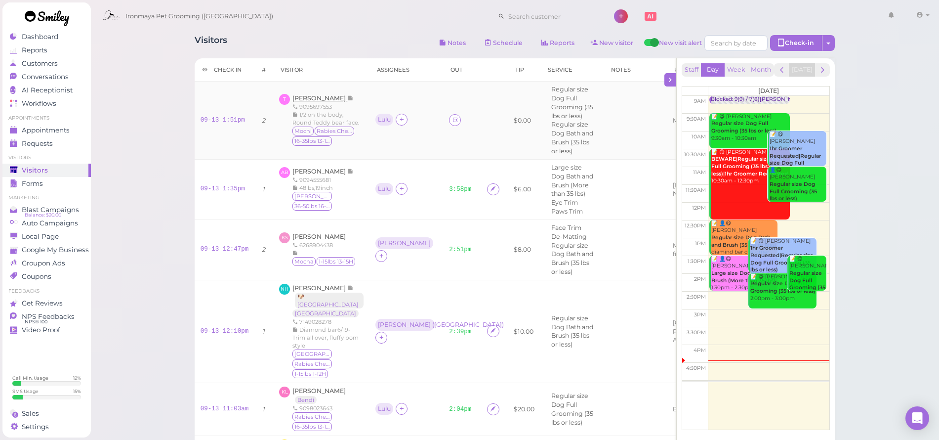
click at [308, 94] on span "[PERSON_NAME]" at bounding box center [319, 97] width 55 height 7
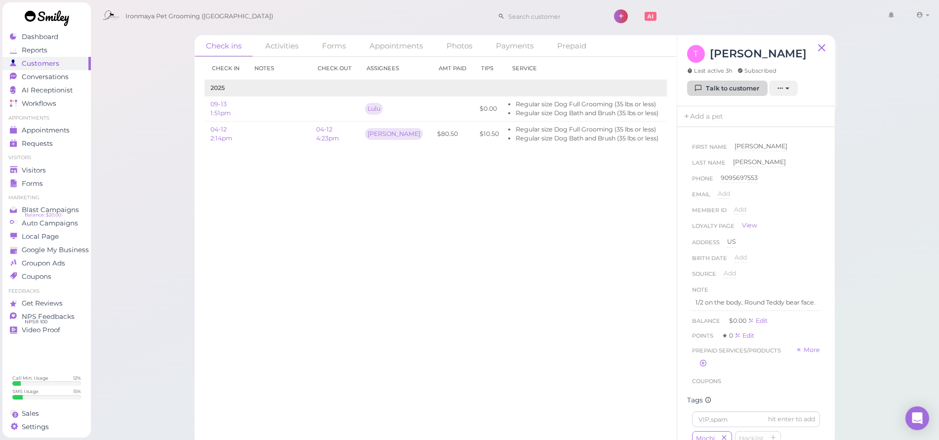
click at [738, 89] on link "Talk to customer" at bounding box center [727, 89] width 81 height 16
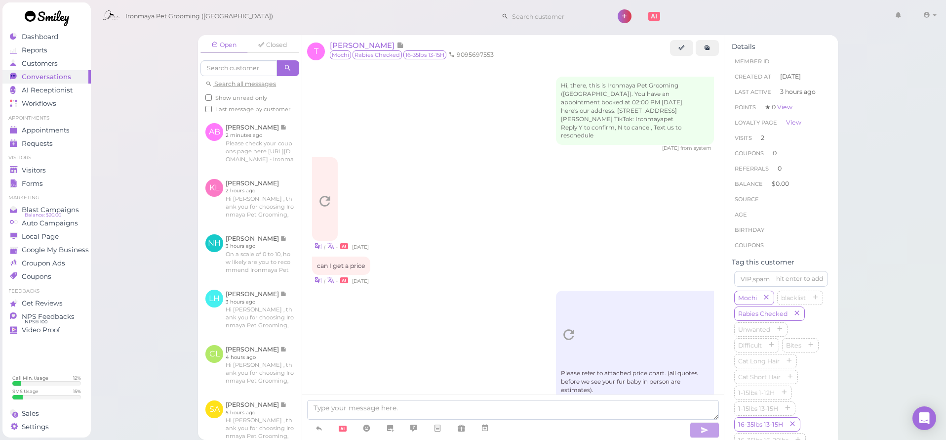
scroll to position [645, 0]
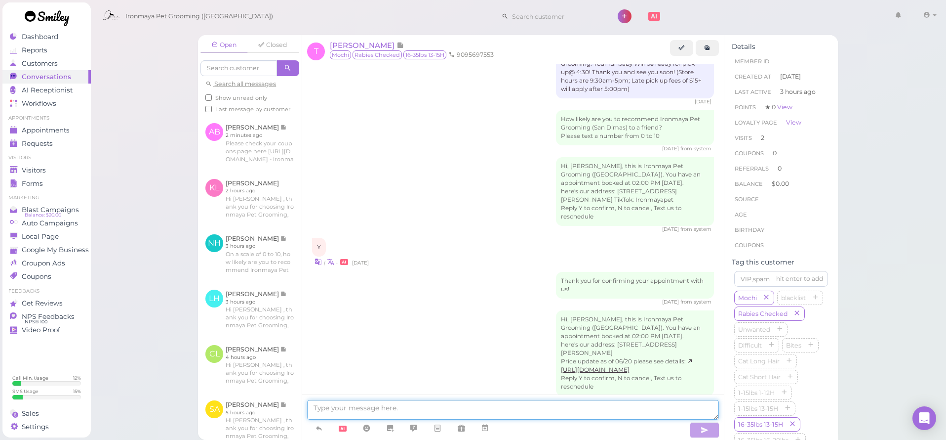
click at [373, 408] on textarea at bounding box center [513, 410] width 412 height 20
click at [475, 329] on div "Hi, Tina, this is Ironmaya Pet Grooming (San Dimas). You have an appointment bo…" at bounding box center [513, 356] width 402 height 92
click at [385, 409] on textarea "Hello Mochi 5点" at bounding box center [513, 410] width 412 height 20
type textarea "Hello Mochi 5点钟会好"
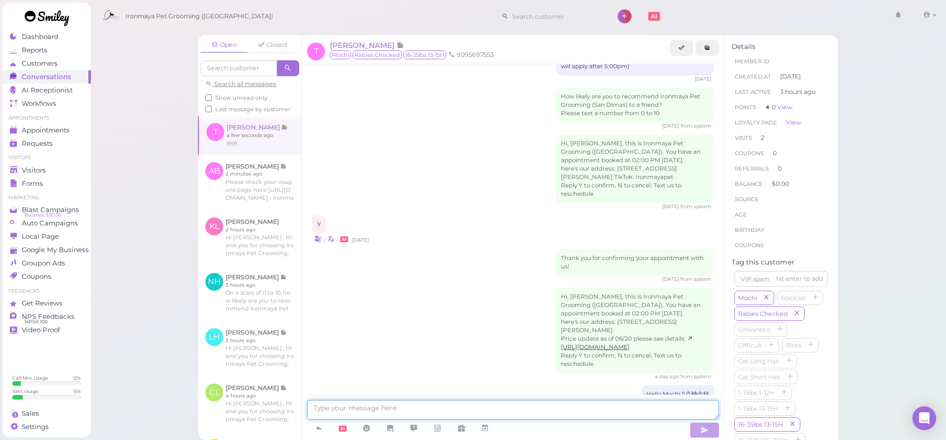
scroll to position [709, 0]
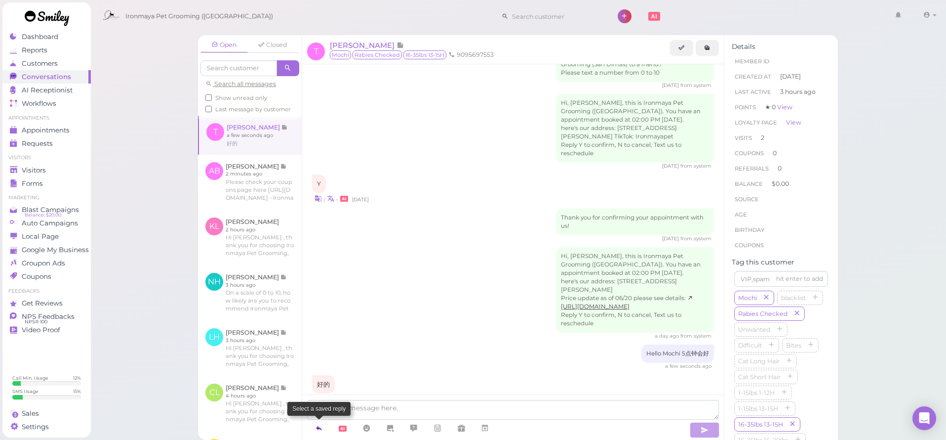
click at [321, 428] on icon at bounding box center [319, 428] width 8 height 10
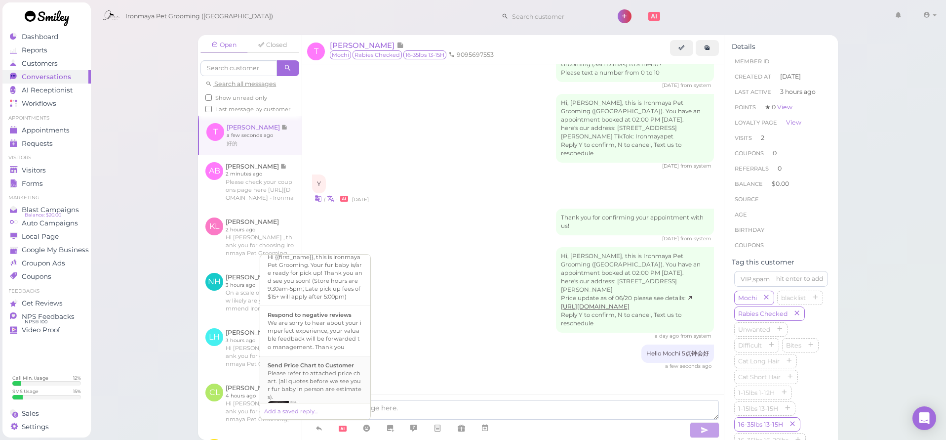
scroll to position [372, 0]
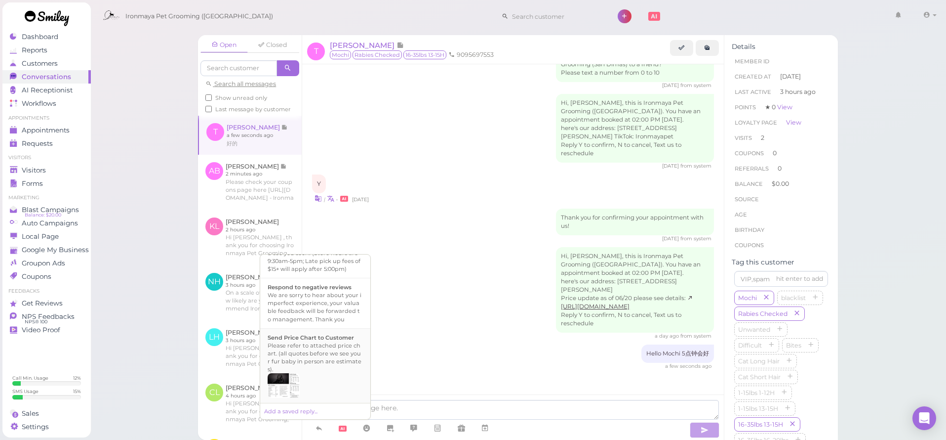
click at [297, 389] on img at bounding box center [284, 385] width 32 height 25
type textarea "Please refer to attached price chart. (all quotes before we see your fur baby i…"
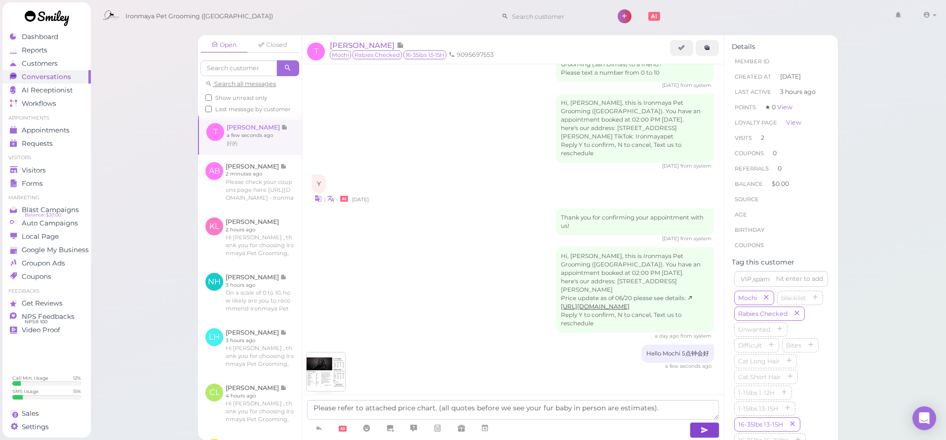
click at [703, 436] on button "button" at bounding box center [705, 430] width 30 height 16
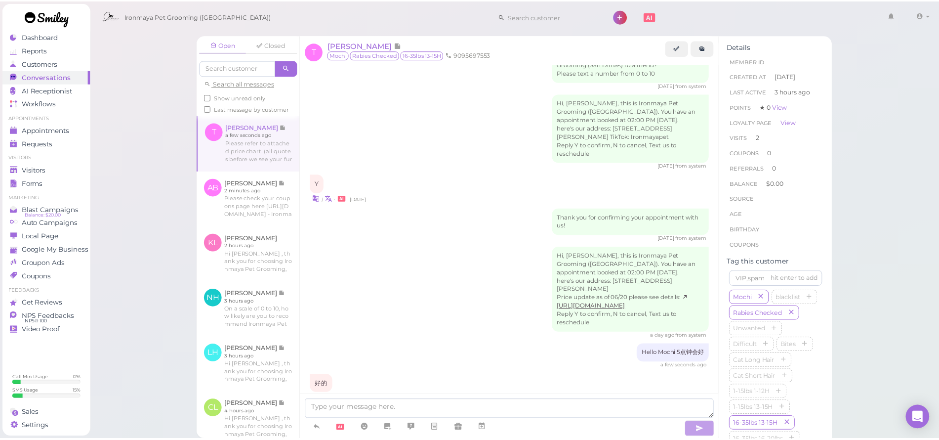
scroll to position [793, 0]
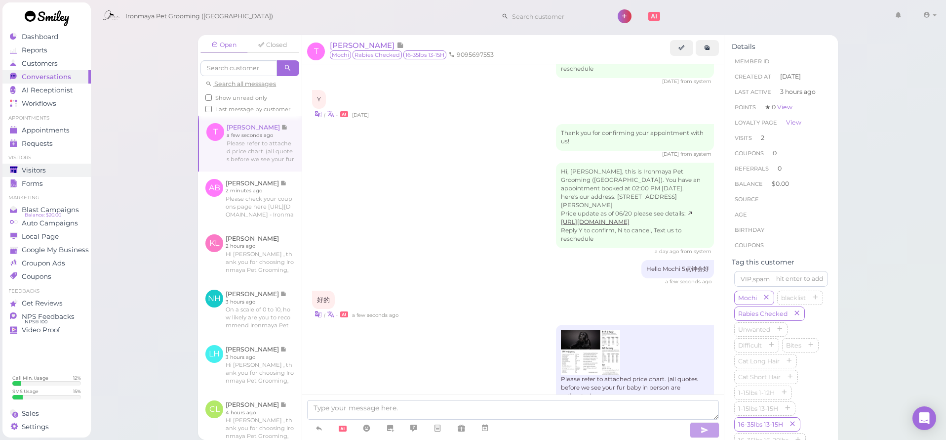
click at [63, 172] on div "Visitors" at bounding box center [45, 170] width 71 height 8
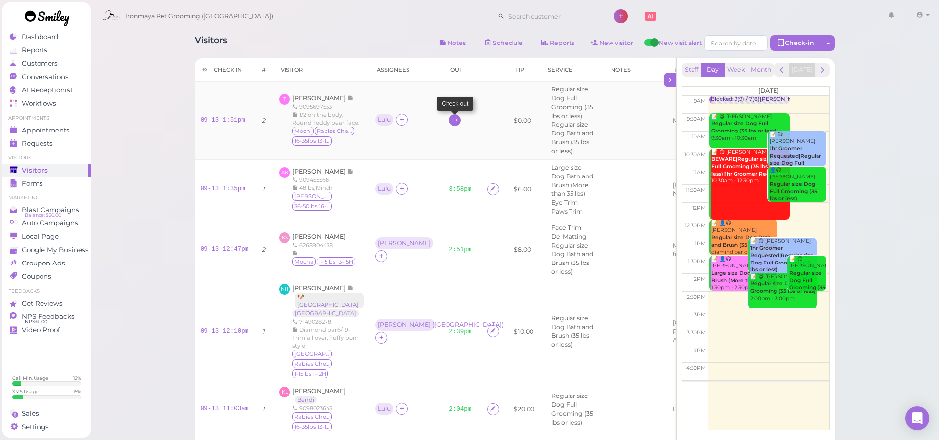
click at [452, 123] on icon at bounding box center [455, 119] width 6 height 7
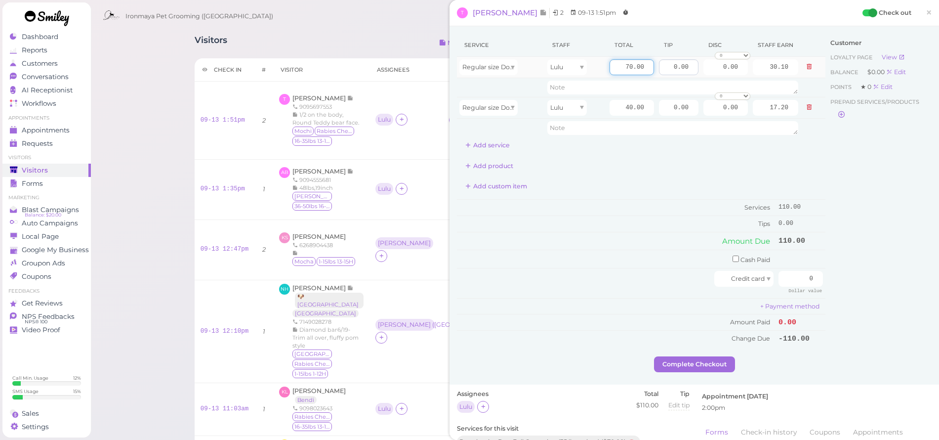
drag, startPoint x: 614, startPoint y: 62, endPoint x: 676, endPoint y: 74, distance: 63.3
click at [676, 74] on tr "Regular size Dog Full Grooming (35 lbs or less) Lulu 70.00 0.00 0.00 0 10% off …" at bounding box center [641, 67] width 368 height 21
type input "80"
type input "34.40"
click at [717, 176] on div "Service Staff Total Tip Disc Staff earn Regular size Dog Full Grooming (35 lbs …" at bounding box center [641, 190] width 368 height 313
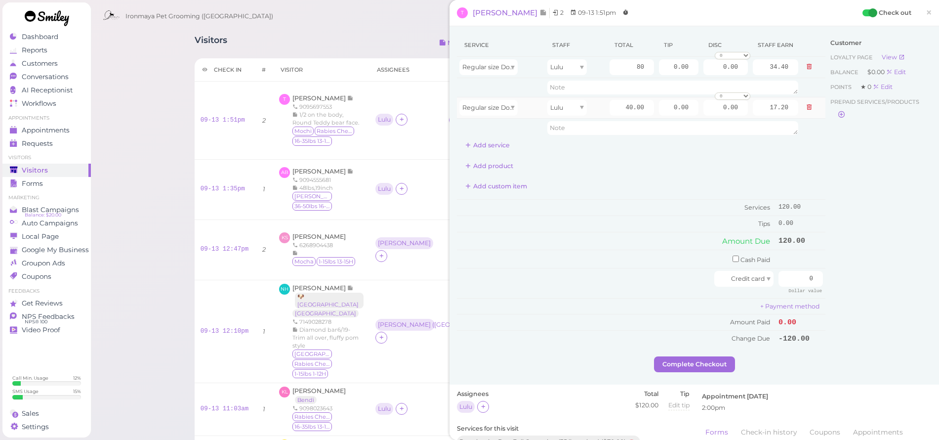
click at [807, 107] on td at bounding box center [813, 107] width 25 height 21
click at [805, 108] on button at bounding box center [809, 107] width 12 height 10
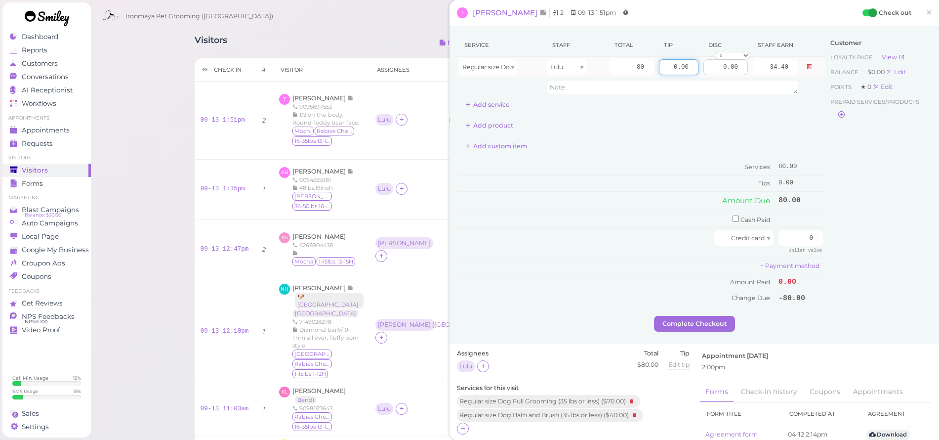
drag, startPoint x: 665, startPoint y: 67, endPoint x: 738, endPoint y: 74, distance: 73.4
click at [738, 74] on tr "Regular size Dog Full Grooming (35 lbs or less) Lulu 80 0.00 0.00 0 10% off 15%…" at bounding box center [641, 67] width 368 height 21
type input "8"
click at [675, 107] on div "Service Staff Total Tip Disc Staff earn Regular size Dog Full Grooming (35 lbs …" at bounding box center [641, 73] width 368 height 79
click at [793, 233] on input "0" at bounding box center [800, 238] width 44 height 16
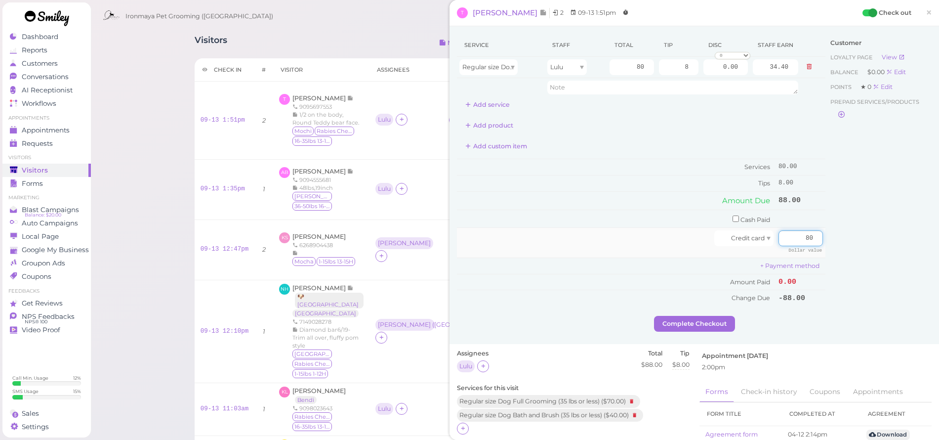
click at [795, 230] on input "80" at bounding box center [800, 238] width 44 height 16
click at [613, 210] on td "Cash Paid" at bounding box center [616, 218] width 319 height 18
drag, startPoint x: 792, startPoint y: 231, endPoint x: 907, endPoint y: 259, distance: 118.0
click at [905, 257] on div "Service Staff Total Tip Disc Staff earn Regular size Dog Full Grooming (35 lbs …" at bounding box center [694, 175] width 475 height 282
type input "88"
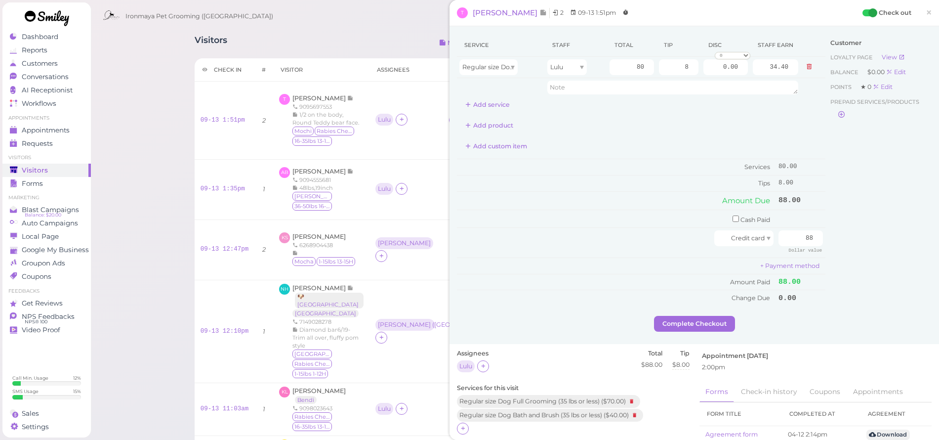
click at [905, 252] on div "Customer Loyalty page View Balance $0.00 Edit Points ★ 0 Edit Prepaid services/…" at bounding box center [878, 175] width 106 height 282
click at [712, 316] on button "Complete Checkout" at bounding box center [694, 324] width 81 height 16
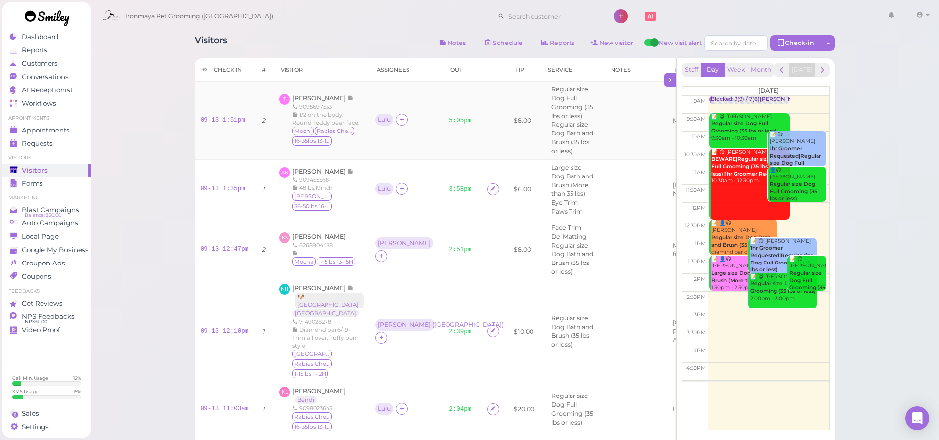
click at [314, 84] on td "T Tina Zhou 9095697553 1/2 on the body, Round Teddy bear face. Mochi Rabies Che…" at bounding box center [321, 120] width 96 height 78
click at [314, 94] on span "[PERSON_NAME]" at bounding box center [319, 97] width 55 height 7
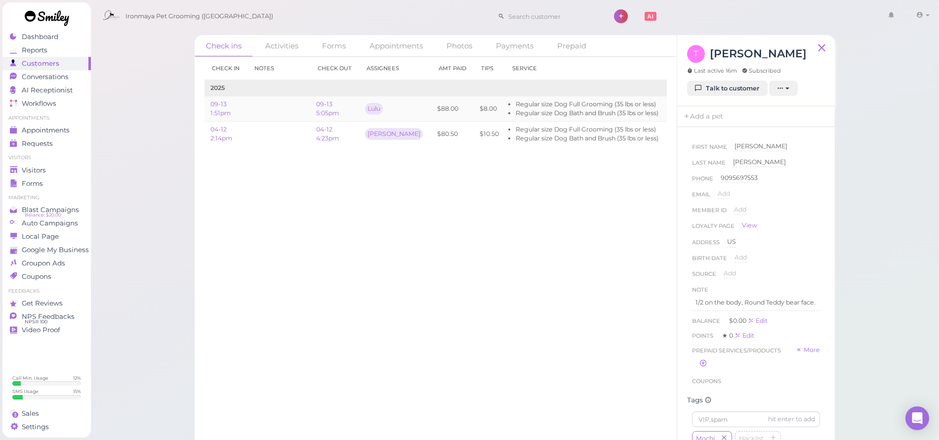
click at [670, 107] on link "Edit" at bounding box center [676, 108] width 13 height 7
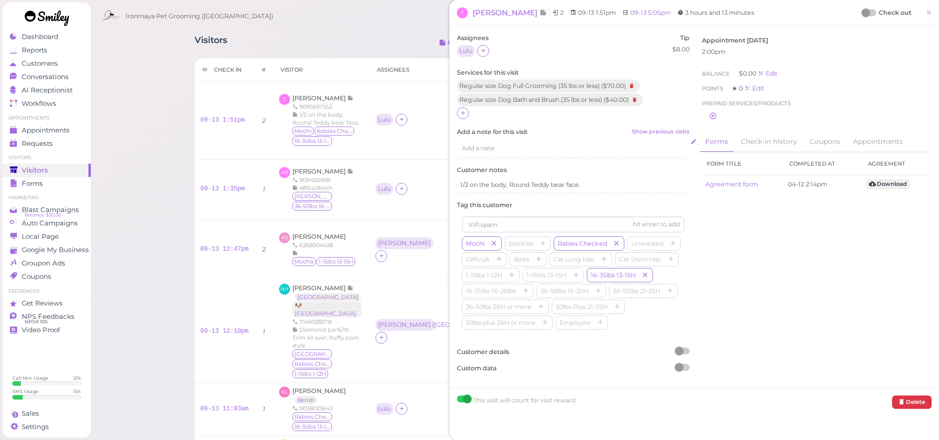
click at [474, 153] on div "Add a note" at bounding box center [573, 148] width 233 height 19
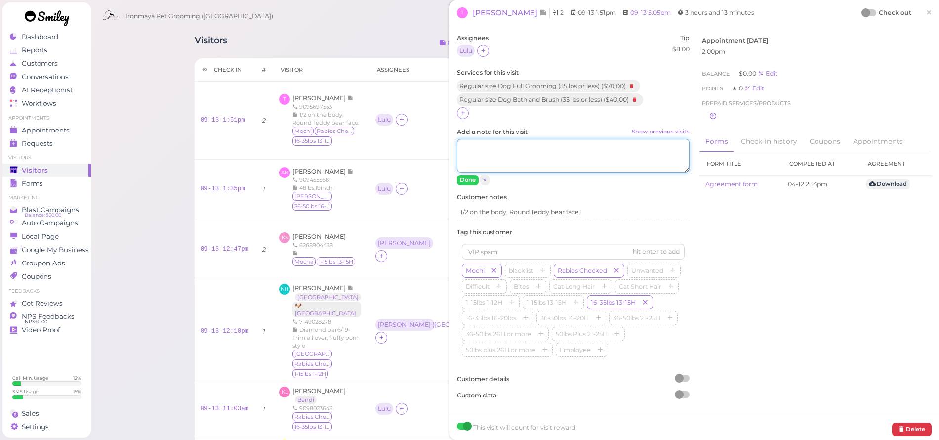
click at [476, 153] on textarea "Add a note for this visit Show previous visits" at bounding box center [573, 156] width 233 height 34
type textarea "头"
type textarea "too matted, use #5"
drag, startPoint x: 467, startPoint y: 182, endPoint x: 471, endPoint y: 186, distance: 5.6
click at [467, 182] on button "Done" at bounding box center [468, 180] width 22 height 10
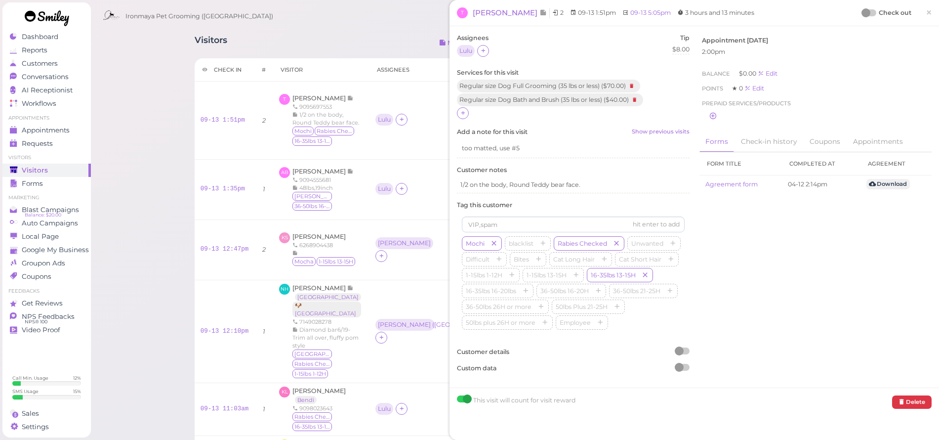
click at [920, 11] on link "×" at bounding box center [929, 12] width 18 height 23
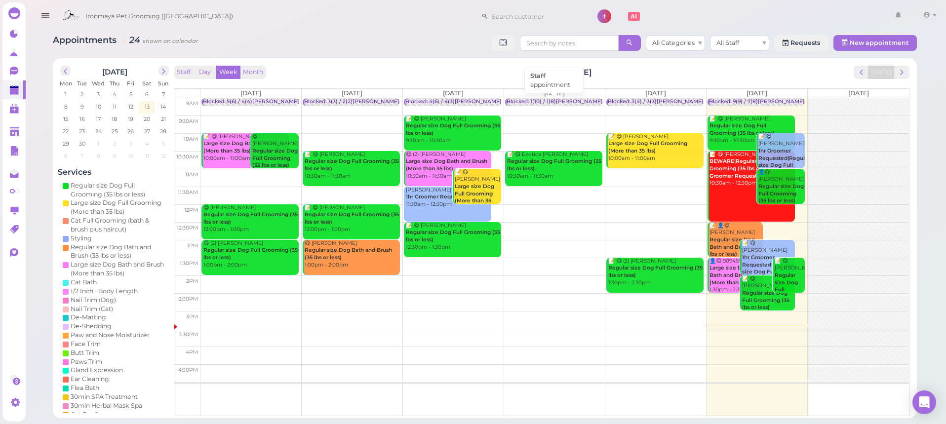
click at [561, 99] on div "Blocked: 1(10) / 1(8)[PERSON_NAME] [PERSON_NAME] • appointment" at bounding box center [598, 101] width 183 height 7
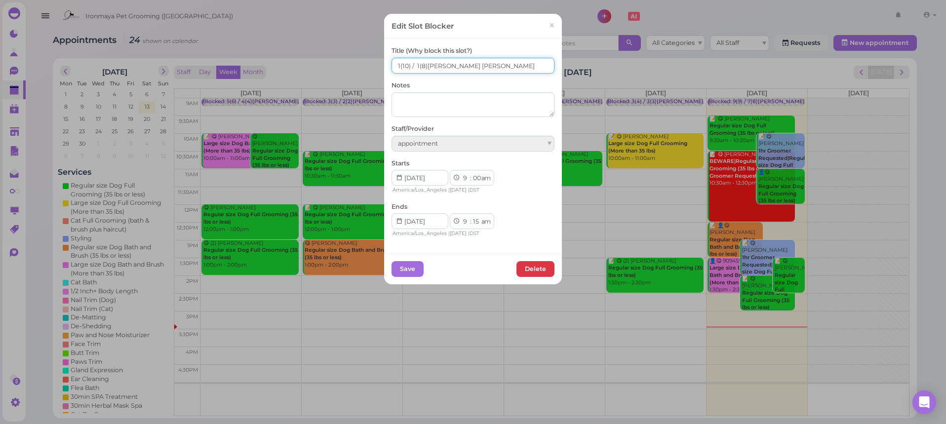
drag, startPoint x: 468, startPoint y: 66, endPoint x: 393, endPoint y: 66, distance: 75.1
click at [393, 66] on input "1(10) / 1(8)Ida Isaac SAM" at bounding box center [473, 66] width 163 height 16
click at [549, 27] on span "×" at bounding box center [552, 26] width 6 height 14
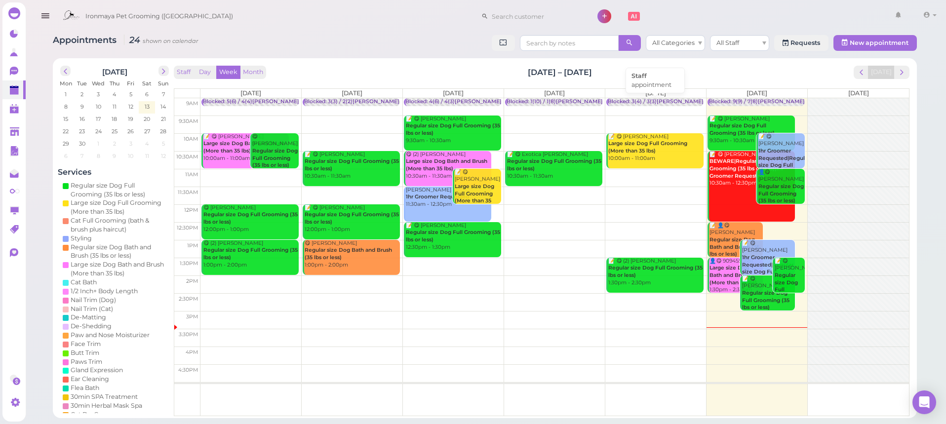
click at [644, 101] on div "Blocked: 3(4) / 3(3)[PERSON_NAME],[PERSON_NAME] • appointment" at bounding box center [699, 101] width 182 height 7
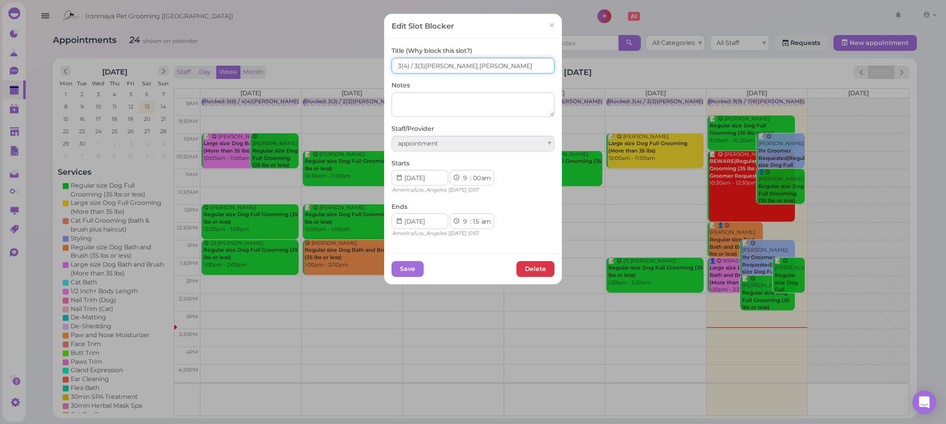
drag, startPoint x: 480, startPoint y: 65, endPoint x: 387, endPoint y: 67, distance: 93.4
click at [387, 67] on div "Title (Why block this slot?) 3(4) / 3(3)Tiffany,Isaac SAM Notes Staff/Provider …" at bounding box center [473, 146] width 178 height 214
click at [549, 26] on span "×" at bounding box center [552, 26] width 6 height 14
